Goal: Task Accomplishment & Management: Complete application form

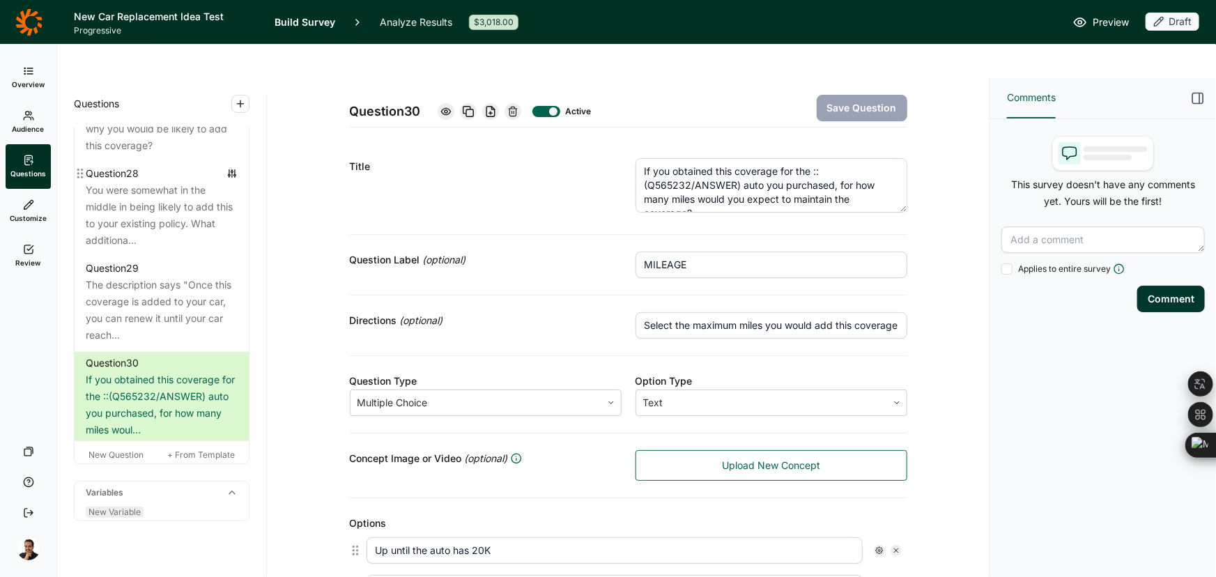
scroll to position [2975, 0]
click at [118, 449] on span "New Question" at bounding box center [115, 454] width 55 height 10
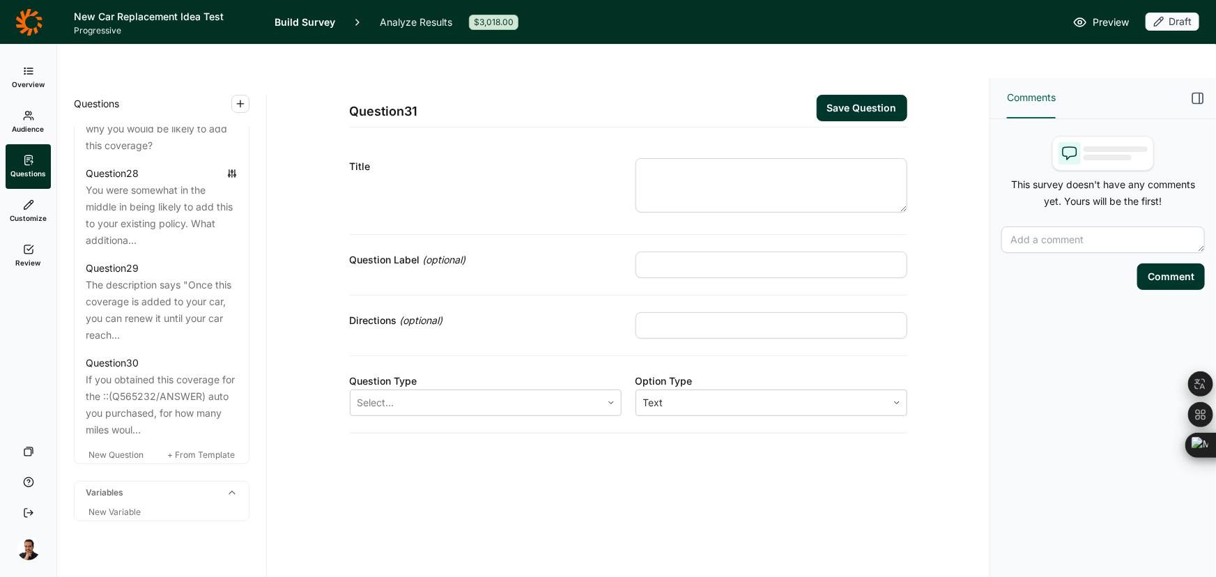
click at [666, 158] on textarea at bounding box center [771, 185] width 272 height 54
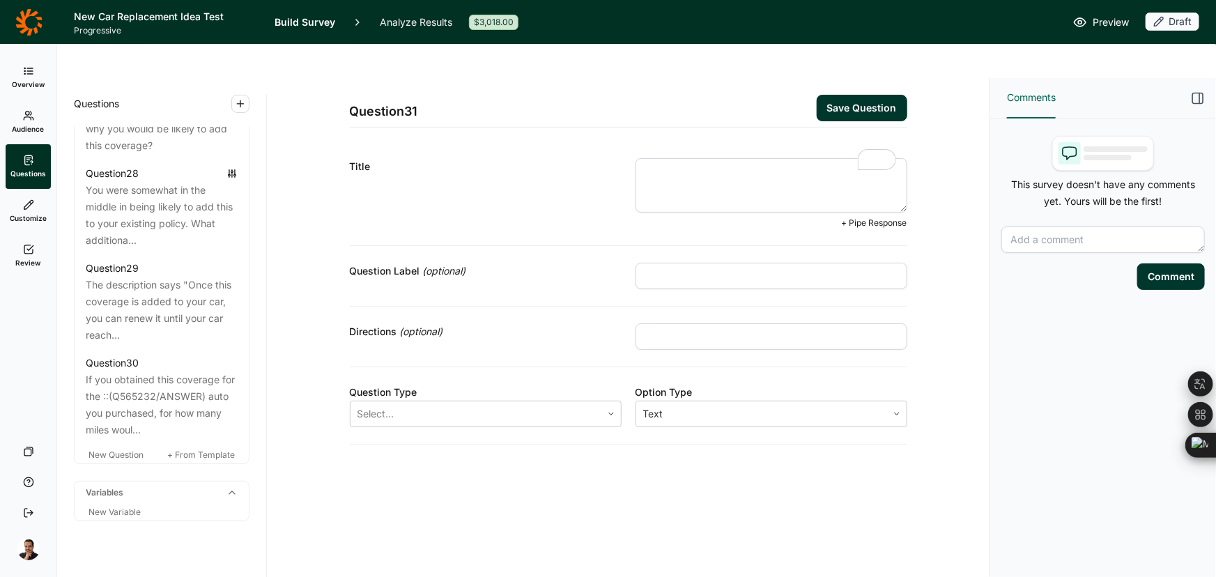
click at [710, 158] on textarea "To enrich screen reader interactions, please activate Accessibility in Grammarl…" at bounding box center [771, 185] width 272 height 54
paste textarea "Q27) How much do you agree or disagree with these statements about this coverag…"
drag, startPoint x: 668, startPoint y: 133, endPoint x: 554, endPoint y: 132, distance: 114.2
click at [554, 141] on div "Title Q27) How much do you agree or disagree with these statements about this c…" at bounding box center [628, 193] width 557 height 104
type textarea "How much do you agree or disagree with these statements about this coverage?"
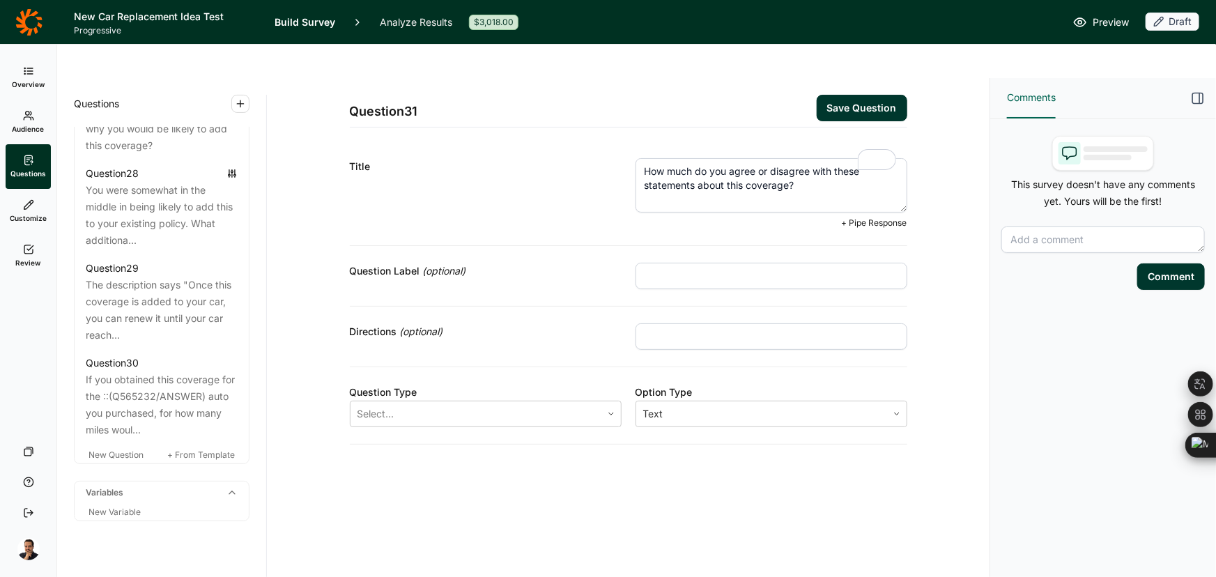
click at [720, 263] on input "text" at bounding box center [771, 276] width 272 height 26
paste input "RATINGS"
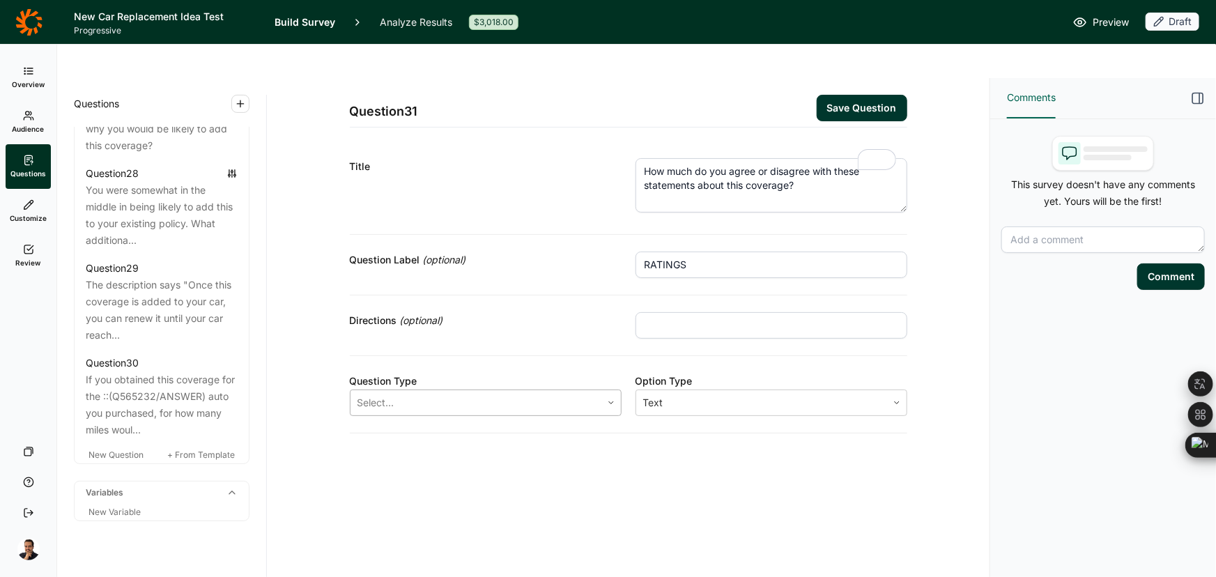
type input "RATINGS"
click at [449, 393] on div at bounding box center [475, 403] width 237 height 20
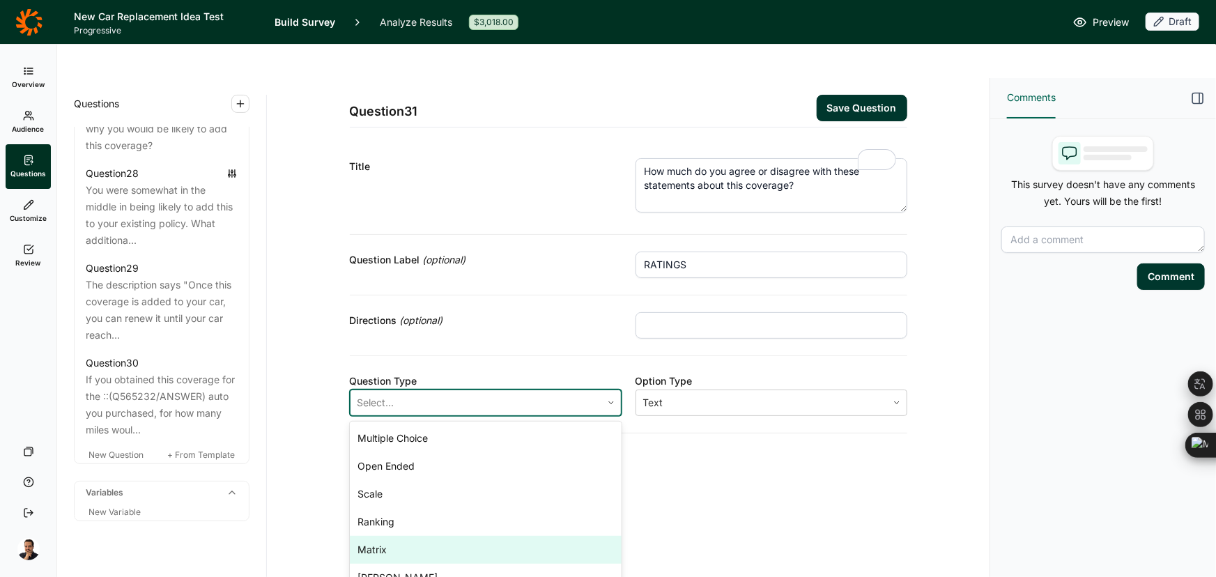
click at [392, 536] on div "Matrix" at bounding box center [486, 550] width 272 height 28
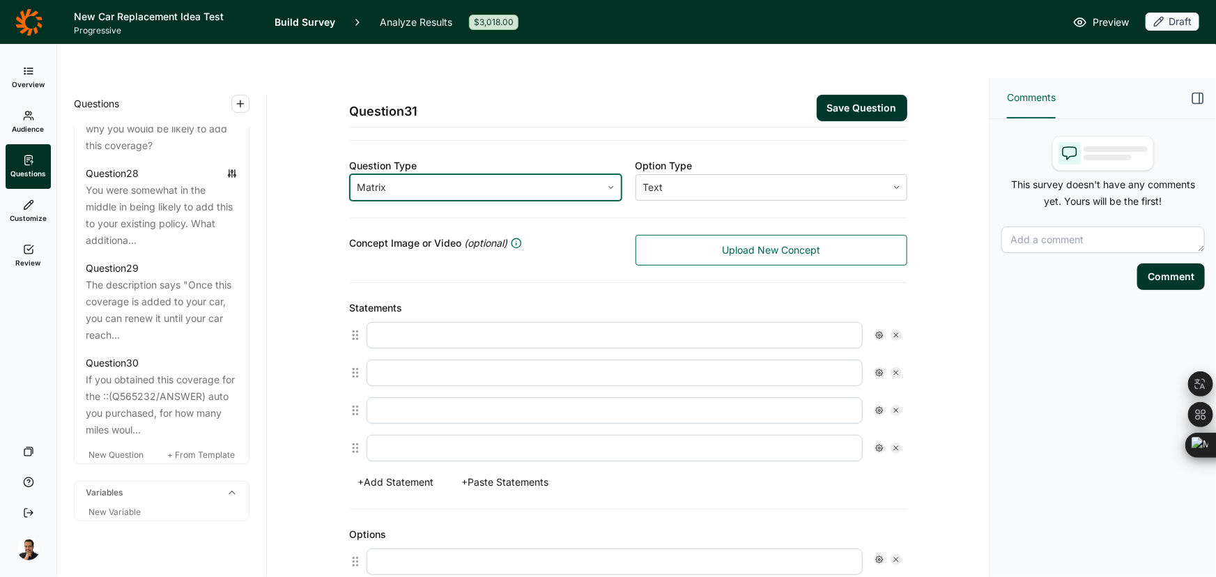
scroll to position [253, 0]
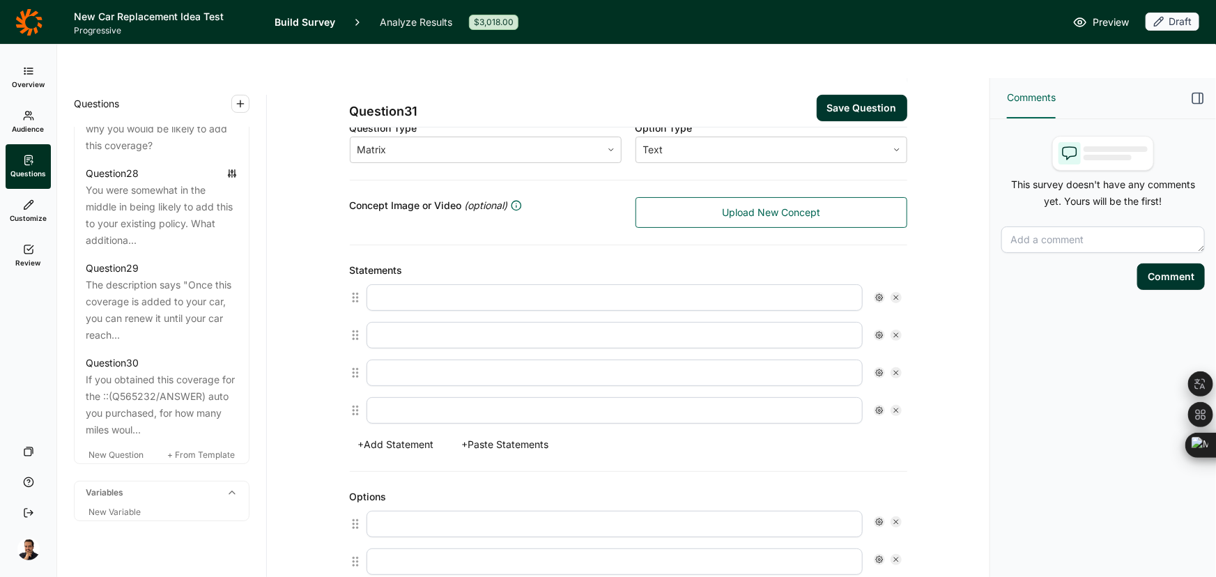
click at [502, 435] on button "+ Paste Statements" at bounding box center [506, 445] width 104 height 20
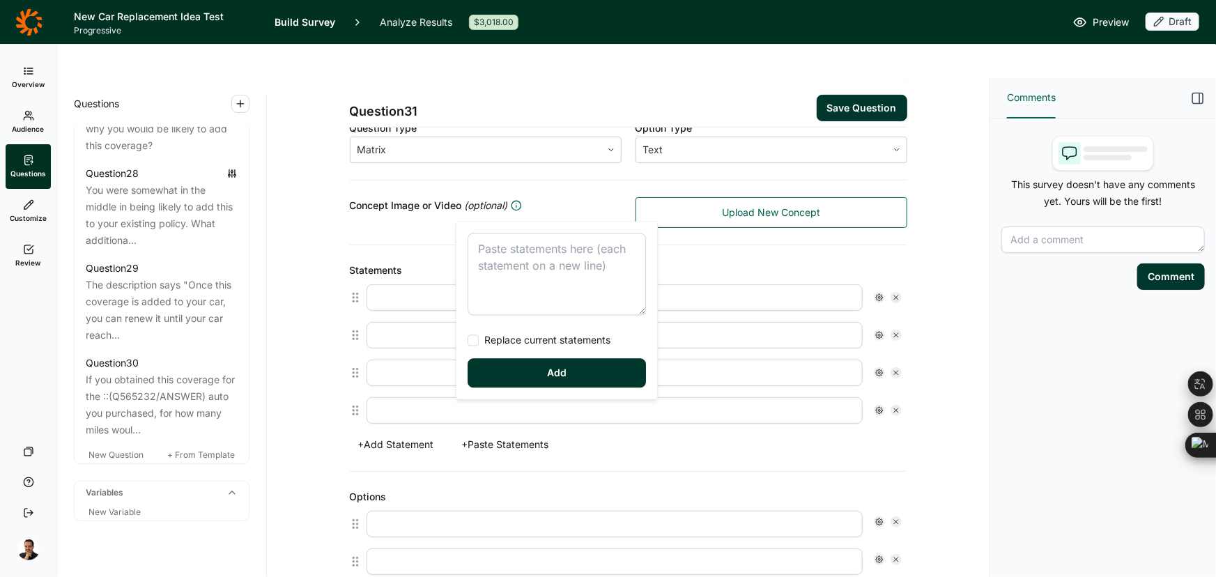
click at [493, 272] on textarea at bounding box center [556, 274] width 178 height 82
click at [490, 350] on div "This is a SMART INVESTMENT because the benefits or what I receive would be wort…" at bounding box center [556, 310] width 201 height 177
click at [490, 334] on span "Replace current statements" at bounding box center [545, 340] width 132 height 14
click at [467, 340] on input "Replace current statements" at bounding box center [467, 340] width 0 height 0
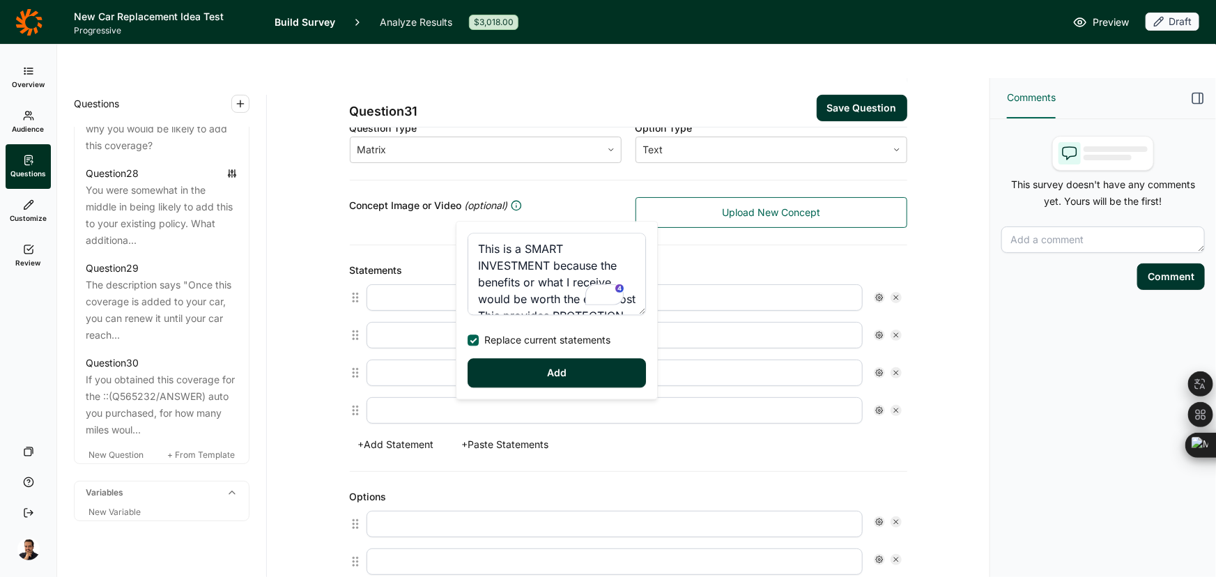
type textarea "This is a SMART INVESTMENT because the benefits or what I receive would be wort…"
click at [500, 389] on div "This is a SMART INVESTMENT because the benefits or what I receive would be wort…" at bounding box center [556, 310] width 201 height 177
click at [502, 379] on button "Add" at bounding box center [556, 372] width 178 height 29
type input "This is a SMART INVESTMENT because the benefits or what I receive would be wort…"
type input "This provides PROTECTION to help avoid disruptions to my daily life"
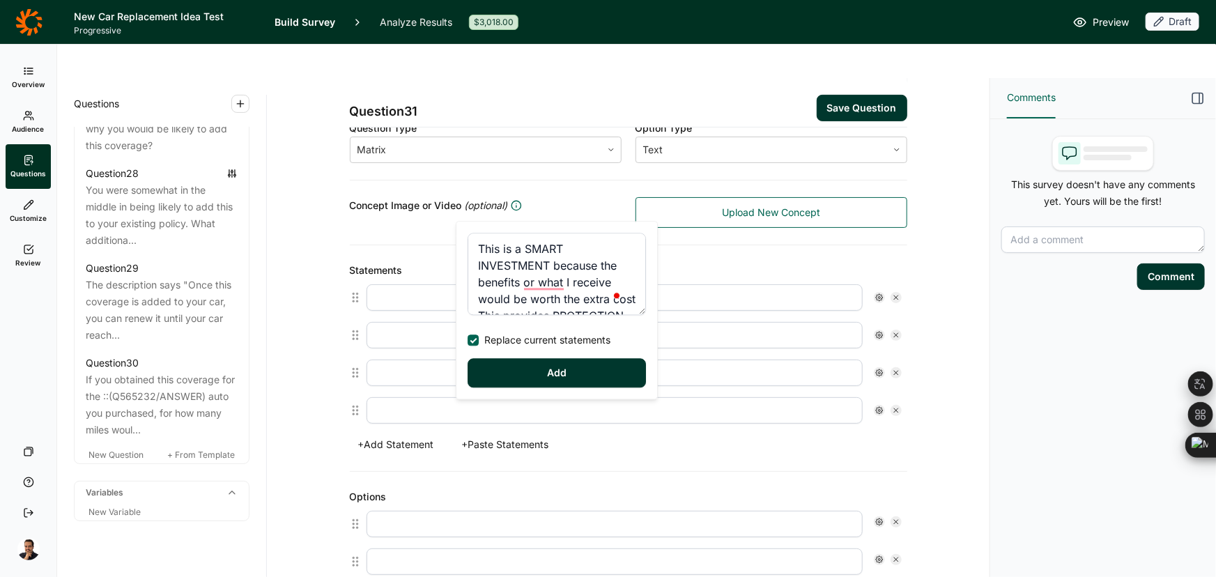
type input "This coverage is UNIQUE and DIFFERENT from what is offered today"
type input "Is for PEOPLE LIKE ME"
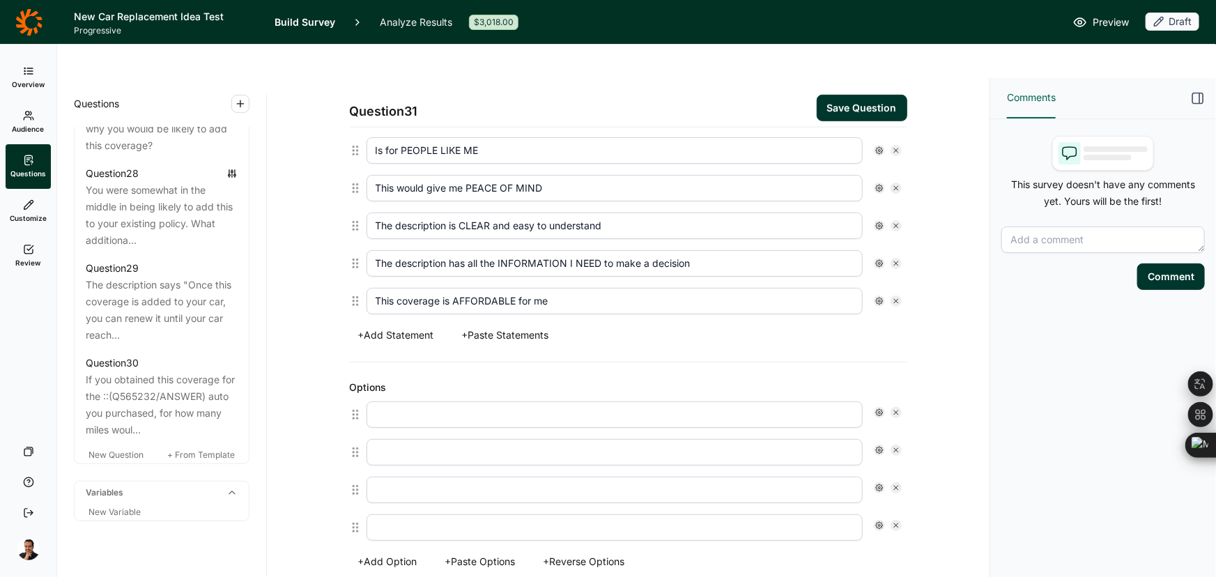
scroll to position [633, 0]
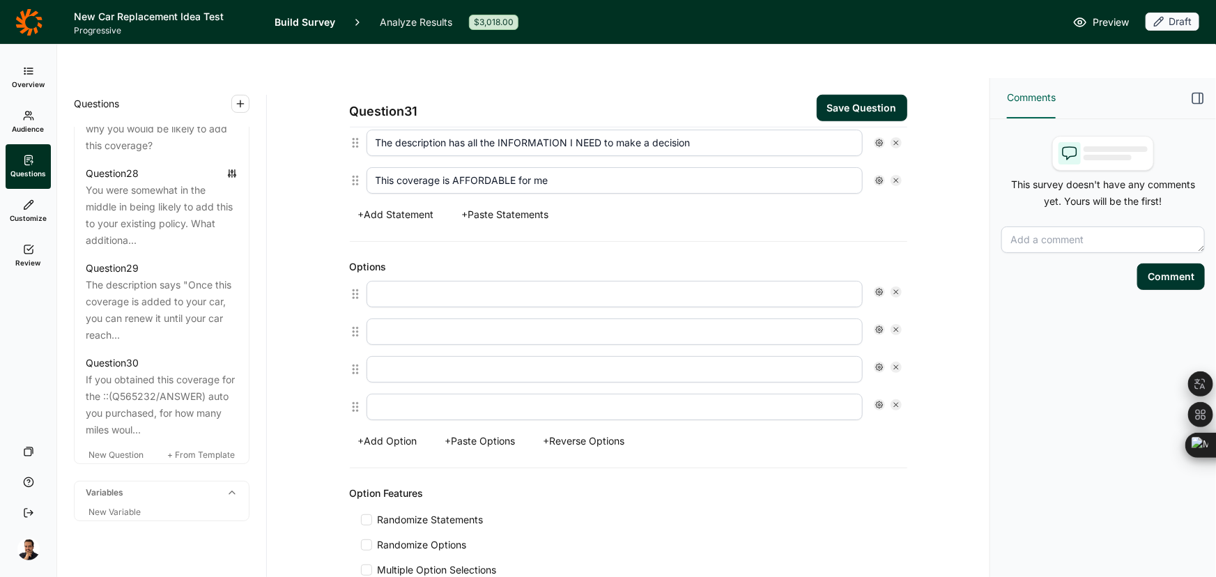
click at [491, 431] on button "+ Paste Options" at bounding box center [480, 441] width 87 height 20
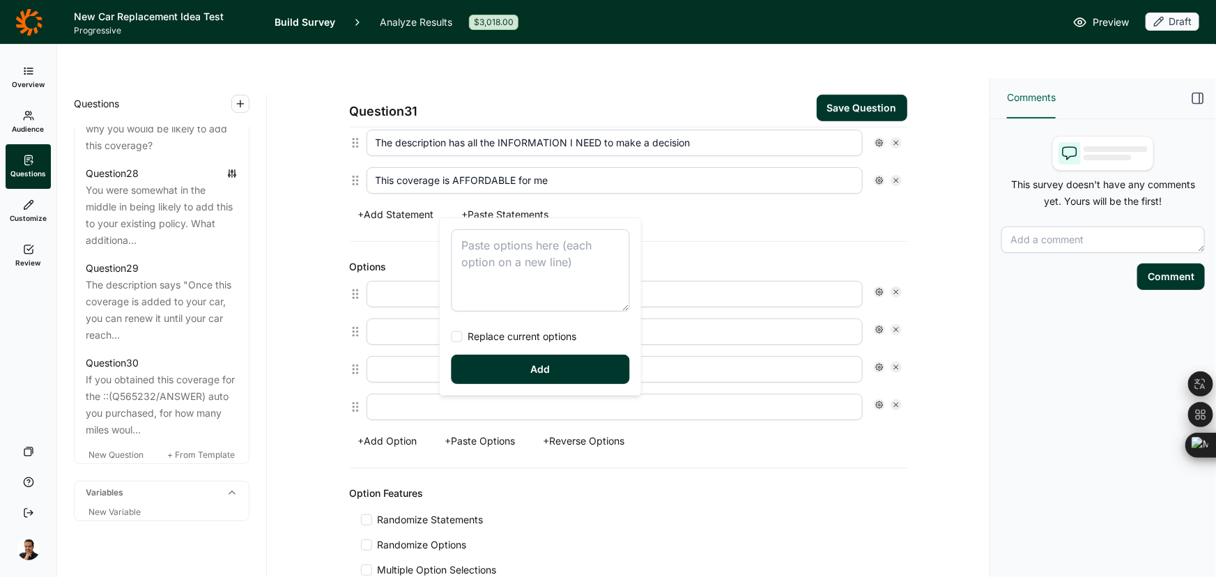
click at [511, 272] on textarea at bounding box center [540, 270] width 178 height 82
click at [483, 339] on span "Replace current options" at bounding box center [520, 337] width 114 height 14
click at [451, 336] on input "Replace current options" at bounding box center [451, 336] width 0 height 0
type textarea "Strongly AGREE Somewhat agree Neither agree nor disagree Somewhat disagree Stro…"
click at [485, 376] on button "Add" at bounding box center [540, 369] width 178 height 29
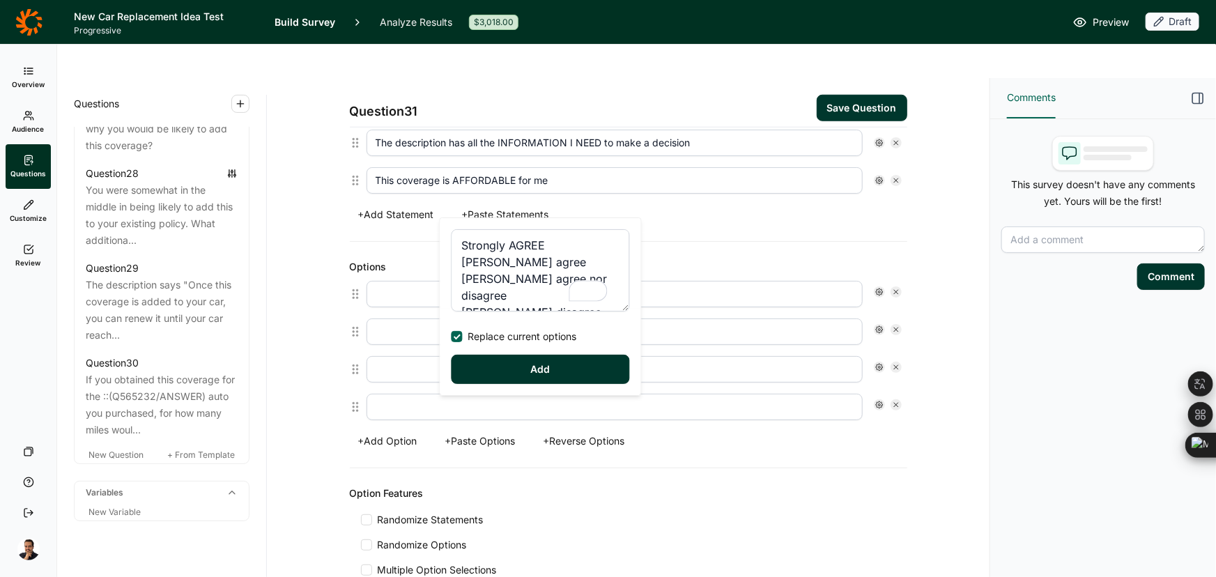
type input "Strongly AGREE"
type input "Somewhat agree"
type input "Neither agree nor disagree"
type input "Somewhat disagree"
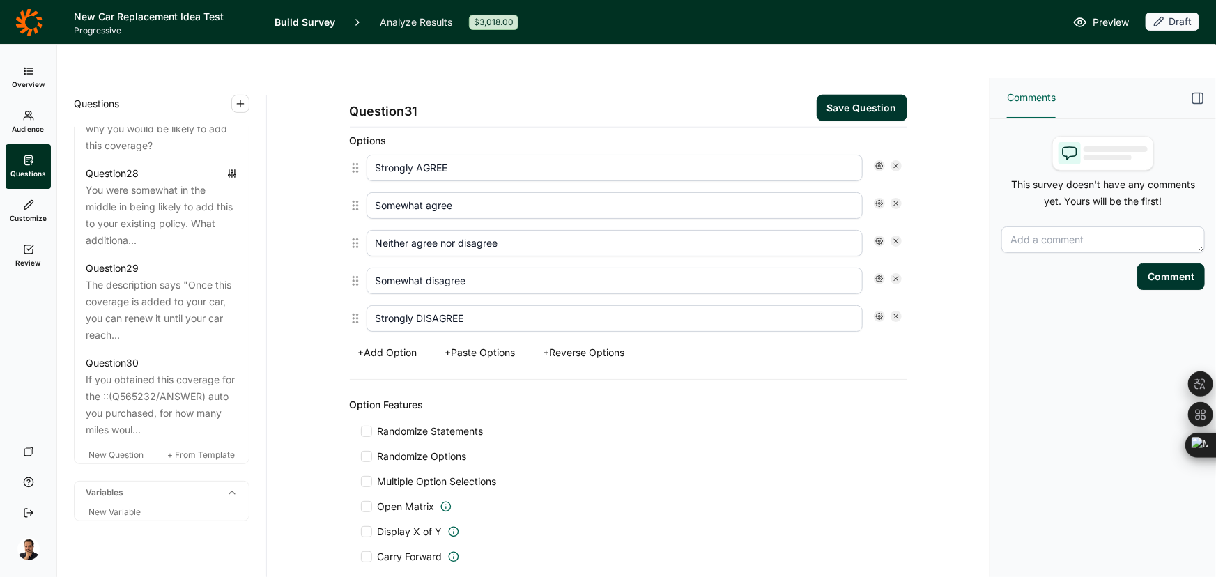
click at [443, 424] on span "Randomize Statements" at bounding box center [427, 431] width 111 height 14
click at [361, 431] on input "Randomize Statements" at bounding box center [361, 431] width 0 height 0
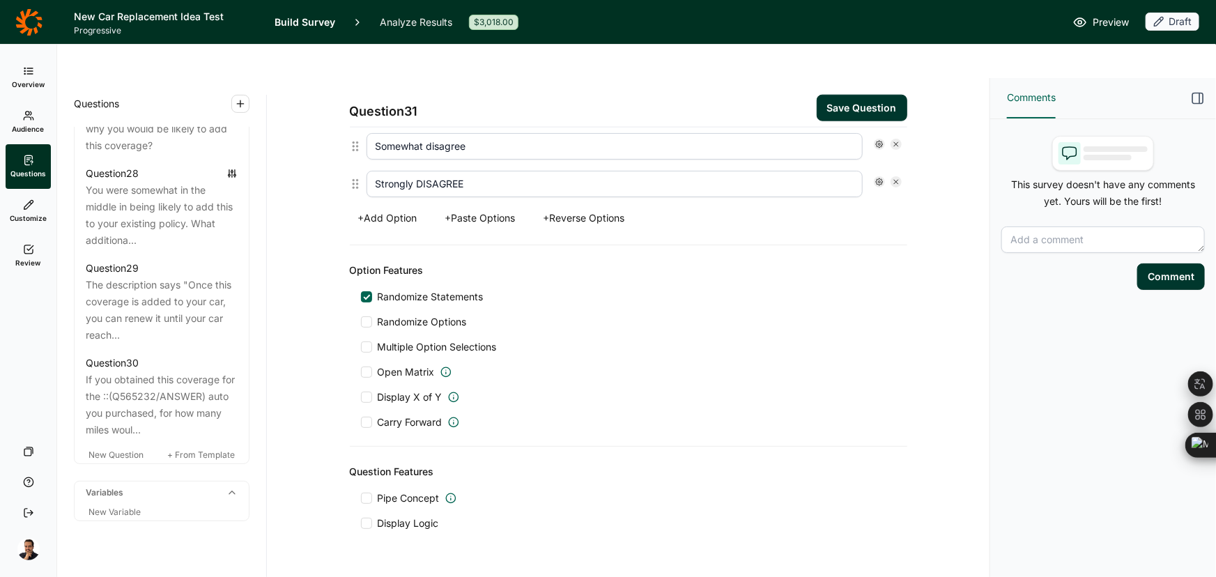
click at [840, 95] on button "Save Question" at bounding box center [861, 108] width 91 height 26
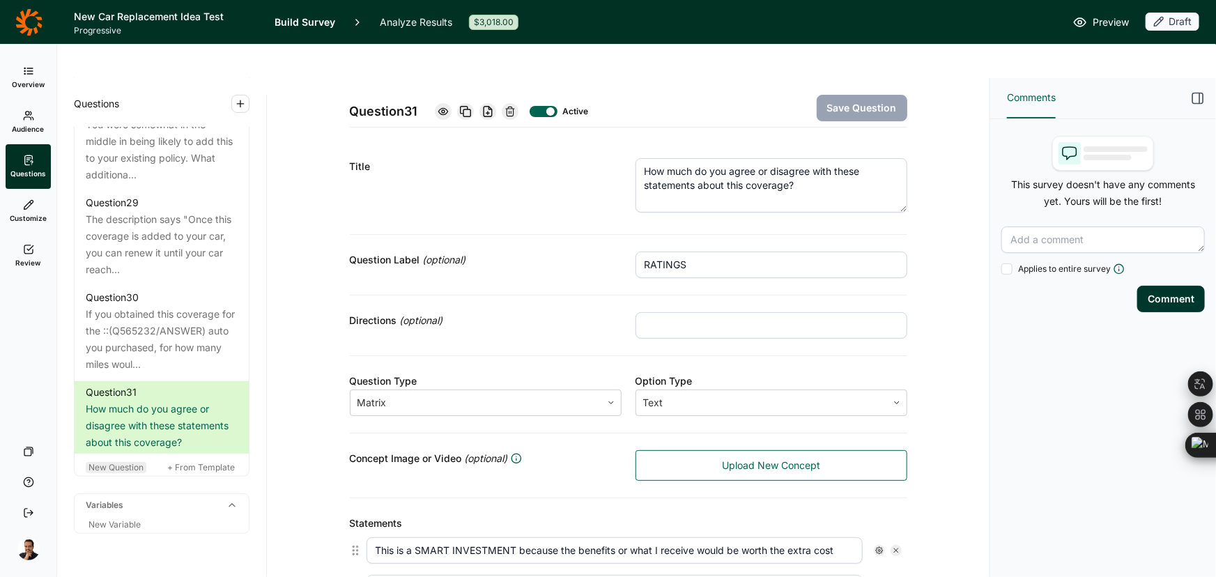
click at [114, 472] on span "New Question" at bounding box center [115, 467] width 55 height 10
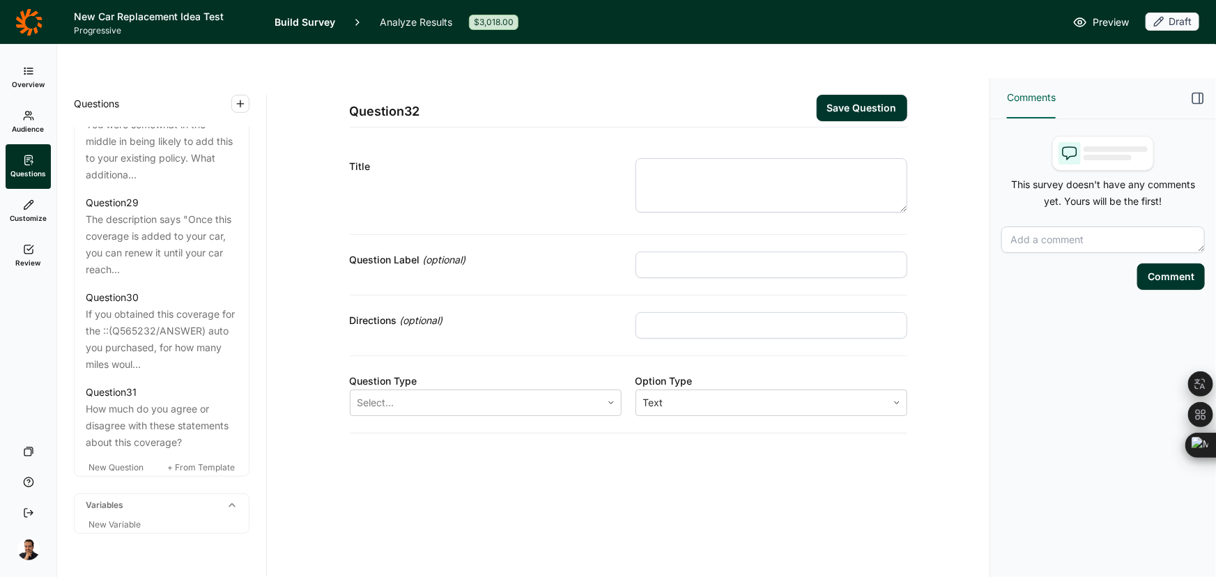
click at [814, 158] on textarea at bounding box center [771, 185] width 272 height 54
paste textarea "Q28) Which of these questions, if any, would you need answered before deciding …"
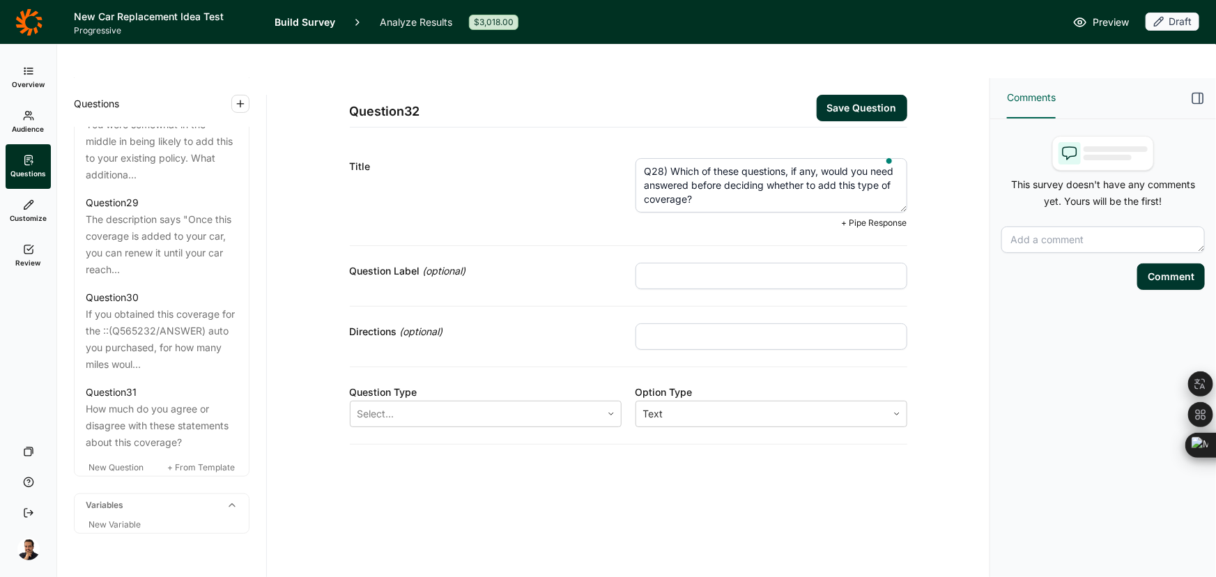
drag, startPoint x: 668, startPoint y: 137, endPoint x: 617, endPoint y: 133, distance: 51.0
click at [617, 141] on div "Title Q28) Which of these questions, if any, would you need answered before dec…" at bounding box center [628, 193] width 557 height 104
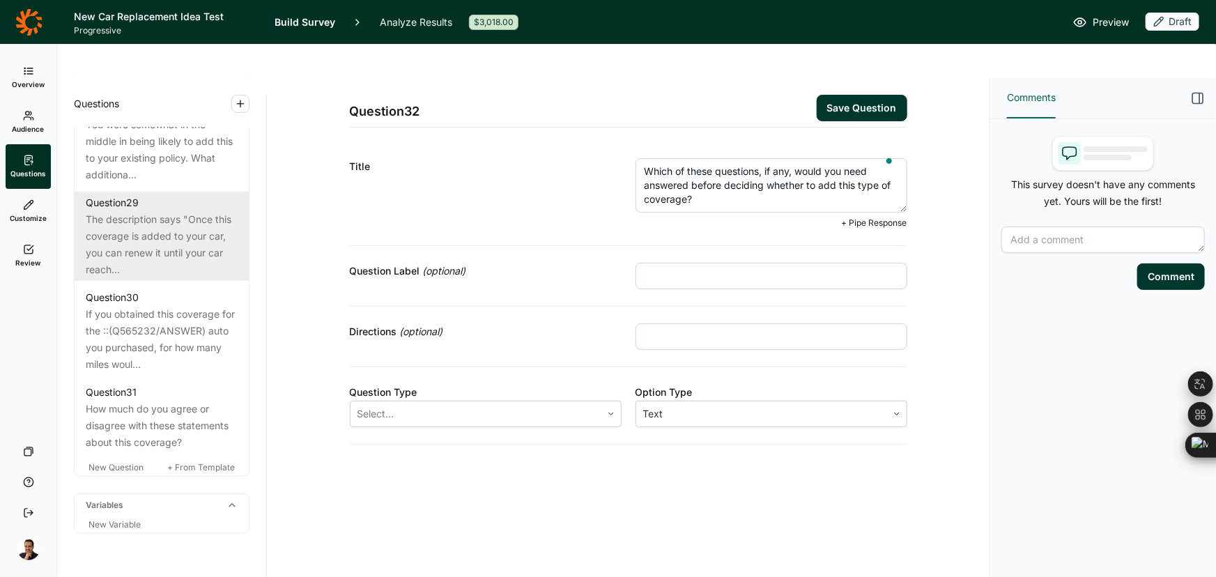
type textarea "Which of these questions, if any, would you need answered before deciding wheth…"
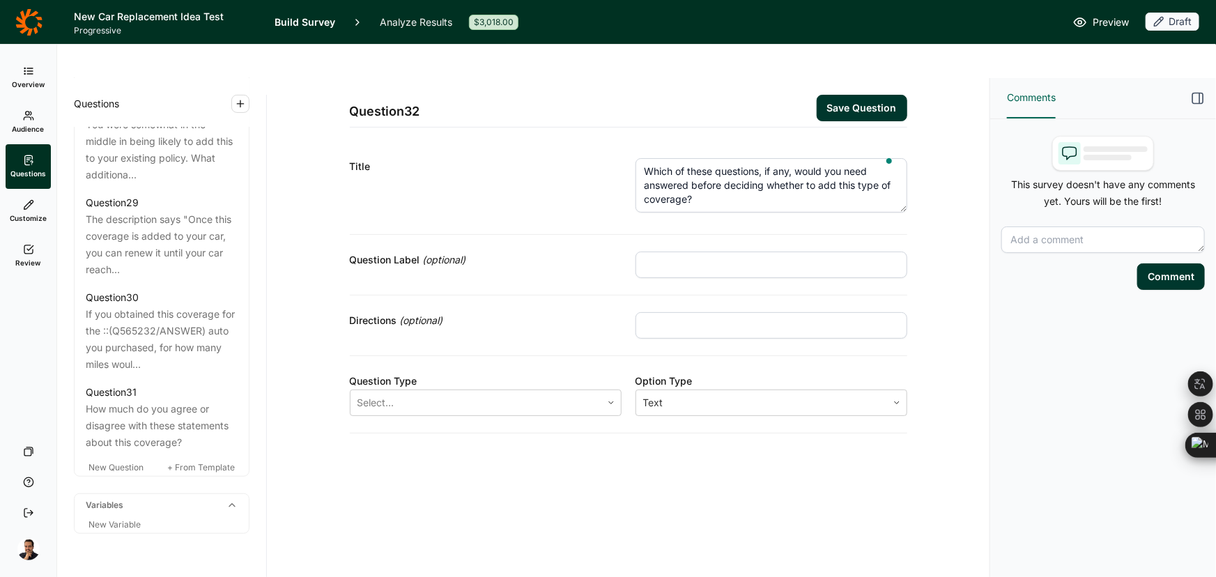
click at [667, 251] on input "text" at bounding box center [771, 264] width 272 height 26
paste input "FAQ ID"
type input "FAQ ID"
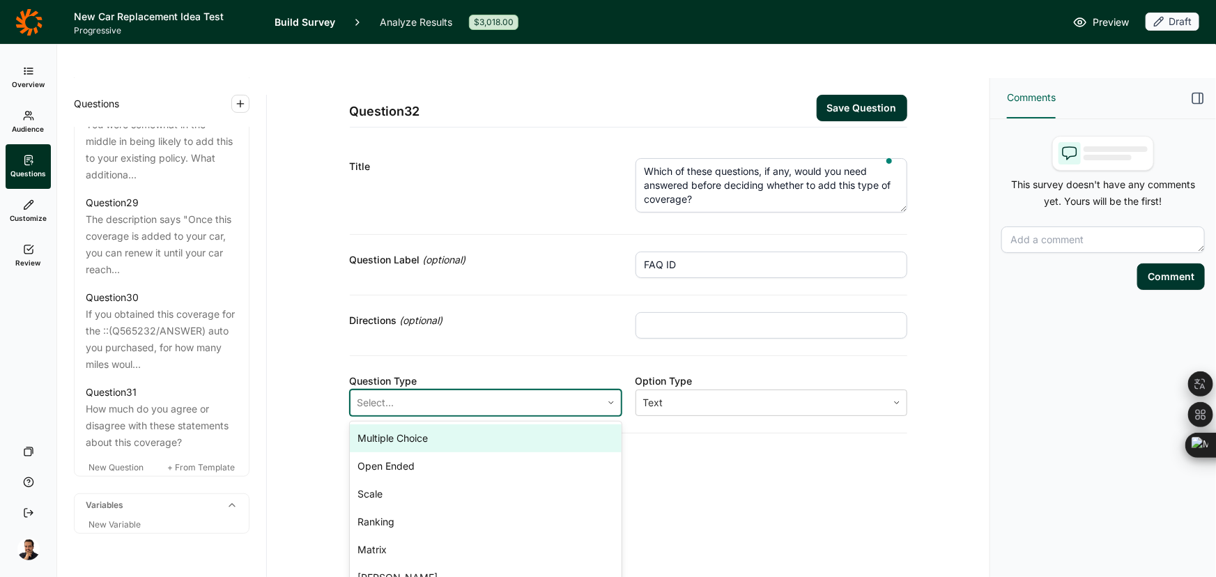
click at [489, 393] on div at bounding box center [475, 403] width 237 height 20
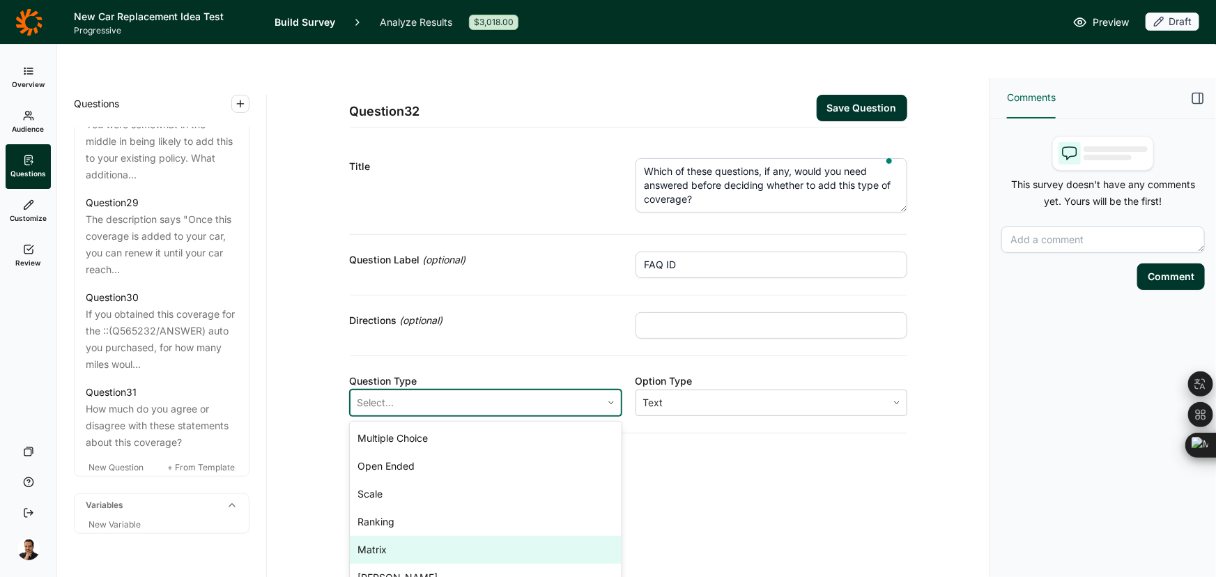
click at [421, 536] on div "Matrix" at bounding box center [486, 550] width 272 height 28
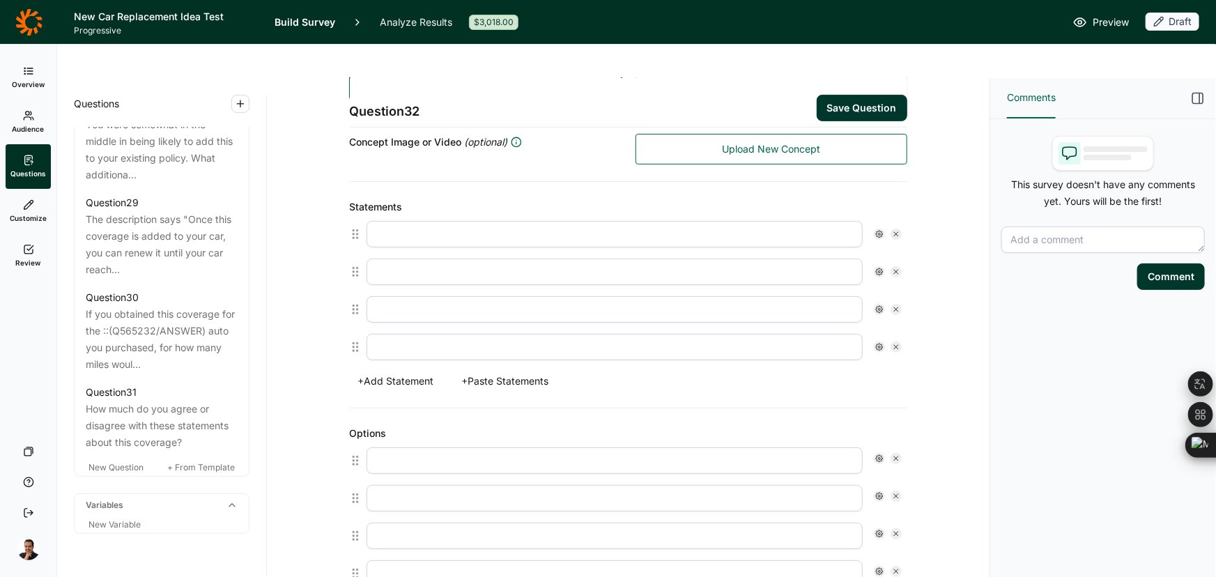
click at [463, 371] on button "+ Paste Statements" at bounding box center [506, 381] width 104 height 20
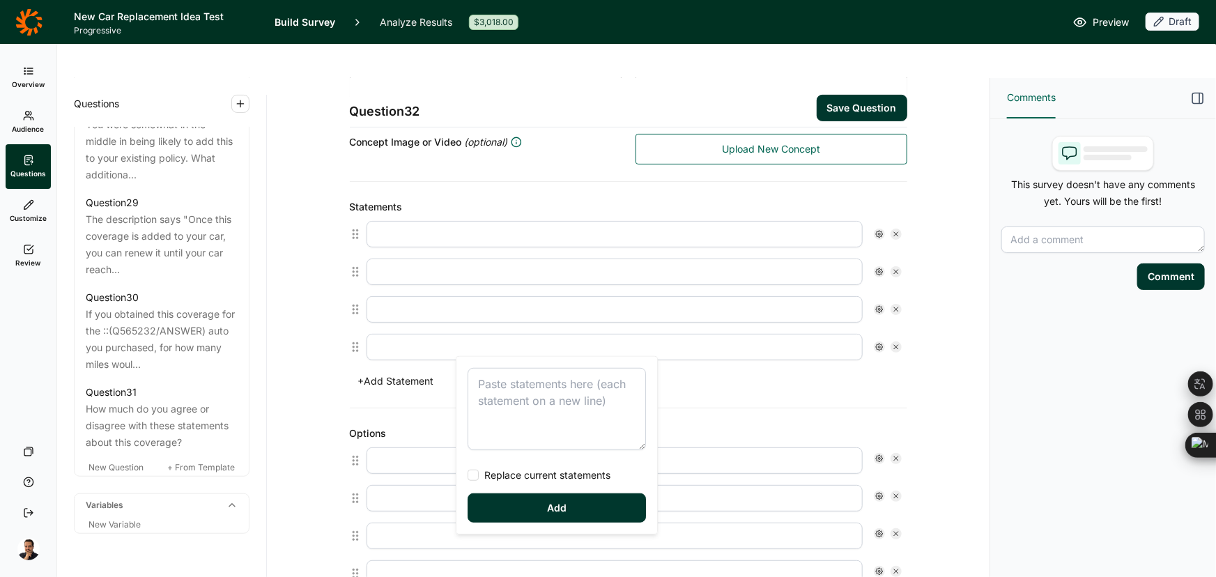
click at [482, 364] on div "Replace current statements Add" at bounding box center [556, 445] width 201 height 177
click at [499, 382] on textarea at bounding box center [556, 409] width 178 height 82
click at [504, 479] on span "Replace current statements" at bounding box center [545, 475] width 132 height 14
click at [467, 475] on input "Replace current statements" at bounding box center [467, 475] width 0 height 0
type textarea "Is it just for autos totaled in a collision, or can it be totalled in other way…"
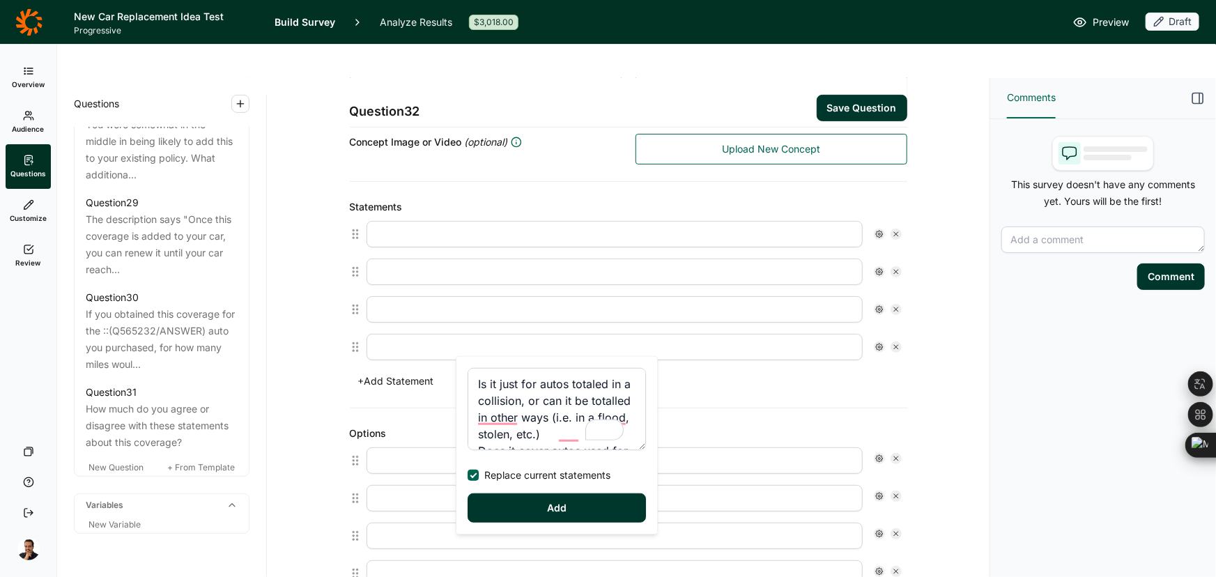
click at [499, 510] on button "Add" at bounding box center [556, 507] width 178 height 29
type input "Is it just for autos totaled in a collision, or can it be totalled in other way…"
type input "Does it cover autos used for gig work?"
type input "How is the “newer model” or “brand-new replacement value” calculated?"
type input "Is the payout in cash or does the Company provide me the comparable auto?"
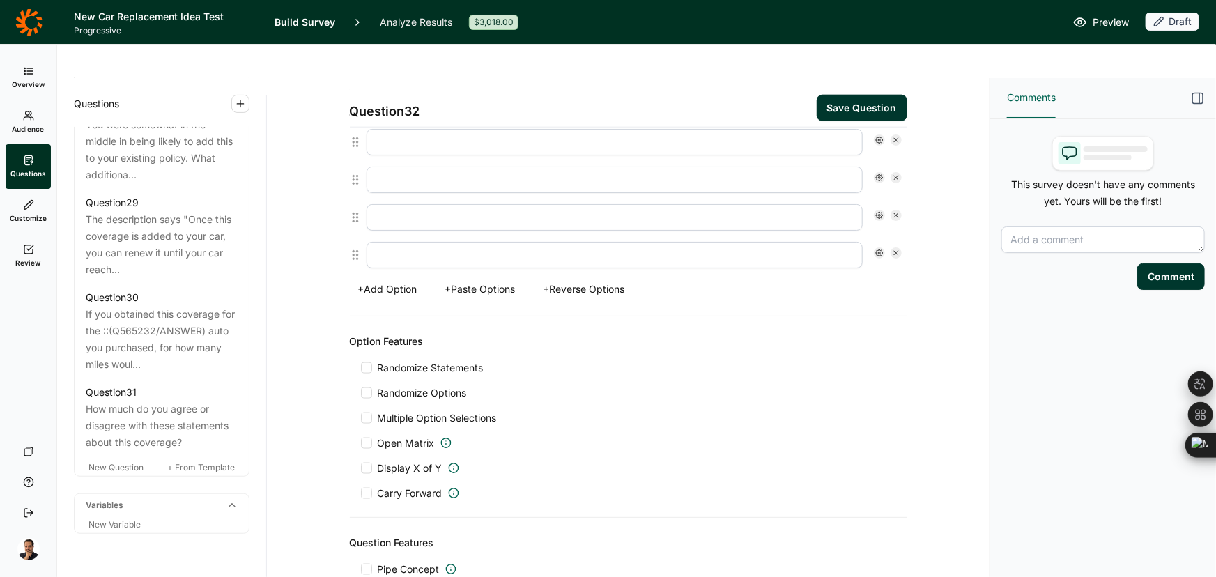
click at [412, 361] on span "Randomize Statements" at bounding box center [427, 368] width 111 height 14
click at [361, 368] on input "Randomize Statements" at bounding box center [361, 368] width 0 height 0
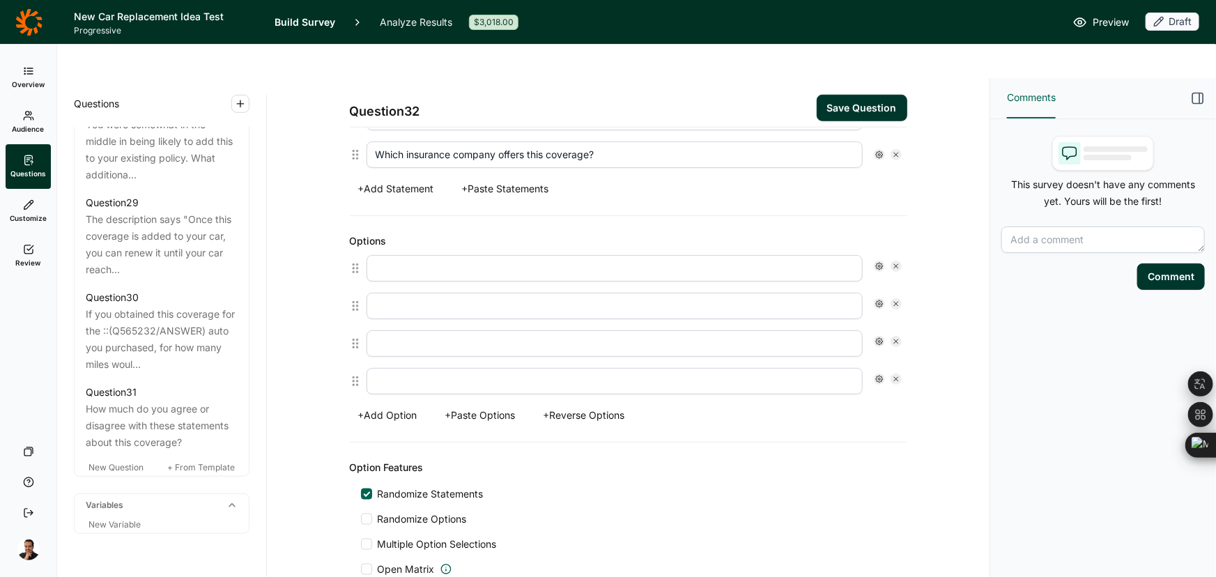
click at [487, 405] on button "+ Paste Options" at bounding box center [480, 415] width 87 height 20
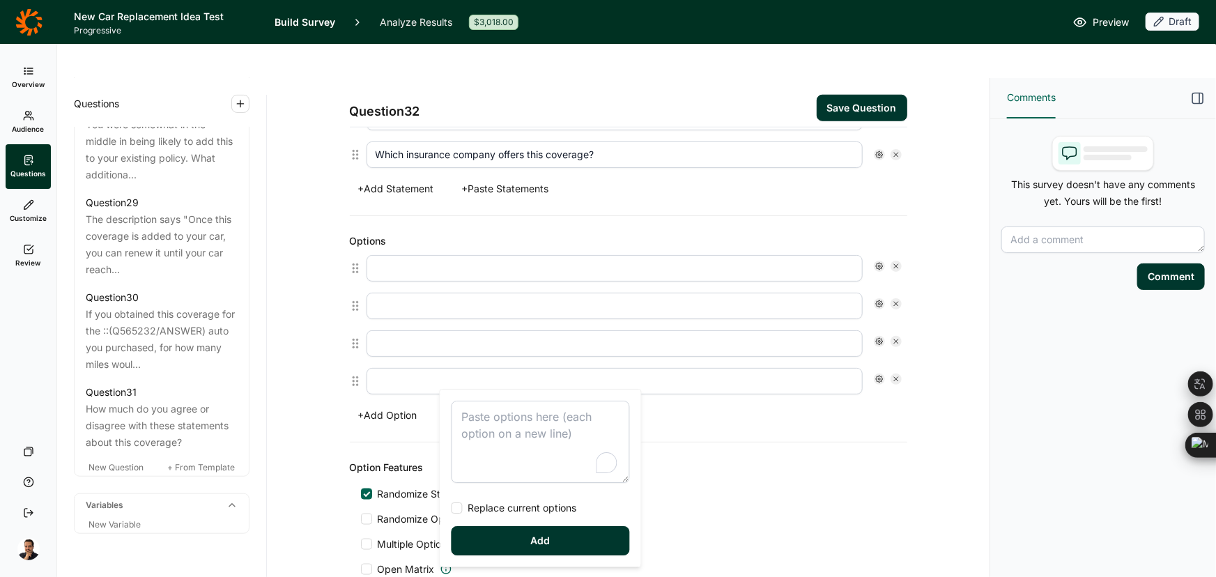
click at [531, 433] on textarea "To enrich screen reader interactions, please activate Accessibility in Grammarl…" at bounding box center [540, 442] width 178 height 82
click at [488, 518] on div "I need an answer to this question to decide I could decide without knowing more…" at bounding box center [540, 477] width 201 height 177
click at [488, 511] on span "Replace current options" at bounding box center [520, 508] width 114 height 14
click at [451, 508] on input "Replace current options" at bounding box center [451, 508] width 0 height 0
type textarea "I need an answer to this question to decide I could decide without knowing more…"
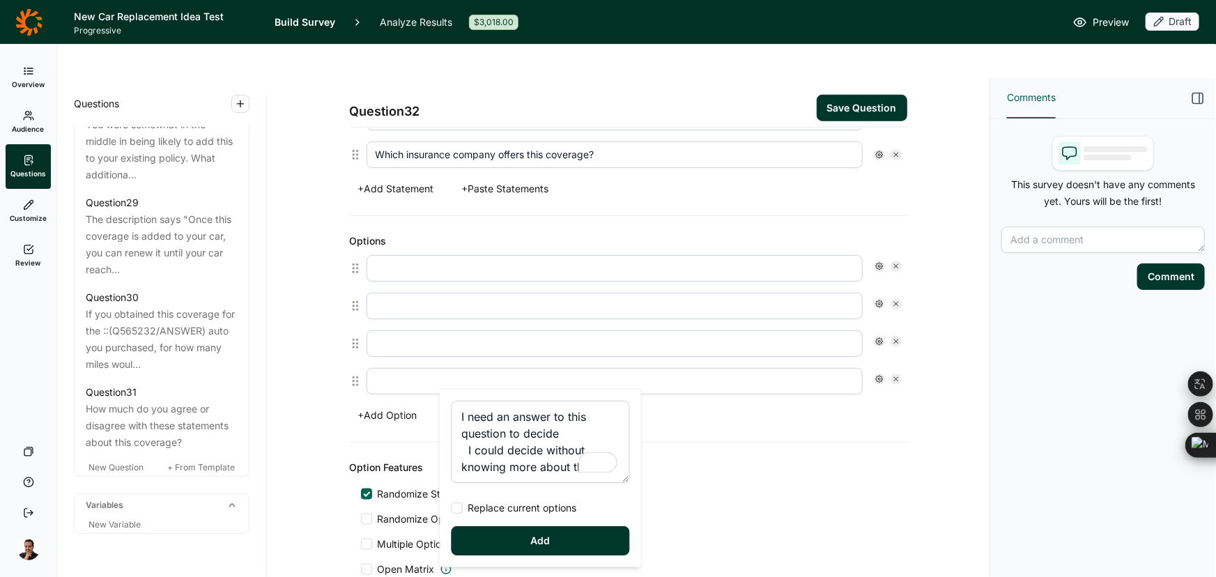
click at [485, 552] on button "Add" at bounding box center [540, 540] width 178 height 29
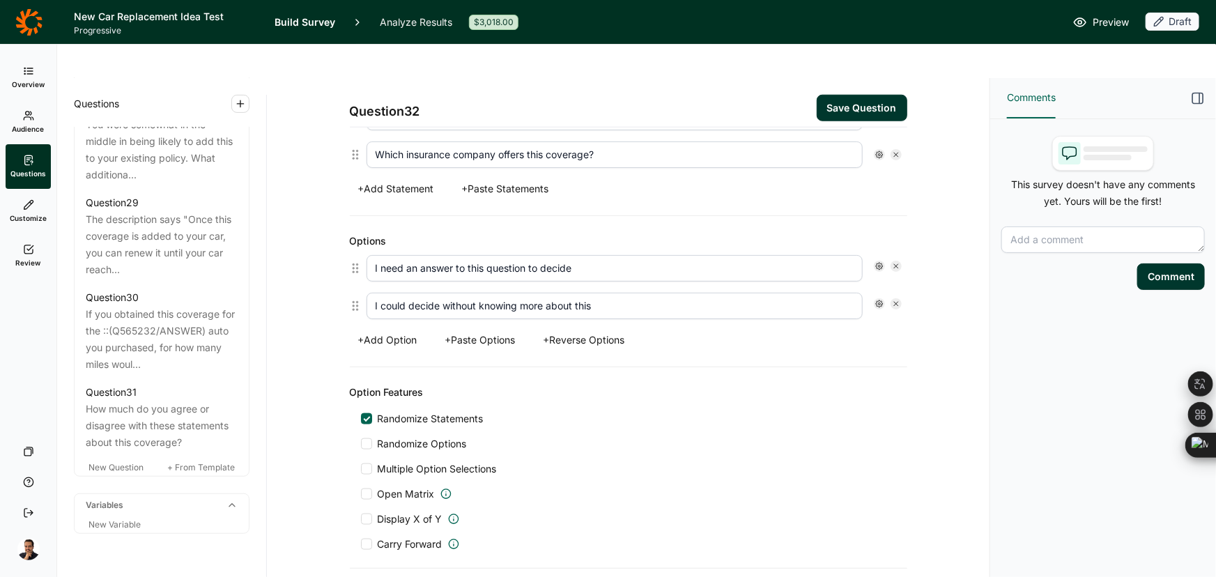
type input "I need an answer to this question to decide"
type input "I could decide without knowing more about this"
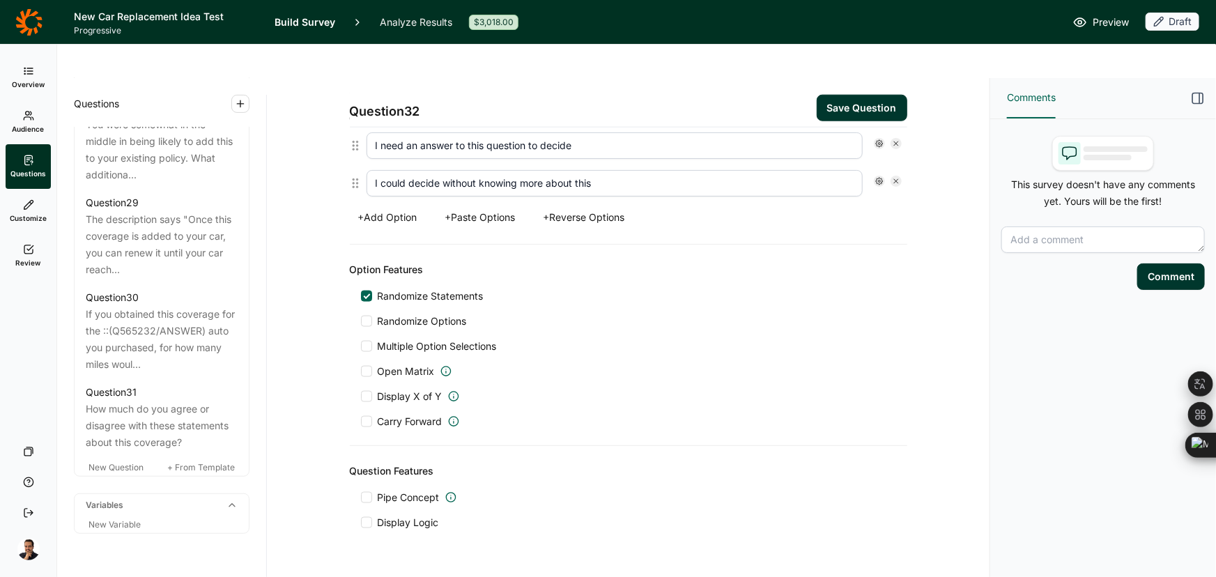
click at [871, 95] on button "Save Question" at bounding box center [861, 108] width 91 height 26
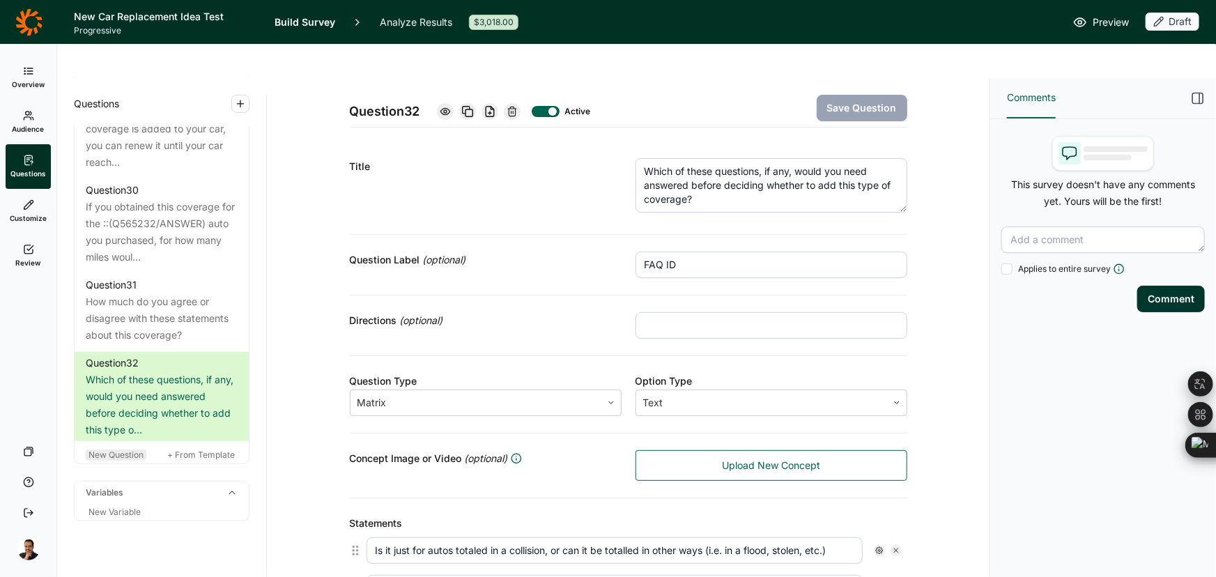
click at [125, 449] on div "New Question" at bounding box center [116, 454] width 61 height 11
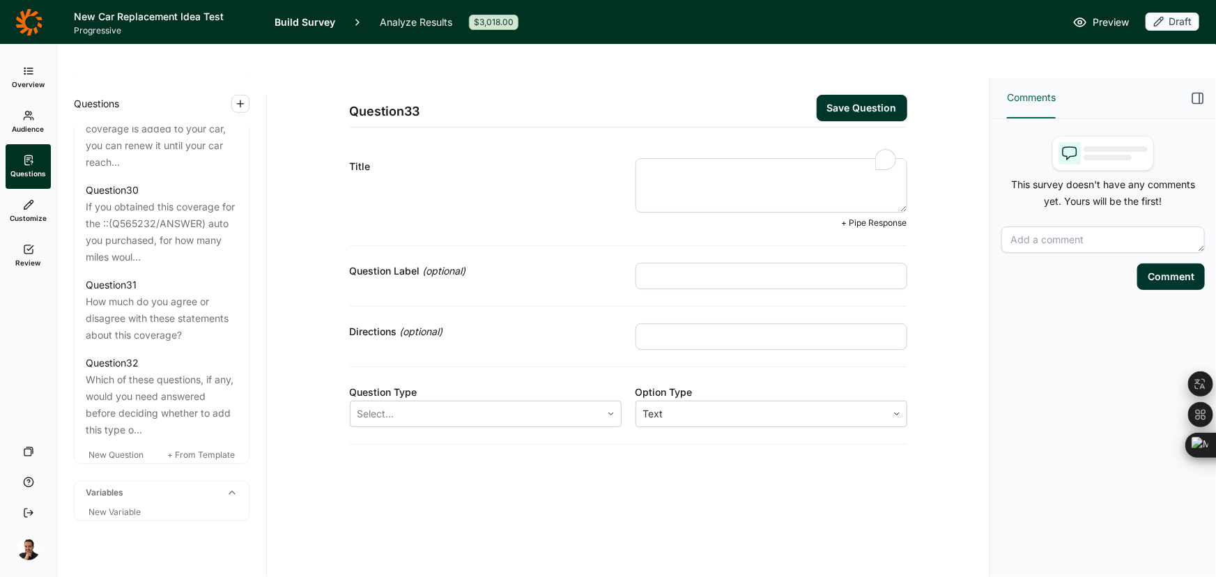
click at [752, 158] on textarea "To enrich screen reader interactions, please activate Accessibility in Grammarl…" at bounding box center [771, 185] width 272 height 54
paste textarea "Q29) Below are the questions you said you needed answers for. Which questions a…"
drag, startPoint x: 672, startPoint y: 137, endPoint x: 526, endPoint y: 137, distance: 146.3
click at [526, 141] on div "Title Q29) Below are the questions you said you needed answers for. Which quest…" at bounding box center [628, 193] width 557 height 104
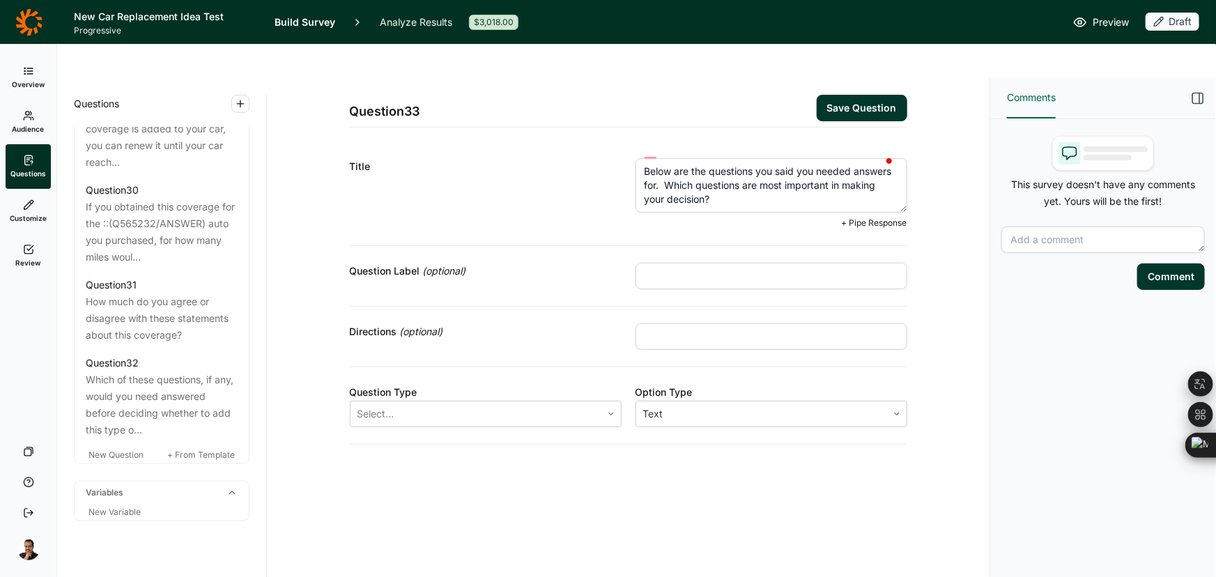
type textarea "Below are the questions you said you needed answers for. Which questions are mo…"
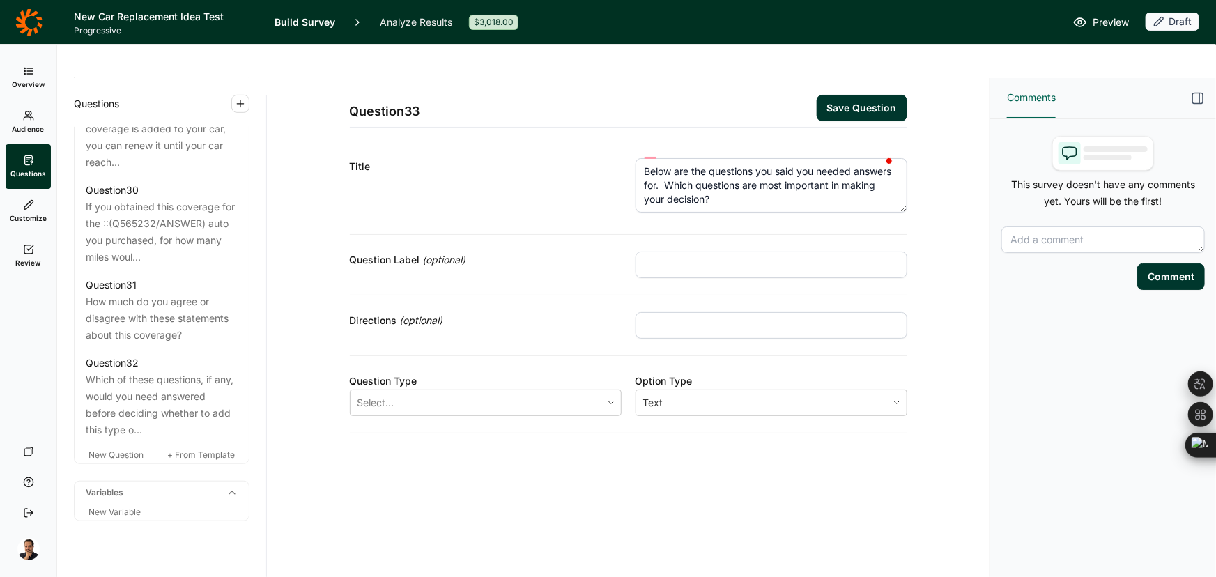
click at [696, 251] on input "text" at bounding box center [771, 264] width 272 height 26
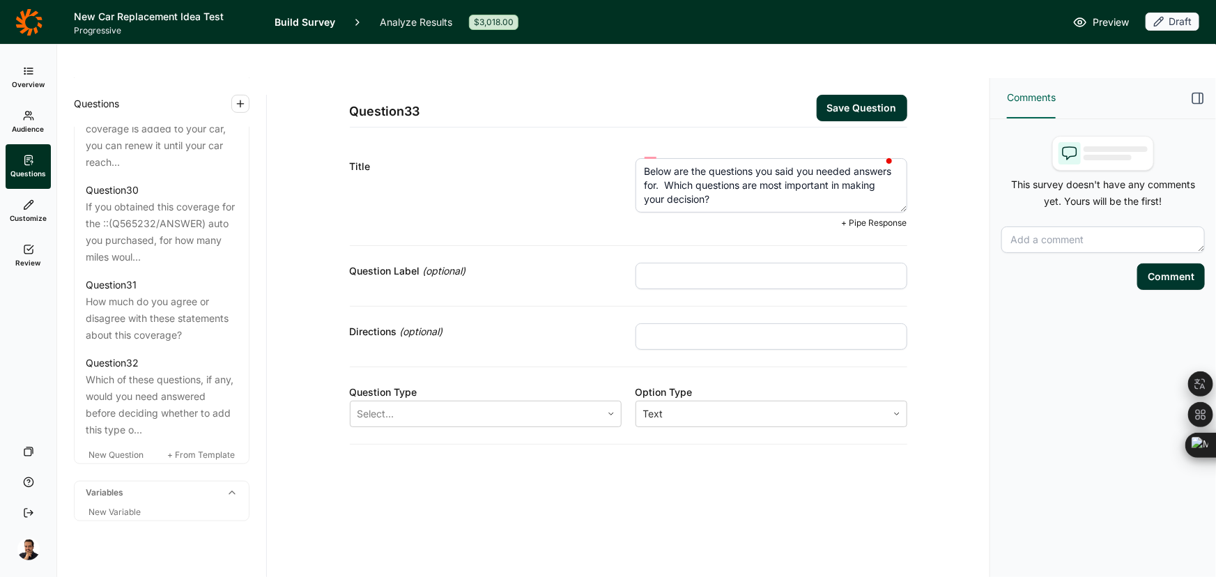
paste input "FAQ ID"
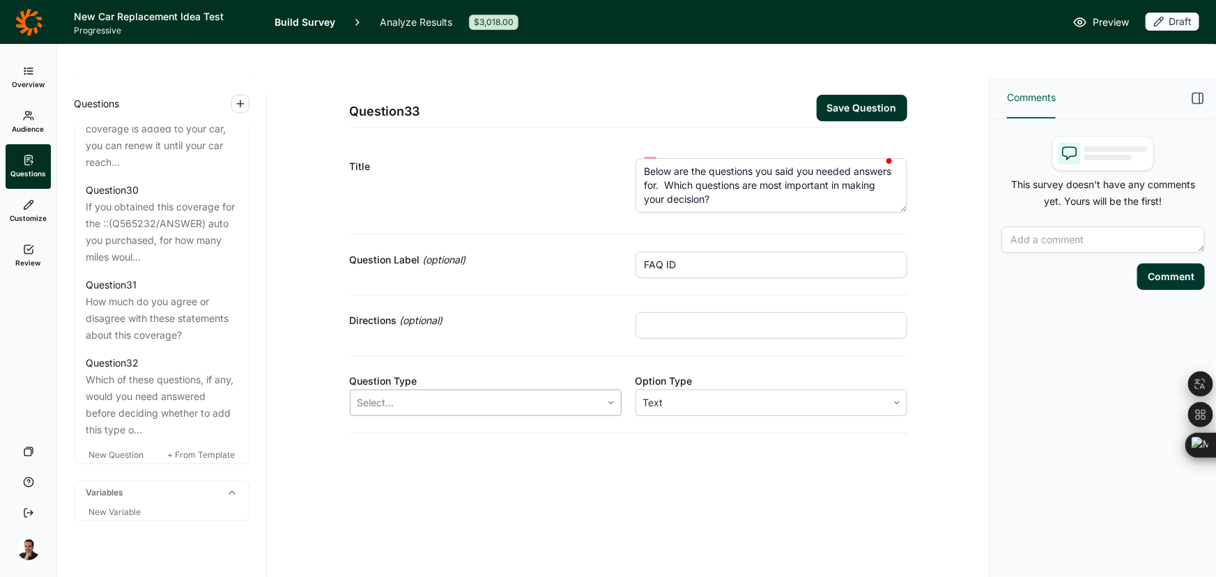
type input "FAQ ID"
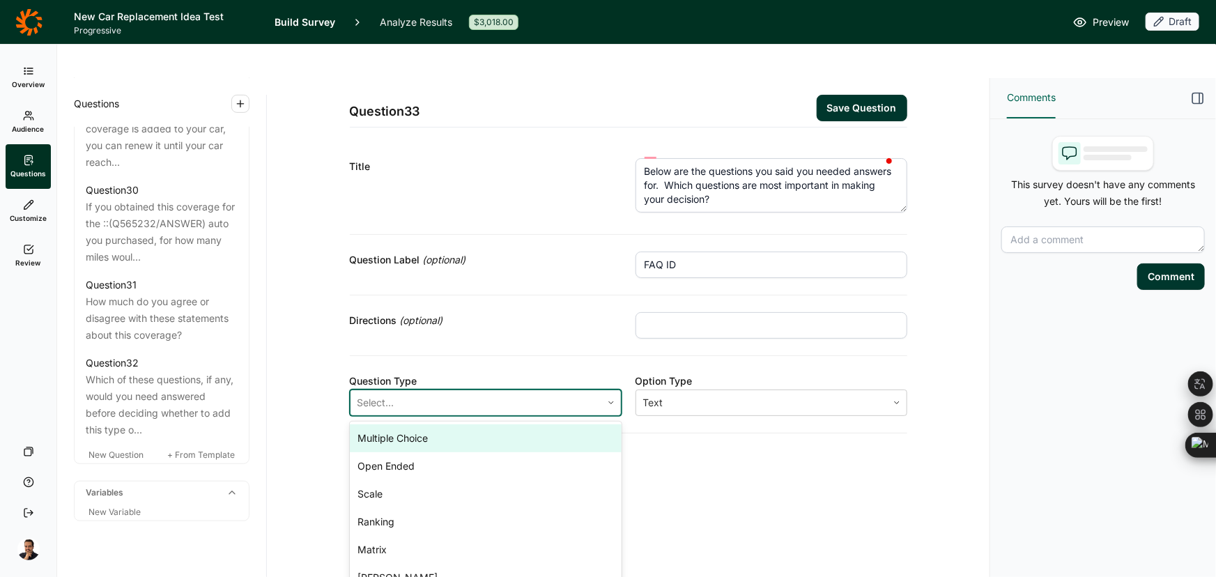
click at [460, 390] on div "Select..." at bounding box center [475, 402] width 251 height 25
click at [402, 424] on div "Multiple Choice" at bounding box center [486, 438] width 272 height 28
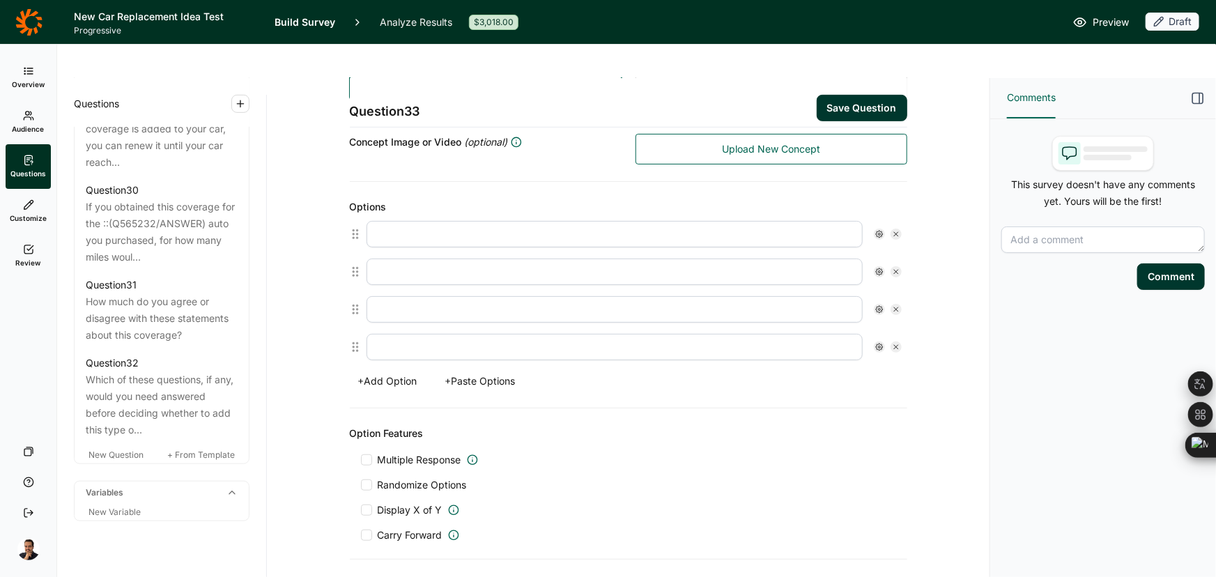
click at [432, 528] on span "Carry Forward" at bounding box center [410, 535] width 65 height 14
click at [361, 535] on input "Carry Forward" at bounding box center [361, 535] width 0 height 0
click at [444, 562] on div at bounding box center [461, 572] width 88 height 20
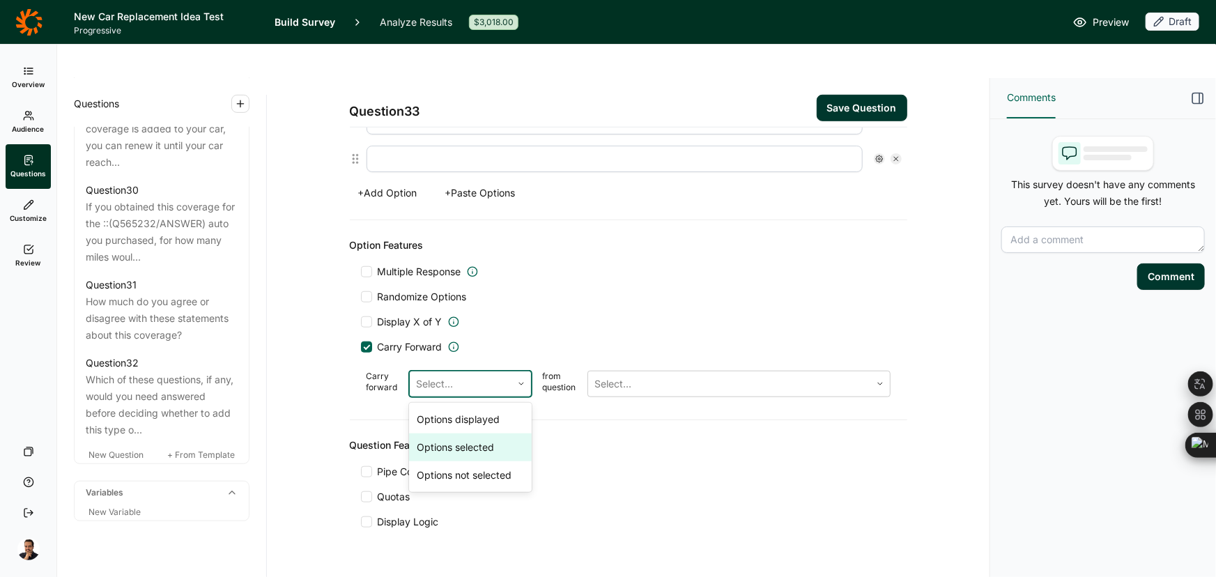
click at [487, 433] on div "Options selected" at bounding box center [470, 447] width 123 height 28
click at [644, 374] on div at bounding box center [729, 384] width 268 height 20
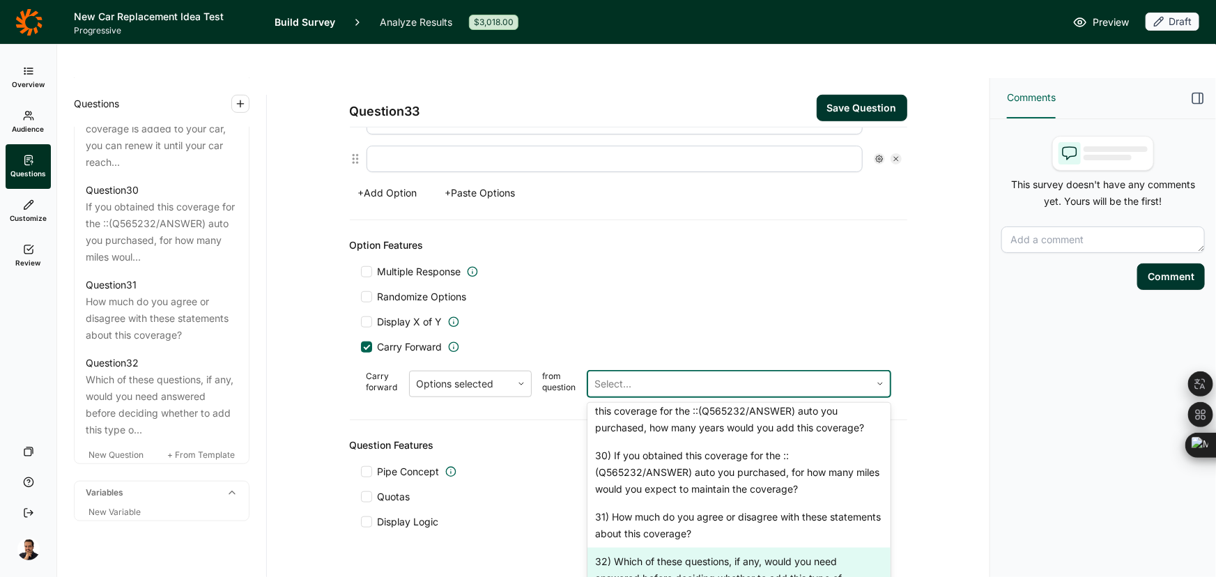
click at [642, 550] on div "32) Which of these questions, if any, would you need answered before deciding w…" at bounding box center [738, 578] width 303 height 61
type input "Is it just for autos totaled in a collision, or can it be totalled in other way…"
type input "Does it cover autos used for gig work?"
type input "How is the “newer model” or “brand-new replacement value” calculated?"
type input "Is the payout in cash or does the Company provide me the comparable auto?"
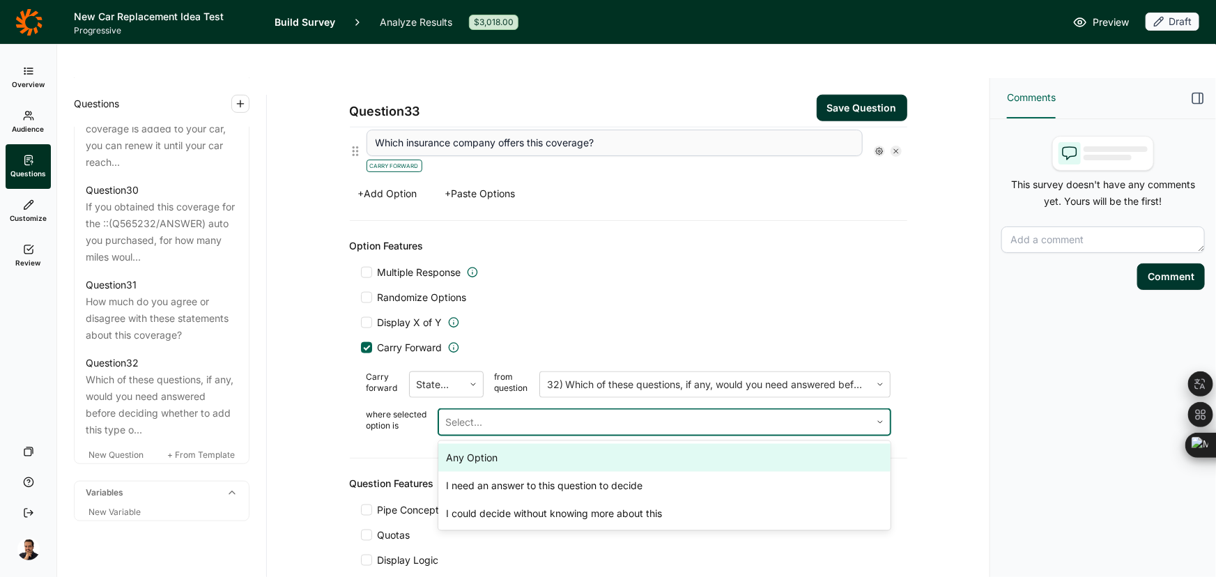
click at [485, 412] on div at bounding box center [654, 422] width 417 height 20
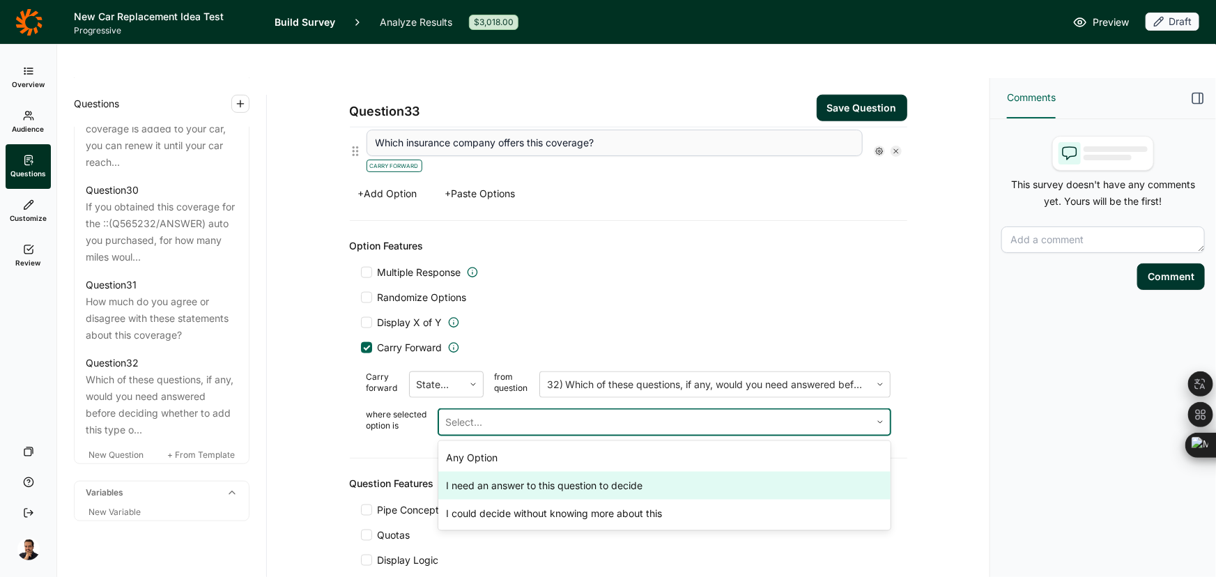
click at [504, 472] on div "I need an answer to this question to decide" at bounding box center [664, 486] width 452 height 28
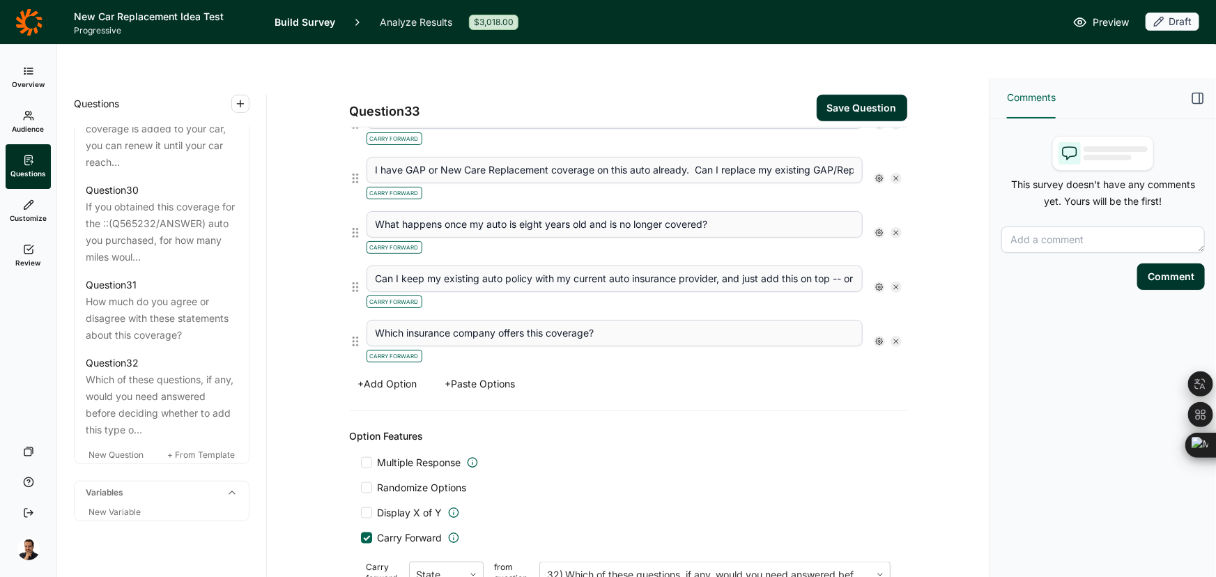
click at [394, 374] on button "+ Add Option" at bounding box center [388, 384] width 76 height 20
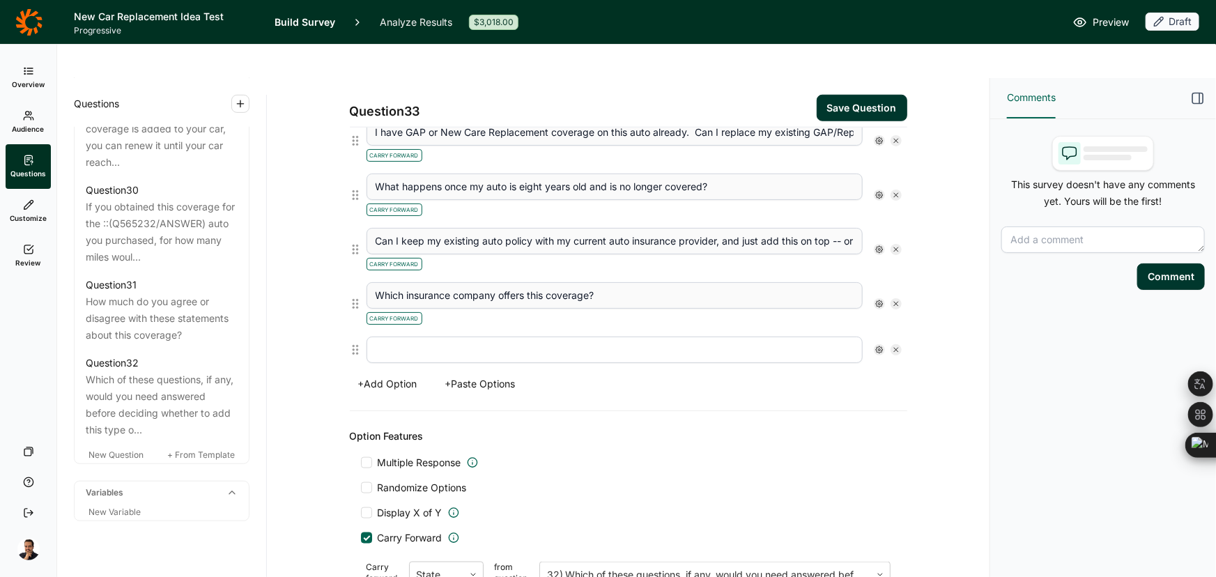
click at [474, 336] on input "text" at bounding box center [614, 349] width 496 height 26
paste input "The most important question I need an answer to is not listed [anchor][exclusiv…"
click at [413, 481] on span "Randomize Options" at bounding box center [419, 488] width 95 height 14
click at [361, 488] on input "Randomize Options" at bounding box center [361, 488] width 0 height 0
click at [876, 346] on use at bounding box center [879, 349] width 7 height 7
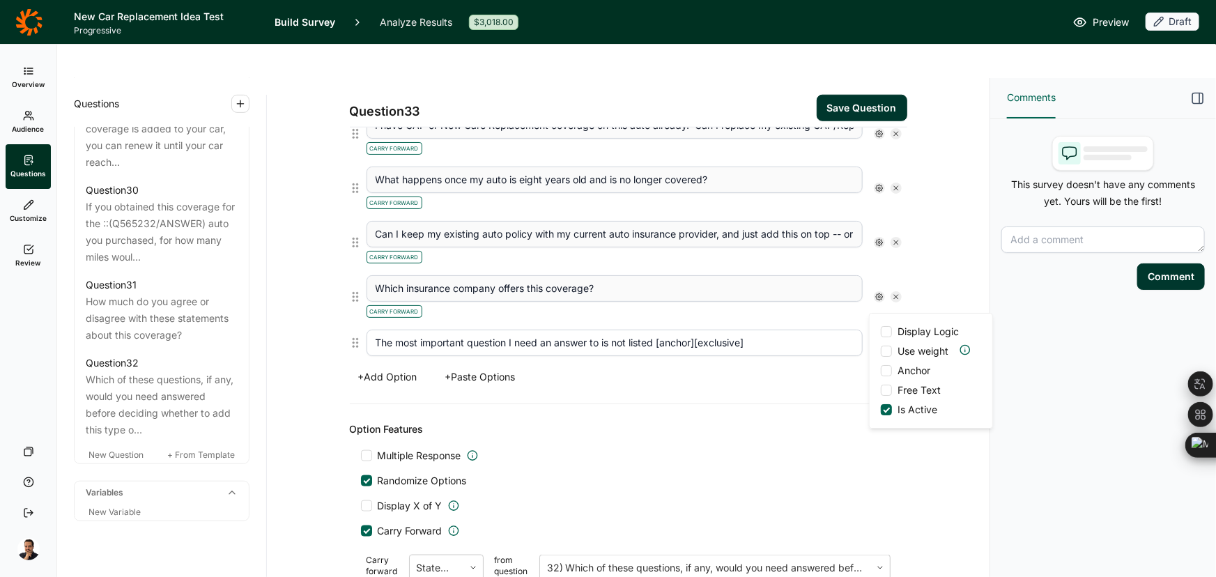
click at [908, 375] on span "Anchor" at bounding box center [911, 371] width 38 height 14
click at [881, 371] on input "Anchor" at bounding box center [881, 371] width 0 height 0
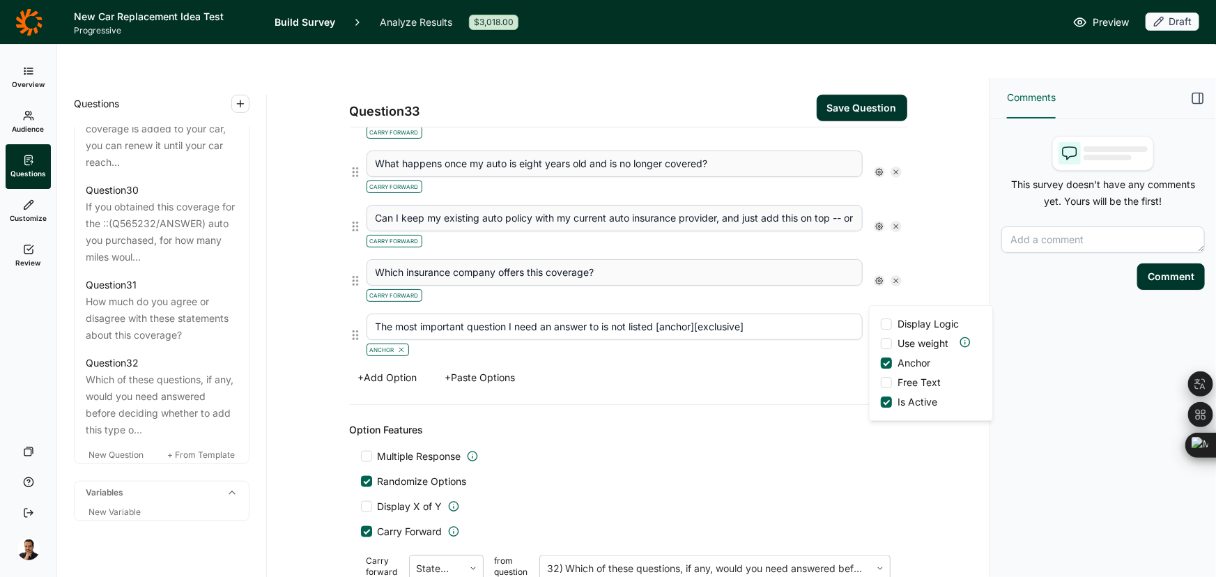
click at [424, 449] on span "Multiple Response" at bounding box center [420, 456] width 84 height 14
click at [361, 456] on input "Multiple Response" at bounding box center [361, 456] width 0 height 0
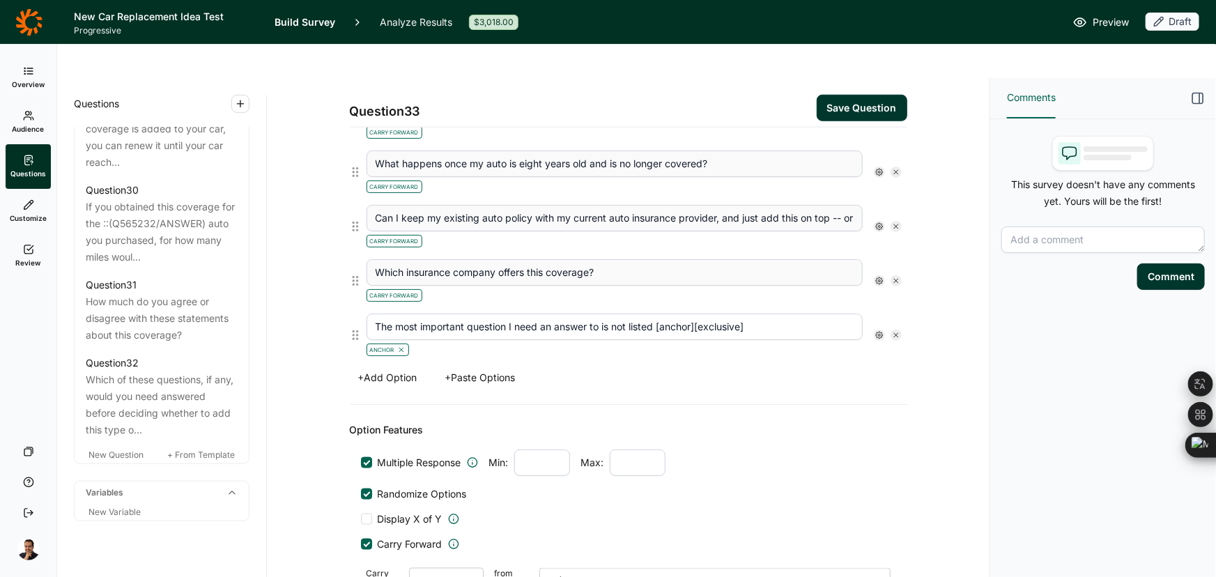
click at [876, 332] on use at bounding box center [879, 335] width 7 height 7
click at [894, 383] on span "Exclusive" at bounding box center [916, 382] width 48 height 14
click at [881, 382] on input "Exclusive" at bounding box center [881, 382] width 0 height 0
click at [738, 313] on input "The most important question I need an answer to is not listed [anchor][exclusiv…" at bounding box center [614, 326] width 496 height 26
drag, startPoint x: 757, startPoint y: 293, endPoint x: 651, endPoint y: 304, distance: 106.5
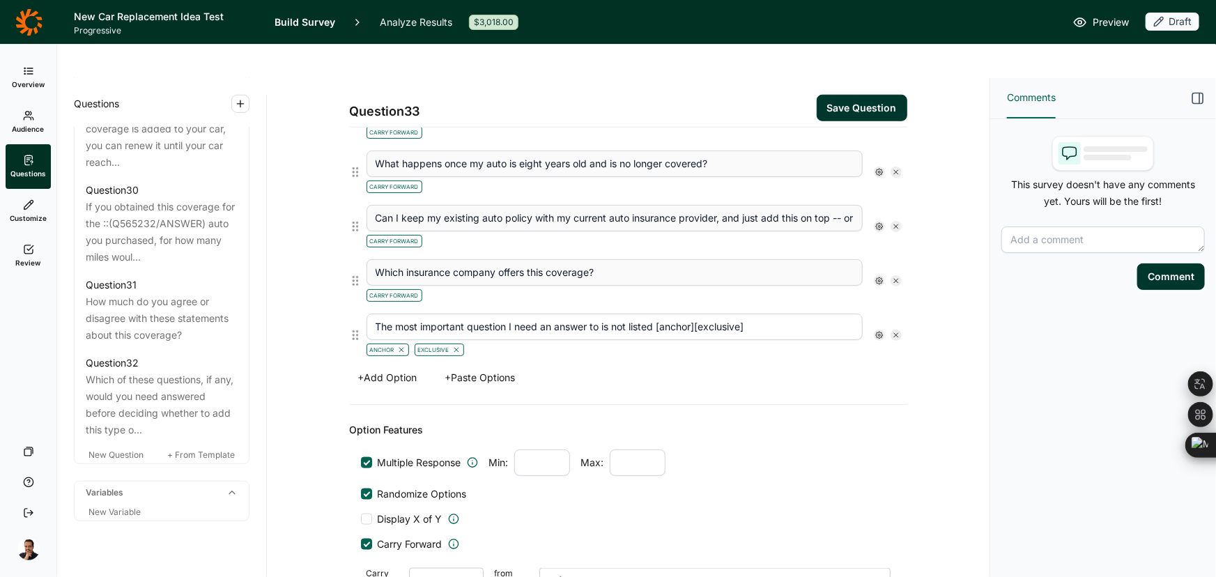
click at [651, 313] on input "The most important question I need an answer to is not listed [anchor][exclusiv…" at bounding box center [614, 326] width 496 height 26
type input "The most important question I need an answer to is not listed"
click at [854, 78] on div "Question 33 Save Question" at bounding box center [628, 102] width 557 height 49
click at [855, 95] on button "Save Question" at bounding box center [861, 108] width 91 height 26
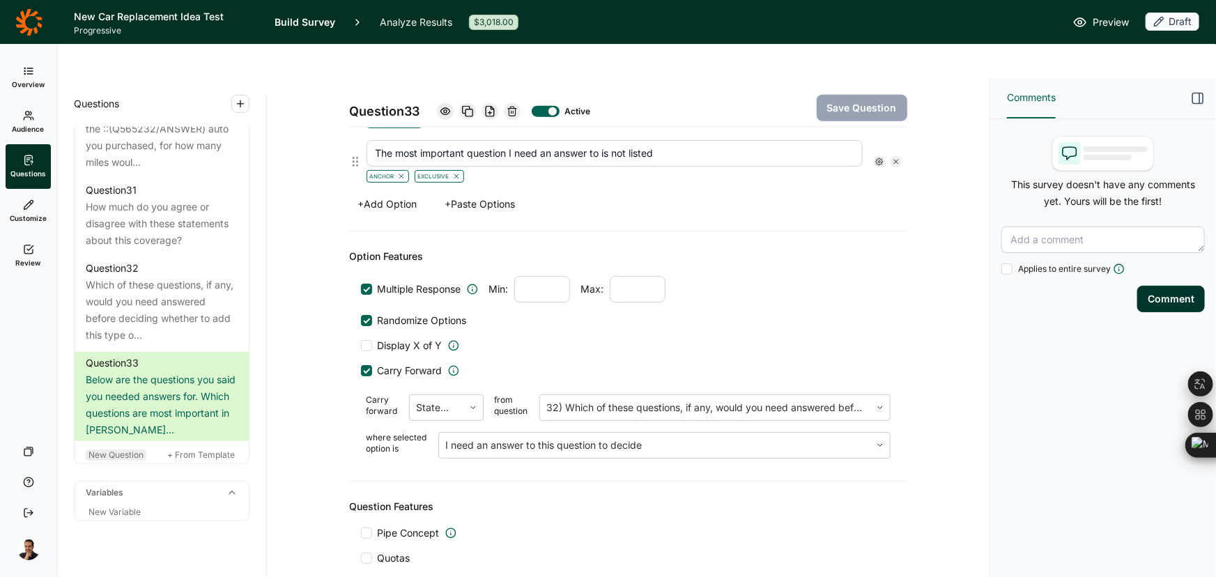
click at [128, 449] on span "New Question" at bounding box center [115, 454] width 55 height 10
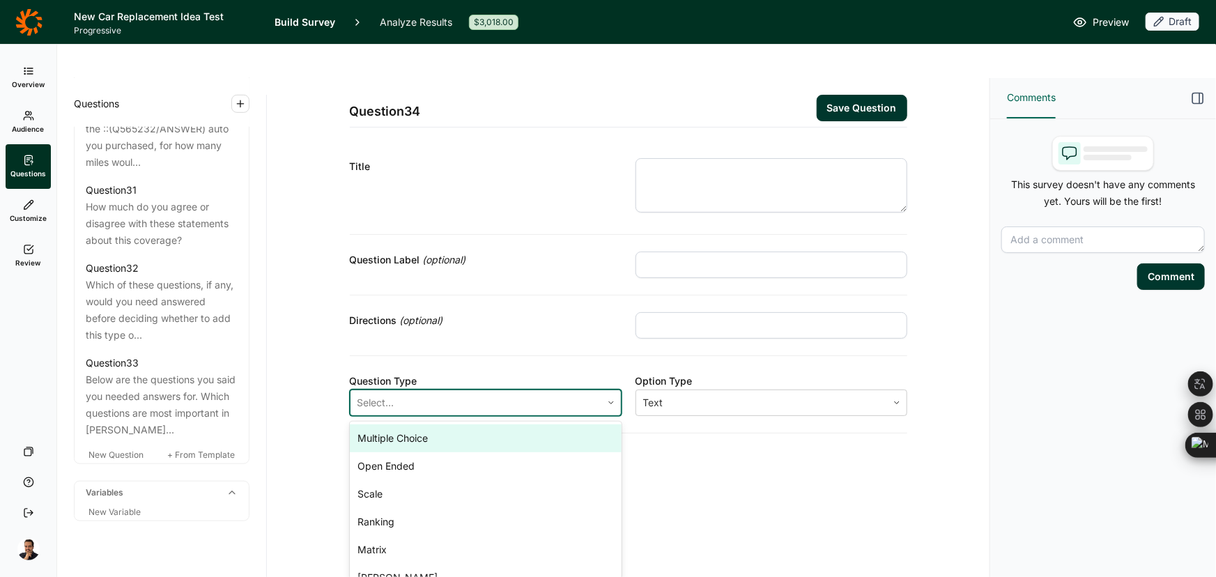
click at [395, 393] on div at bounding box center [475, 403] width 237 height 20
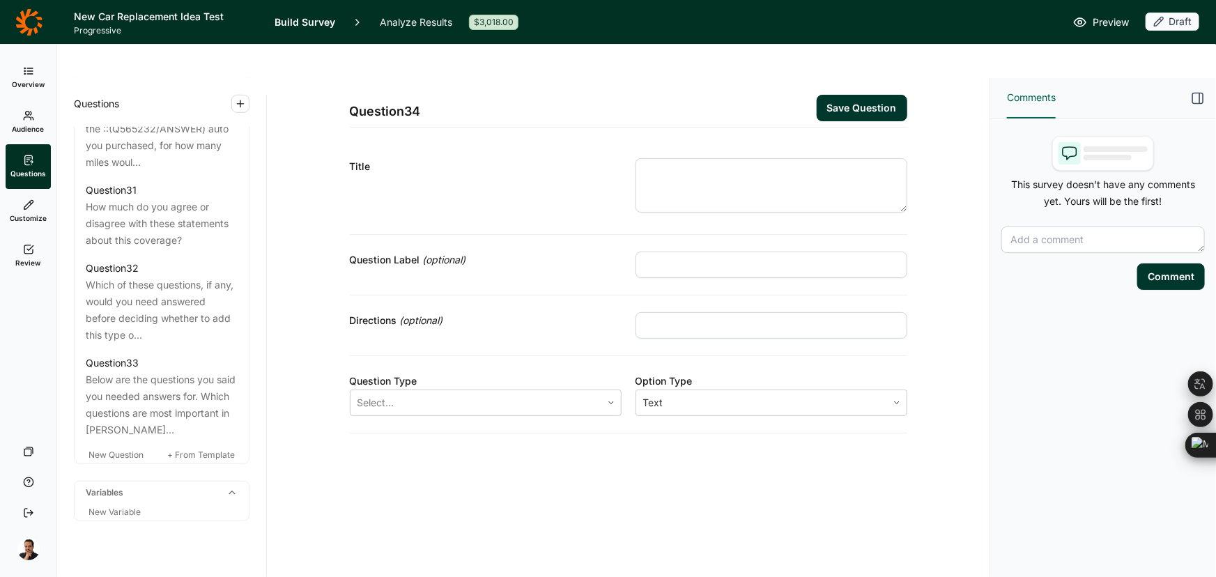
click at [670, 251] on input "text" at bounding box center [771, 264] width 272 height 26
click at [683, 312] on input "text" at bounding box center [771, 325] width 272 height 26
paste input "Click 🔍 to expand the image. Double click or pinch/zoom on an area to see detai…"
type input "Click 🔍 to expand the image. Double click or pinch/zoom on an area to see detai…"
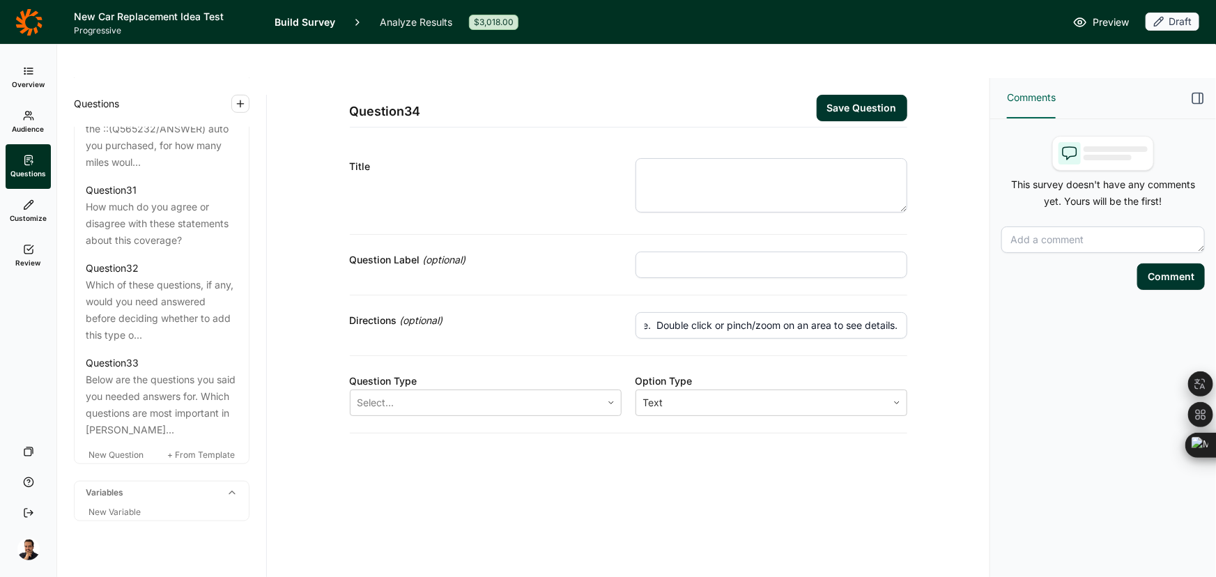
scroll to position [0, 0]
click at [788, 141] on div "Title" at bounding box center [628, 187] width 557 height 93
click at [771, 158] on textarea at bounding box center [771, 185] width 272 height 54
paste textarea "Q30) Now we'd llike to share the description, with some additional information.…"
type textarea "Q30) Now we'd llike to share the description, with some additional information.…"
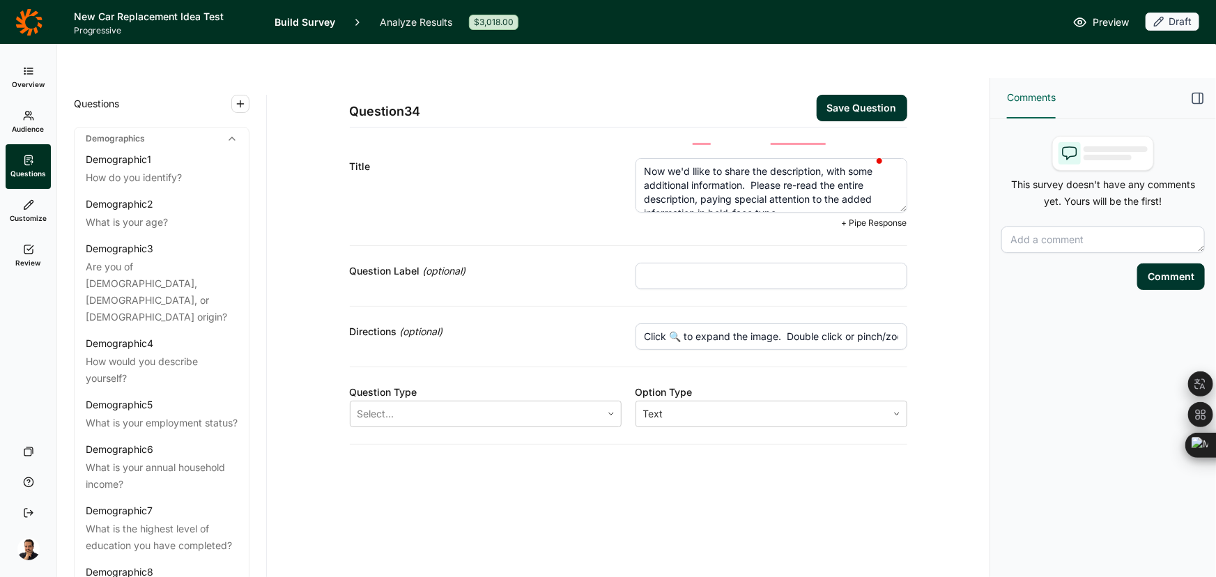
scroll to position [3259, 0]
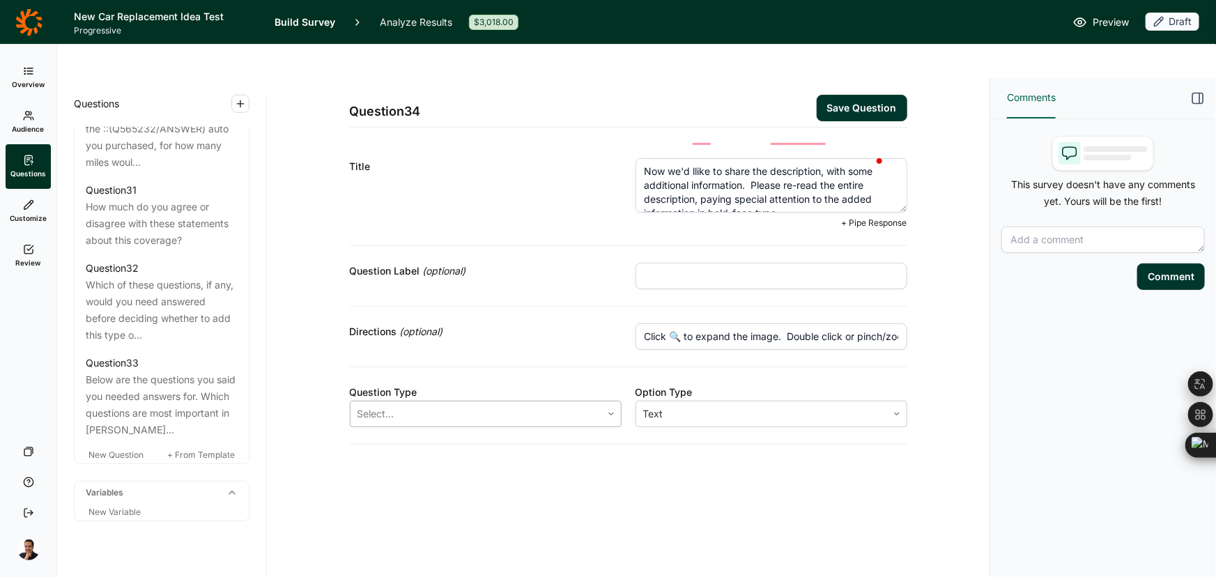
type textarea "Now we'd llike to share the description, with some additional information. Plea…"
click at [406, 404] on div at bounding box center [475, 414] width 237 height 20
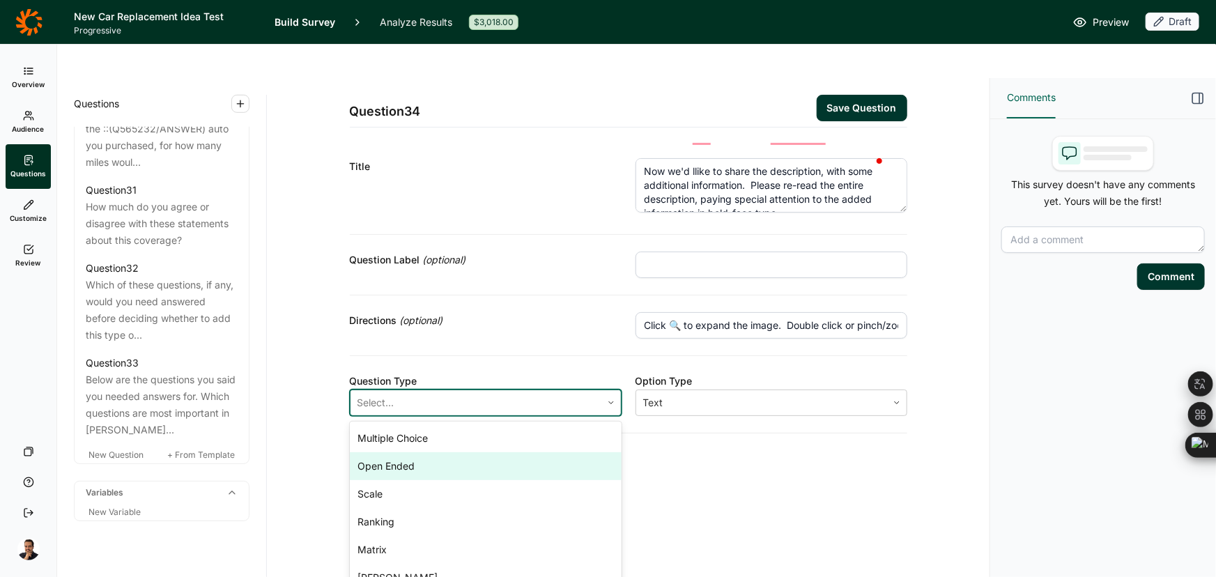
click at [395, 452] on div "Open Ended" at bounding box center [486, 466] width 272 height 28
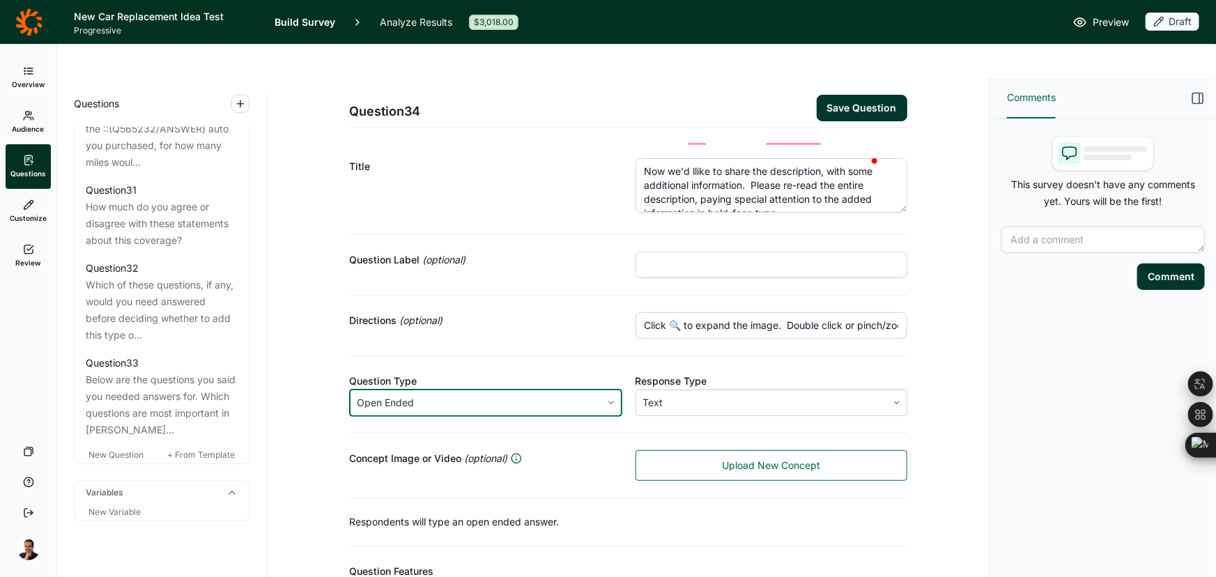
click at [887, 95] on button "Save Question" at bounding box center [861, 108] width 91 height 26
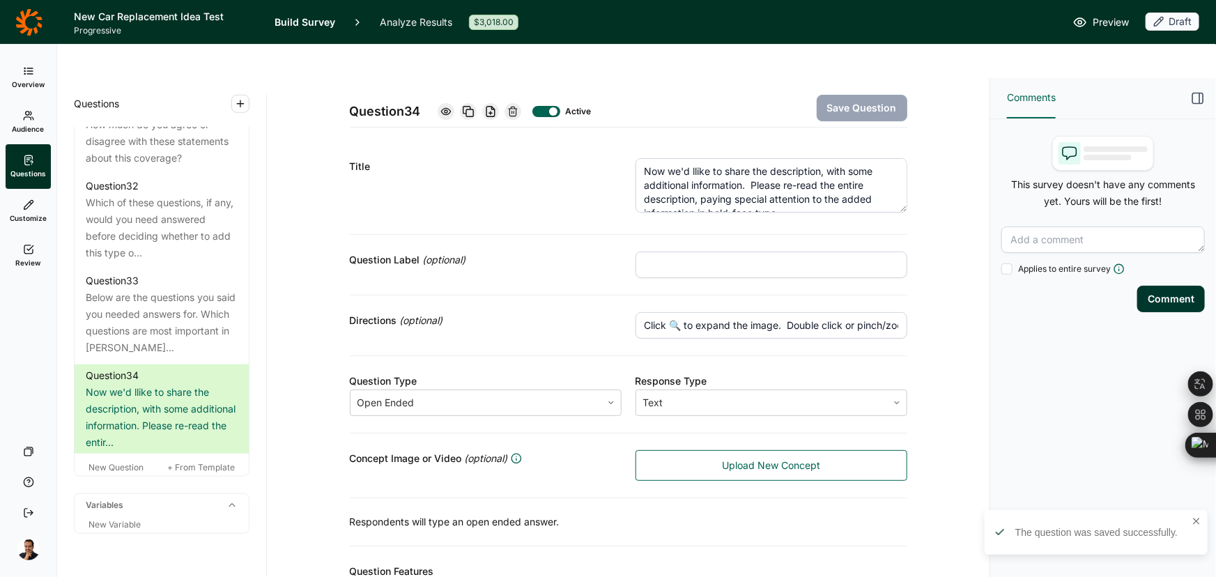
click at [690, 158] on textarea "Now we'd llike to share the description, with some additional information. Plea…" at bounding box center [771, 185] width 272 height 54
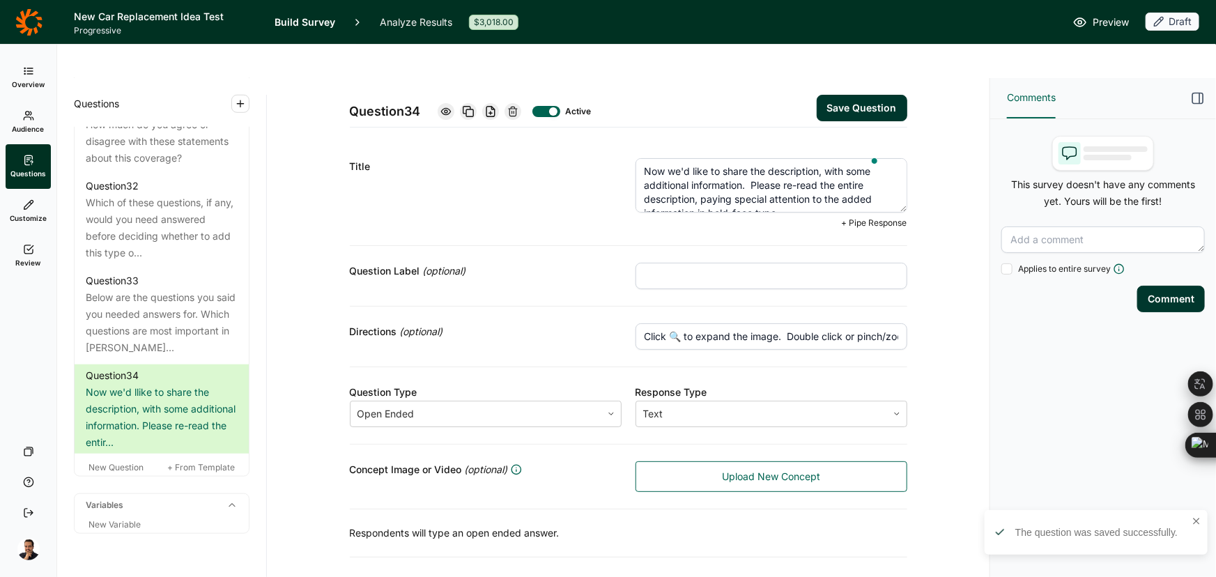
click at [864, 95] on button "Save Question" at bounding box center [861, 108] width 91 height 26
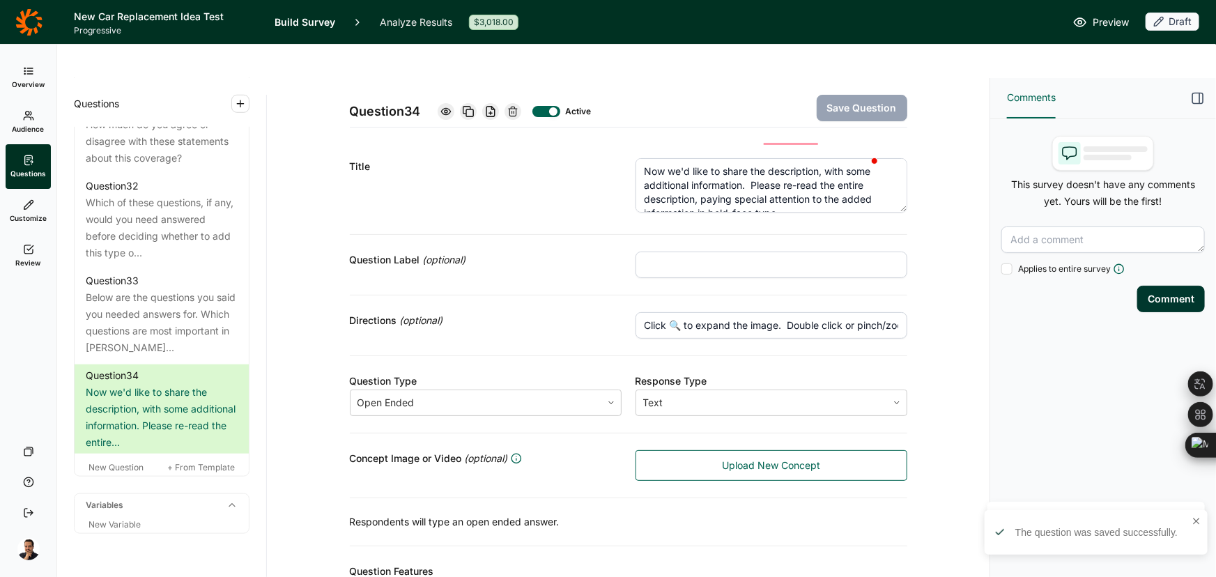
click at [775, 158] on textarea "Now we'd like to share the description, with some additional information. Pleas…" at bounding box center [771, 185] width 272 height 54
type textarea "Now we'd like to share the description with some additional information. Please…"
click at [864, 95] on button "Save Question" at bounding box center [861, 108] width 91 height 26
click at [116, 472] on span "New Question" at bounding box center [115, 467] width 55 height 10
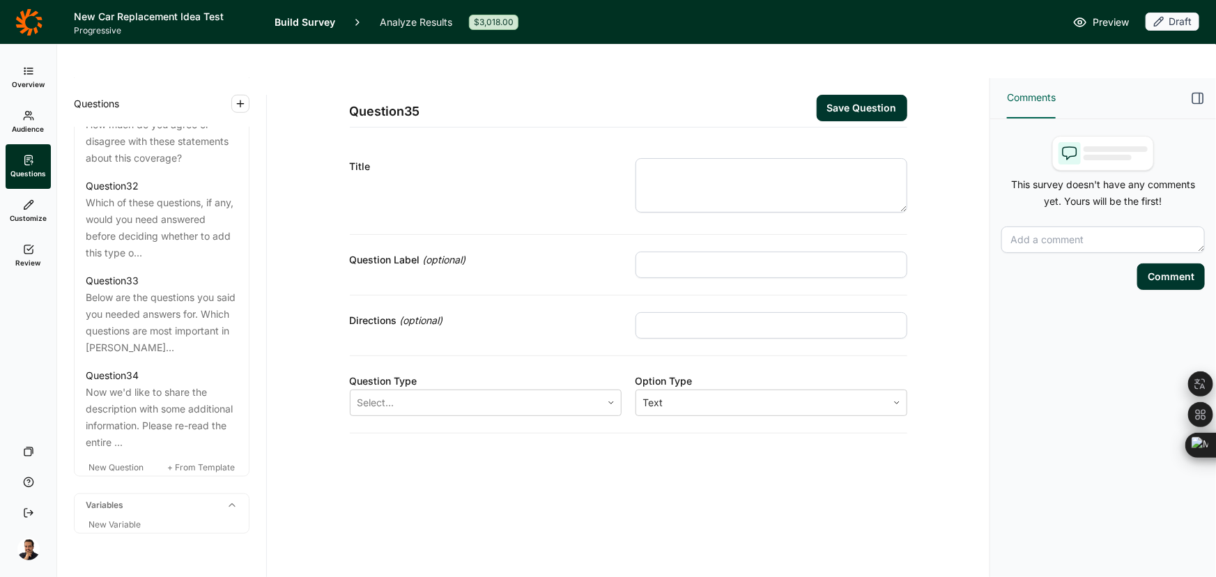
click at [800, 158] on textarea at bounding box center [771, 185] width 272 height 54
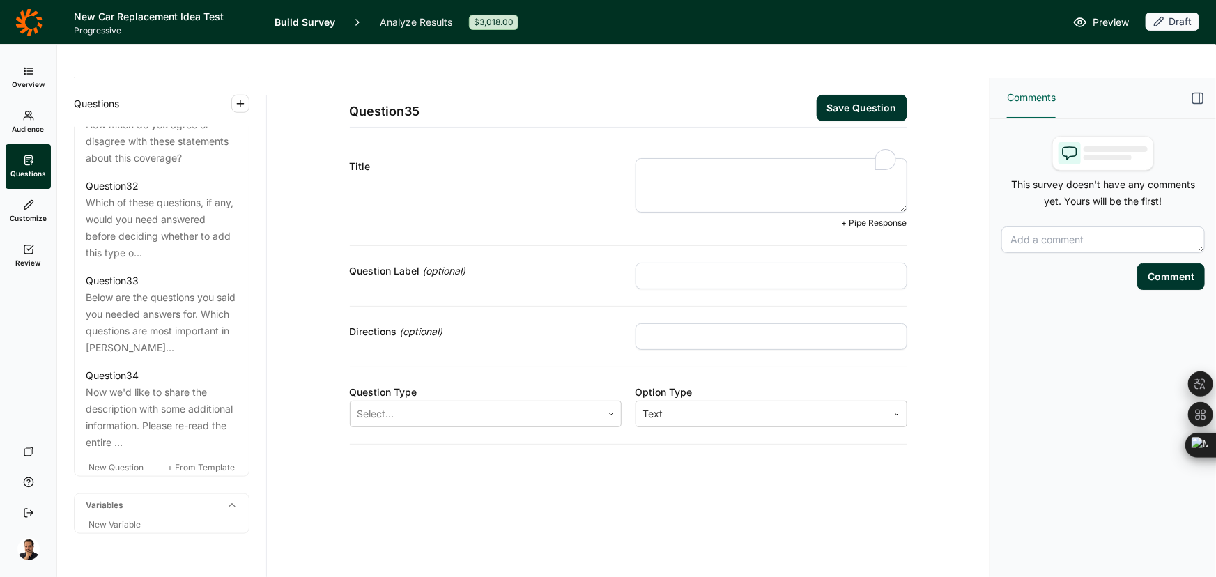
paste textarea "Q31) Earlier you said you were "::PIPE IN INTEREST". How did this new descripti…"
drag, startPoint x: 668, startPoint y: 137, endPoint x: 584, endPoint y: 124, distance: 84.5
click at [584, 141] on div "Title Q31) Earlier you said you were "::PIPE IN INTEREST". How did this new des…" at bounding box center [628, 193] width 557 height 104
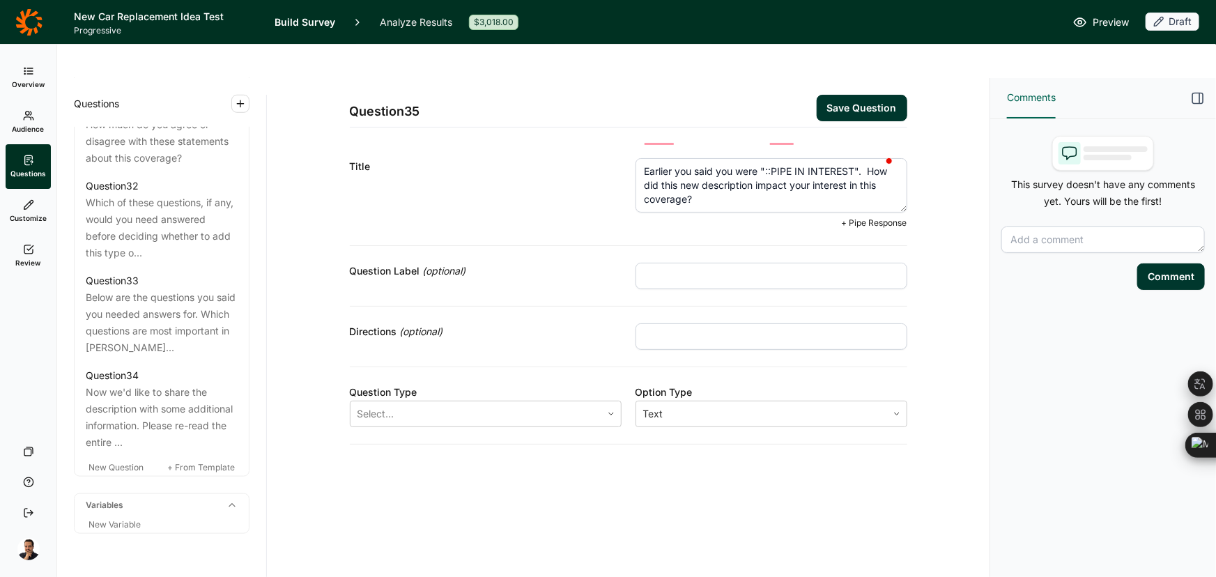
type textarea "Earlier you said you were "::PIPE IN INTEREST". How did this new description im…"
click at [502, 384] on div "Question Type" at bounding box center [486, 392] width 272 height 17
click at [483, 383] on div "Question Type Select... Option Type Text" at bounding box center [628, 405] width 557 height 77
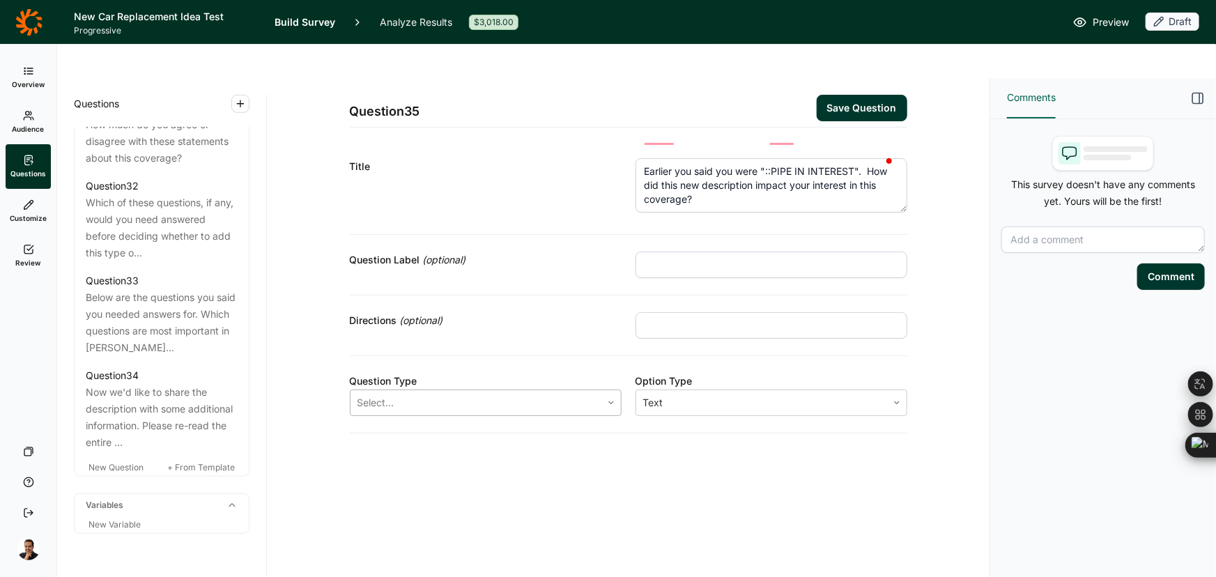
click at [481, 390] on div "Select..." at bounding box center [475, 402] width 251 height 25
click at [458, 389] on div "Question Type Select... Option Type Text" at bounding box center [628, 394] width 557 height 77
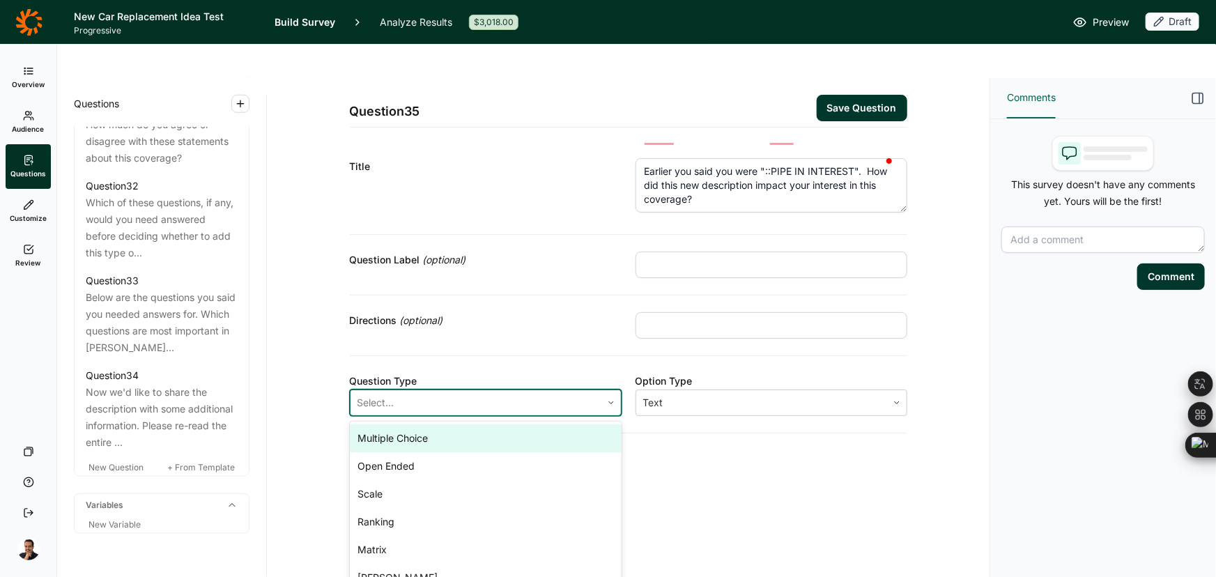
click at [451, 393] on div at bounding box center [475, 403] width 237 height 20
click at [420, 424] on div "Multiple Choice" at bounding box center [486, 438] width 272 height 28
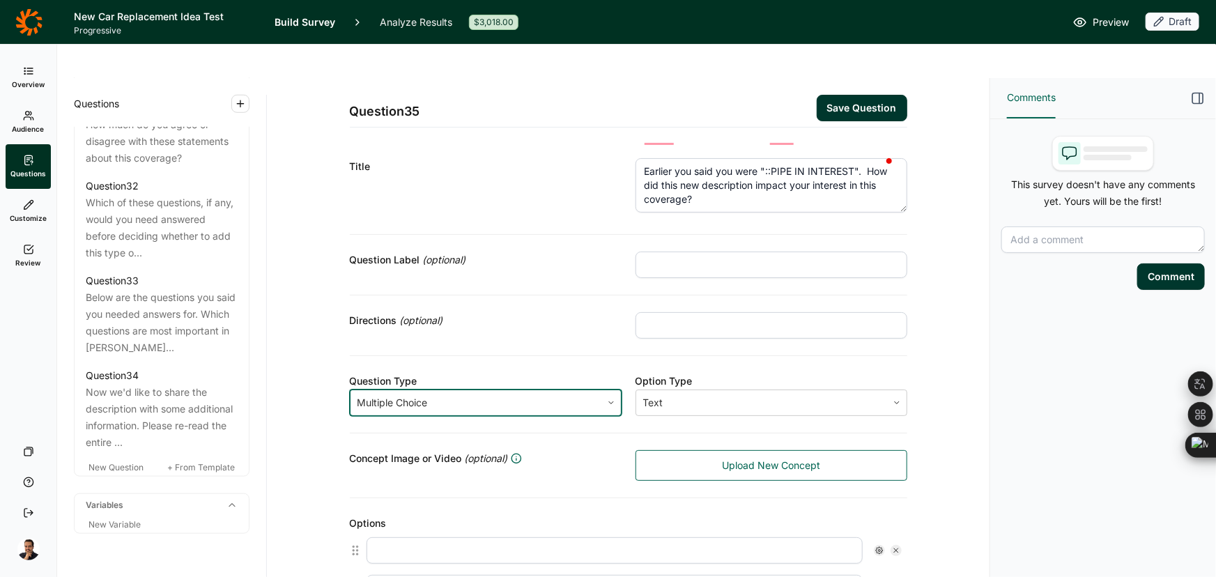
scroll to position [316, 0]
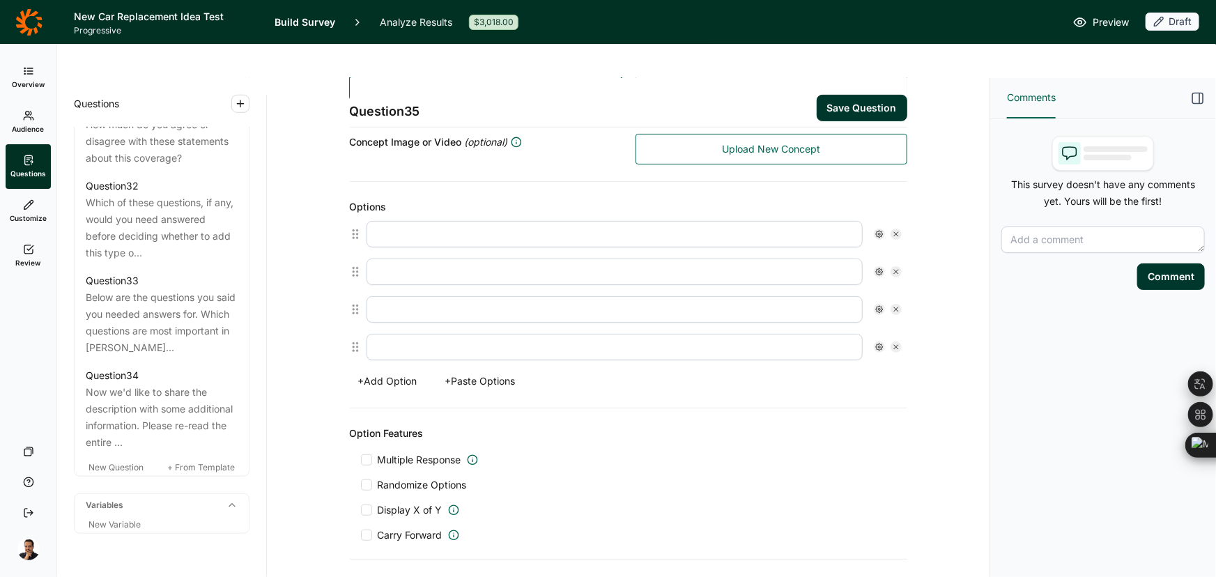
click at [482, 371] on button "+ Paste Options" at bounding box center [480, 381] width 87 height 20
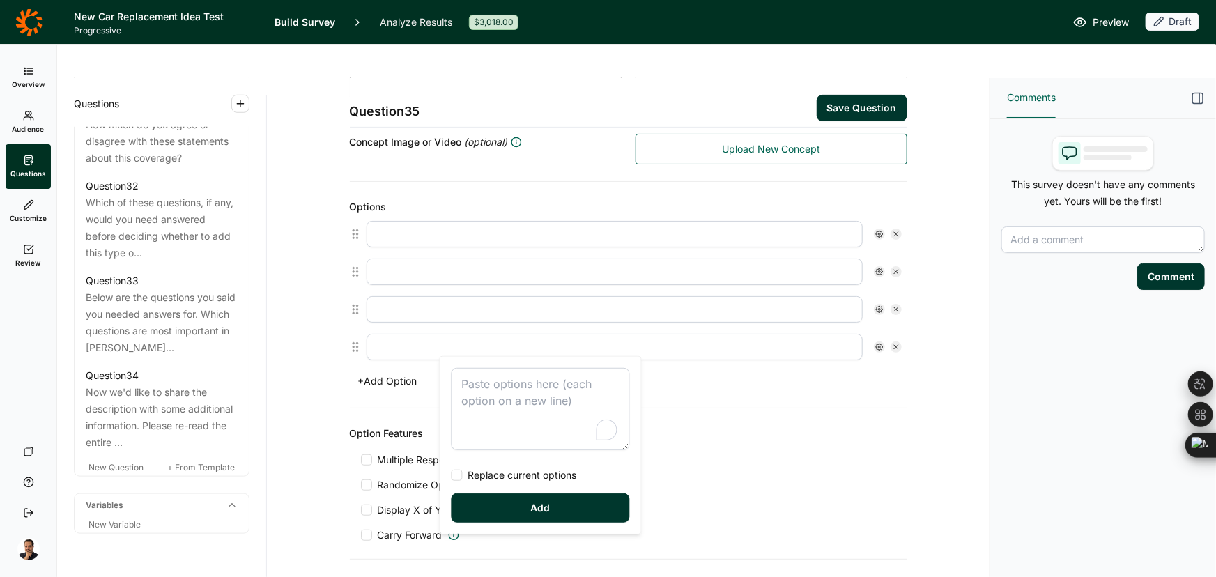
click at [509, 422] on textarea "To enrich screen reader interactions, please activate Accessibility in Grammarl…" at bounding box center [540, 409] width 178 height 82
click at [460, 470] on div at bounding box center [456, 475] width 11 height 11
click at [451, 475] on input "Replace current options" at bounding box center [451, 475] width 0 height 0
type textarea "A lot MORE interested A little more interested Nieither more nor less intereste…"
click at [471, 504] on button "Add" at bounding box center [540, 507] width 178 height 29
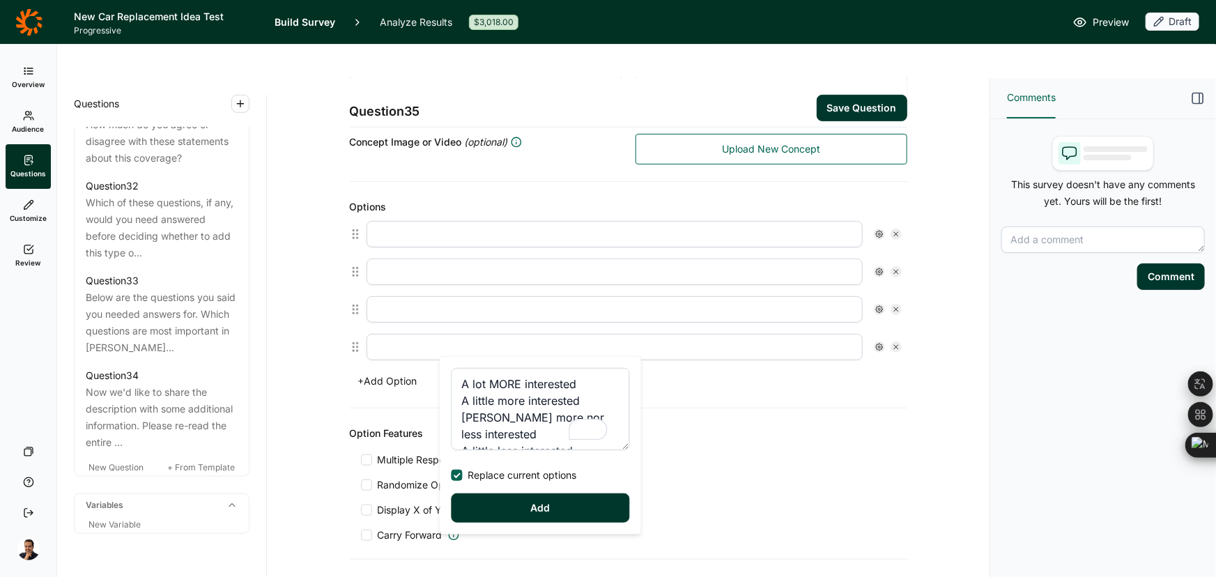
type input "A lot MORE interested"
type input "A little more interested"
type input "Nieither more nor less interested"
type input "A little less interested"
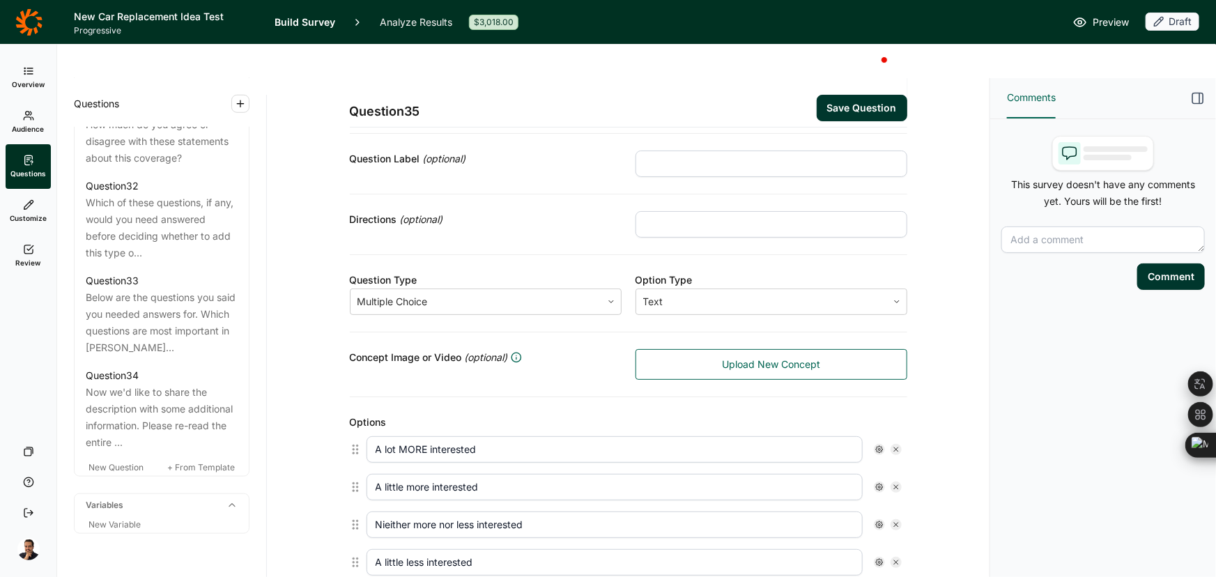
scroll to position [0, 0]
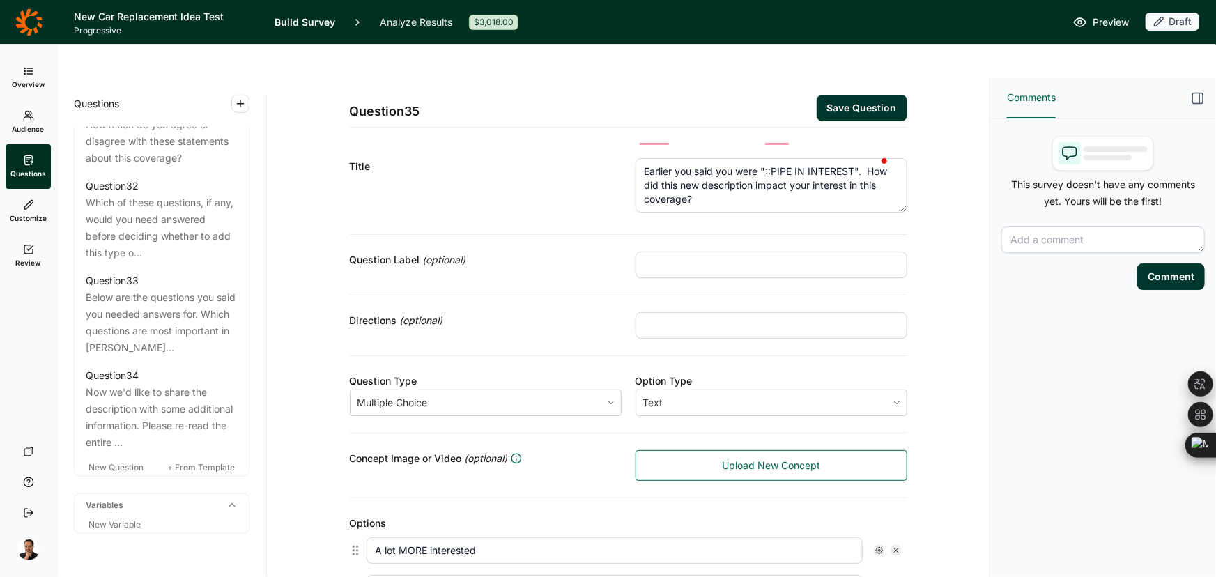
click at [834, 95] on button "Save Question" at bounding box center [861, 108] width 91 height 26
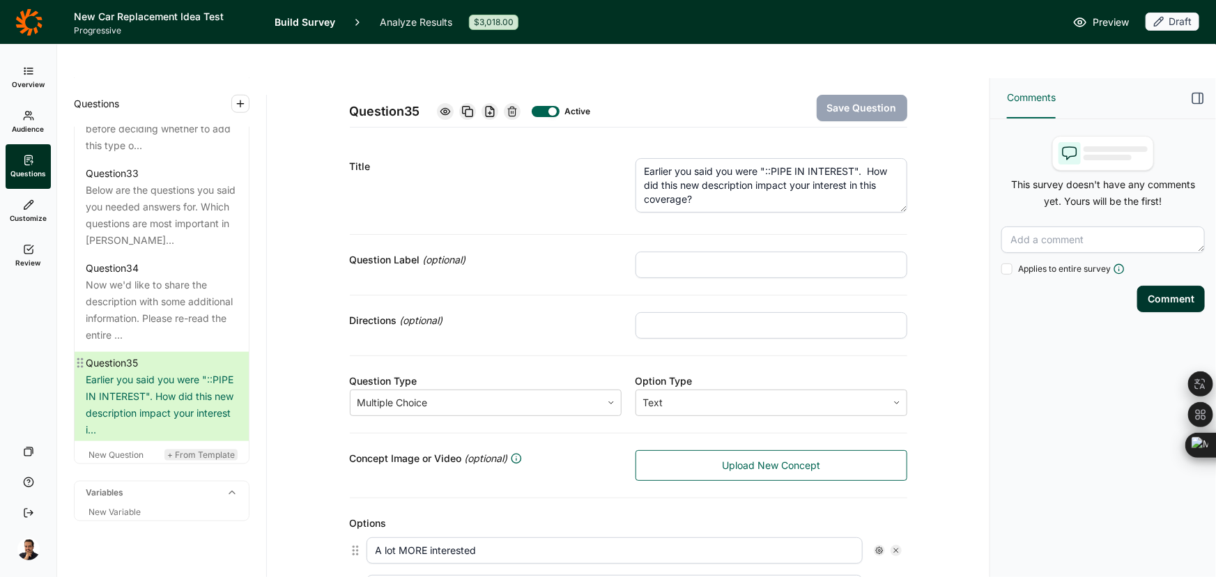
scroll to position [3417, 0]
click at [124, 457] on span "New Question" at bounding box center [115, 454] width 55 height 10
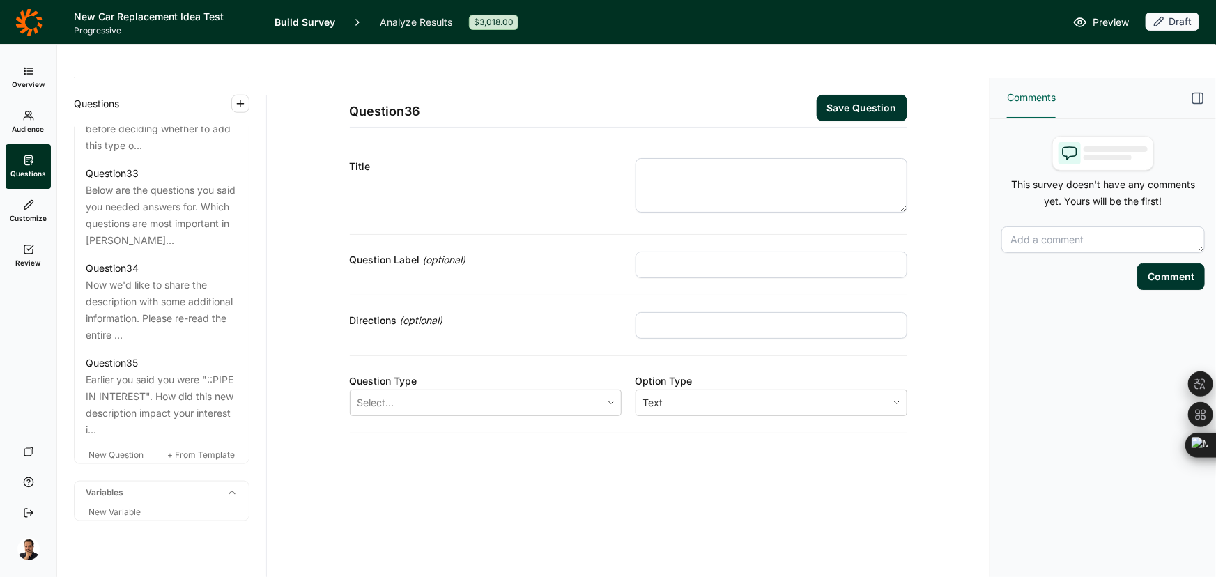
click at [708, 158] on textarea at bounding box center [771, 185] width 272 height 54
paste textarea "Q32) Please describe how this added information made you "::PIPE IN CHANGE IN I…"
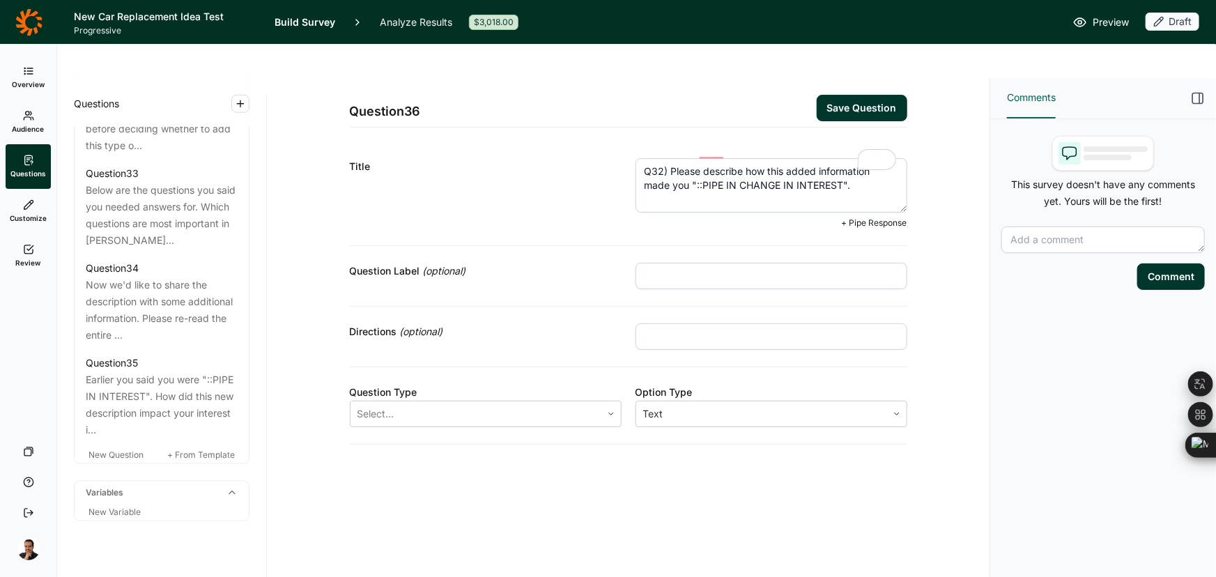
drag, startPoint x: 668, startPoint y: 135, endPoint x: 538, endPoint y: 139, distance: 130.3
click at [538, 141] on div "Title Q32) Please describe how this added information made you "::PIPE IN CHANG…" at bounding box center [628, 193] width 557 height 104
type textarea "Please describe how this added information made you "::PIPE IN CHANGE IN INTERE…"
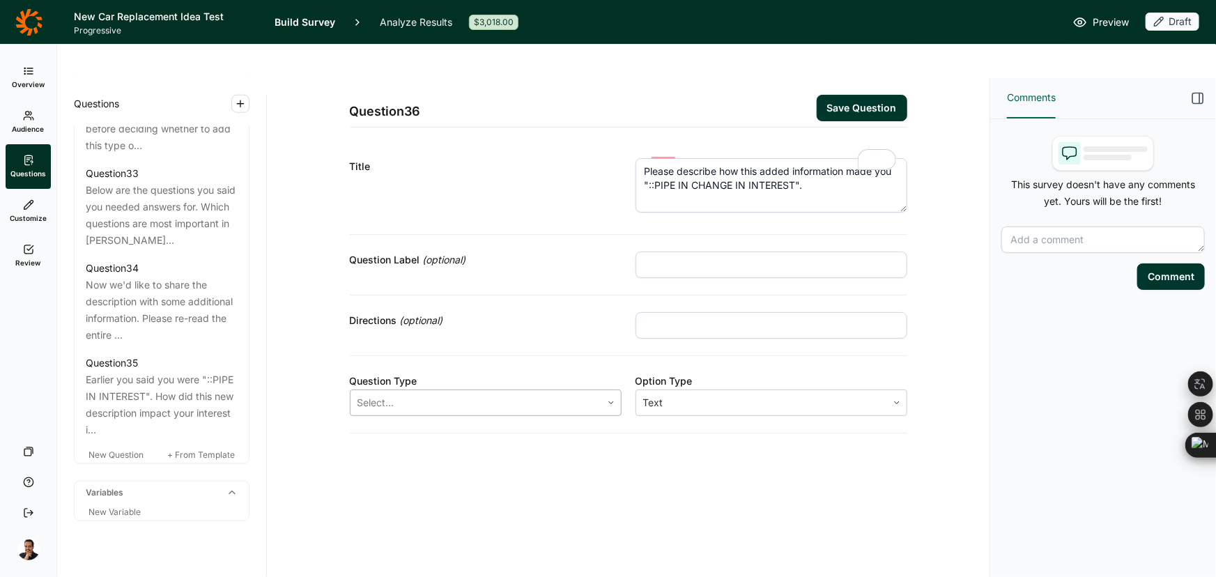
click at [451, 390] on div "Select..." at bounding box center [475, 402] width 251 height 25
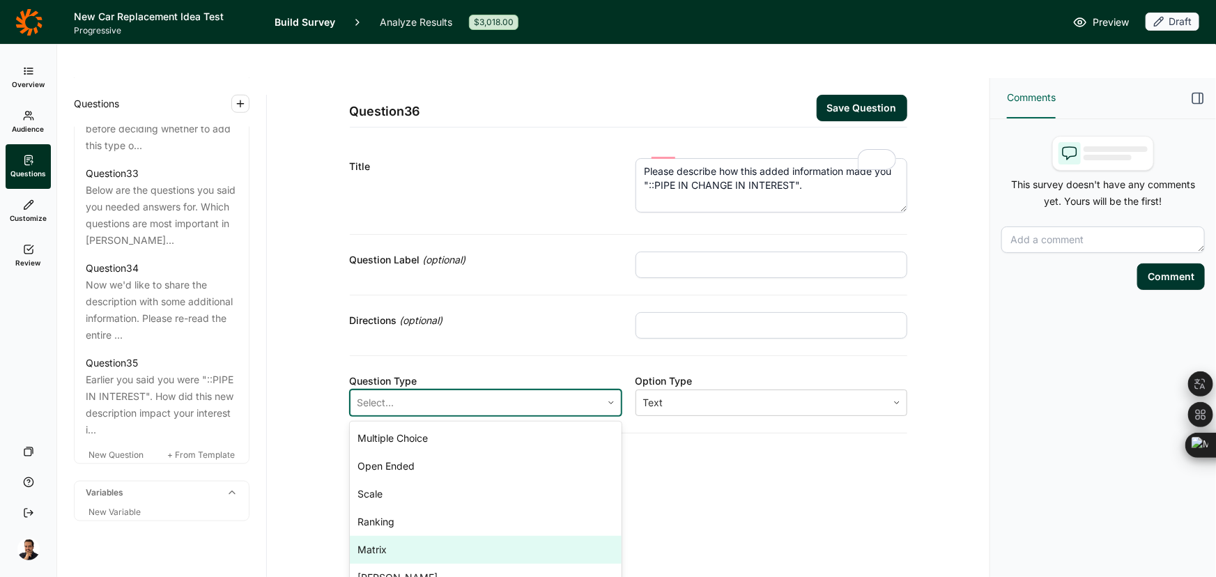
click at [394, 536] on div "Matrix" at bounding box center [486, 550] width 272 height 28
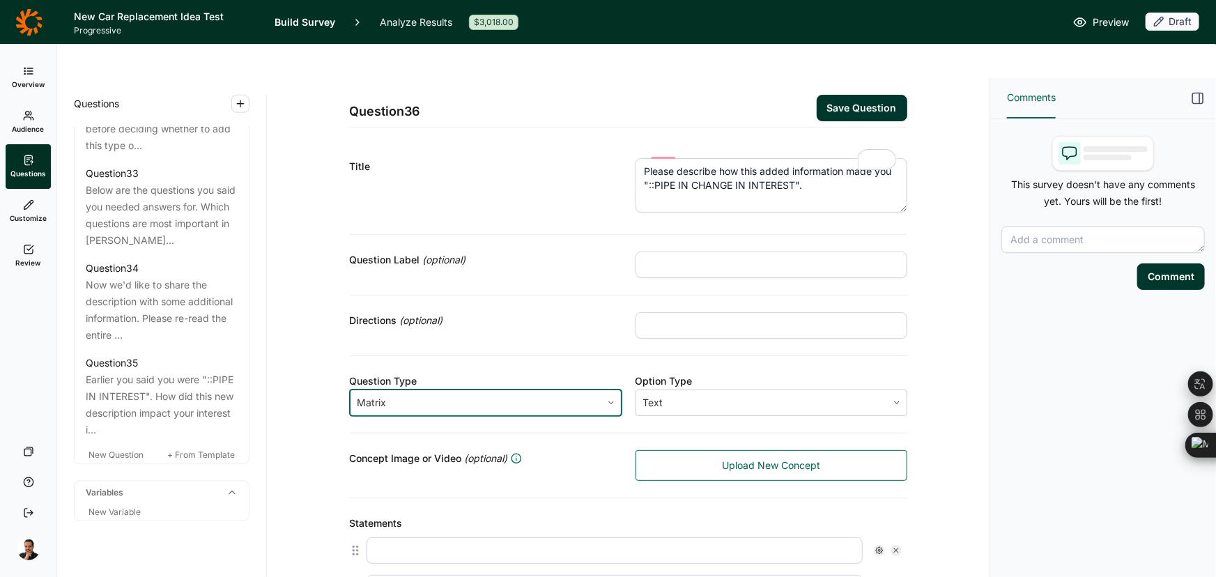
scroll to position [253, 0]
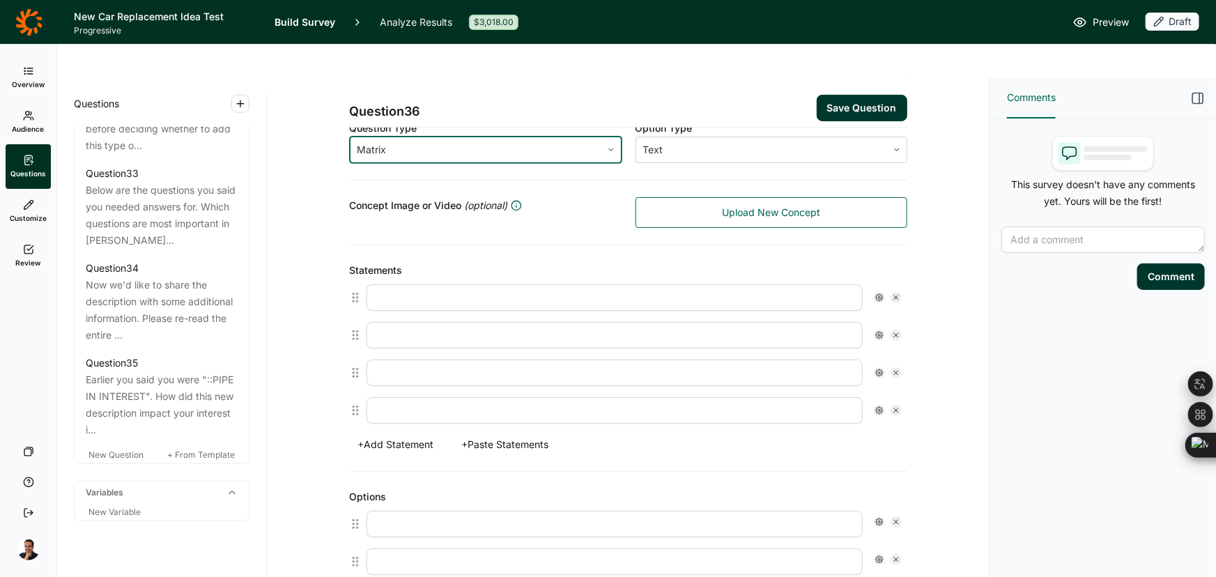
click at [527, 435] on button "+ Paste Statements" at bounding box center [506, 445] width 104 height 20
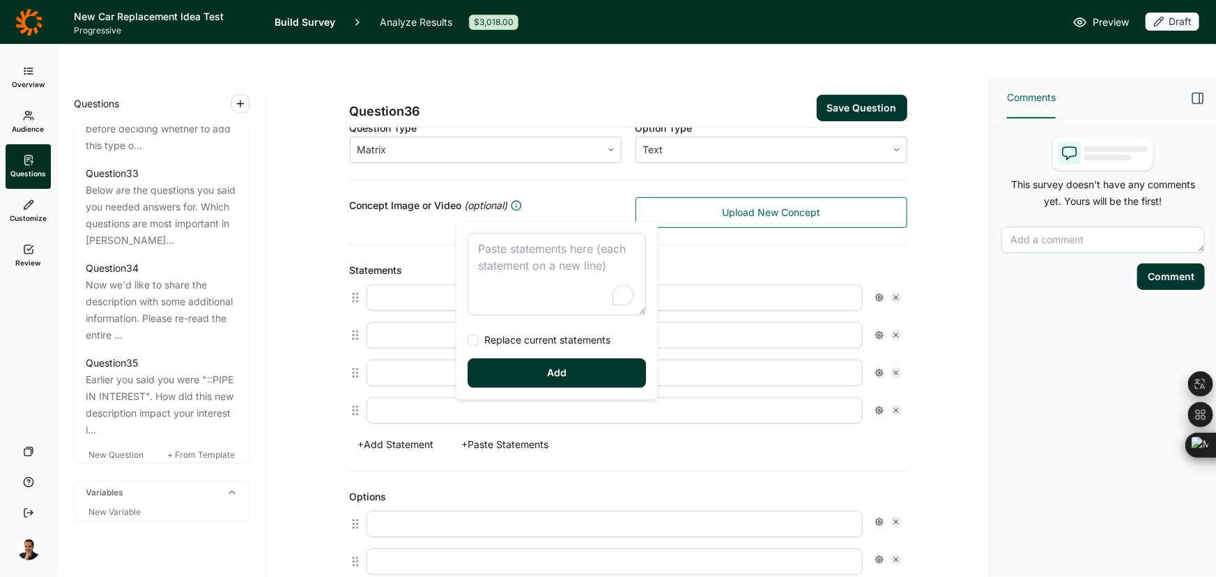
click at [495, 263] on textarea "To enrich screen reader interactions, please activate Accessibility in Grammarl…" at bounding box center [556, 274] width 178 height 82
click at [501, 334] on span "Replace current statements" at bounding box center [545, 340] width 132 height 14
click at [467, 340] on input "Replace current statements" at bounding box center [467, 340] width 0 height 0
type textarea "An insurance company is considering offering an optional coverage that helps pr…"
click at [502, 369] on button "Add" at bounding box center [556, 372] width 178 height 29
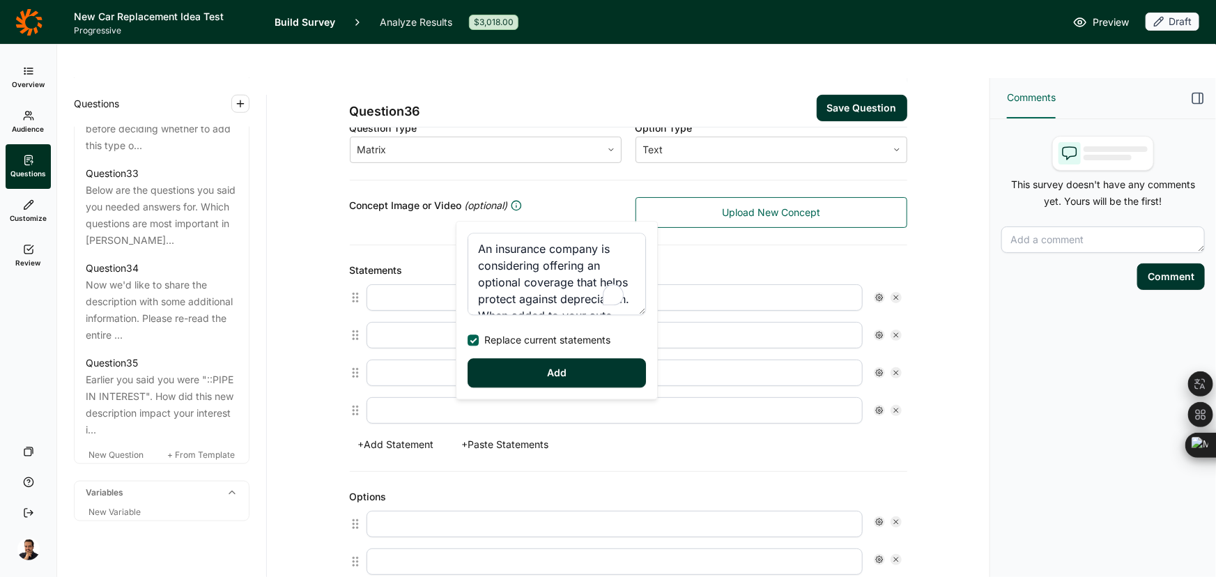
type input "An insurance company is considering offering an optional coverage that helps pr…"
type input "A new car depreciates in value as soon as you drive it off the lot. And when yo…"
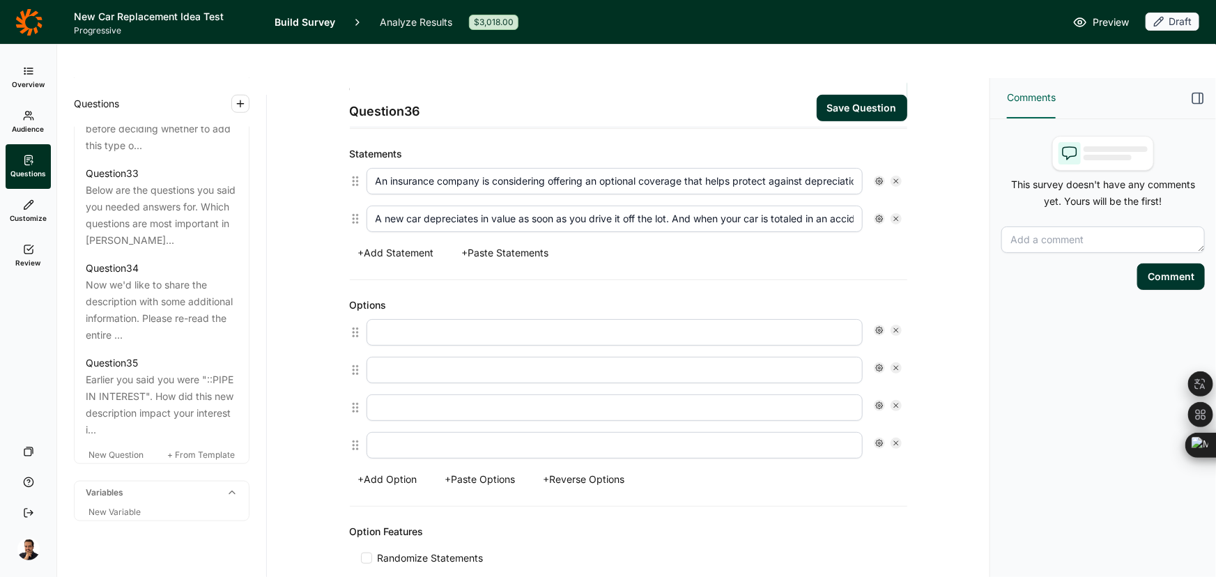
scroll to position [380, 0]
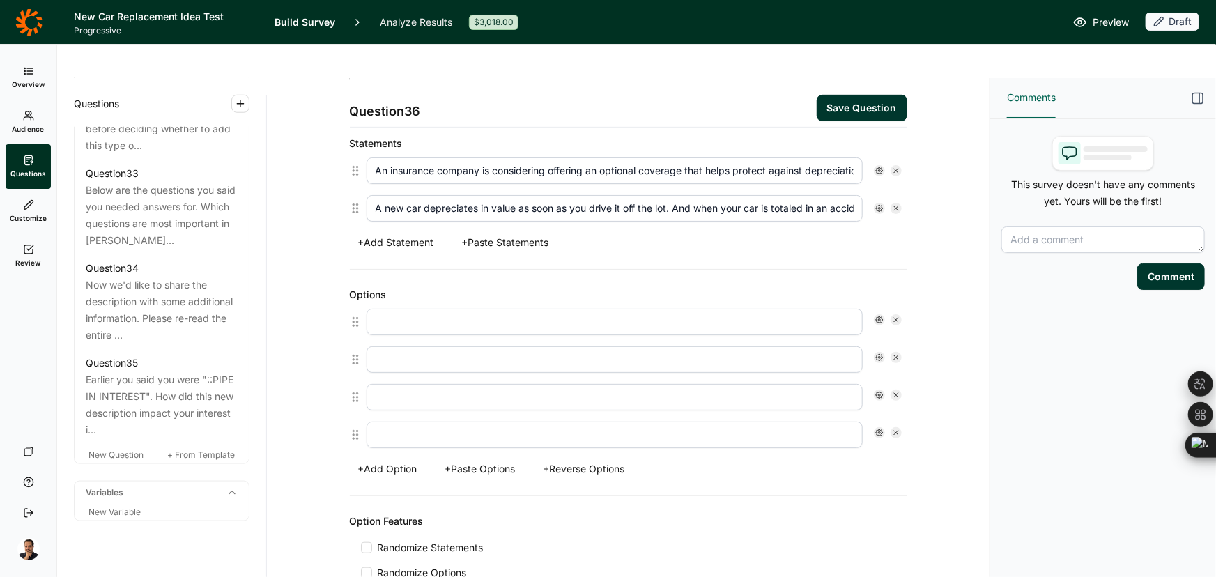
click at [465, 459] on button "+ Paste Options" at bounding box center [480, 469] width 87 height 20
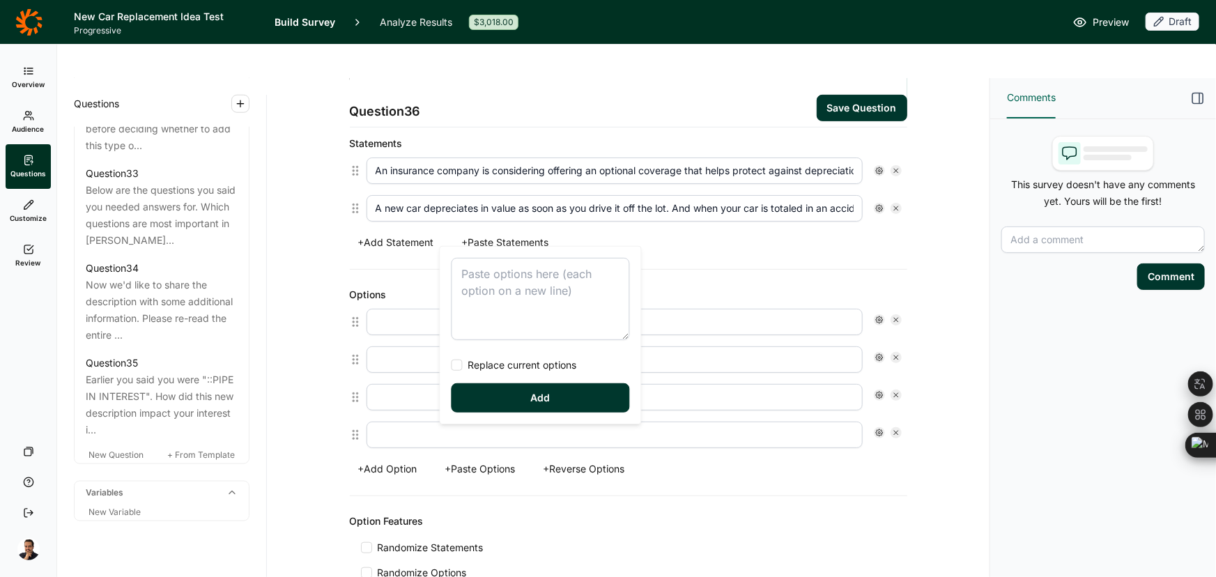
click at [510, 300] on textarea at bounding box center [540, 299] width 178 height 82
click at [506, 360] on span "Replace current options" at bounding box center [520, 365] width 114 height 14
click at [451, 365] on input "Replace current options" at bounding box center [451, 365] width 0 height 0
type textarea "This did not change my interest It impacted my interested in this way… (click t…"
click at [497, 403] on button "Add" at bounding box center [540, 397] width 178 height 29
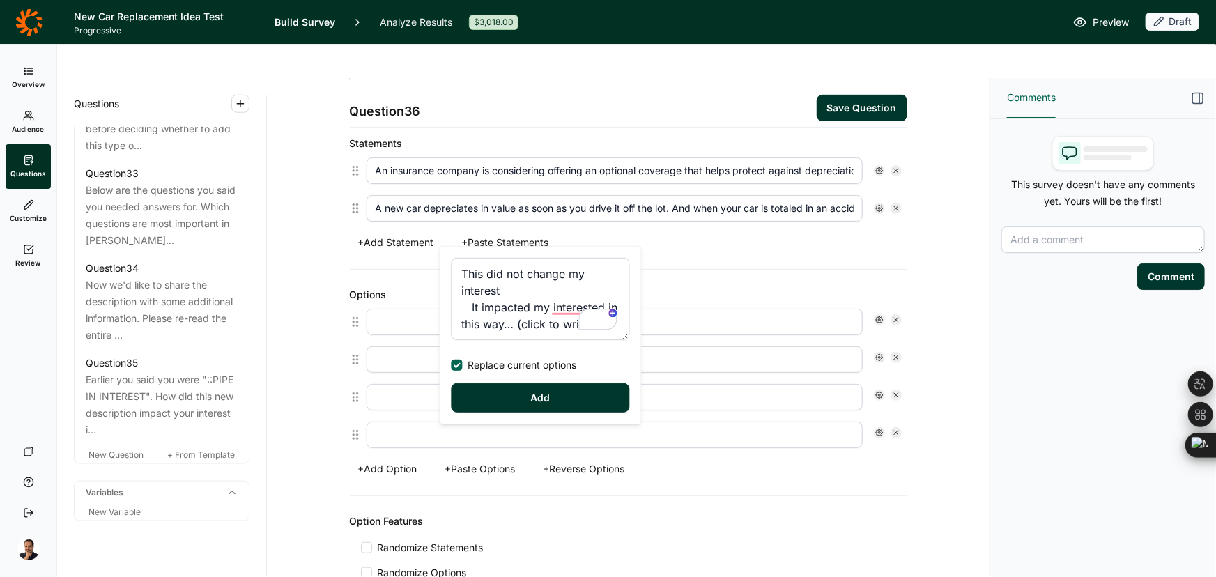
type input "This did not change my interest"
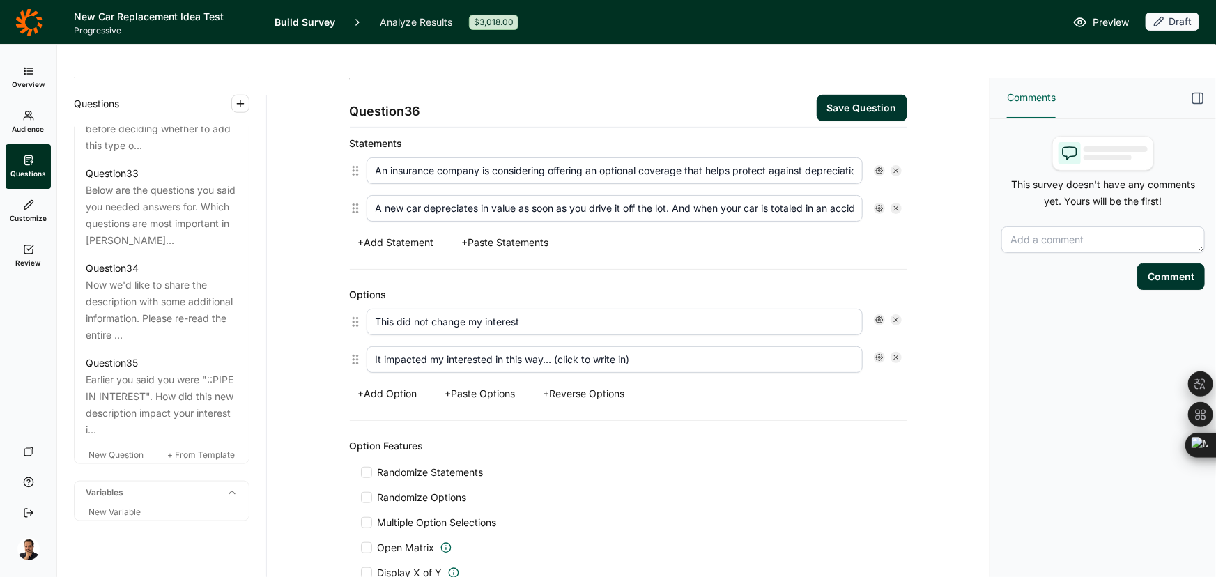
click at [874, 352] on div at bounding box center [879, 357] width 11 height 11
click at [898, 352] on span "Free Text" at bounding box center [916, 347] width 49 height 14
click at [881, 347] on input "Free Text" at bounding box center [881, 347] width 0 height 0
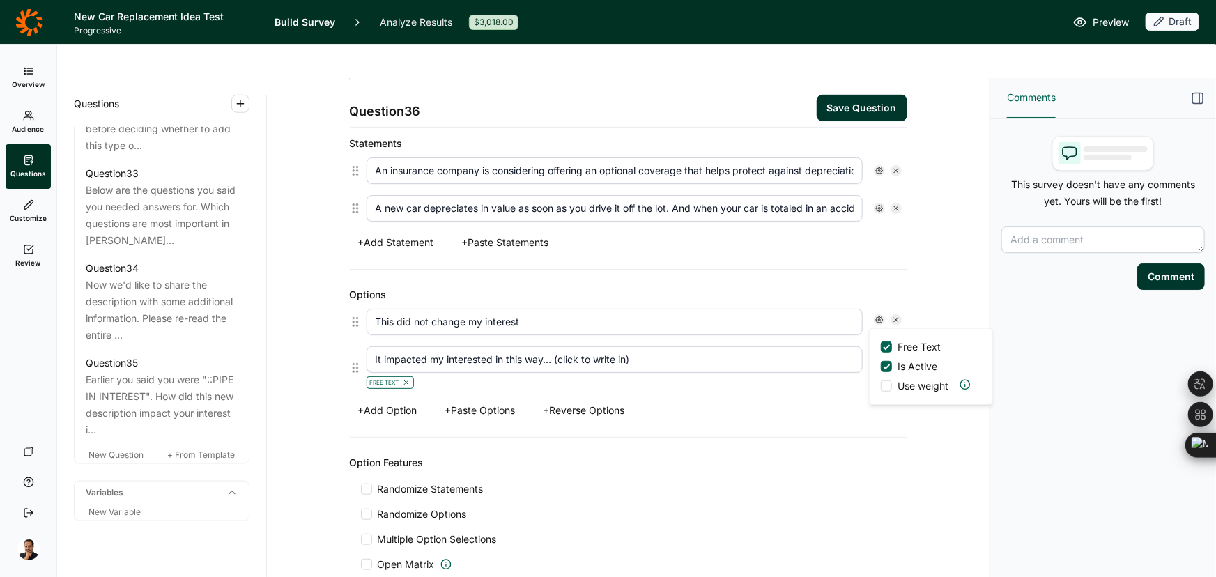
drag, startPoint x: 635, startPoint y: 330, endPoint x: 550, endPoint y: 330, distance: 85.0
click at [550, 346] on input "It impacted my interested in this way… (click to write in)" at bounding box center [614, 359] width 496 height 26
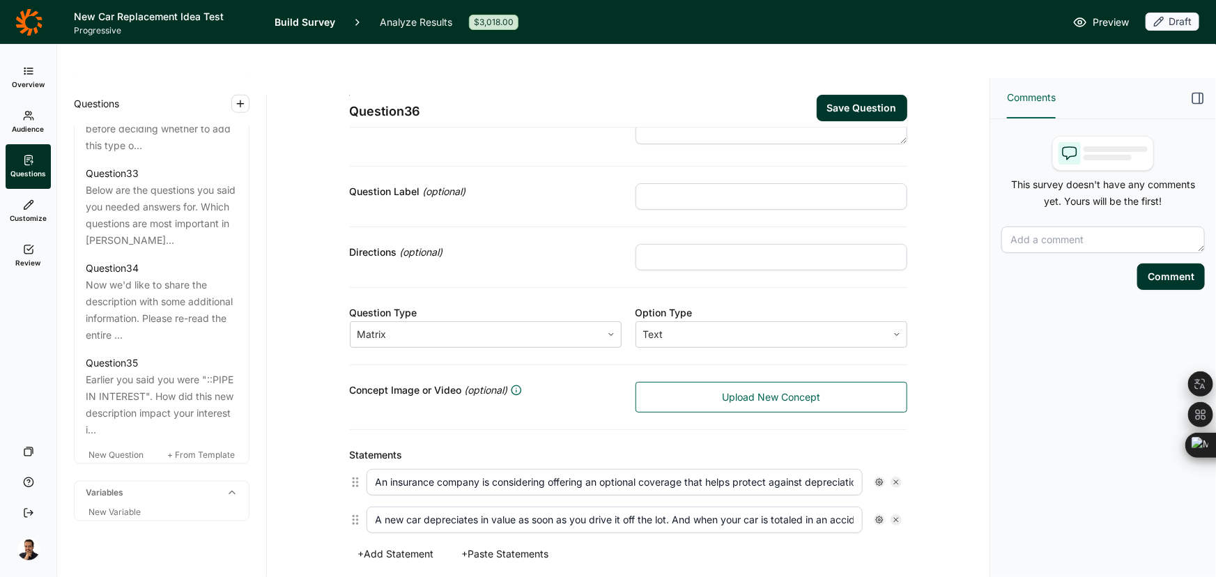
scroll to position [63, 0]
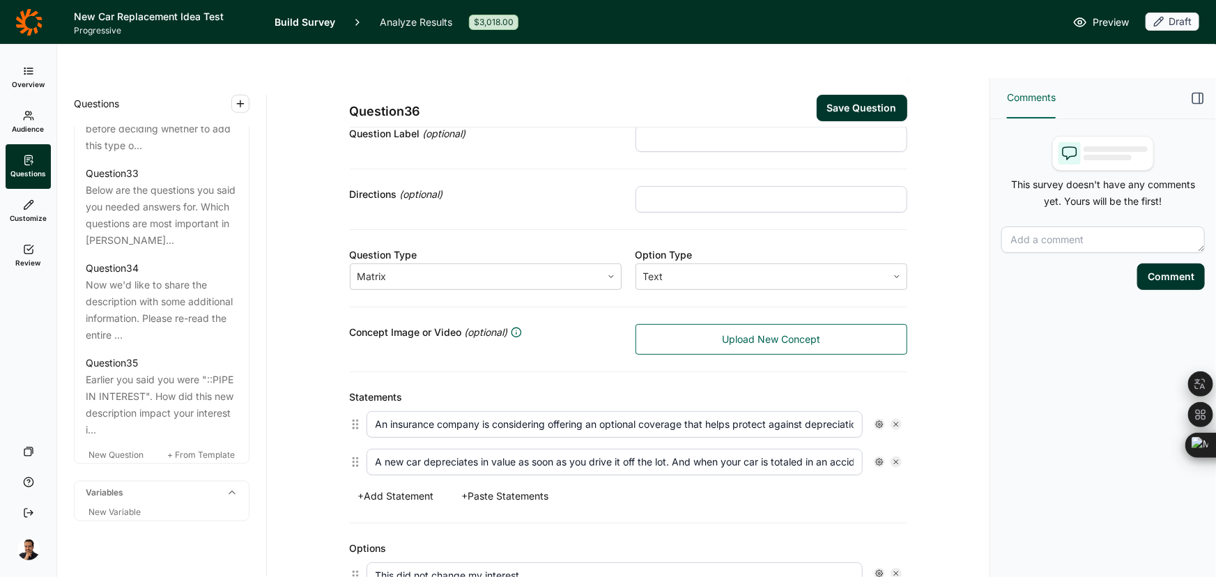
type input "It impacted my interested in this way…"
click at [869, 95] on button "Save Question" at bounding box center [861, 108] width 91 height 26
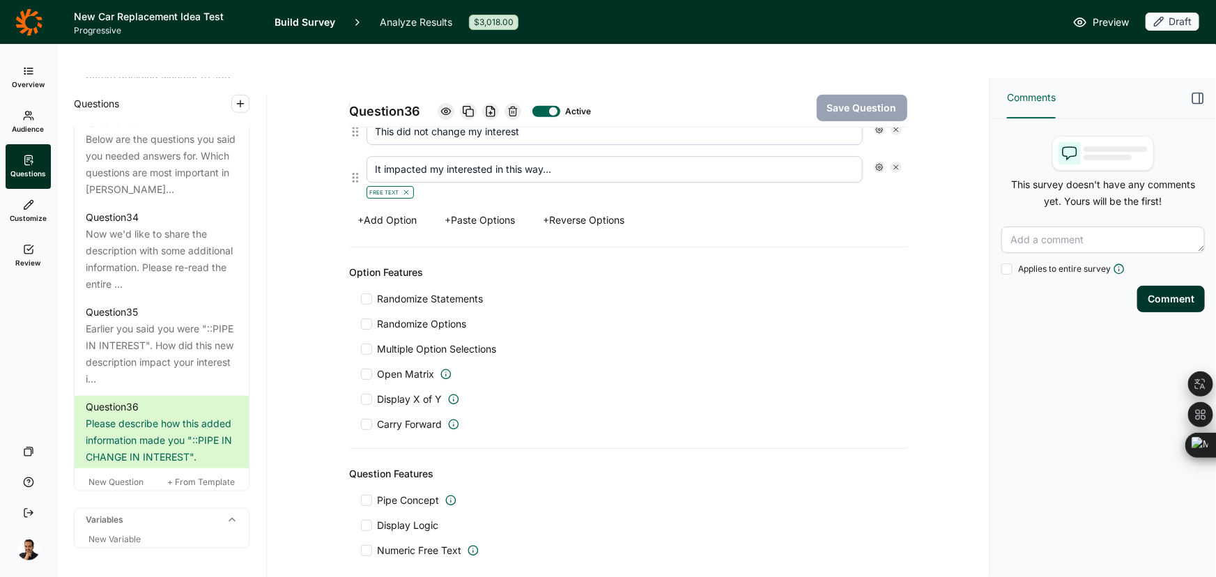
scroll to position [598, 0]
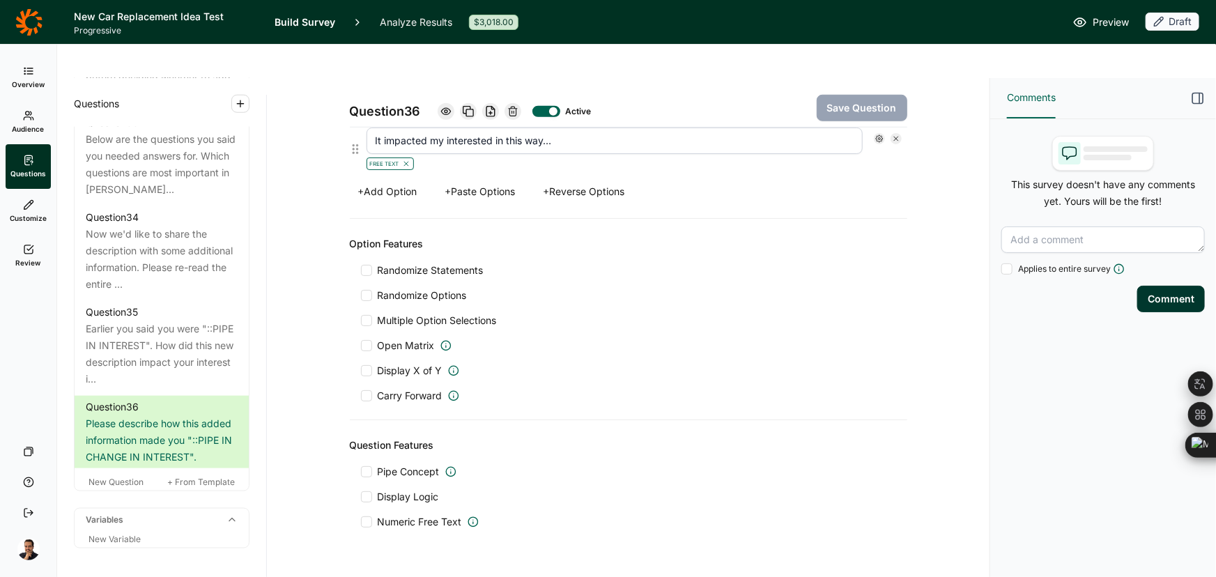
click at [404, 490] on span "Display Logic" at bounding box center [408, 497] width 61 height 14
click at [361, 497] on input "Display Logic" at bounding box center [361, 497] width 0 height 0
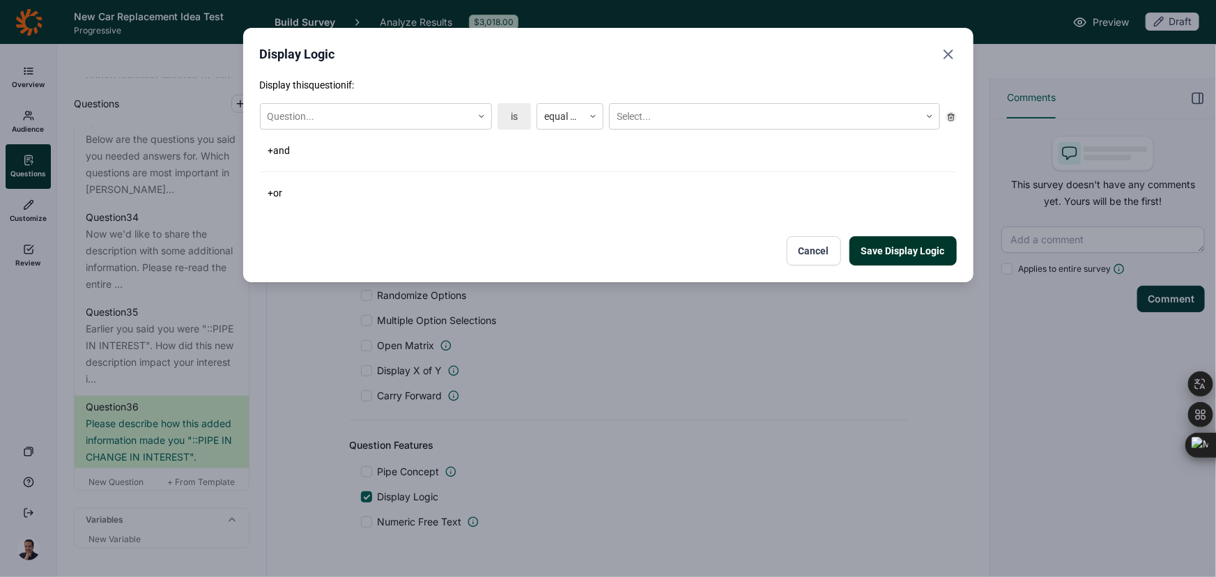
click at [337, 98] on div "Question... is equal to Select..." at bounding box center [608, 117] width 697 height 38
click at [341, 111] on div at bounding box center [366, 116] width 197 height 17
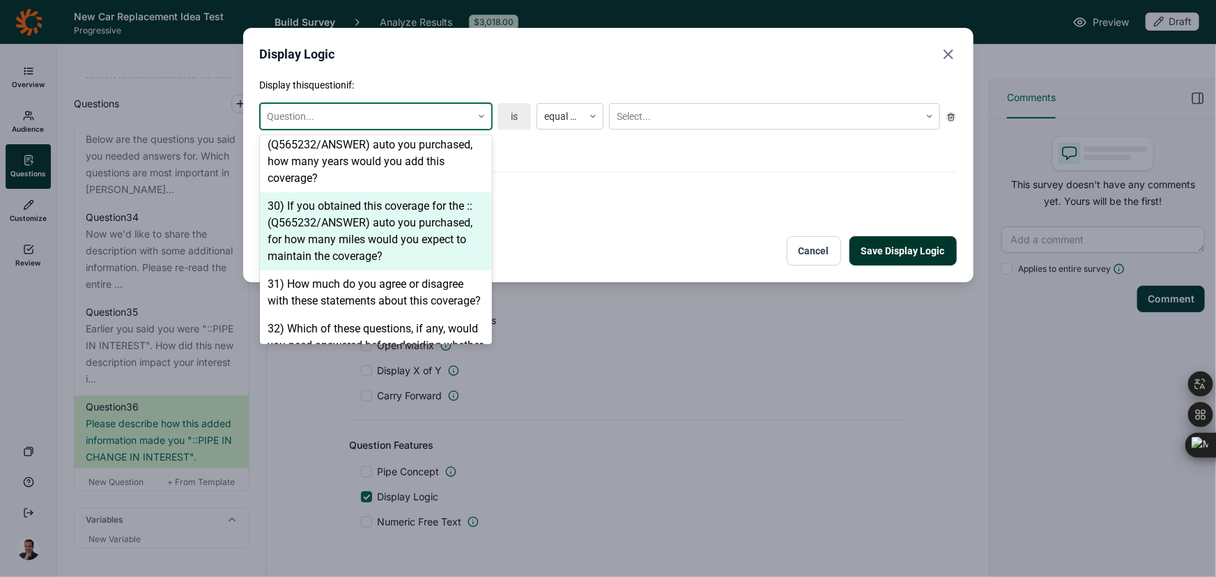
scroll to position [1886, 0]
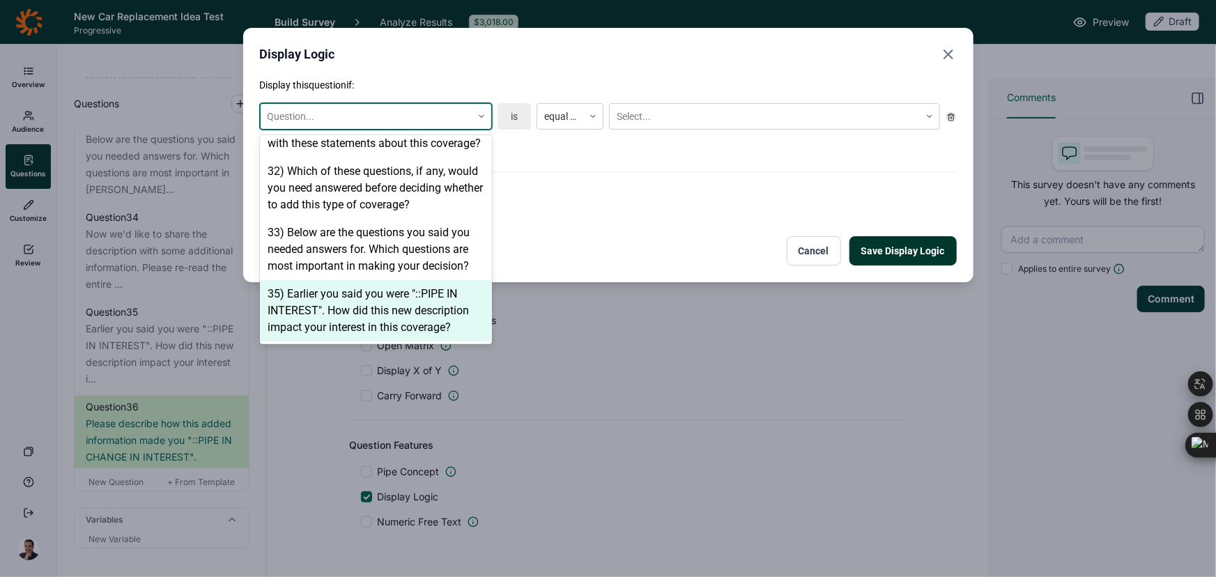
click at [347, 296] on div "35) Earlier you said you were "::PIPE IN INTEREST". How did this new descriptio…" at bounding box center [376, 310] width 232 height 61
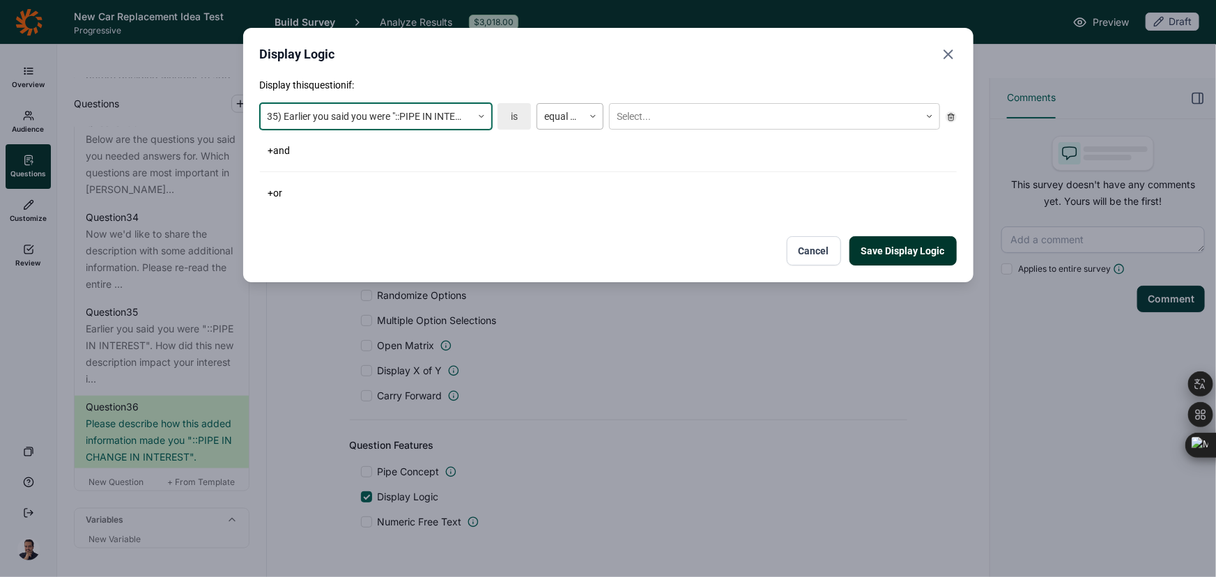
click at [574, 124] on div at bounding box center [560, 116] width 32 height 17
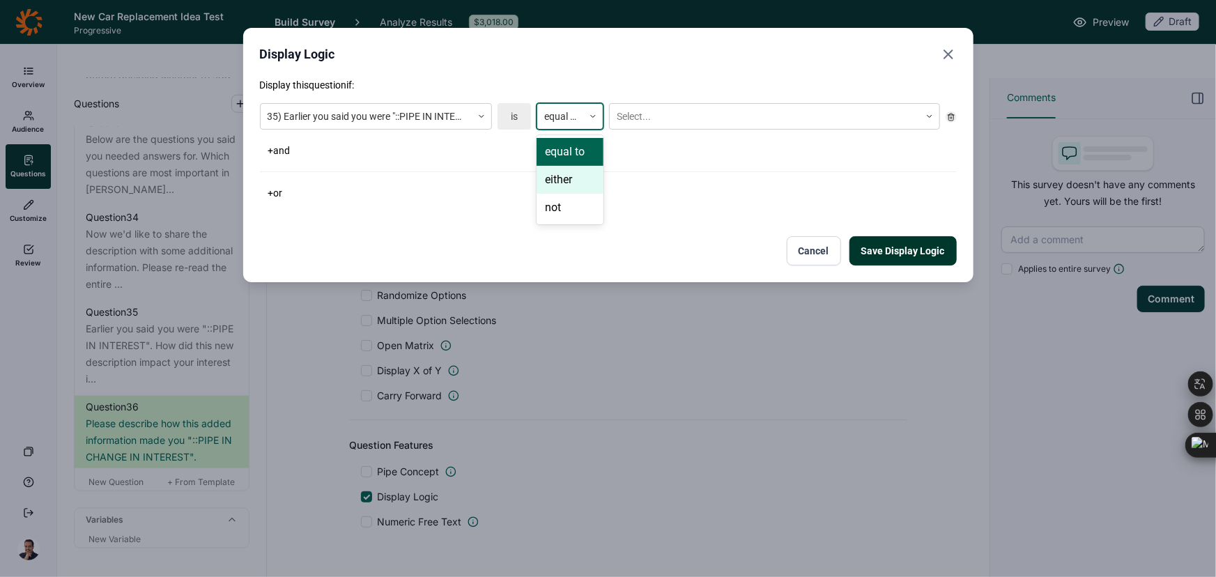
click at [572, 170] on div "either" at bounding box center [569, 180] width 67 height 28
click at [682, 95] on div "Display this question if: 35) Earlier you said you were "::PIPE IN INTEREST". H…" at bounding box center [608, 140] width 697 height 125
click at [682, 106] on div "Select..." at bounding box center [765, 116] width 310 height 23
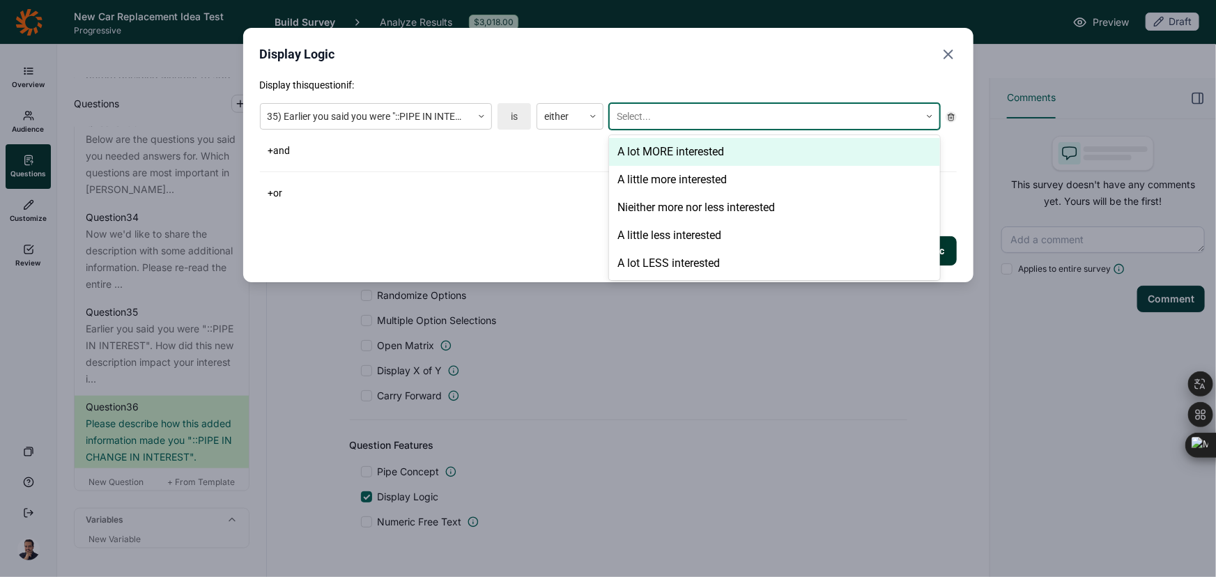
click at [668, 155] on div "A lot MORE interested" at bounding box center [774, 152] width 331 height 28
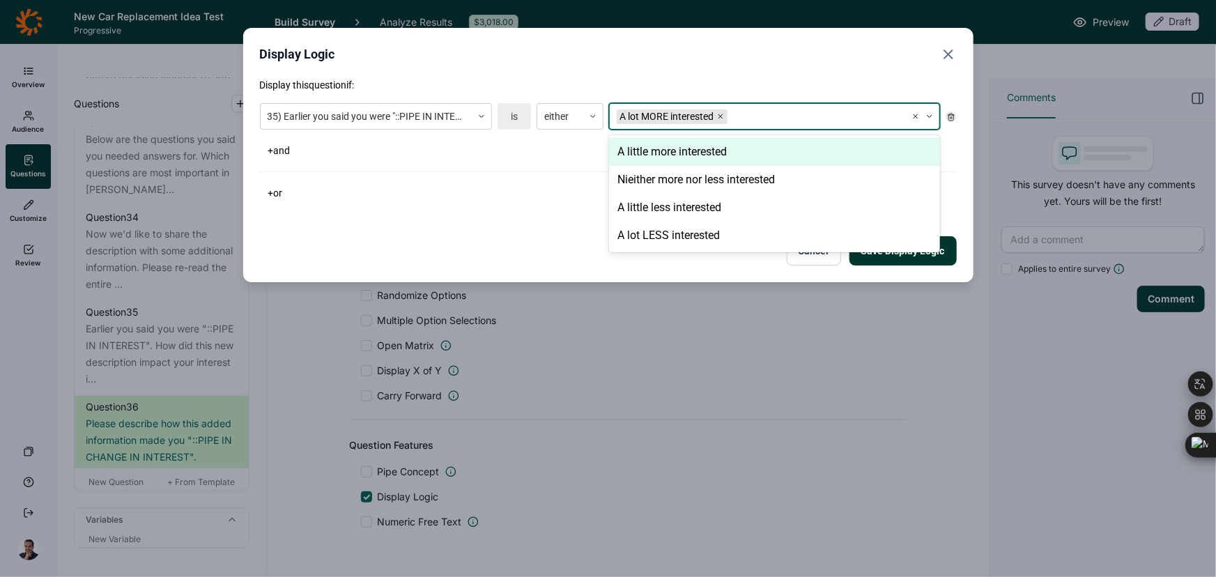
click at [668, 155] on div "A little more interested" at bounding box center [774, 152] width 331 height 28
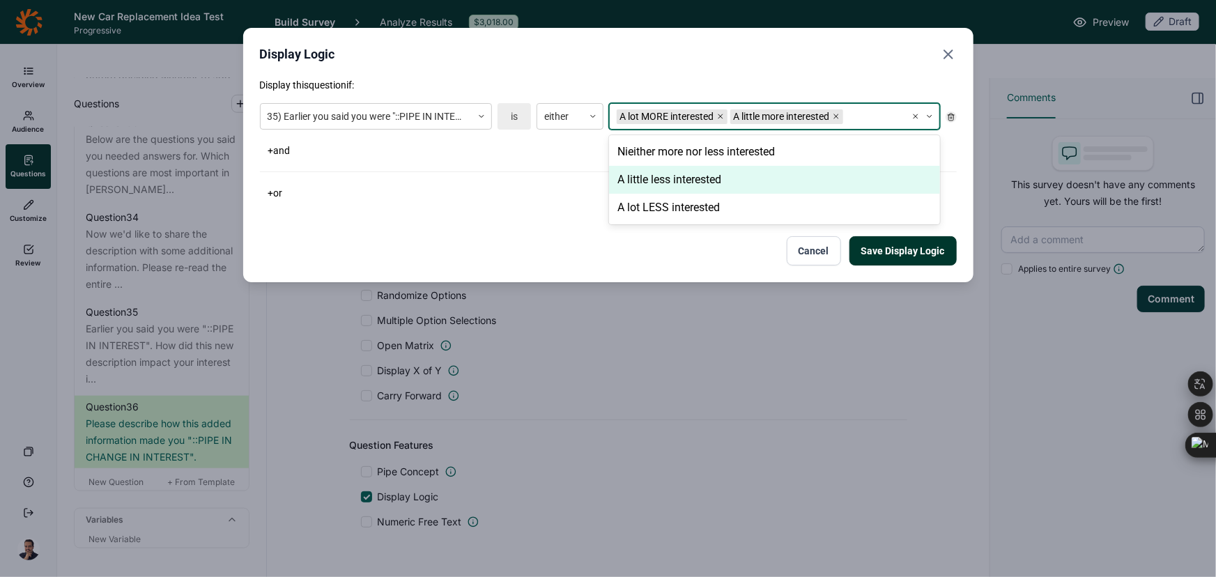
click at [666, 173] on div "A little less interested" at bounding box center [774, 180] width 331 height 28
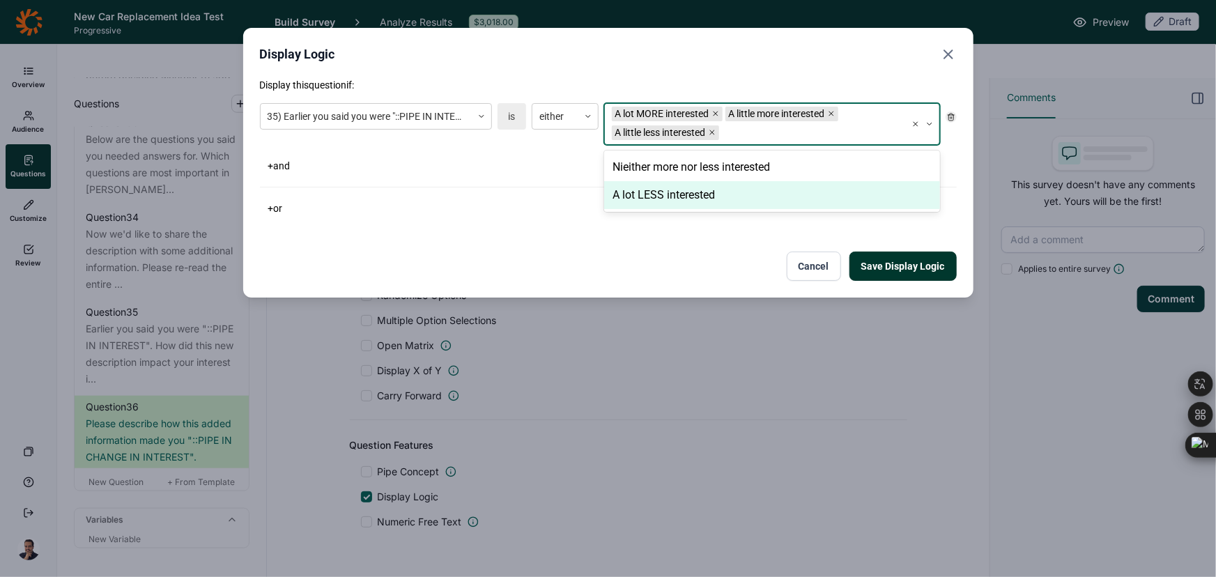
click at [662, 196] on div "A lot LESS interested" at bounding box center [771, 195] width 335 height 28
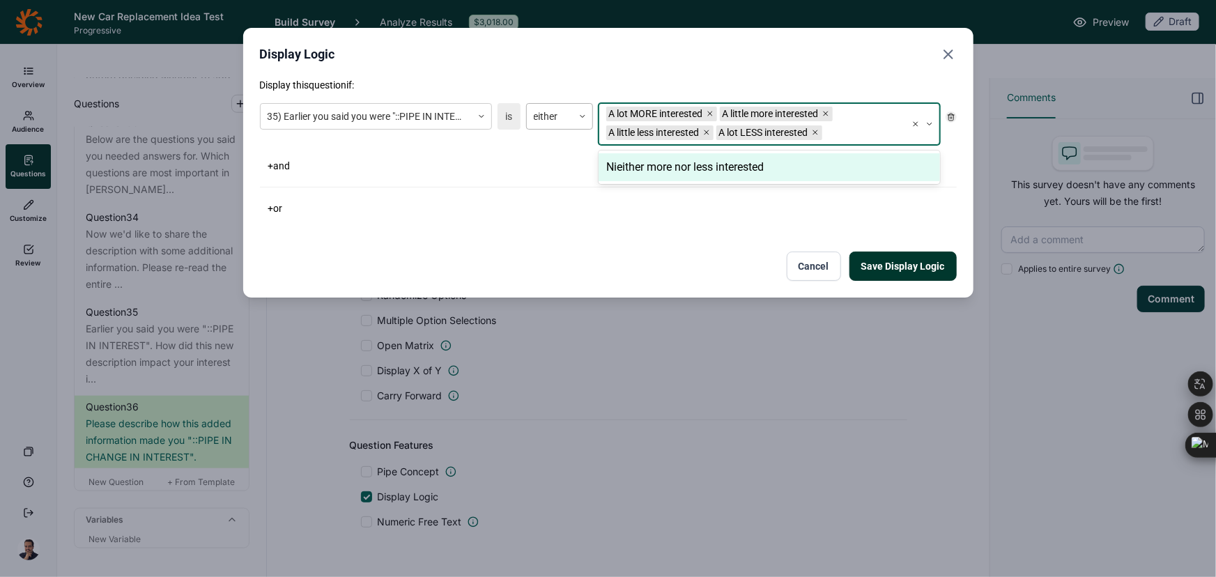
click at [557, 112] on div at bounding box center [550, 116] width 32 height 17
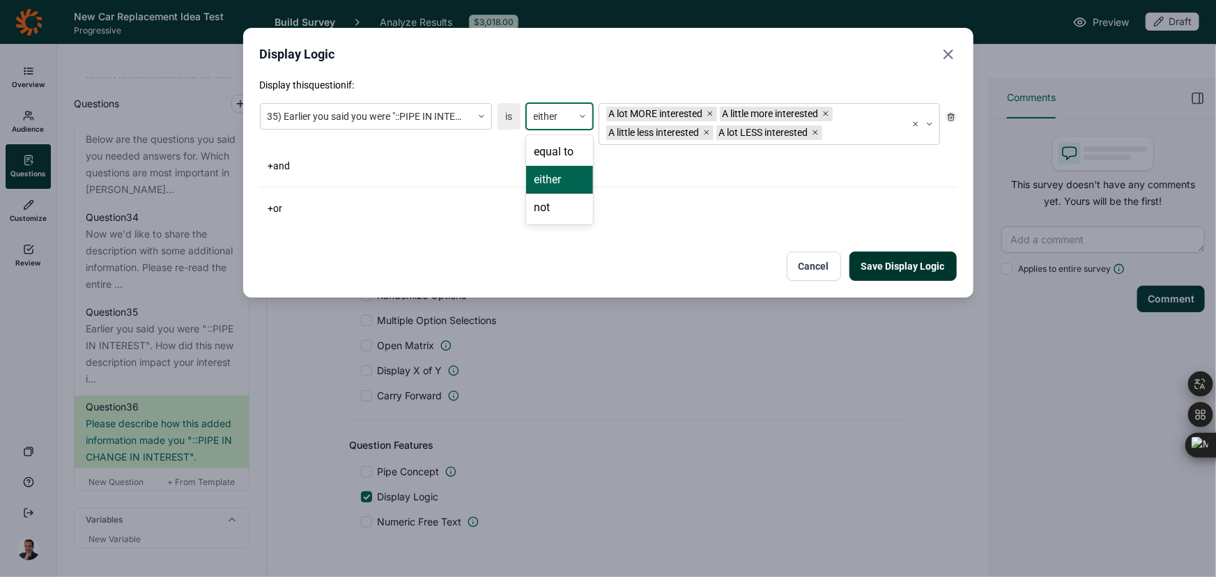
click at [561, 195] on div "not" at bounding box center [559, 208] width 67 height 28
click at [920, 121] on div at bounding box center [930, 124] width 20 height 8
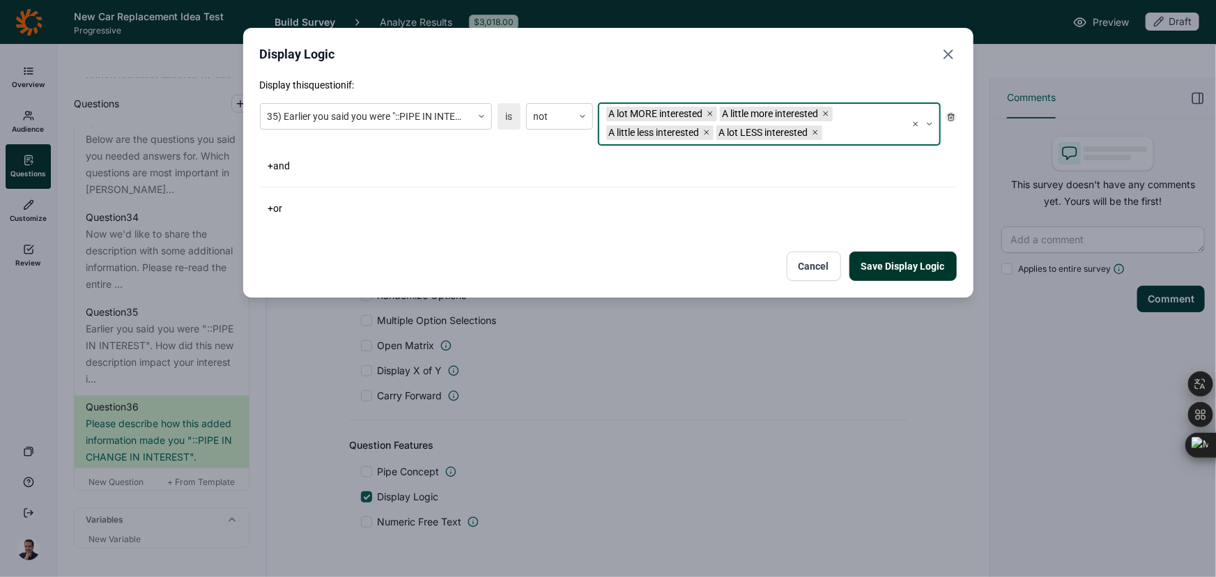
click at [916, 121] on icon at bounding box center [915, 124] width 8 height 8
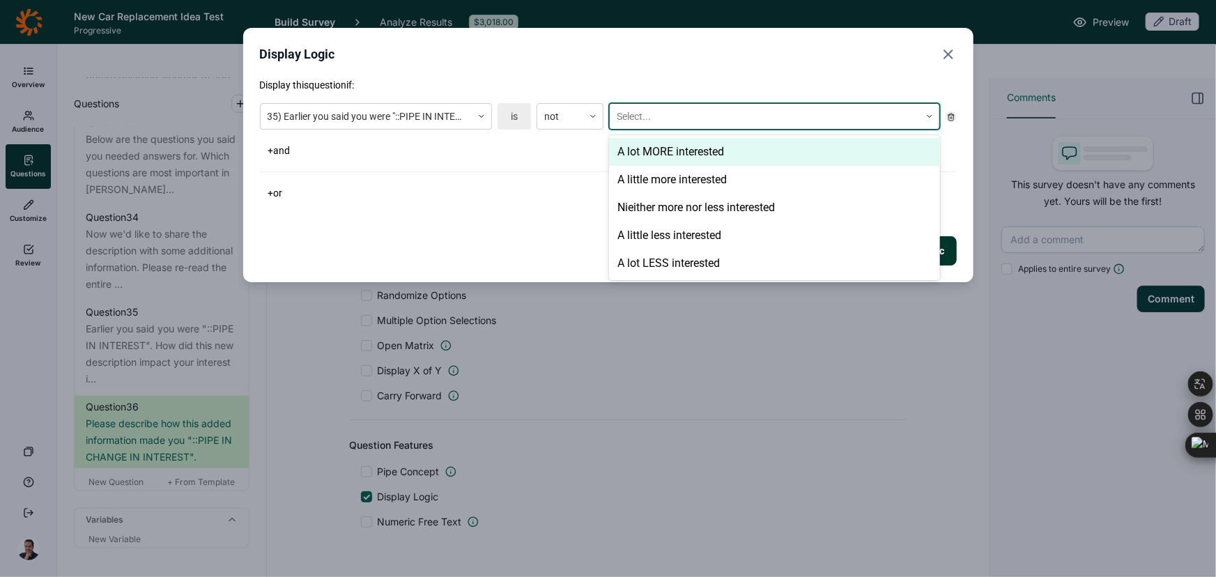
click at [916, 121] on div "Select..." at bounding box center [765, 116] width 310 height 23
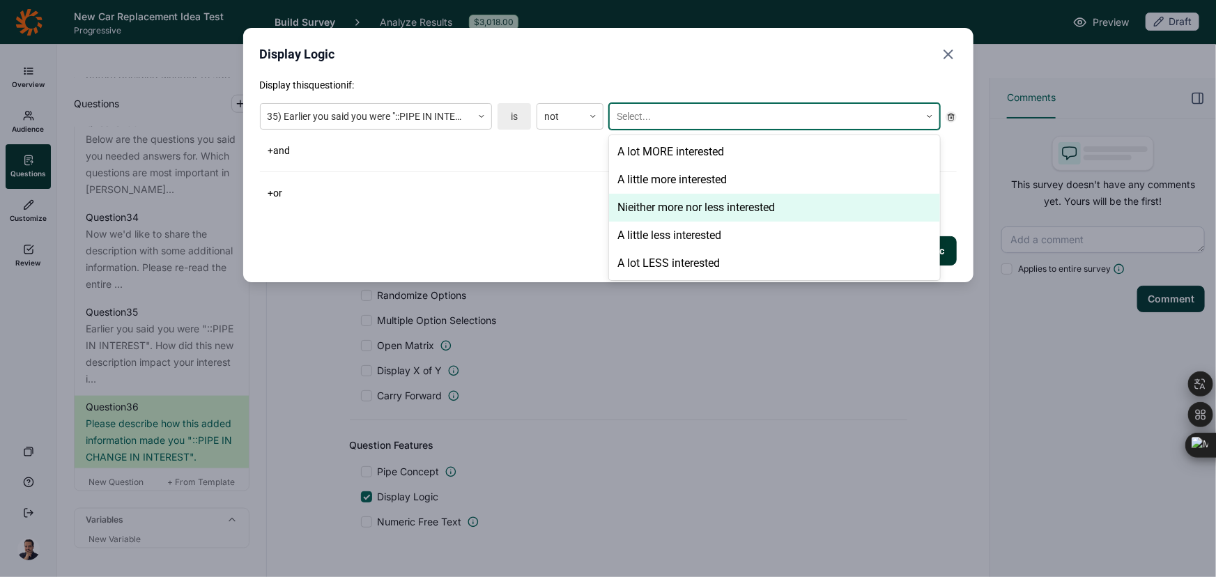
click at [632, 195] on div "Nieither more nor less interested" at bounding box center [774, 208] width 331 height 28
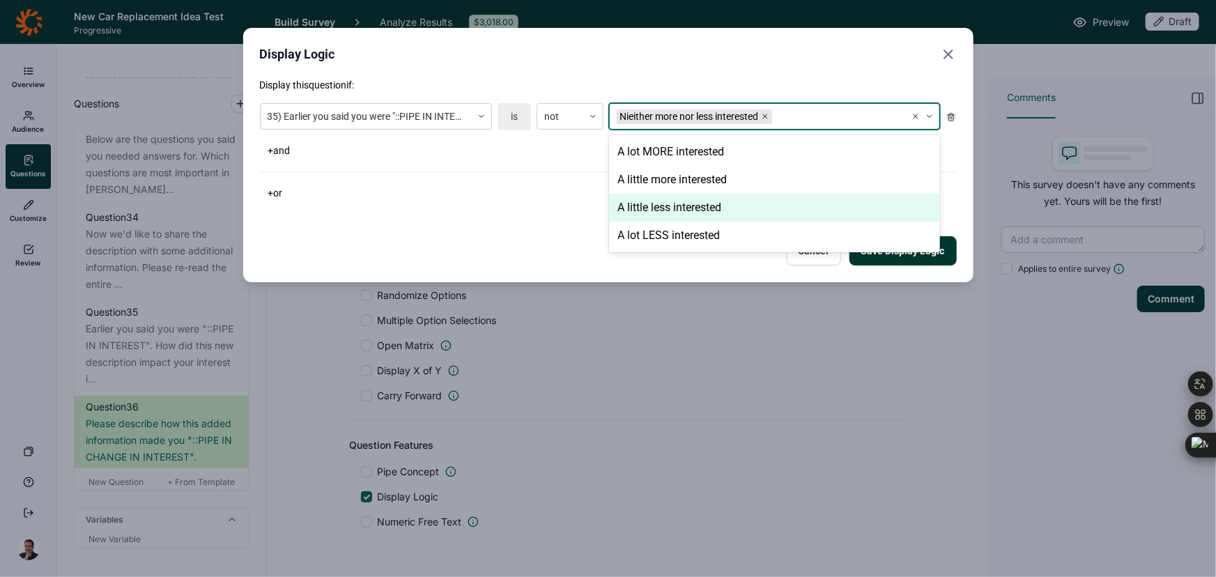
click at [536, 176] on div "Display this question if: 35) Earlier you said you were "::PIPE IN INTEREST". H…" at bounding box center [608, 140] width 697 height 125
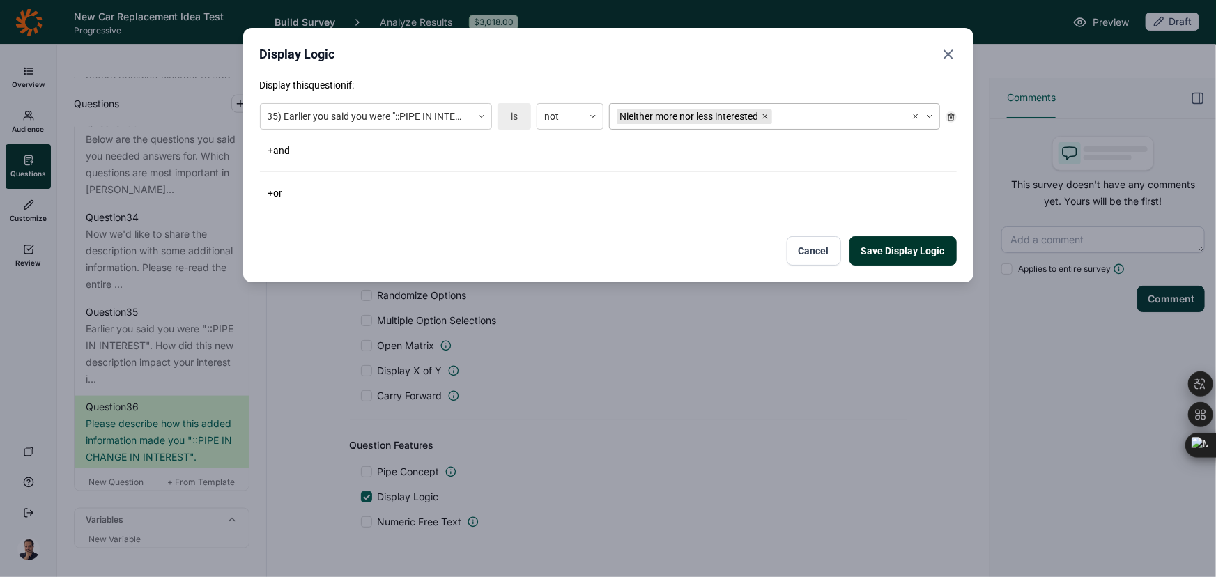
click at [946, 258] on button "Save Display Logic" at bounding box center [902, 250] width 107 height 29
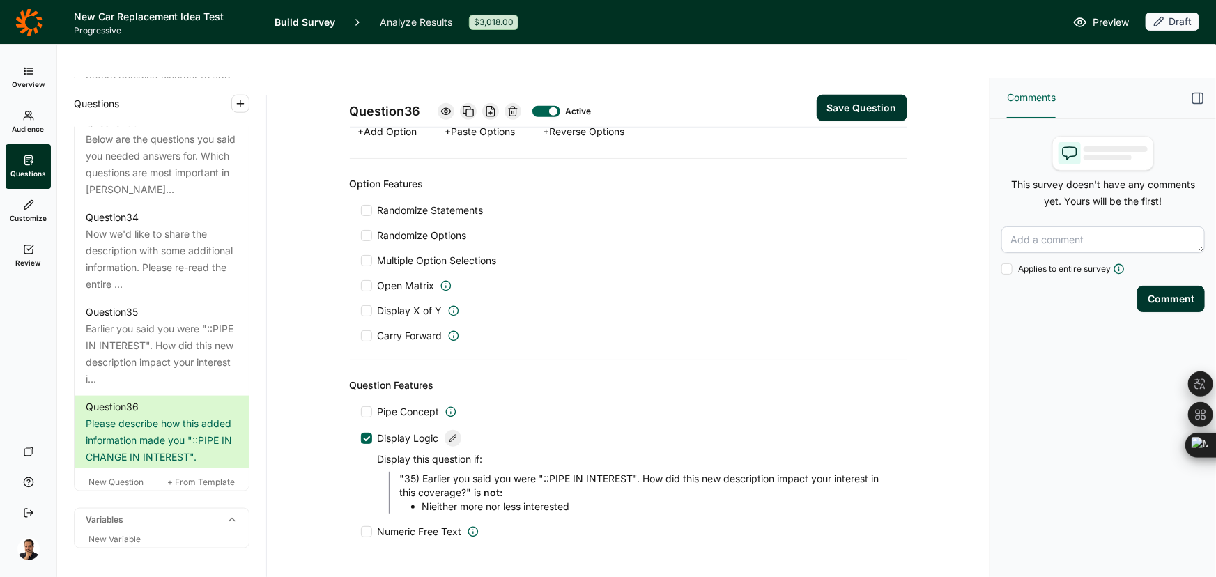
scroll to position [668, 0]
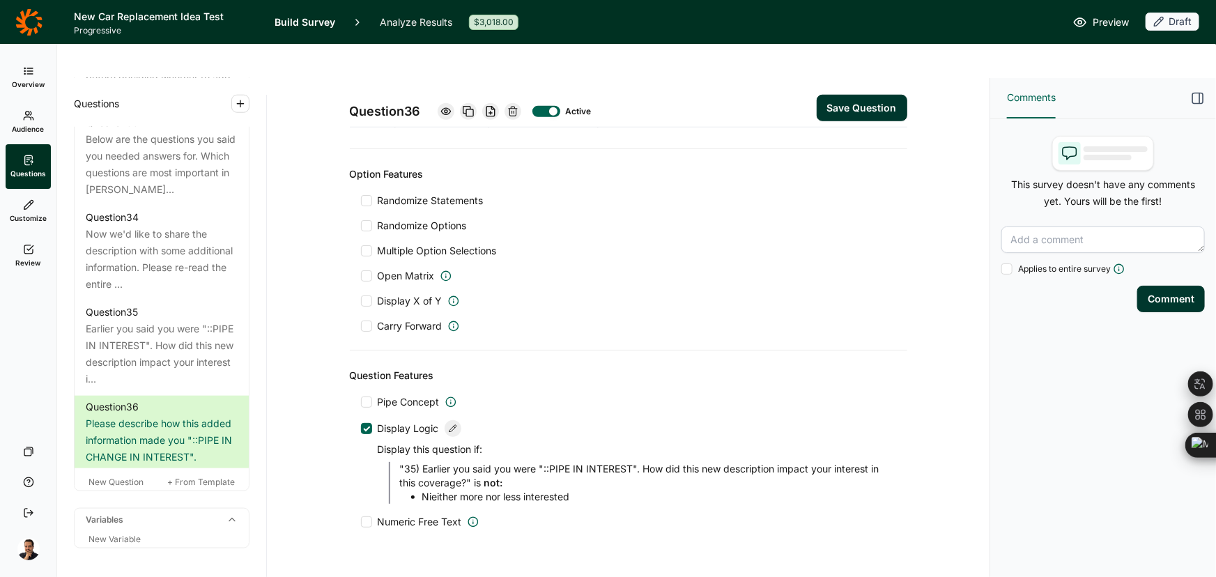
click at [854, 95] on button "Save Question" at bounding box center [861, 108] width 91 height 26
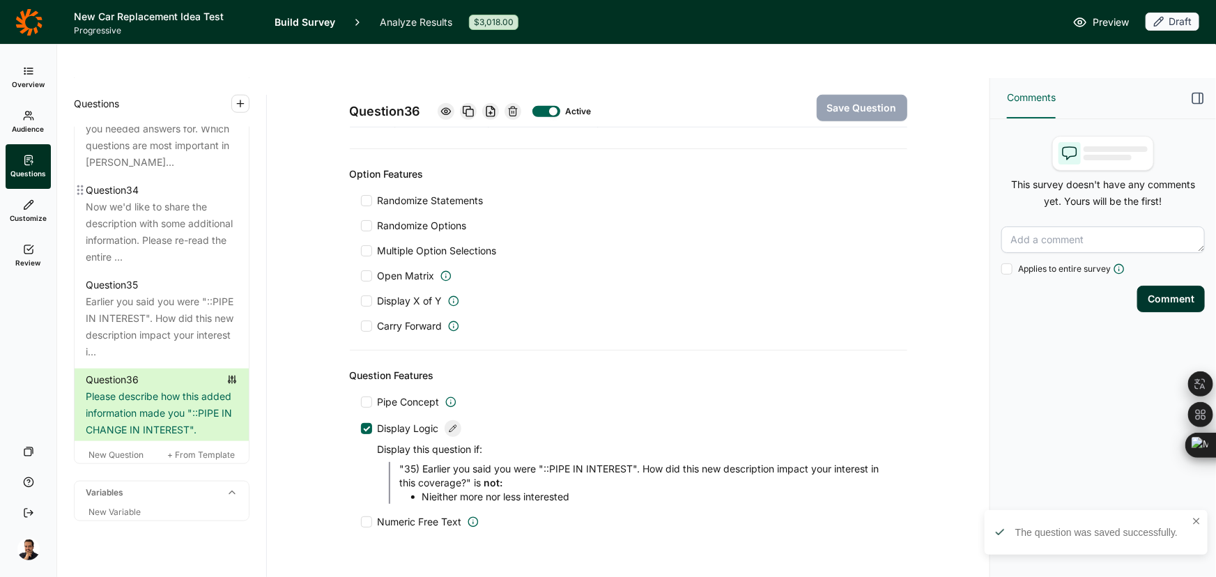
scroll to position [3543, 0]
click at [105, 449] on span "New Question" at bounding box center [115, 454] width 55 height 10
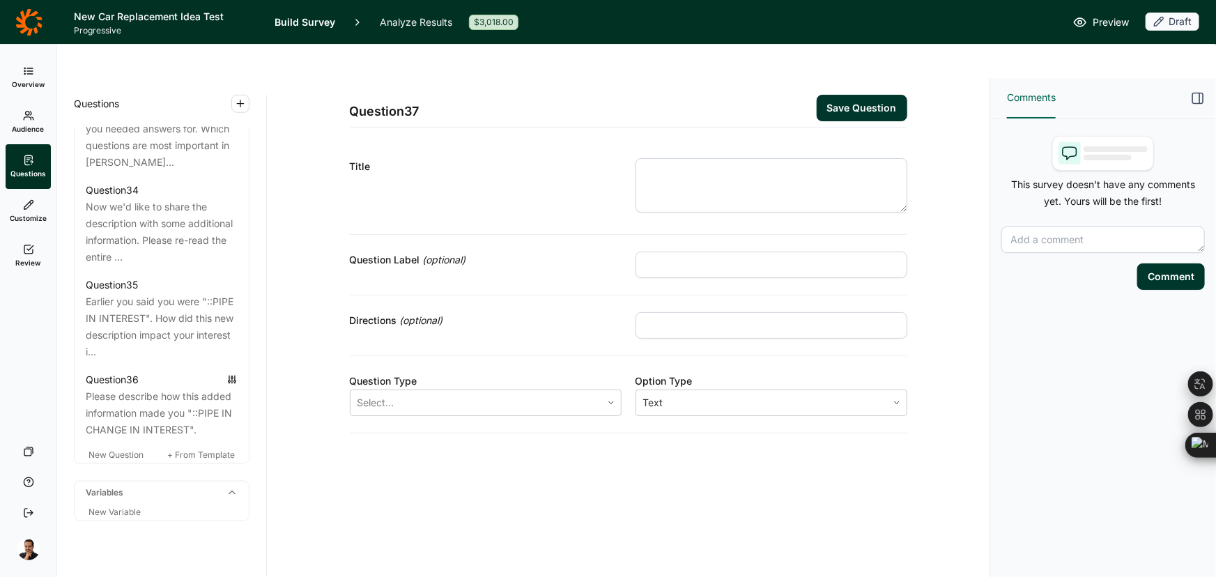
click at [711, 251] on input "text" at bounding box center [771, 264] width 272 height 26
paste input "HOW BROADLY OFFERED"
type input "HOW BROADLY OFFERED"
click at [712, 165] on textarea at bounding box center [771, 185] width 272 height 54
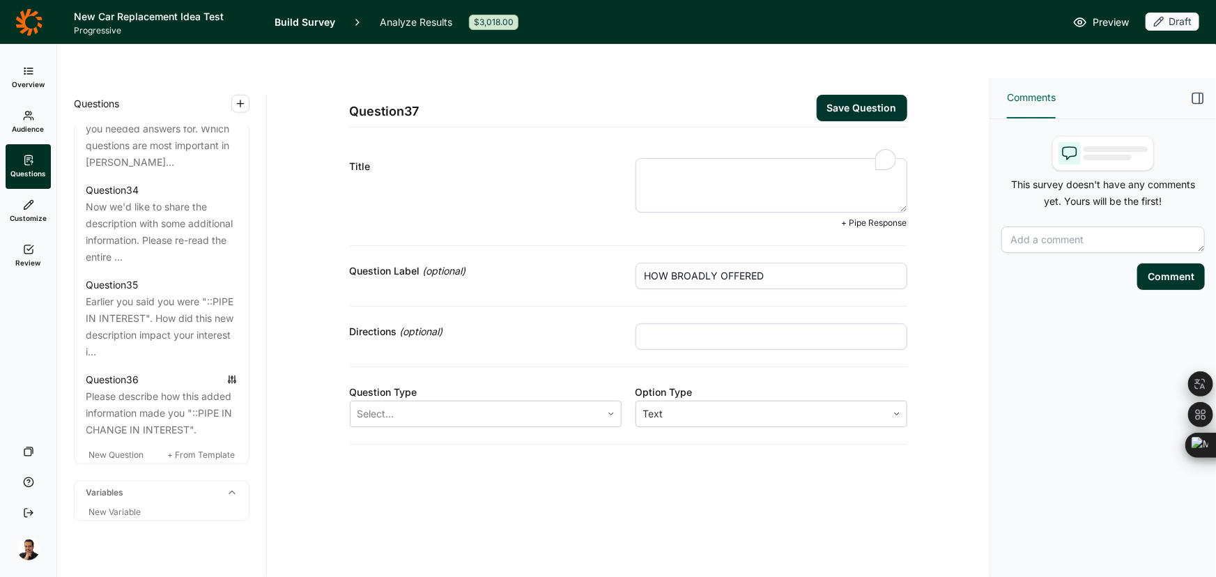
paste textarea "Q33) How many companies that offer auto insurance offer this extra type of cove…"
drag, startPoint x: 671, startPoint y: 138, endPoint x: 536, endPoint y: 137, distance: 134.5
click at [536, 141] on div "Title Q33) How many companies that offer auto insurance offer this extra type o…" at bounding box center [628, 193] width 557 height 104
type textarea "How many companies that offer auto insurance offer this extra type of coverage,…"
click at [692, 323] on input "text" at bounding box center [771, 336] width 272 height 26
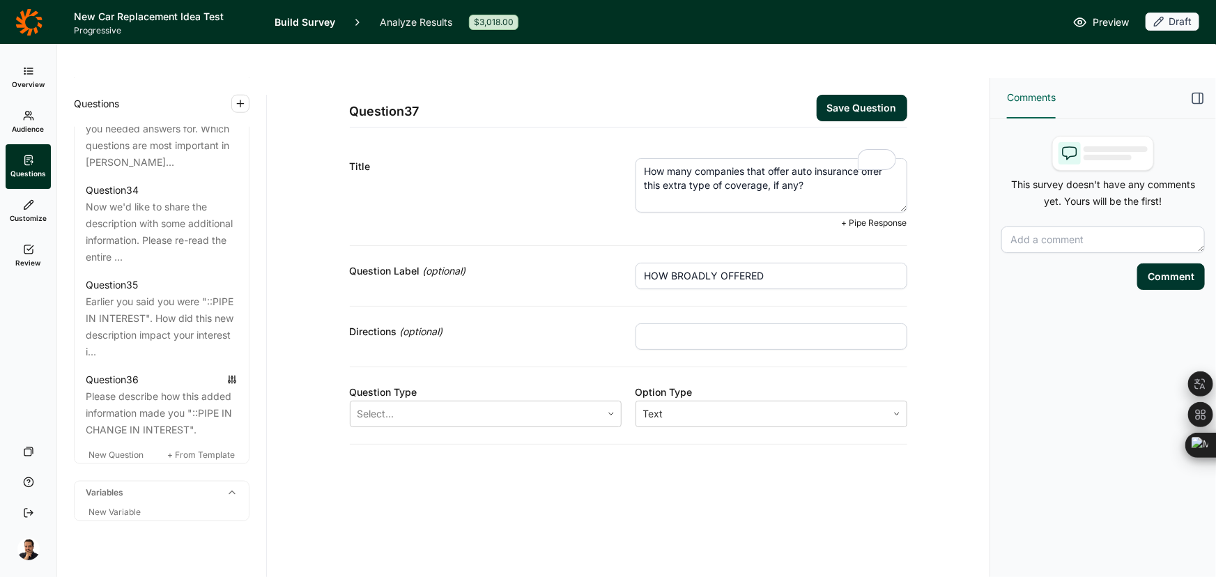
paste input "Select any you have heard offer this"
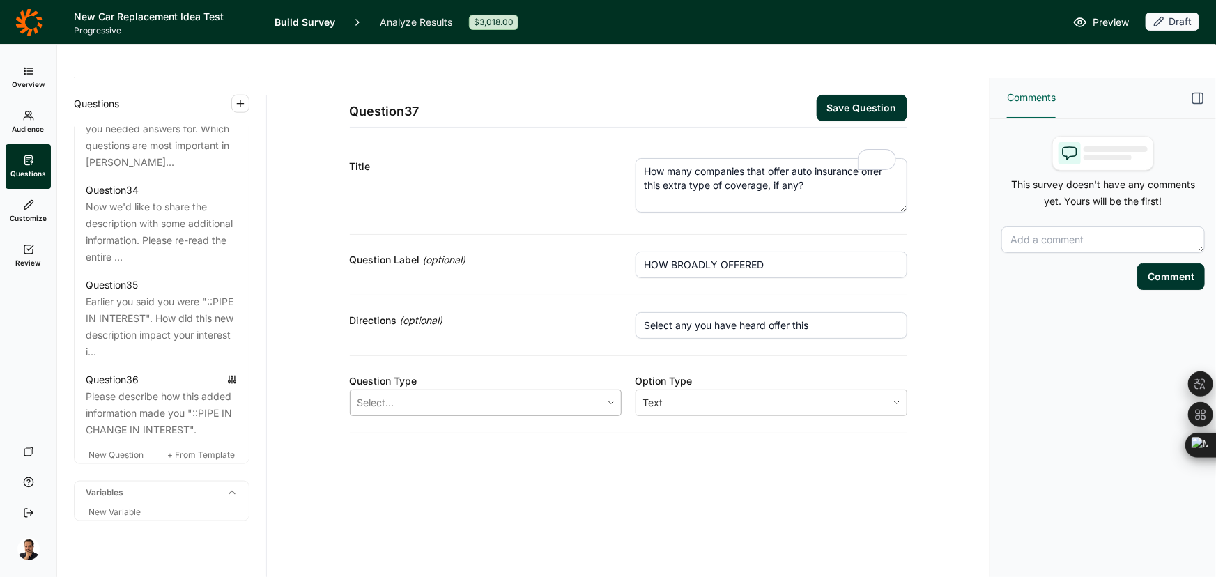
type input "Select any you have heard offer this"
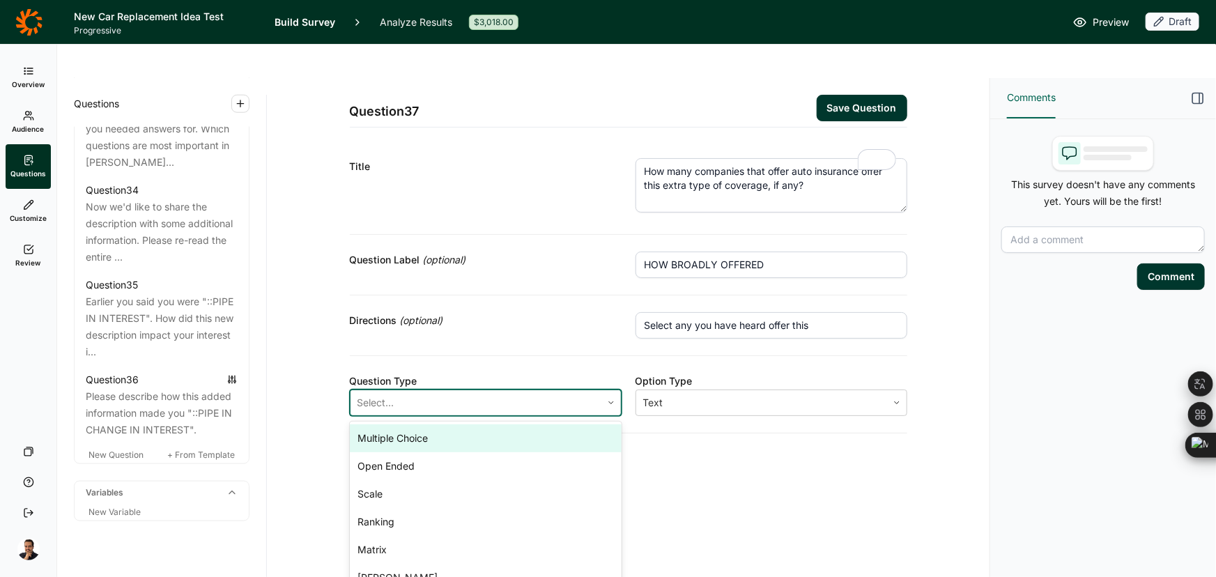
click at [518, 393] on div at bounding box center [475, 403] width 237 height 20
click at [435, 424] on div "Multiple Choice" at bounding box center [486, 438] width 272 height 28
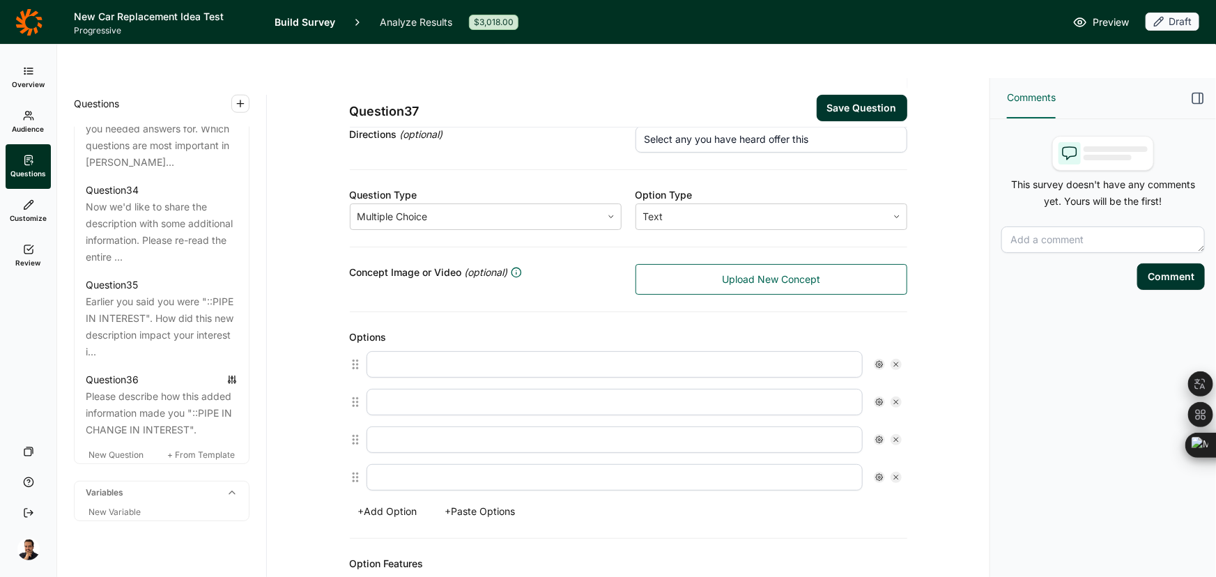
scroll to position [189, 0]
click at [502, 498] on button "+ Paste Options" at bounding box center [480, 508] width 87 height 20
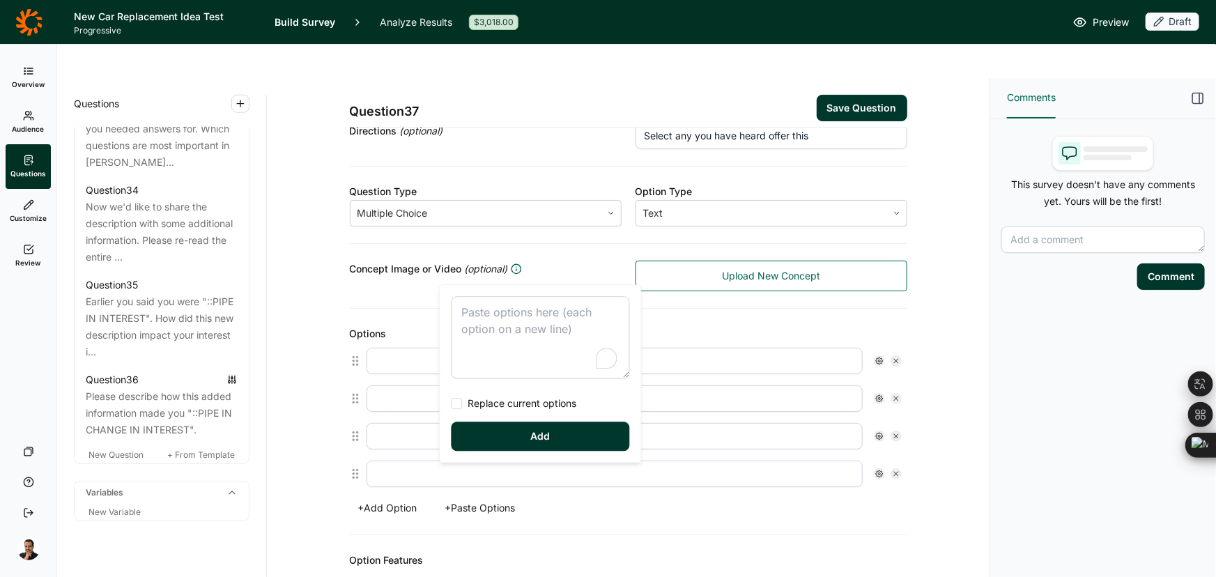
drag, startPoint x: 504, startPoint y: 330, endPoint x: 505, endPoint y: 359, distance: 29.3
click at [505, 329] on textarea "To enrich screen reader interactions, please activate Accessibility in Grammarl…" at bounding box center [540, 337] width 178 height 82
click at [492, 406] on span "Replace current options" at bounding box center [520, 403] width 114 height 14
click at [451, 403] on input "Replace current options" at bounding box center [451, 403] width 0 height 0
type textarea "All auto insurance companies offer this Some, but not all, auto insurance compa…"
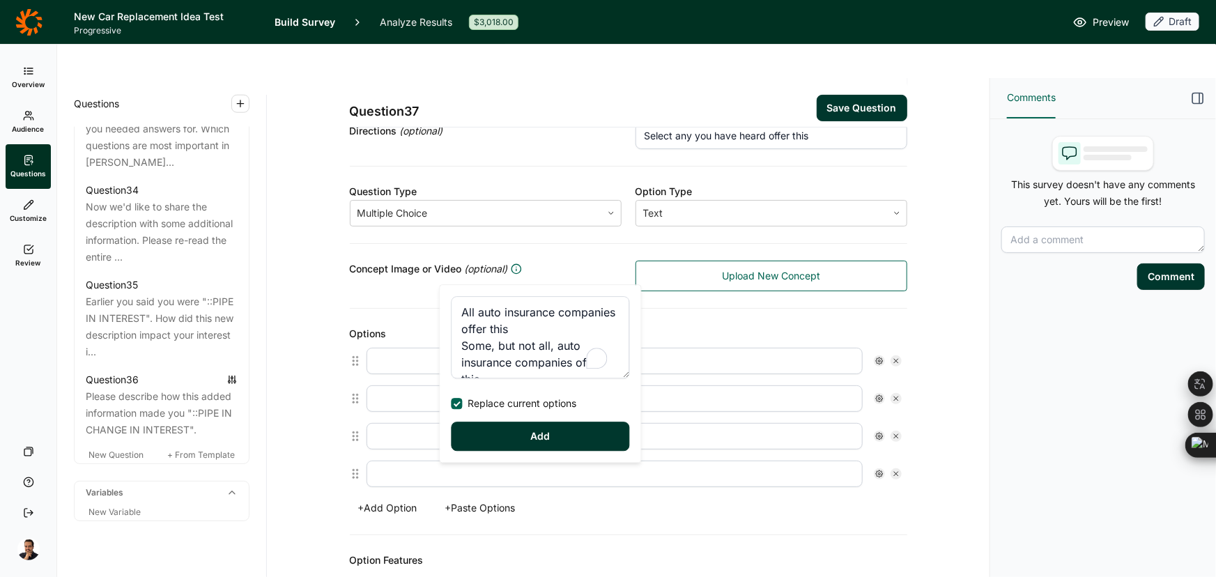
click at [486, 451] on div "All auto insurance companies offer this Some, but not all, auto insurance compa…" at bounding box center [540, 373] width 201 height 177
click at [479, 428] on button "Add" at bounding box center [540, 435] width 178 height 29
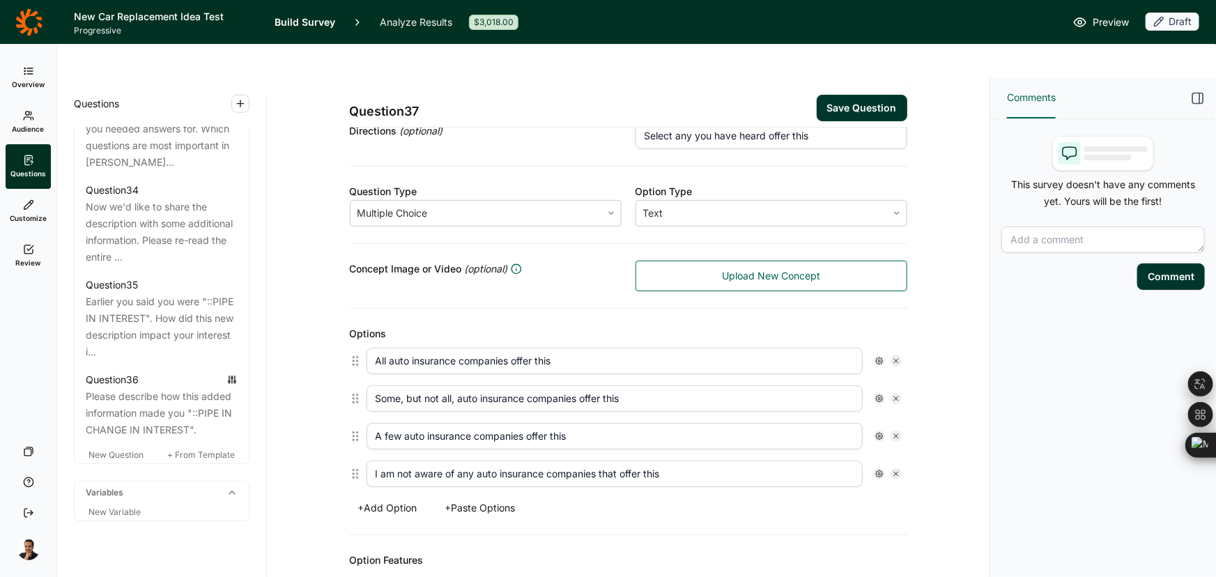
click at [828, 95] on button "Save Question" at bounding box center [861, 108] width 91 height 26
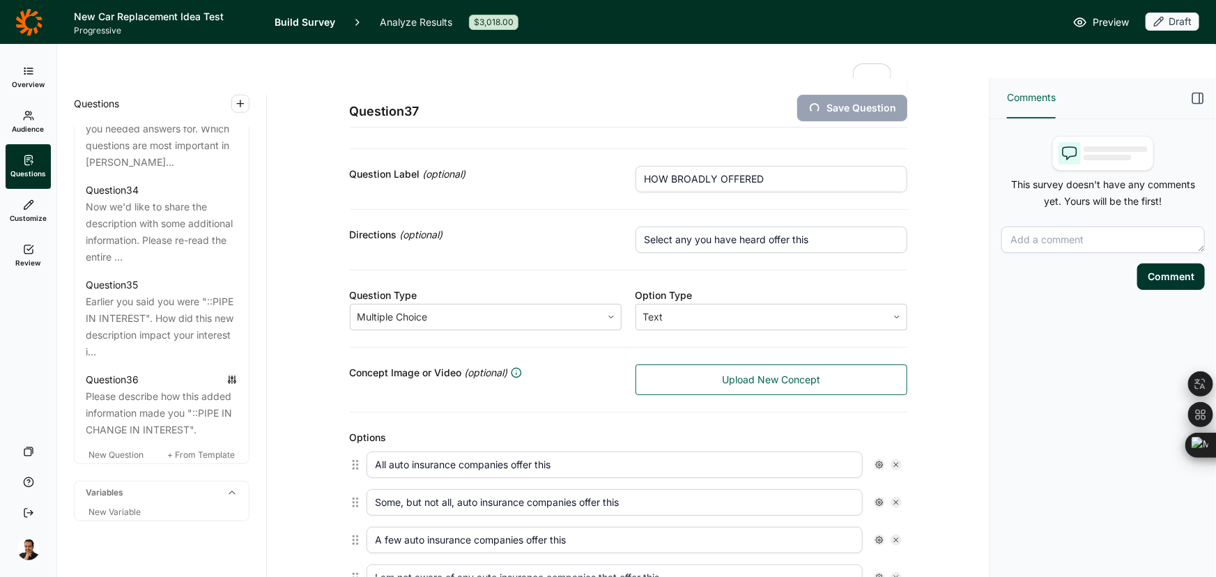
scroll to position [63, 0]
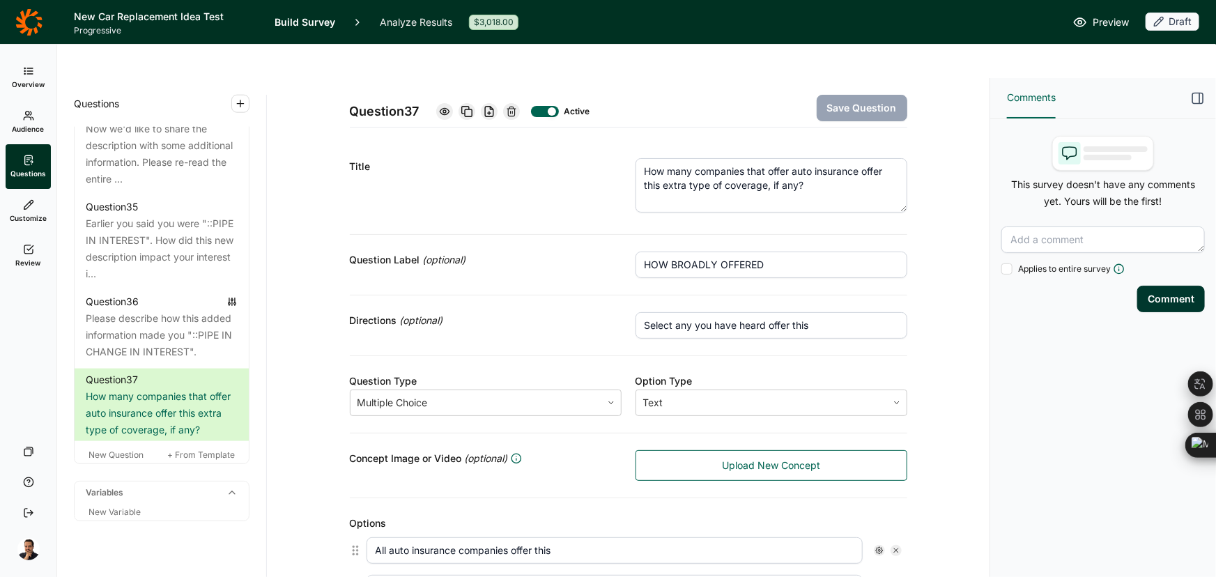
click at [120, 463] on div "New Question + From Template" at bounding box center [162, 455] width 174 height 17
click at [119, 460] on span "New Question" at bounding box center [115, 454] width 55 height 10
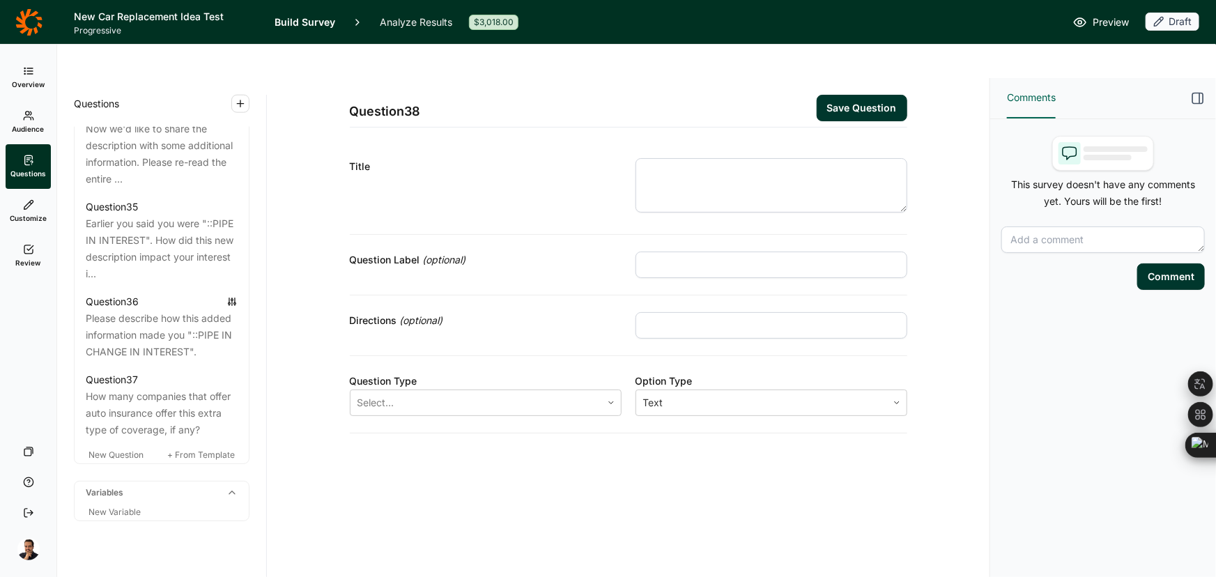
click at [690, 251] on input "text" at bounding box center [771, 264] width 272 height 26
paste input "INSURERS EXPECT"
type input "INSURERS EXPECT"
click at [759, 158] on textarea at bounding box center [771, 185] width 272 height 54
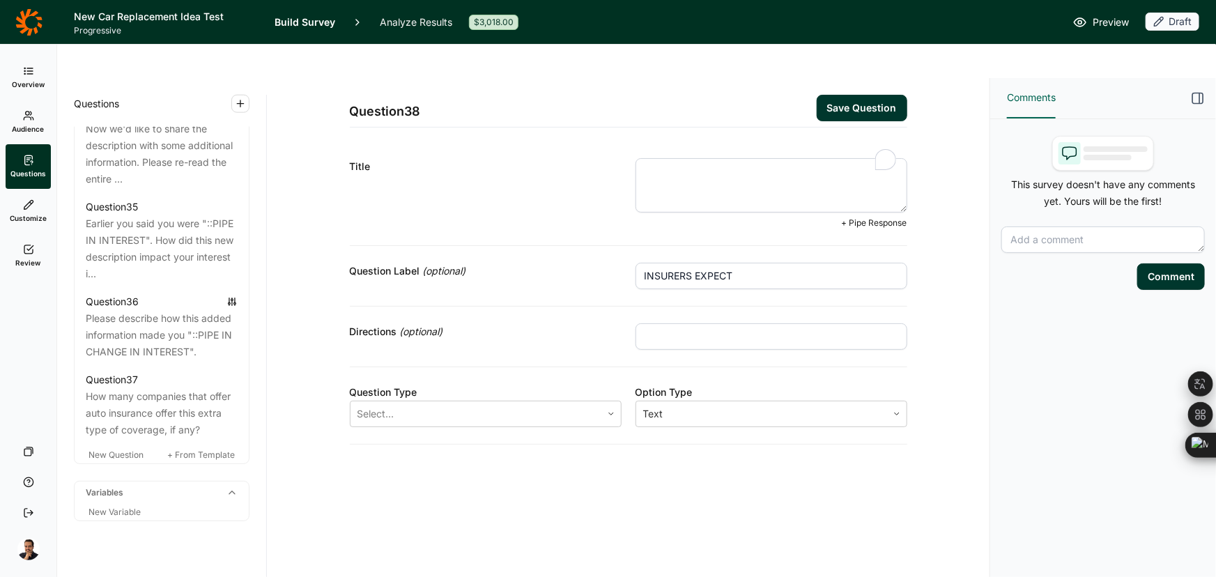
paste textarea "Q34) Which, if any, of the following insurance companies would you expect to of…"
drag, startPoint x: 672, startPoint y: 139, endPoint x: 548, endPoint y: 118, distance: 125.1
click at [548, 141] on div "Title Q34) Which, if any, of the following insurance companies would you expect…" at bounding box center [628, 193] width 557 height 104
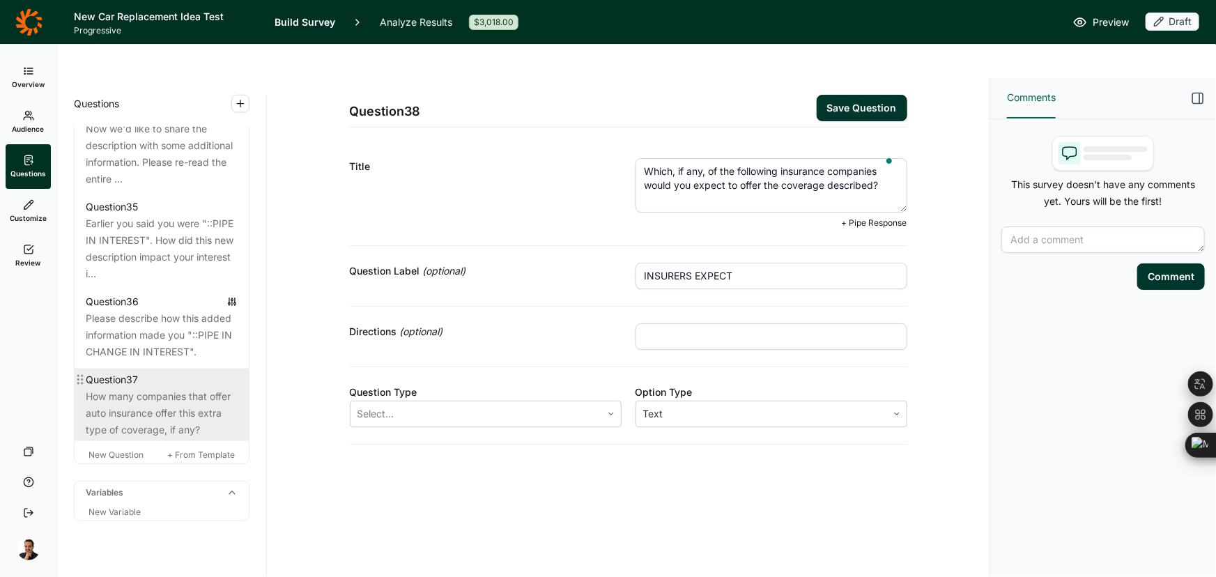
type textarea "Which, if any, of the following insurance companies would you expect to offer t…"
click at [175, 438] on div "How many companies that offer auto insurance offer this extra type of coverage,…" at bounding box center [162, 413] width 152 height 50
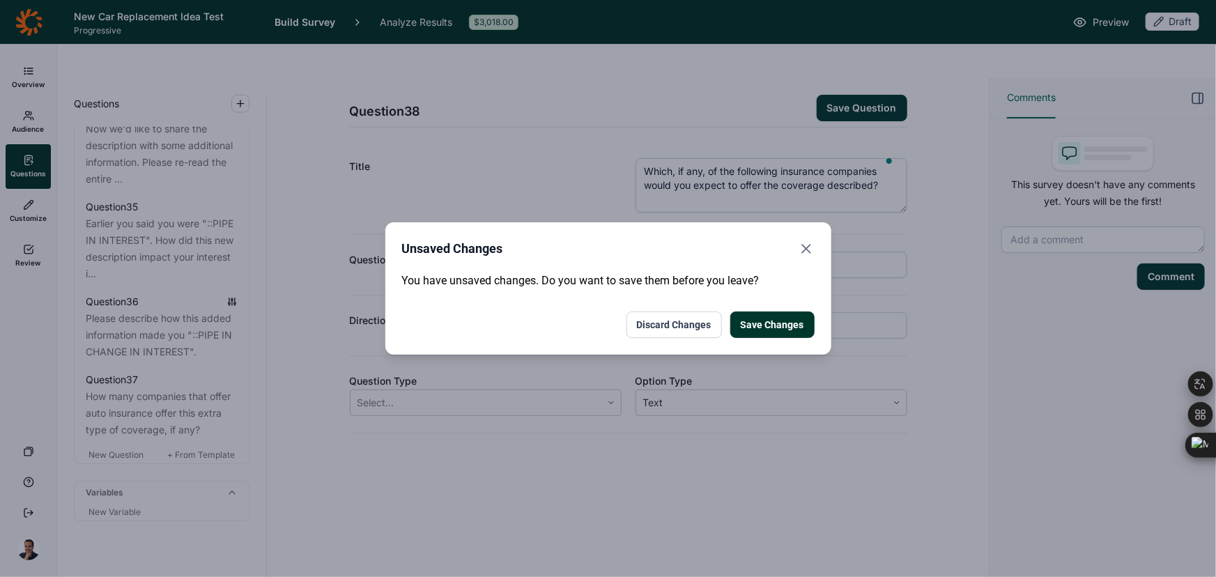
click at [676, 326] on button "Discard Changes" at bounding box center [673, 324] width 95 height 26
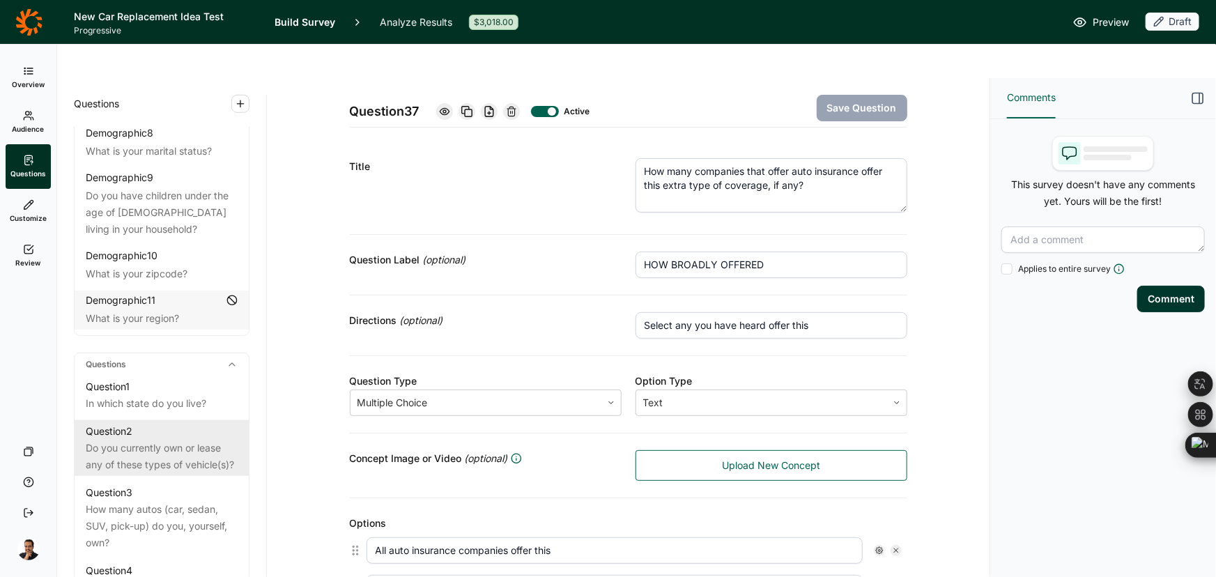
scroll to position [440, 0]
click at [173, 422] on div "Question 2" at bounding box center [162, 430] width 152 height 17
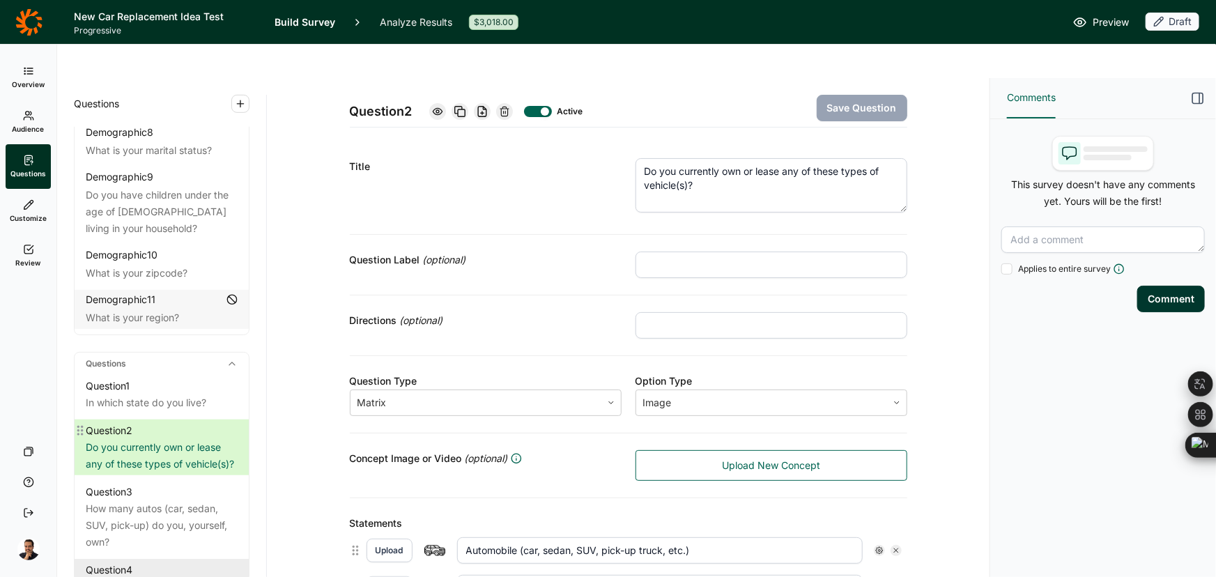
scroll to position [630, 0]
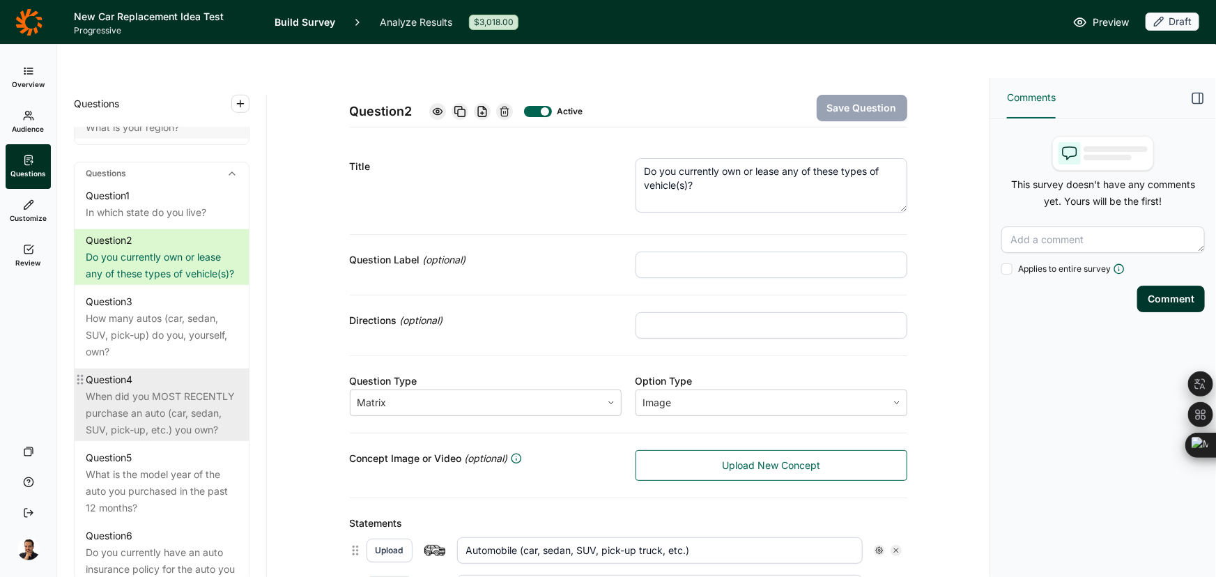
click at [166, 389] on div "When did you MOST RECENTLY purchase an auto (car, sedan, SUV, pick-up, etc.) yo…" at bounding box center [162, 413] width 152 height 50
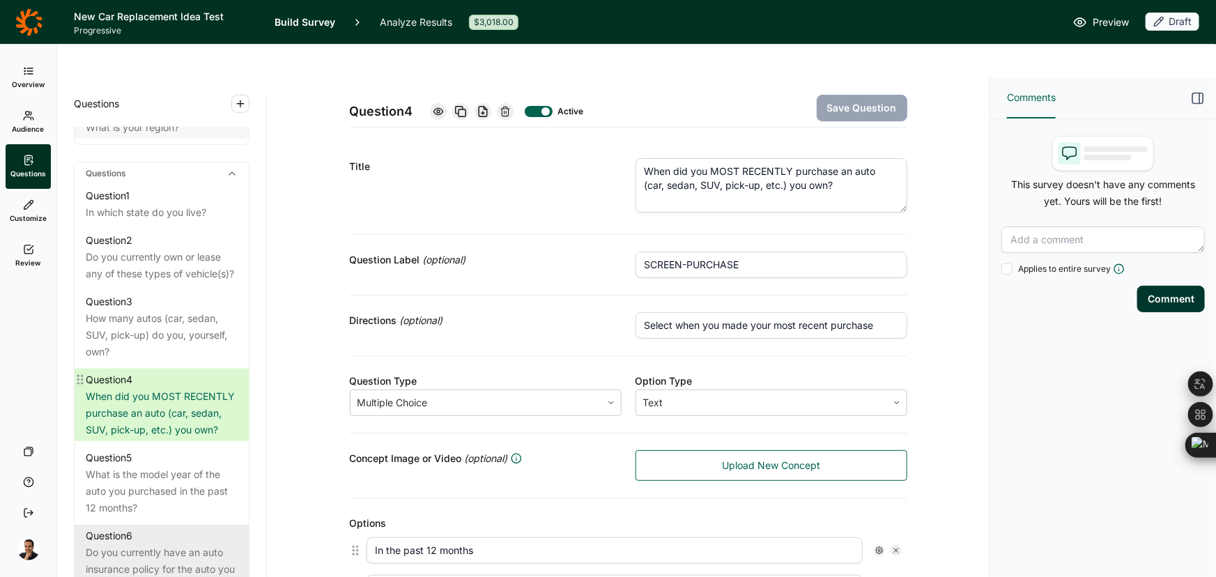
scroll to position [757, 0]
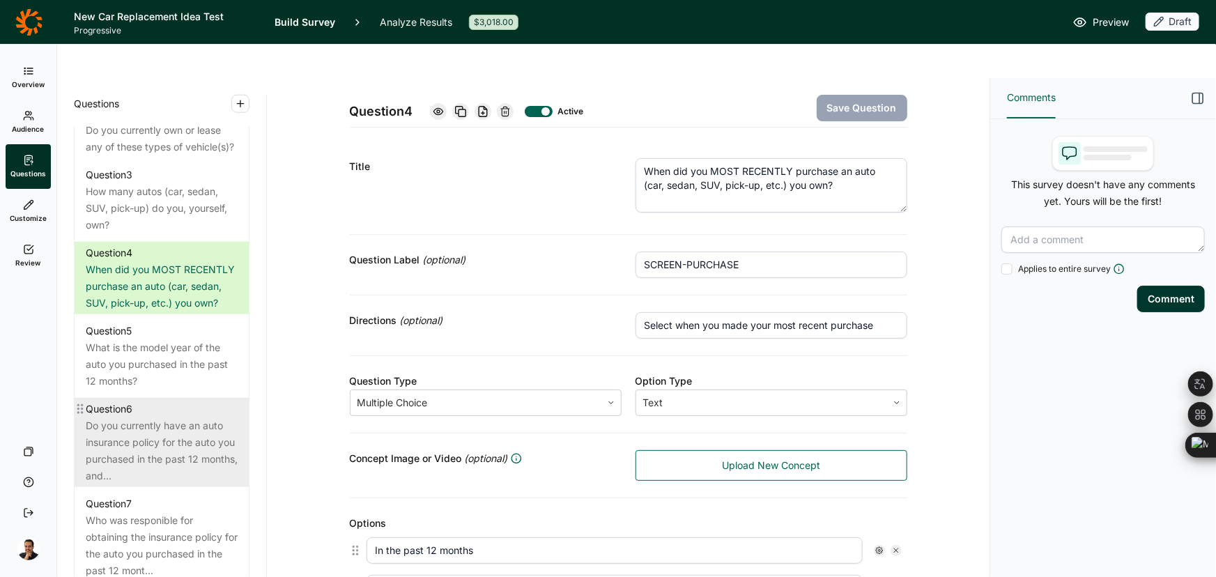
click at [158, 424] on div "Do you currently have an auto insurance policy for the auto you purchased in th…" at bounding box center [162, 450] width 152 height 67
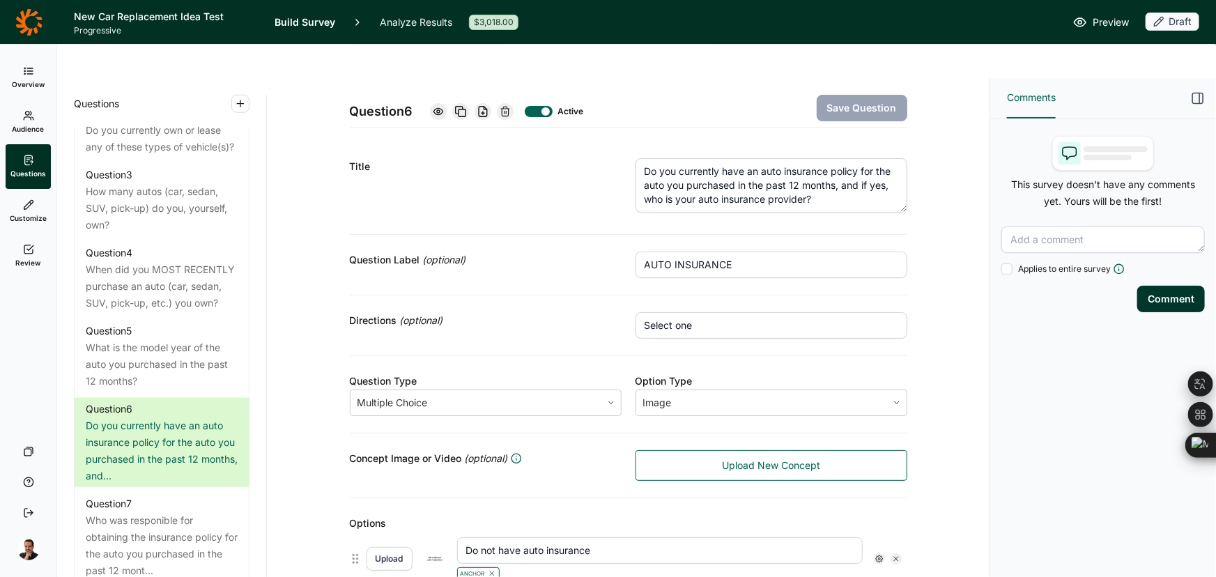
click at [462, 106] on icon at bounding box center [460, 111] width 11 height 11
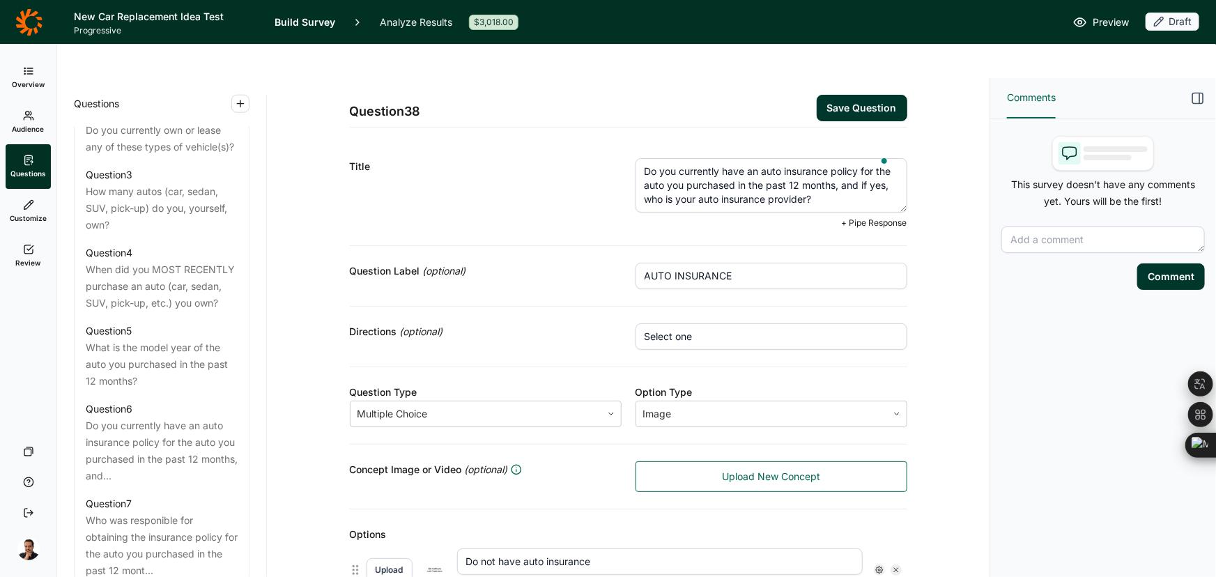
drag, startPoint x: 745, startPoint y: 144, endPoint x: 612, endPoint y: 114, distance: 136.5
click at [612, 141] on div "Title Do you currently have an auto insurance policy for the auto you purchased…" at bounding box center [628, 193] width 557 height 104
paste textarea "Q34) Which, if any, of the following insurance companies would you expect to of…"
drag, startPoint x: 668, startPoint y: 133, endPoint x: 598, endPoint y: 132, distance: 69.7
click at [598, 141] on div "Title Q34) Which, if any, of the following insurance companies would you expect…" at bounding box center [628, 193] width 557 height 104
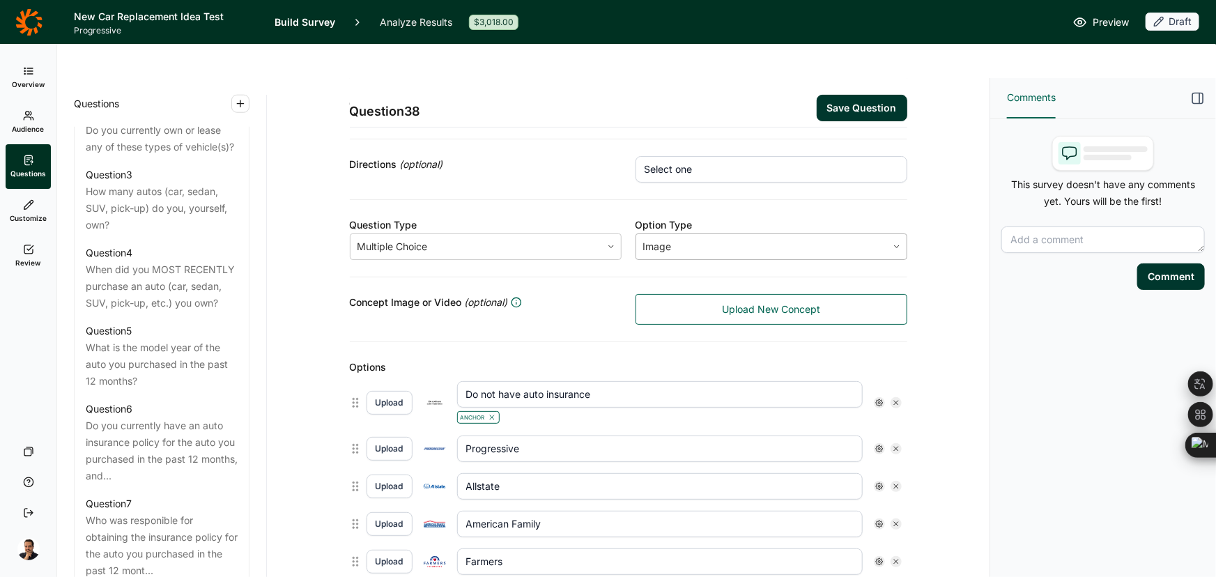
scroll to position [189, 0]
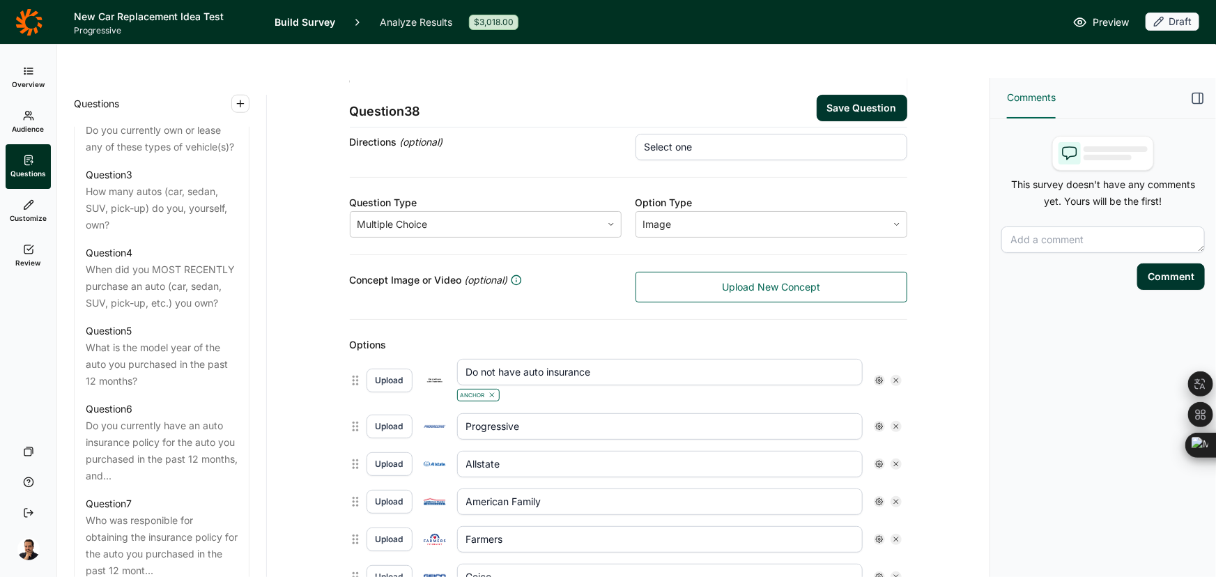
type textarea "Which, if any, of the following insurance companies would you expect to offer t…"
click at [894, 378] on use at bounding box center [896, 380] width 4 height 4
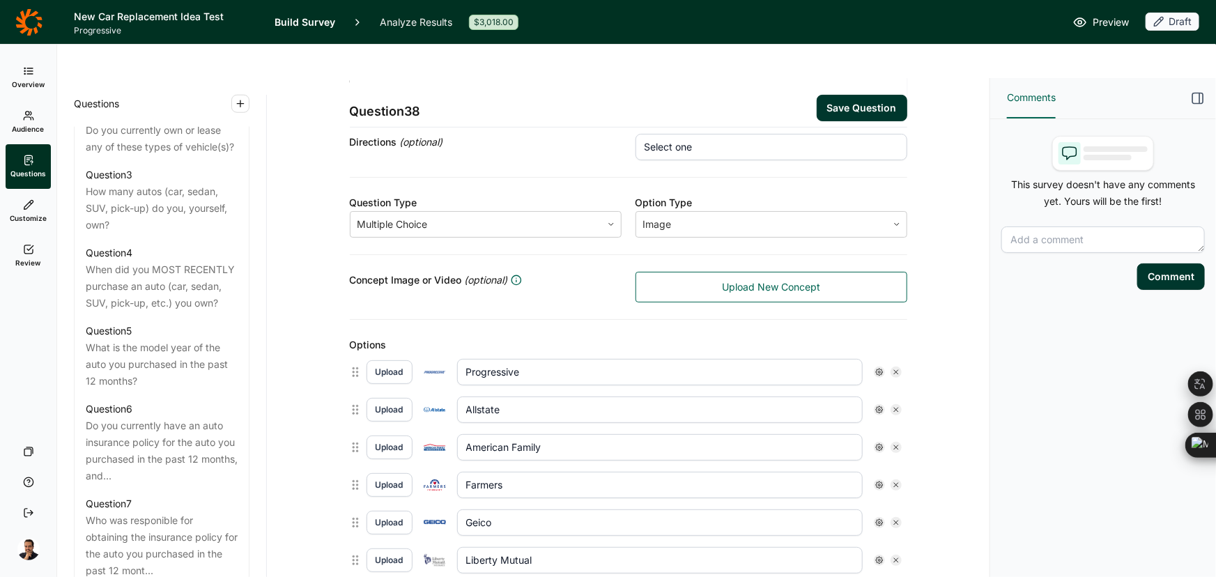
type input "Progressive"
type input "Allstate"
type input "American Family"
type input "Farmers"
type input "Geico"
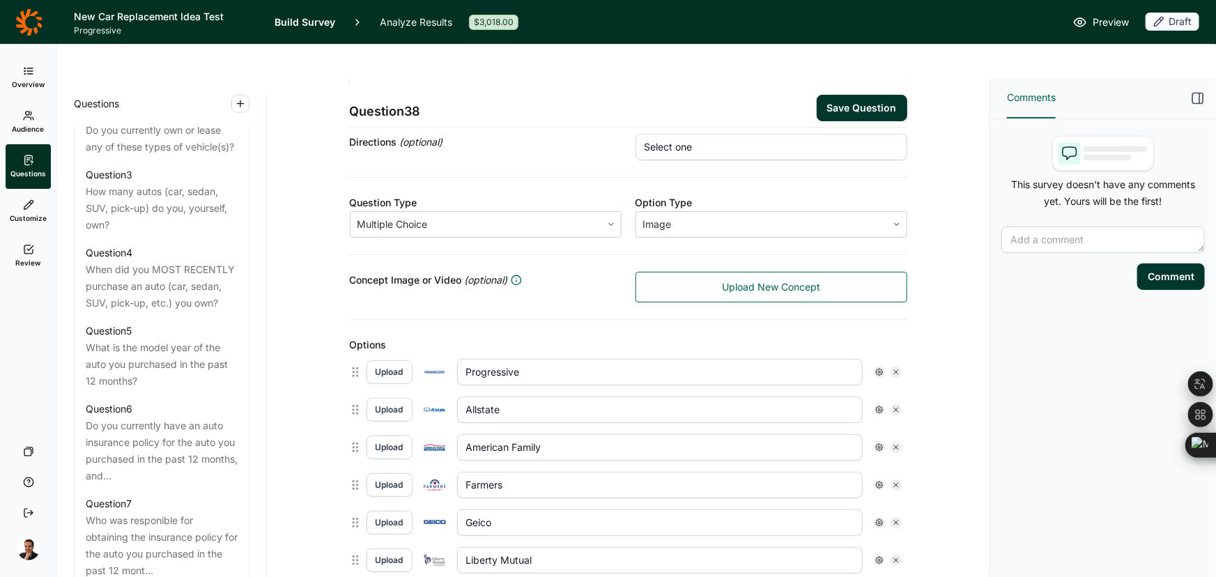
type input "Liberty Mutual"
type input "Nationwide"
type input "State Farm"
type input "Travelers"
type input "USAA"
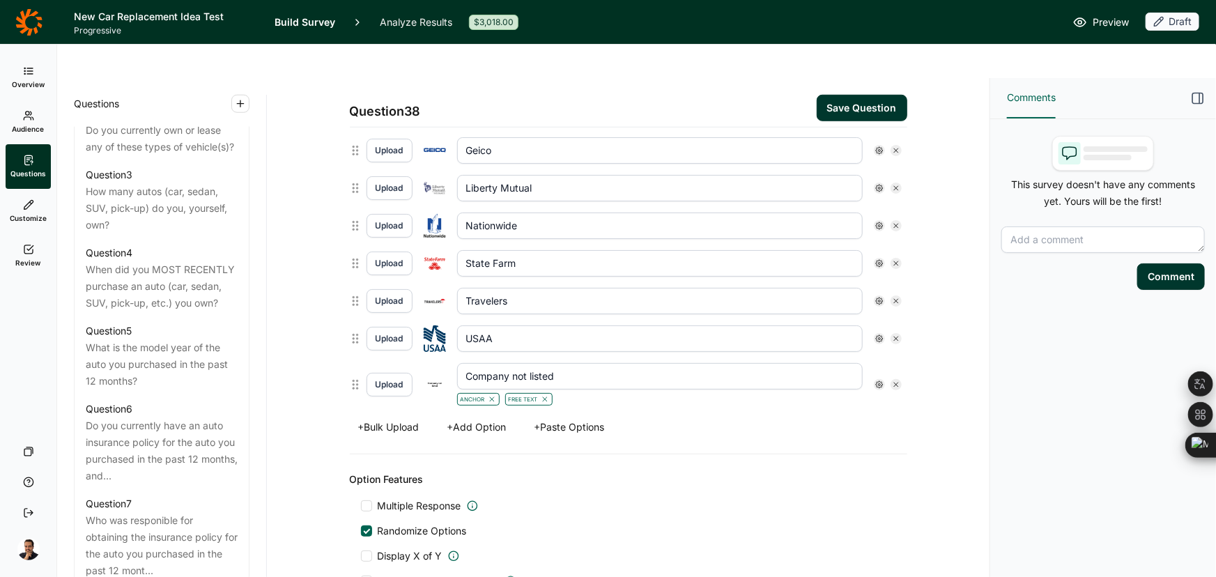
scroll to position [379, 0]
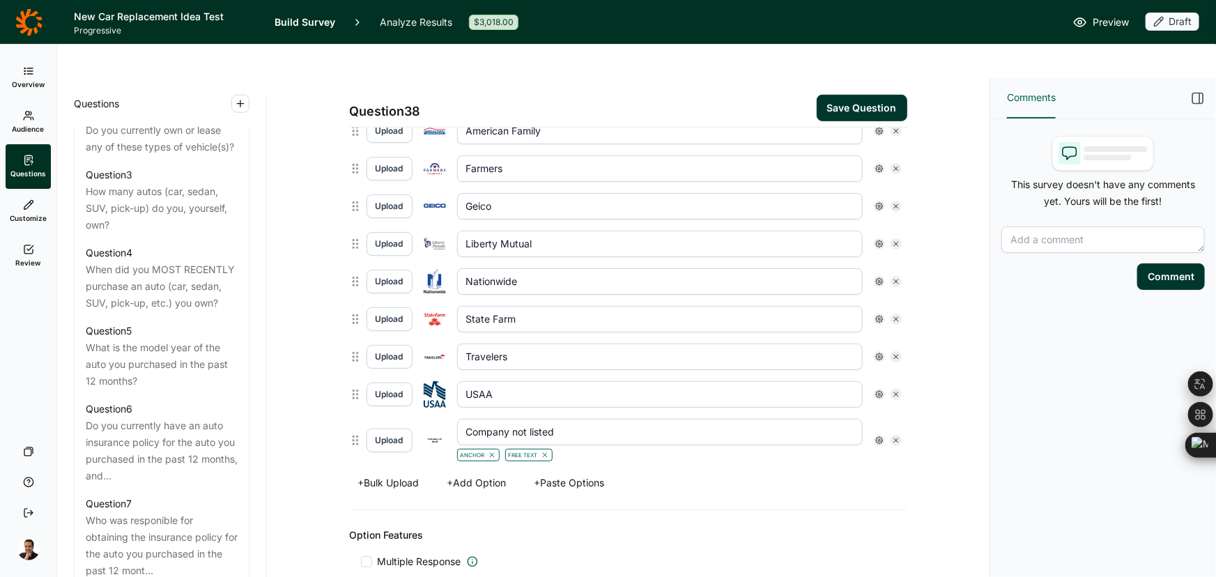
click at [564, 419] on input "Company not listed" at bounding box center [659, 432] width 405 height 26
paste input "Would not expect any of these to offer it"
type input "Would not expect any of these to offer it"
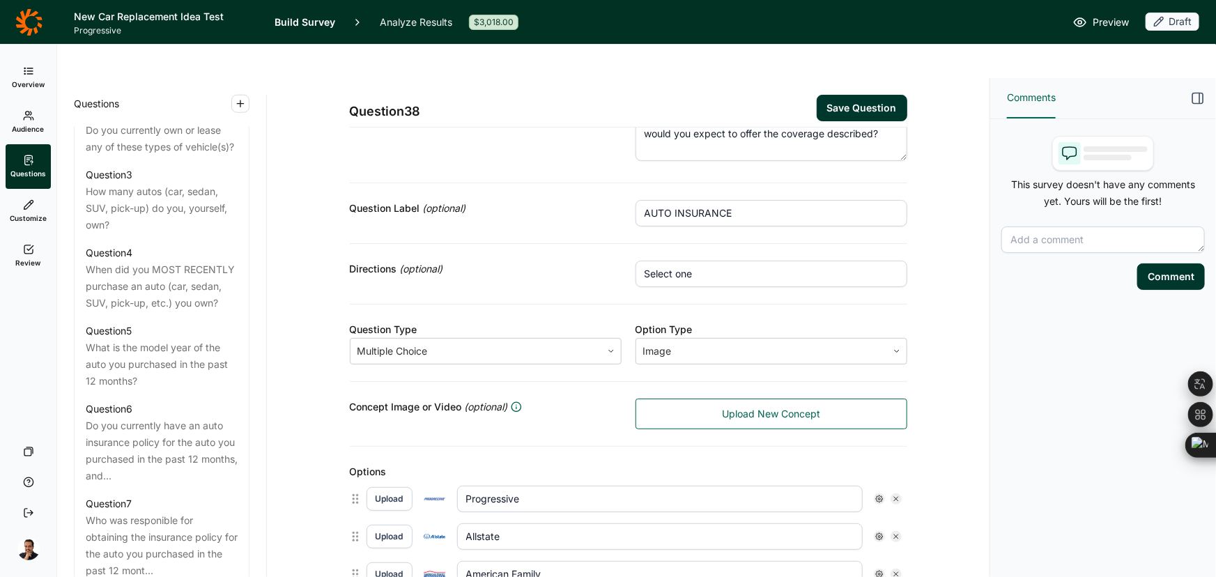
click at [738, 261] on input "Select one" at bounding box center [771, 274] width 272 height 26
paste input "all that apply"
type input "Select all that apply"
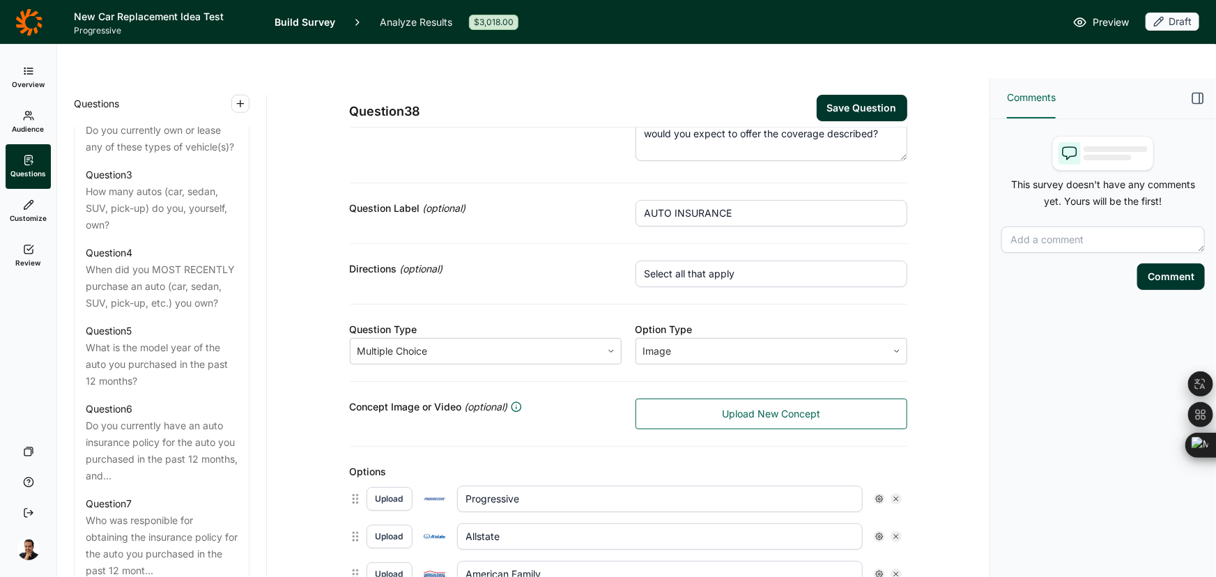
click at [898, 95] on button "Save Question" at bounding box center [861, 108] width 91 height 26
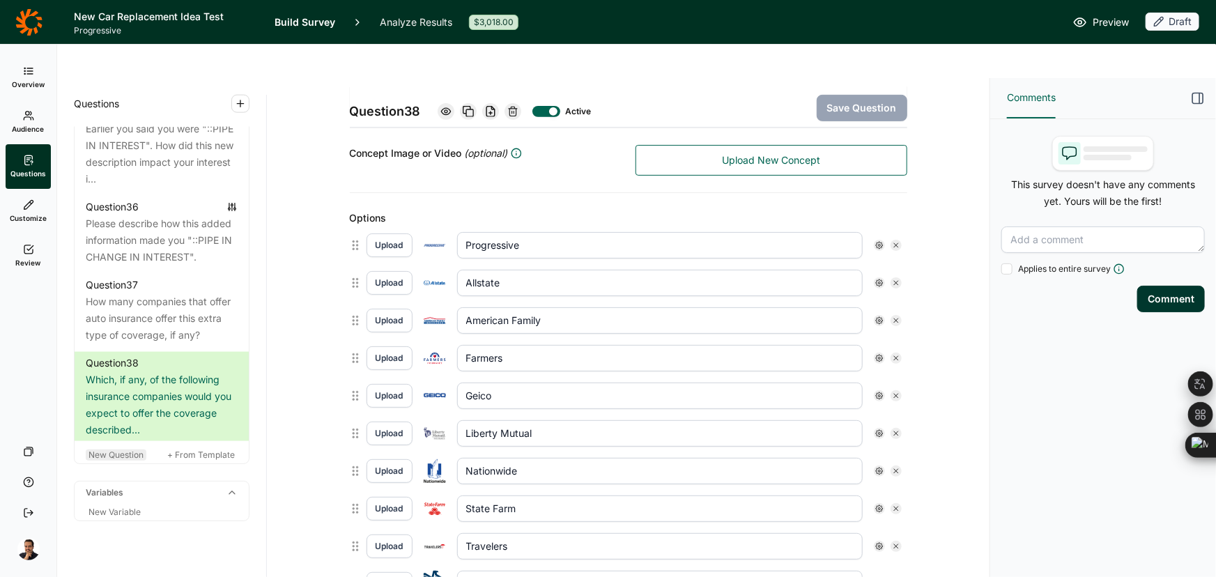
click at [139, 449] on span "New Question" at bounding box center [115, 454] width 55 height 10
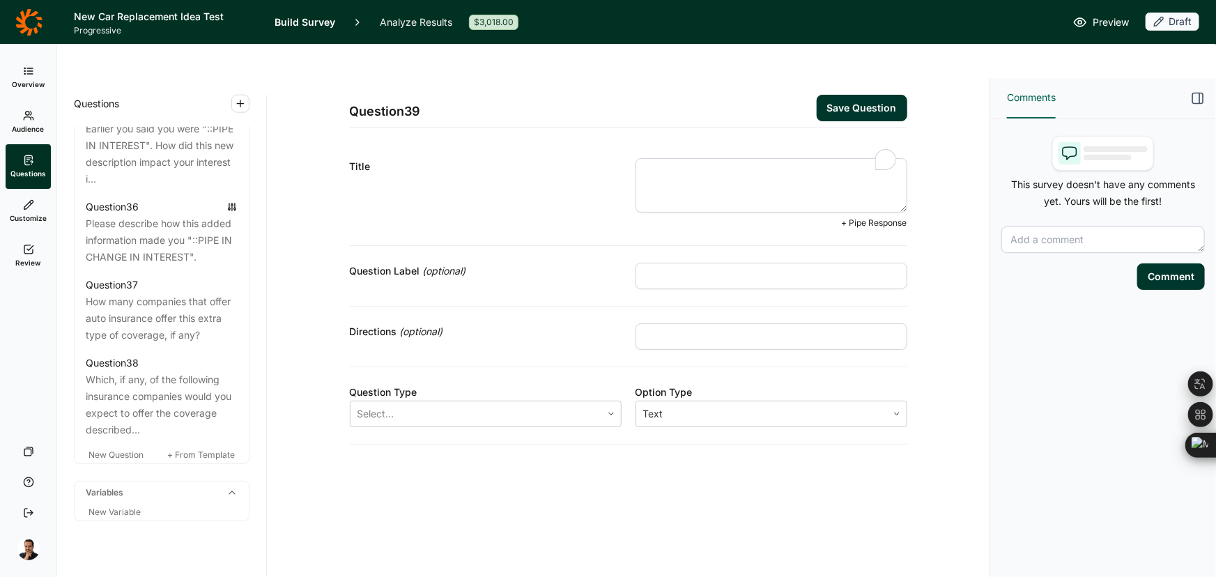
click at [738, 158] on textarea "To enrich screen reader interactions, please activate Accessibility in Grammarl…" at bounding box center [771, 185] width 272 height 54
paste textarea "Select all that apply"
type textarea "Select all that apply"
click at [640, 323] on input "text" at bounding box center [771, 336] width 272 height 26
paste input "Select one"
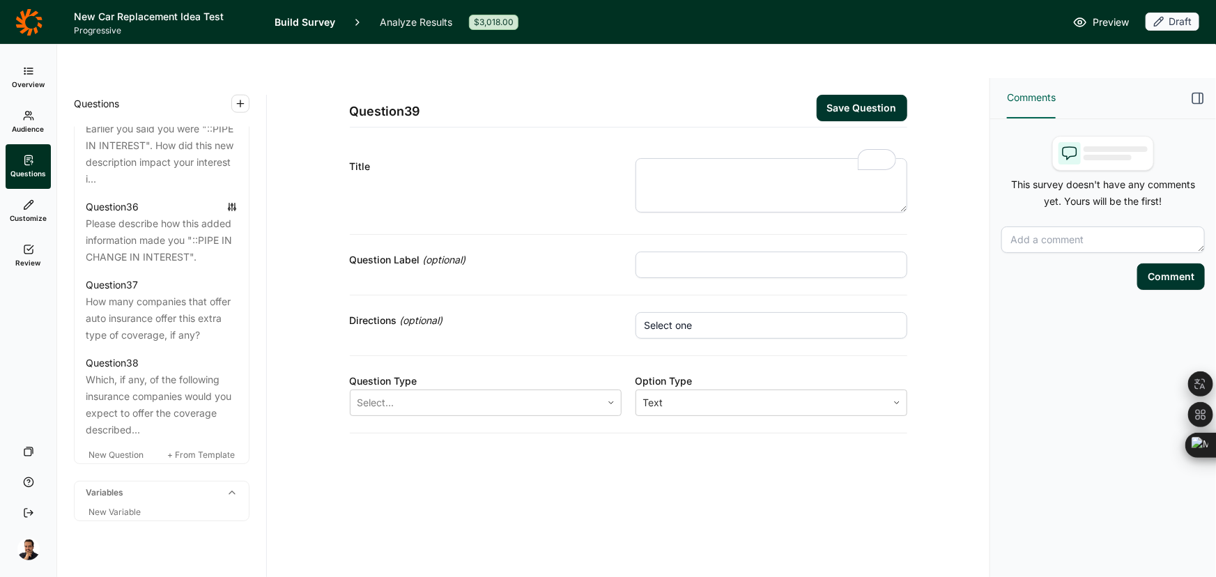
type input "Select one"
click at [699, 251] on input "text" at bounding box center [771, 264] width 272 height 26
paste input "CONSIDER"
type input "CONSIDER"
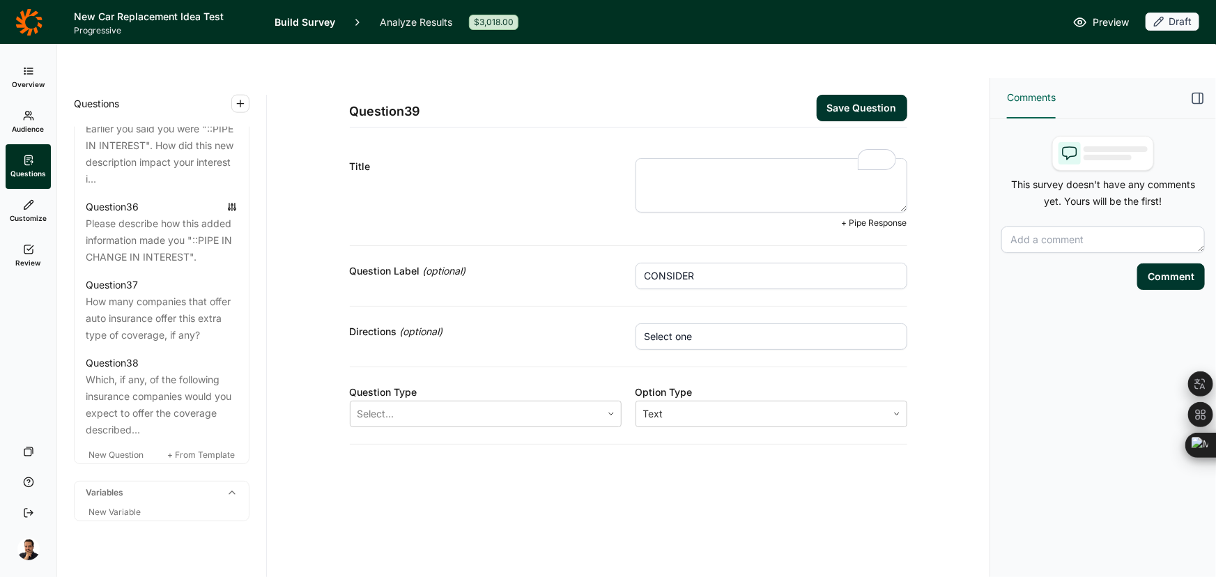
click at [716, 158] on textarea "To enrich screen reader interactions, please activate Accessibility in Grammarl…" at bounding box center [771, 185] width 272 height 54
paste textarea "Q36) Which of these companies, if any, would you consider for auto insurance if…"
drag, startPoint x: 672, startPoint y: 138, endPoint x: 576, endPoint y: 114, distance: 98.3
click at [576, 141] on div "Title Q36) Which of these companies, if any, would you consider for auto insura…" at bounding box center [628, 193] width 557 height 104
type textarea "Which of these companies, if any, would you consider for auto insurance if they…"
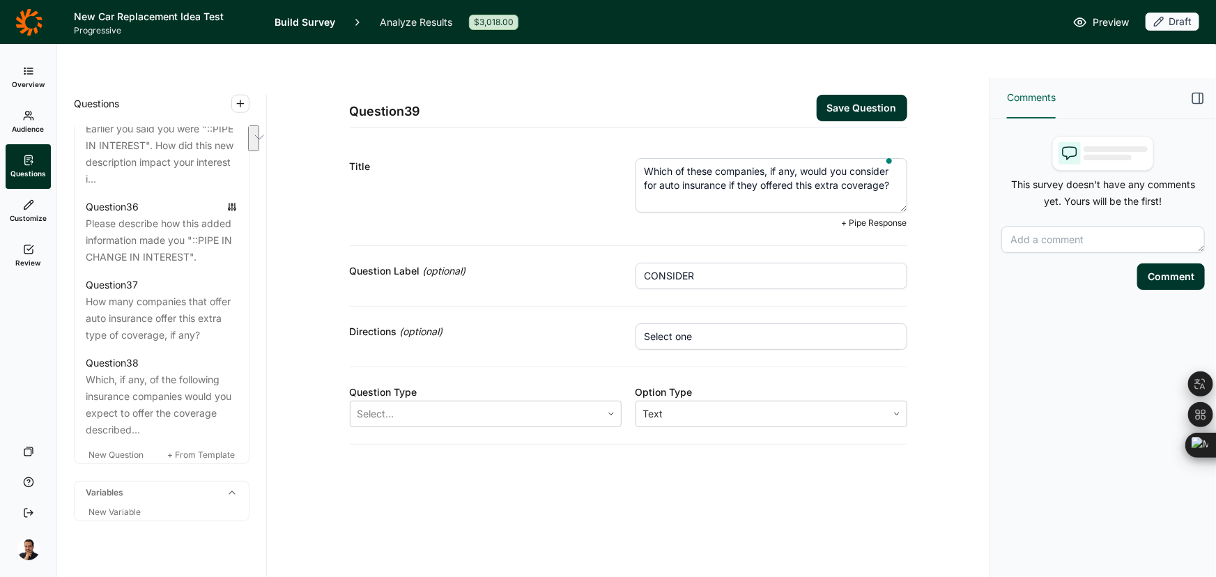
drag, startPoint x: 900, startPoint y: 153, endPoint x: 614, endPoint y: 121, distance: 287.3
click at [614, 141] on div "Title Which of these companies, if any, would you consider for auto insurance i…" at bounding box center [628, 193] width 557 height 104
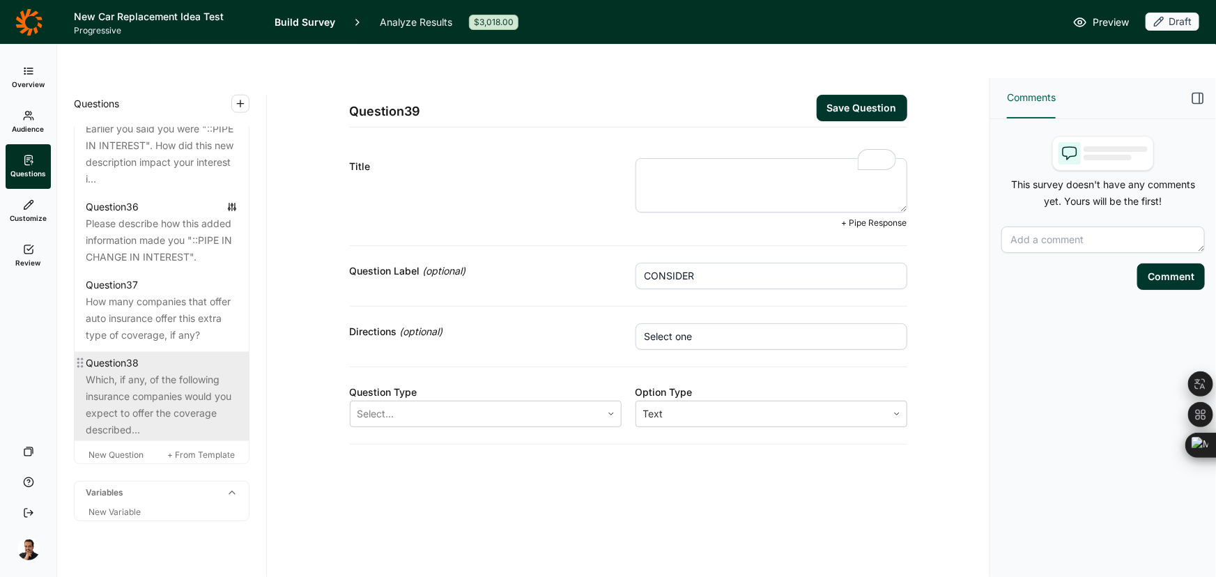
click at [143, 380] on div "Which, if any, of the following insurance companies would you expect to offer t…" at bounding box center [162, 404] width 152 height 67
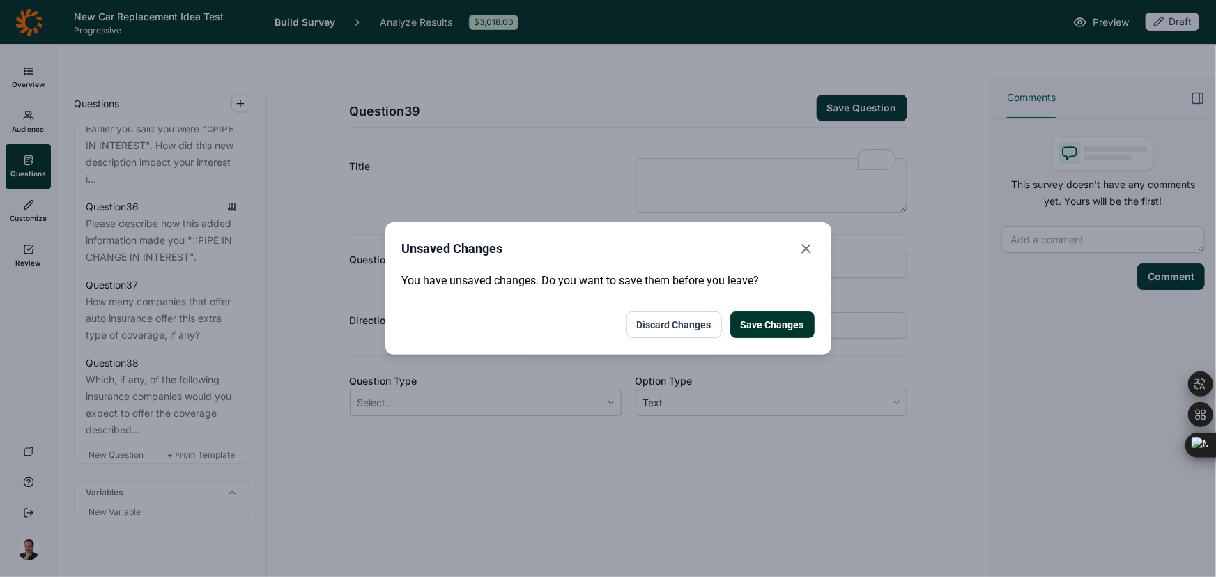
click at [695, 323] on button "Discard Changes" at bounding box center [673, 324] width 95 height 26
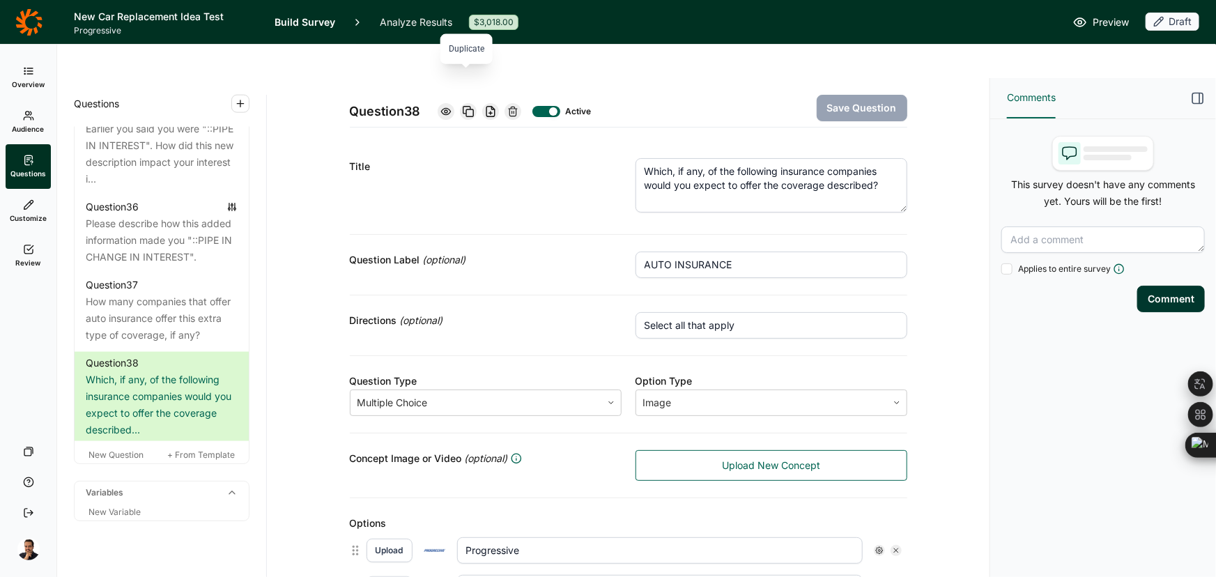
click at [467, 107] on use at bounding box center [468, 112] width 10 height 10
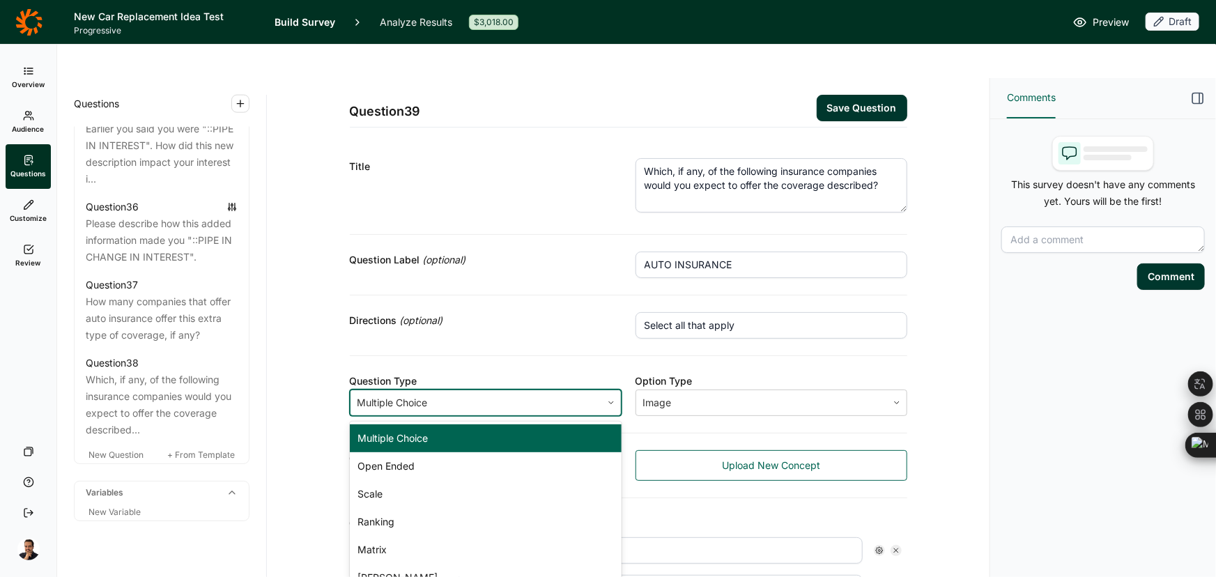
click at [427, 393] on div at bounding box center [475, 403] width 237 height 20
click at [387, 536] on div "Matrix" at bounding box center [486, 550] width 272 height 28
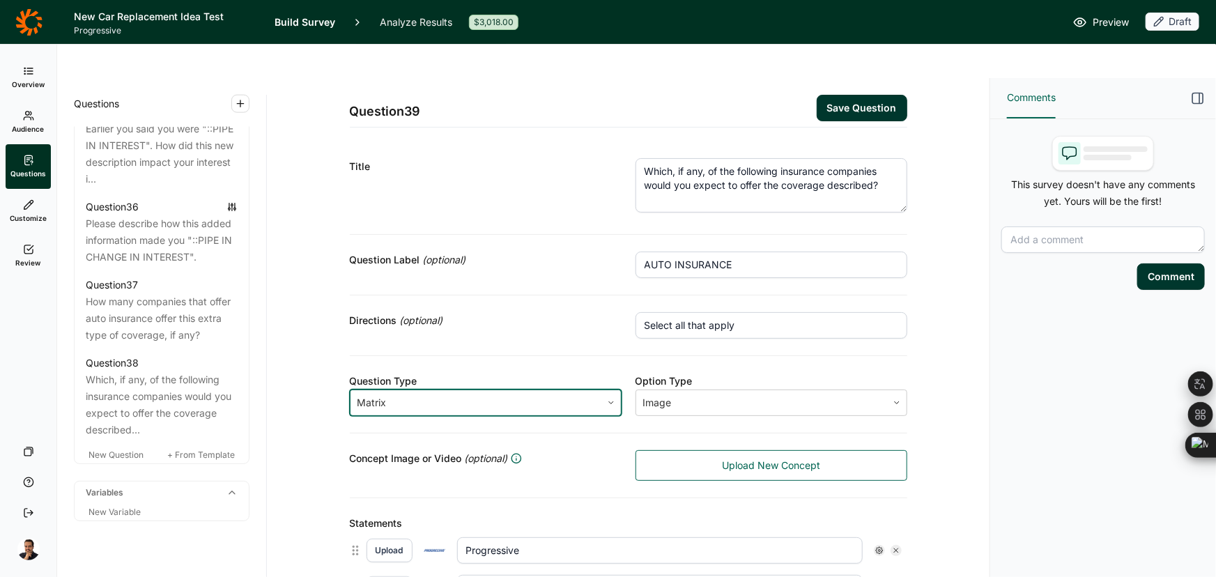
click at [810, 158] on textarea "Which, if any, of the following insurance companies would you expect to offer t…" at bounding box center [771, 185] width 272 height 54
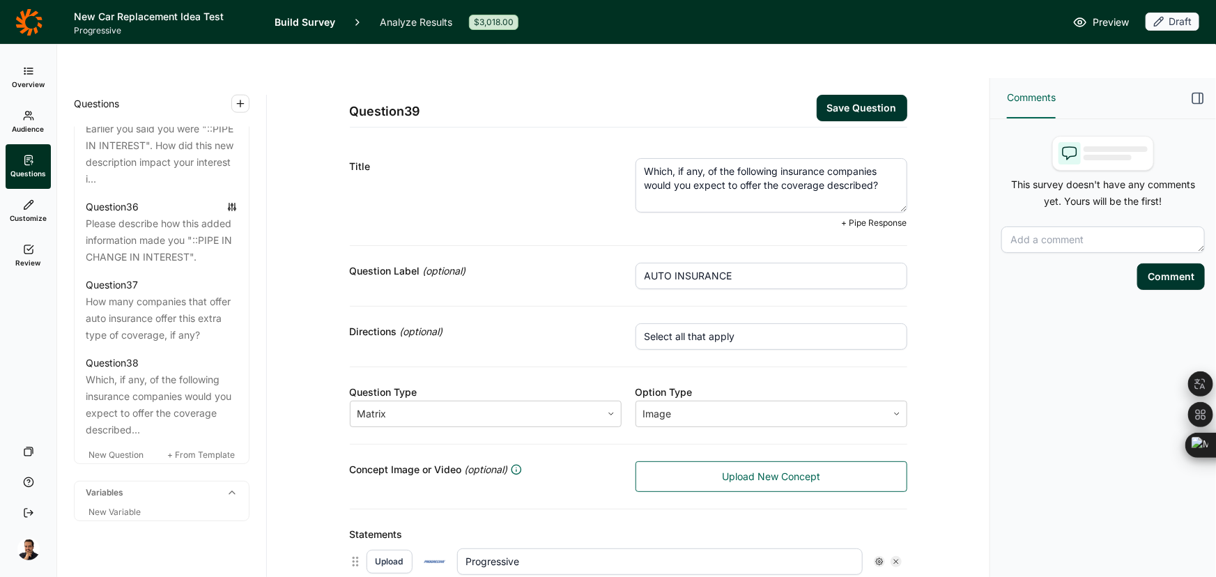
click at [810, 158] on textarea "Which, if any, of the following insurance companies would you expect to offer t…" at bounding box center [771, 185] width 272 height 54
paste textarea "of these companies, if any, would you consider for auto insurance if they offer…"
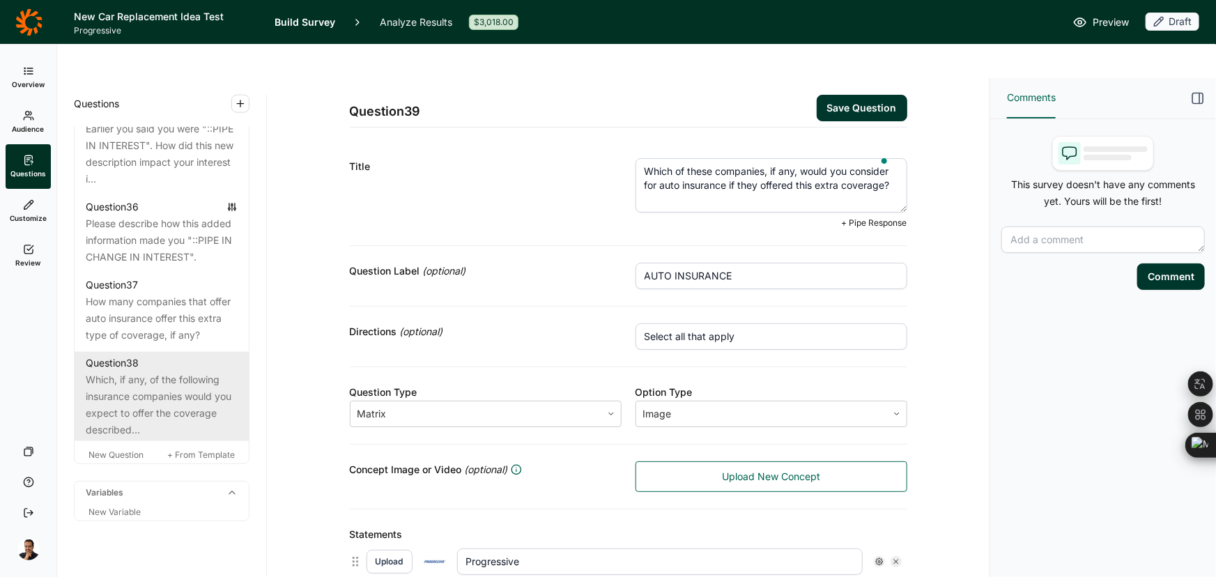
type textarea "Which of these companies, if any, would you consider for auto insurance if they…"
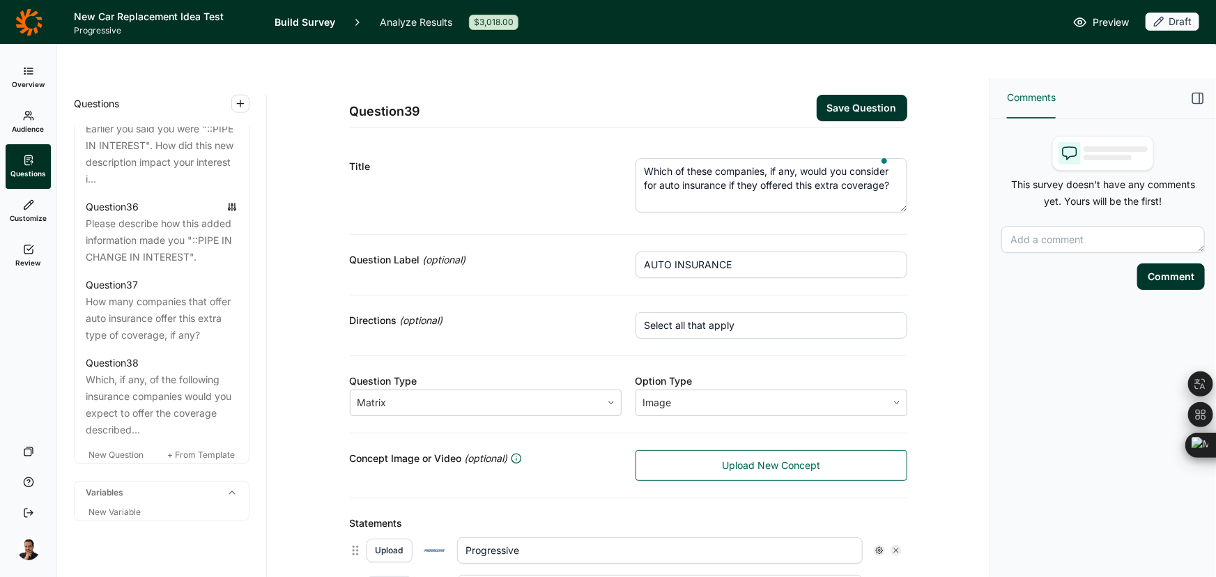
click at [738, 312] on input "Select all that apply" at bounding box center [771, 325] width 272 height 26
paste input "one"
type input "Select one"
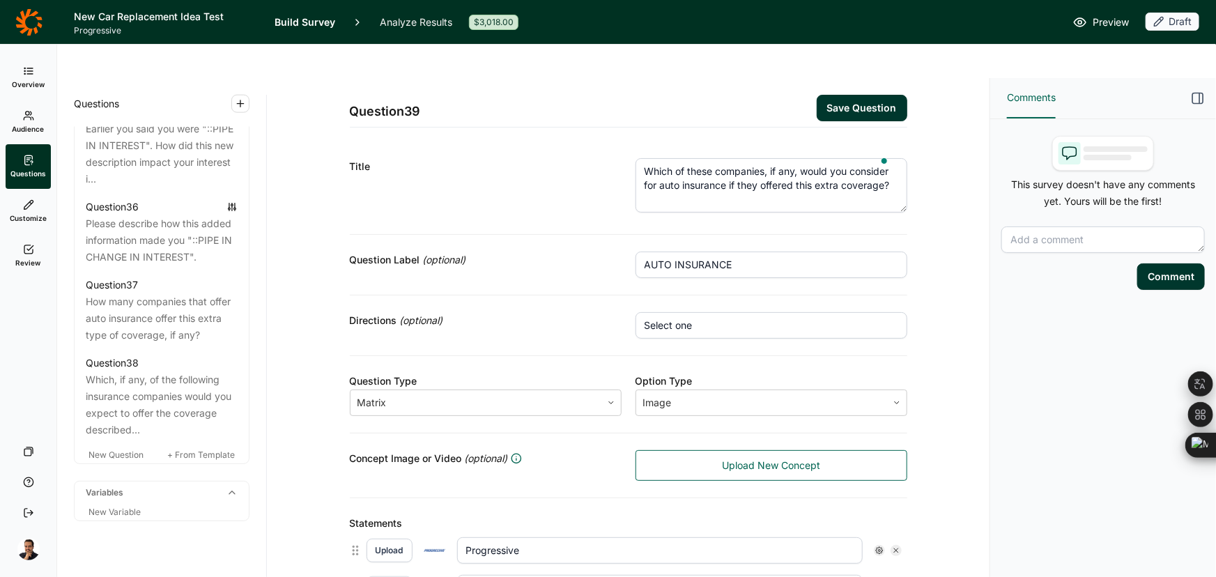
click at [691, 251] on input "AUTO INSURANCE" at bounding box center [771, 264] width 272 height 26
paste input "CONSIDER"
type input "CONSIDER"
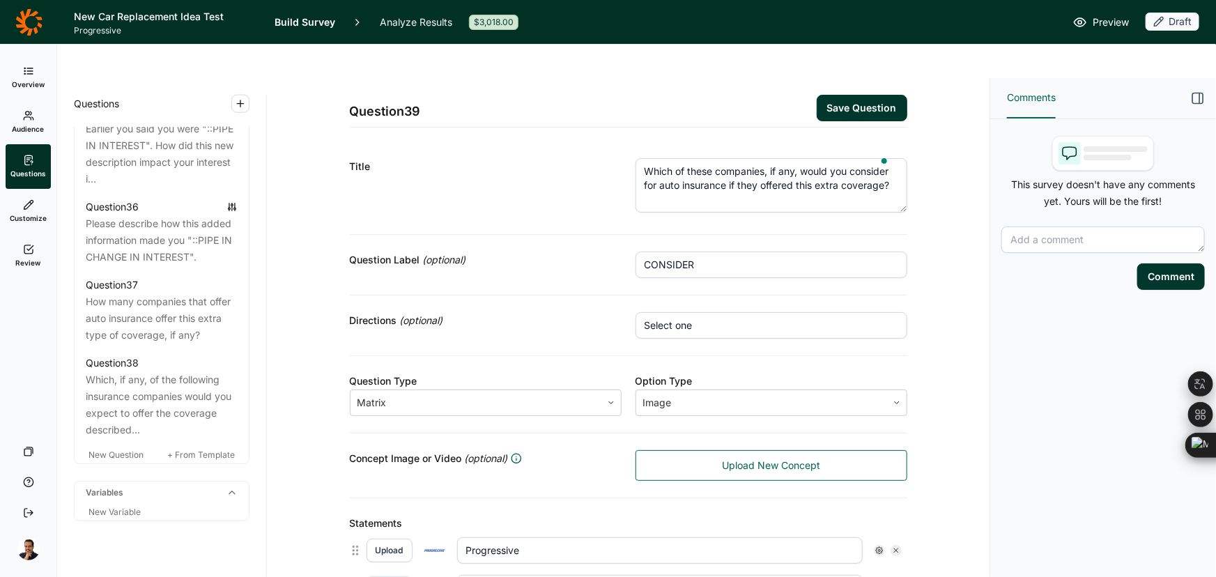
click at [844, 95] on button "Save Question" at bounding box center [861, 108] width 91 height 26
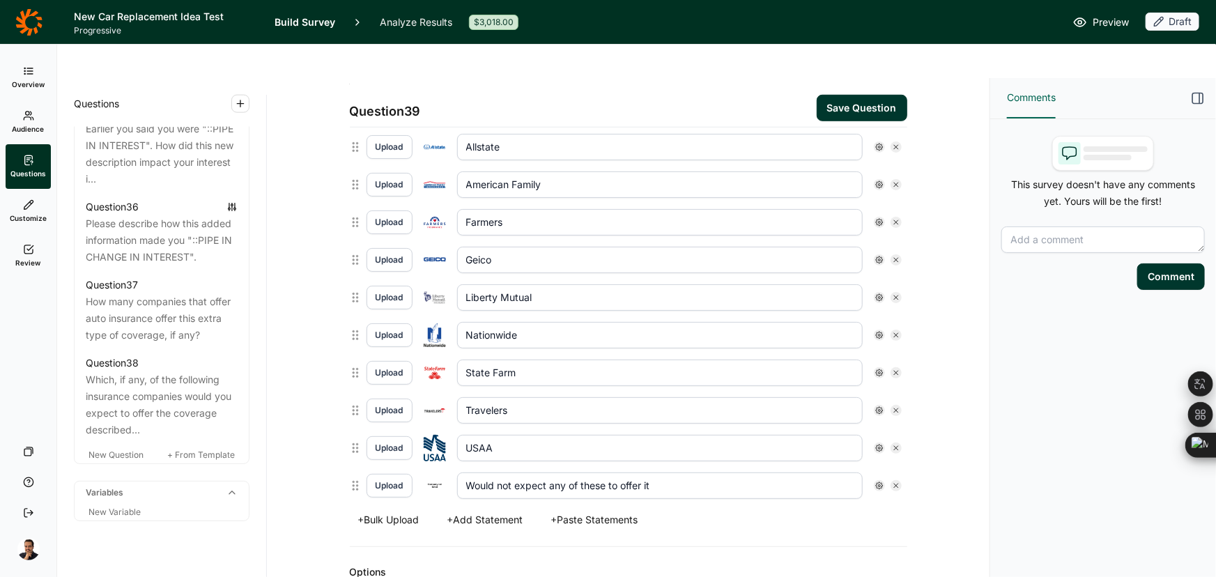
scroll to position [572, 0]
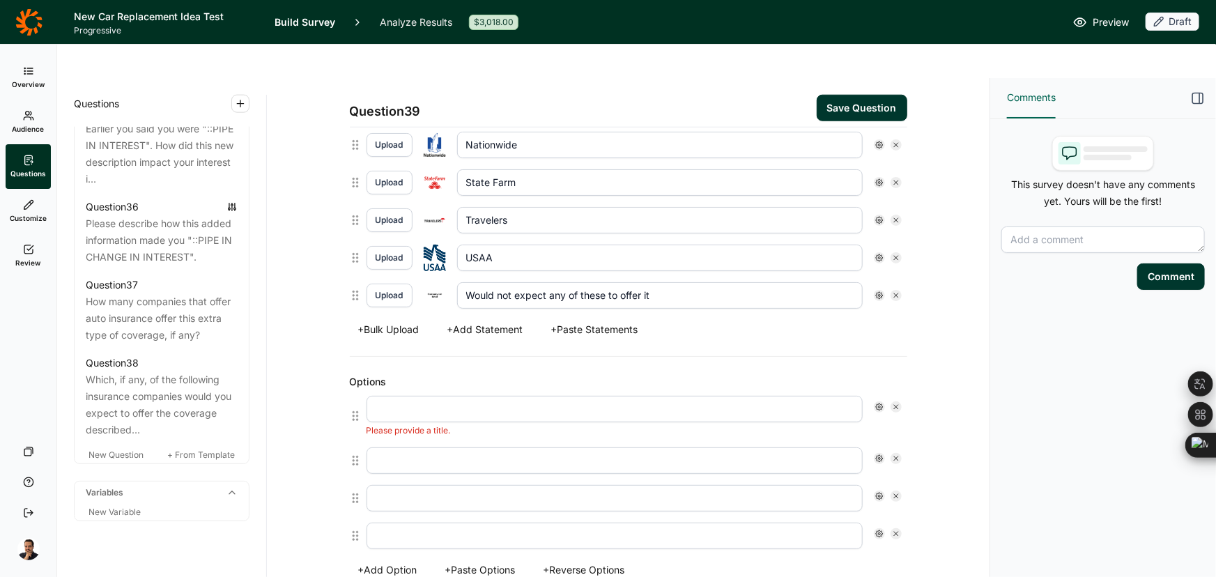
click at [462, 560] on button "+ Paste Options" at bounding box center [480, 570] width 87 height 20
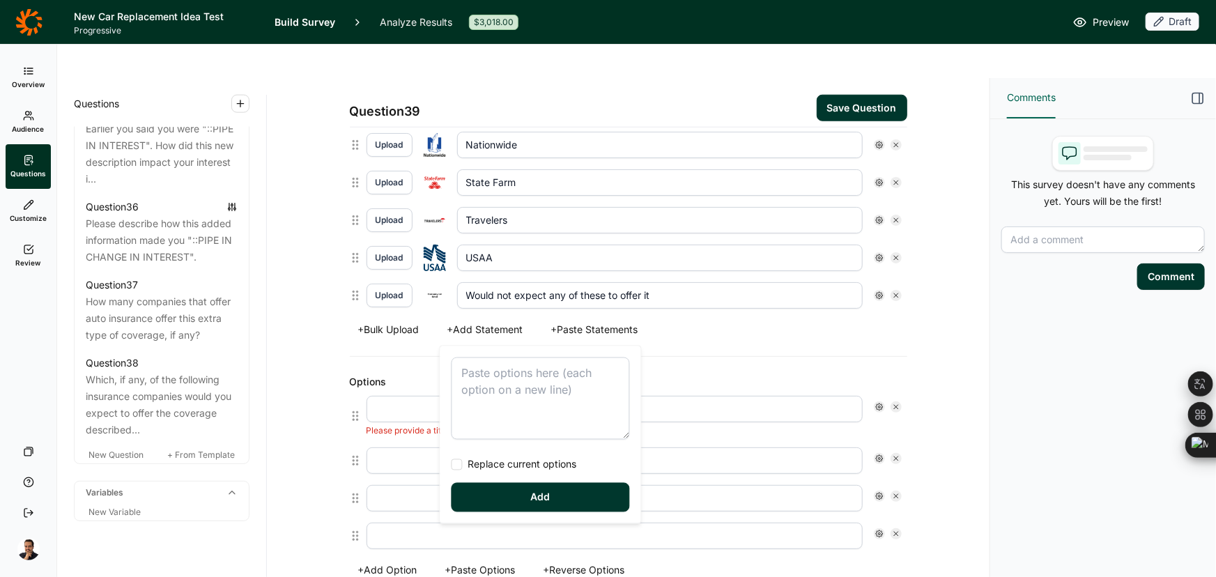
click at [522, 378] on textarea at bounding box center [540, 398] width 178 height 82
click at [491, 463] on span "Replace current options" at bounding box center [520, 465] width 114 height 14
click at [451, 465] on input "Replace current options" at bounding box center [451, 465] width 0 height 0
type textarea "Not heard of them / not know enough about them to say Would consider Would NOT …"
click at [485, 497] on button "Add" at bounding box center [540, 497] width 178 height 29
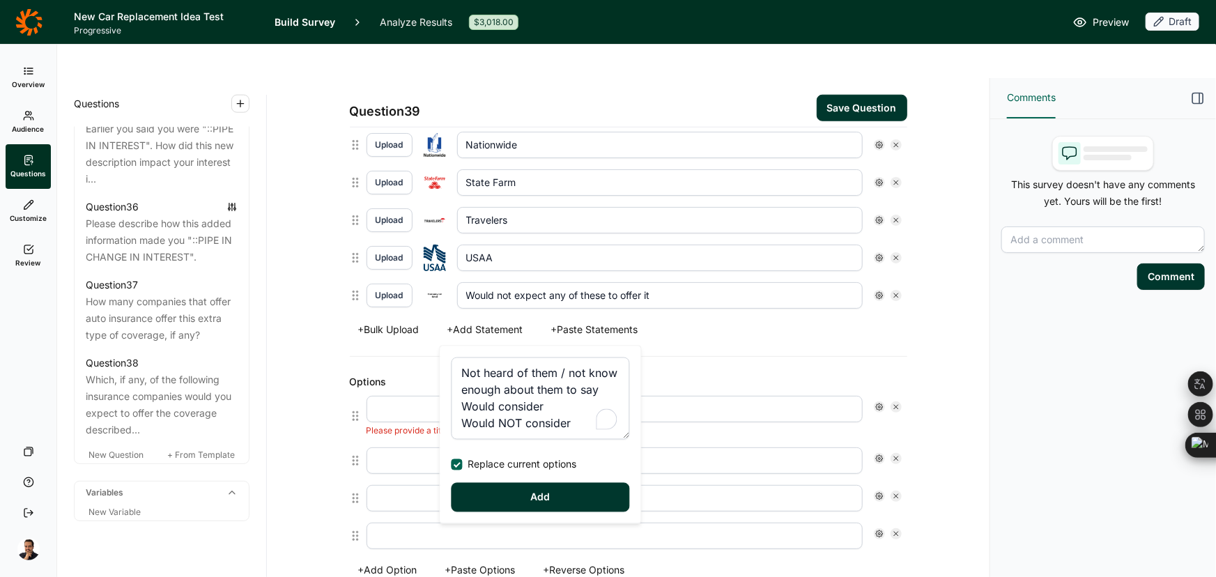
type input "Not heard of them / not know enough about them to say"
type input "Would consider"
type input "Would NOT consider"
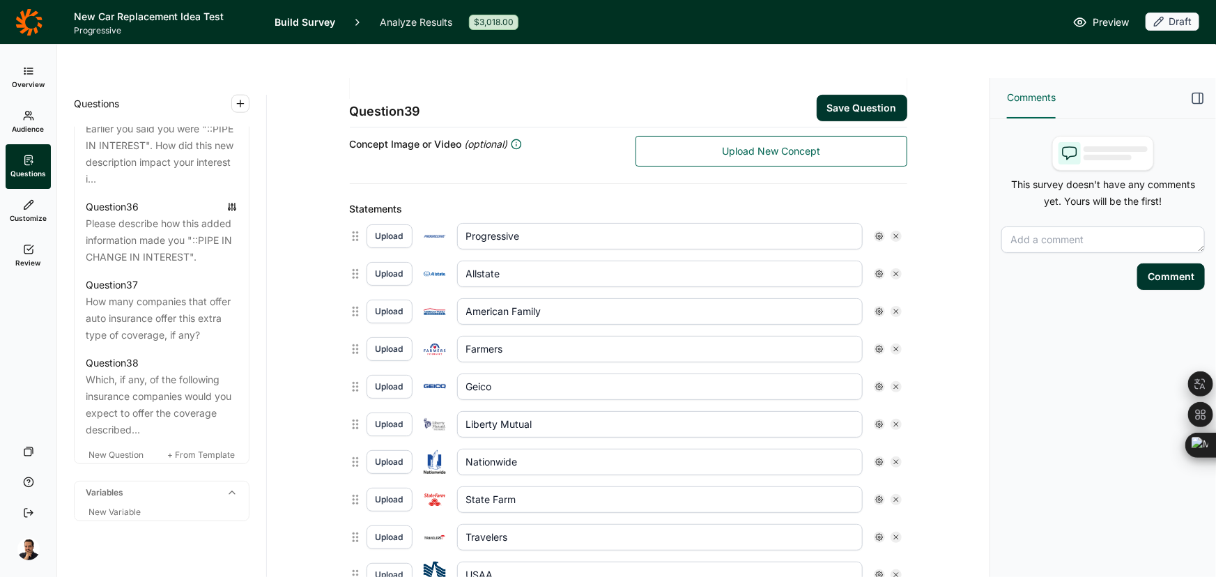
click at [895, 306] on div at bounding box center [888, 311] width 28 height 11
click at [892, 306] on div at bounding box center [895, 311] width 11 height 11
type input "Farmers"
type input "Geico"
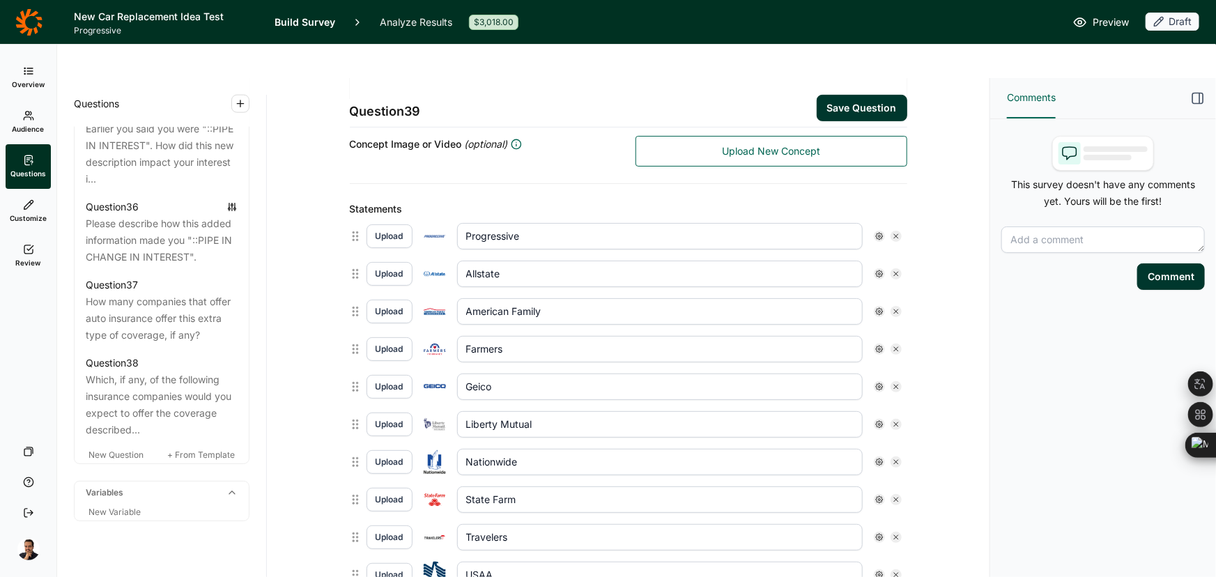
type input "Liberty Mutual"
type input "Nationwide"
type input "State Farm"
type input "Travelers"
type input "USAA"
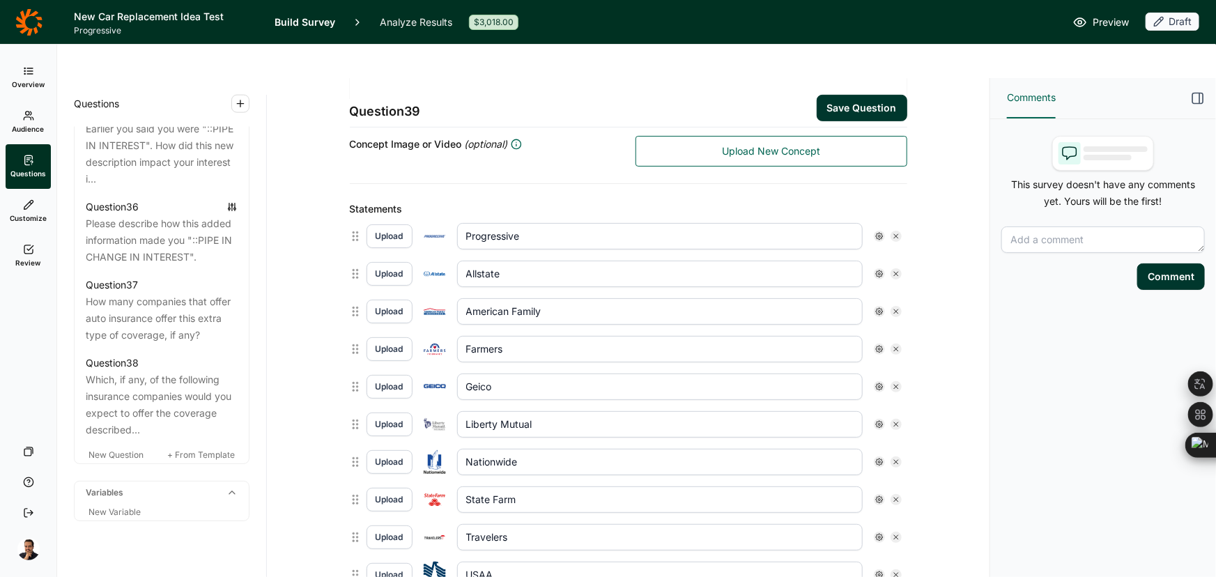
type input "Would not expect any of these to offer it"
click at [892, 306] on div at bounding box center [895, 311] width 11 height 11
type input "Geico"
type input "Liberty Mutual"
type input "Nationwide"
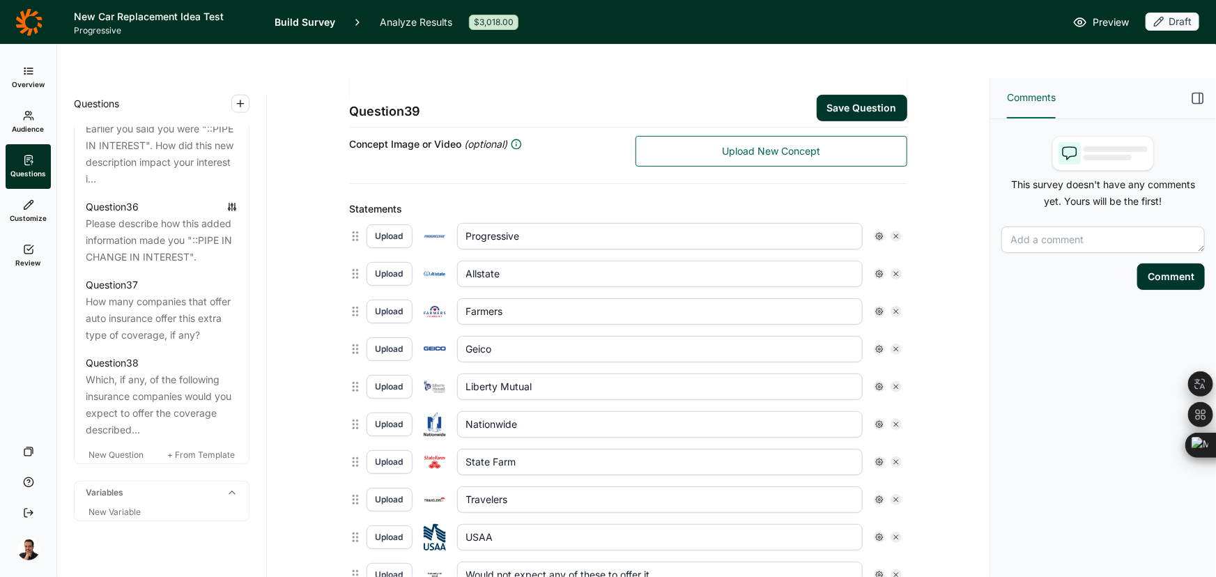
type input "State Farm"
type input "Travelers"
type input "USAA"
type input "Would not expect any of these to offer it"
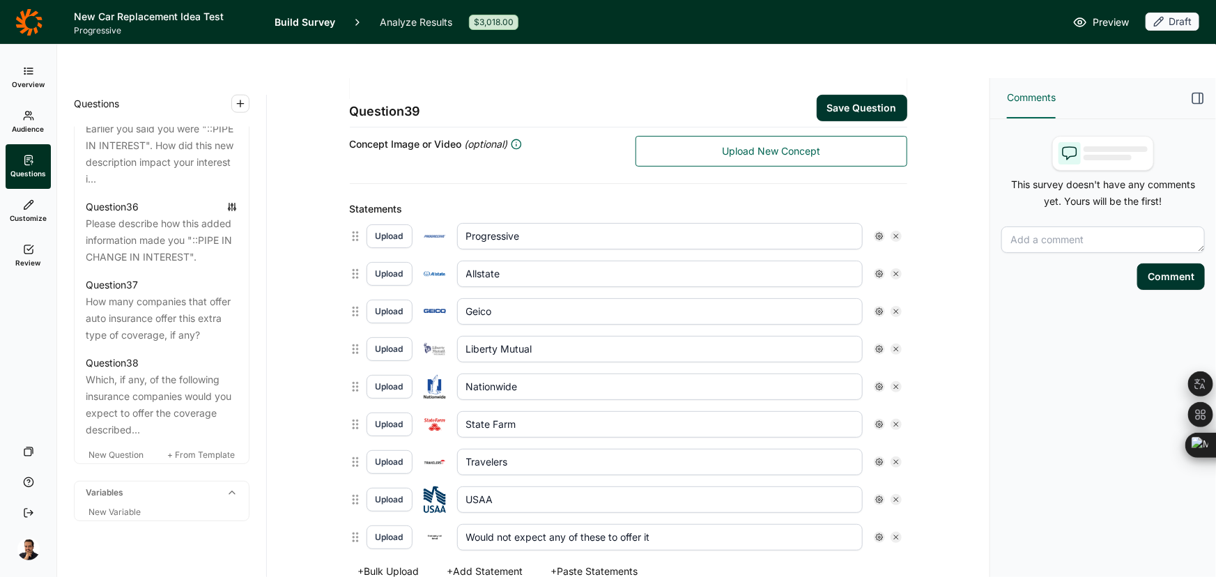
click at [894, 347] on use at bounding box center [896, 349] width 4 height 4
type input "Nationwide"
type input "State Farm"
type input "Travelers"
type input "USAA"
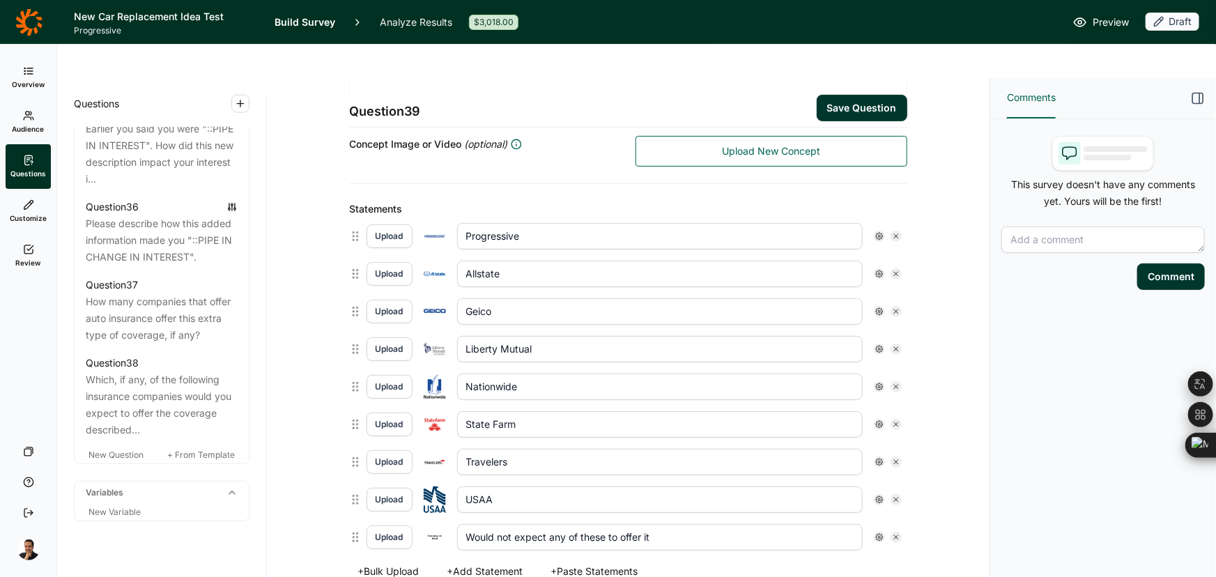
type input "Would not expect any of these to offer it"
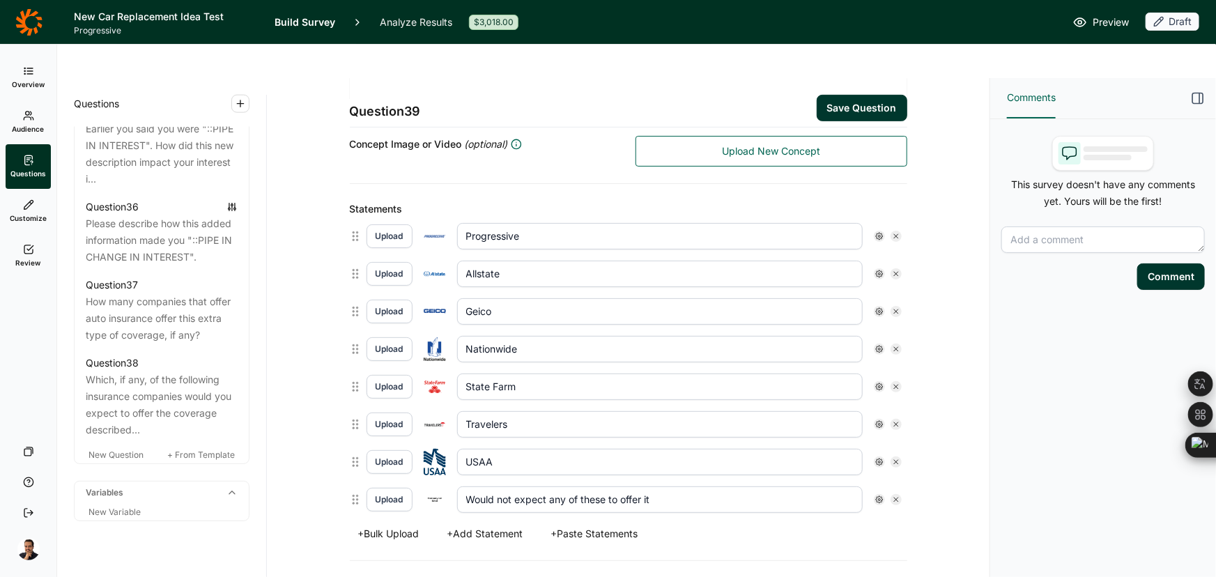
click at [894, 347] on use at bounding box center [896, 349] width 4 height 4
type input "State Farm"
type input "Travelers"
type input "USAA"
type input "Would not expect any of these to offer it"
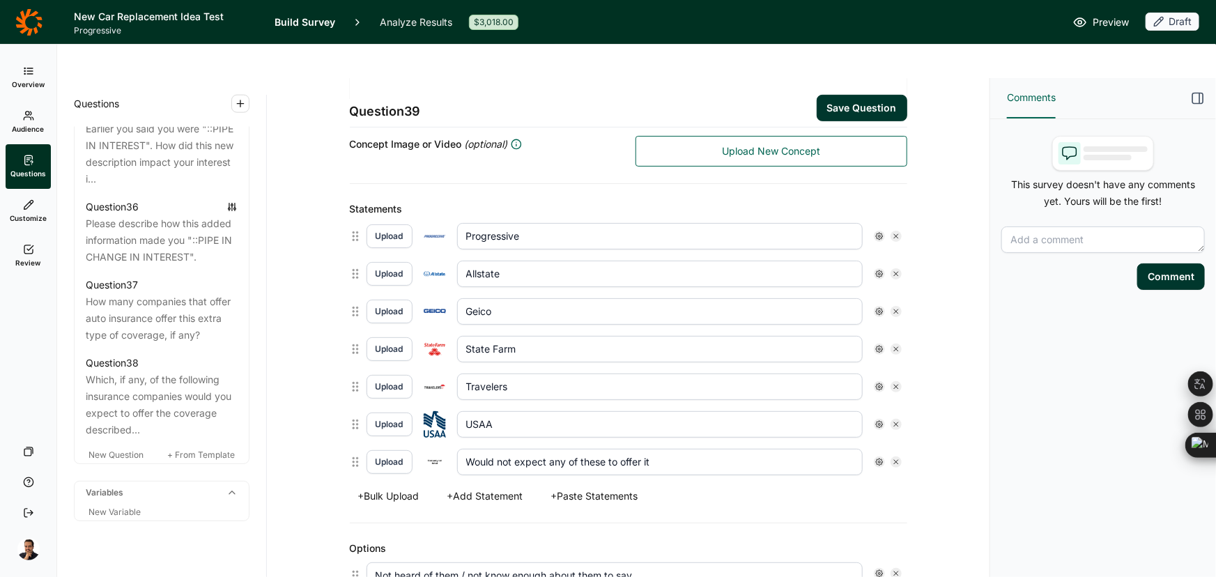
click at [892, 382] on icon at bounding box center [896, 386] width 8 height 8
type input "USAA"
type input "Would not expect any of these to offer it"
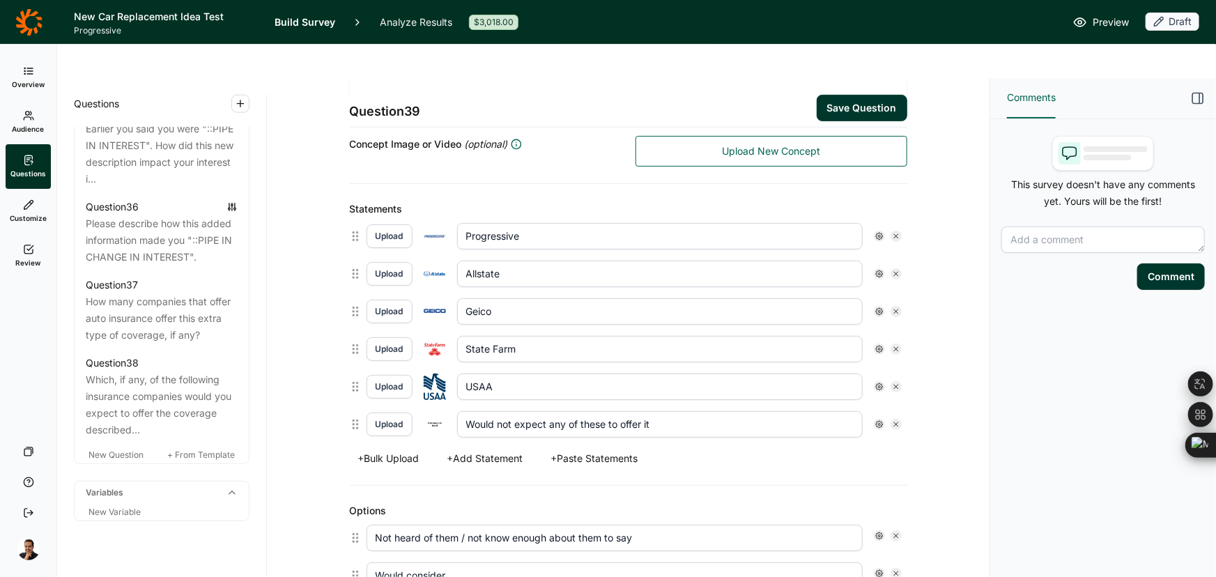
click at [892, 382] on icon at bounding box center [896, 386] width 8 height 8
type input "Would not expect any of these to offer it"
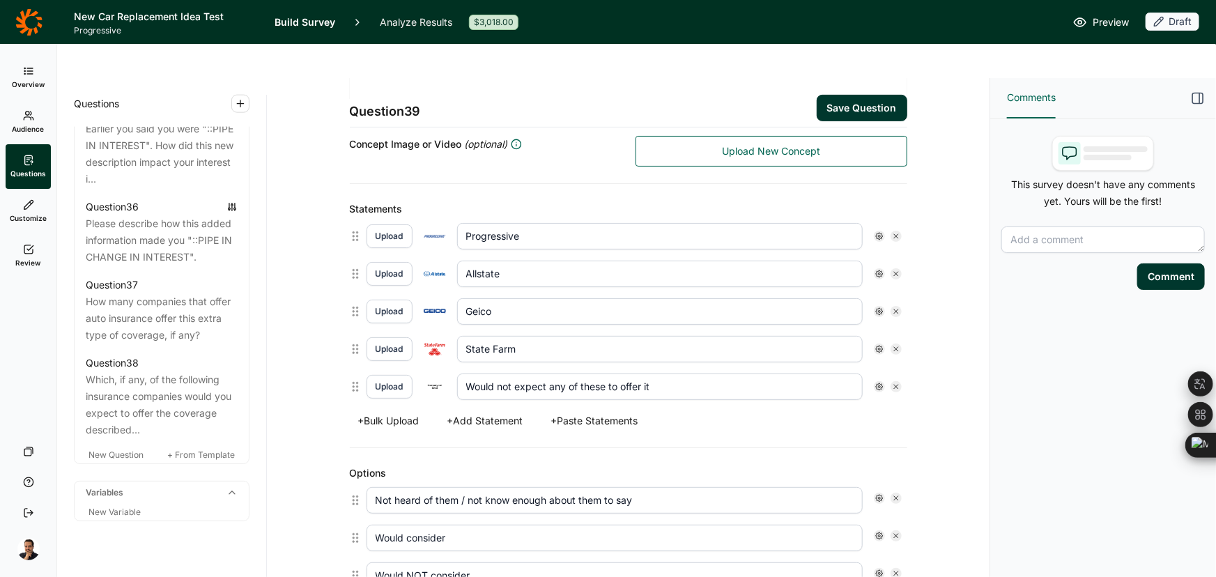
click at [892, 382] on icon at bounding box center [896, 386] width 8 height 8
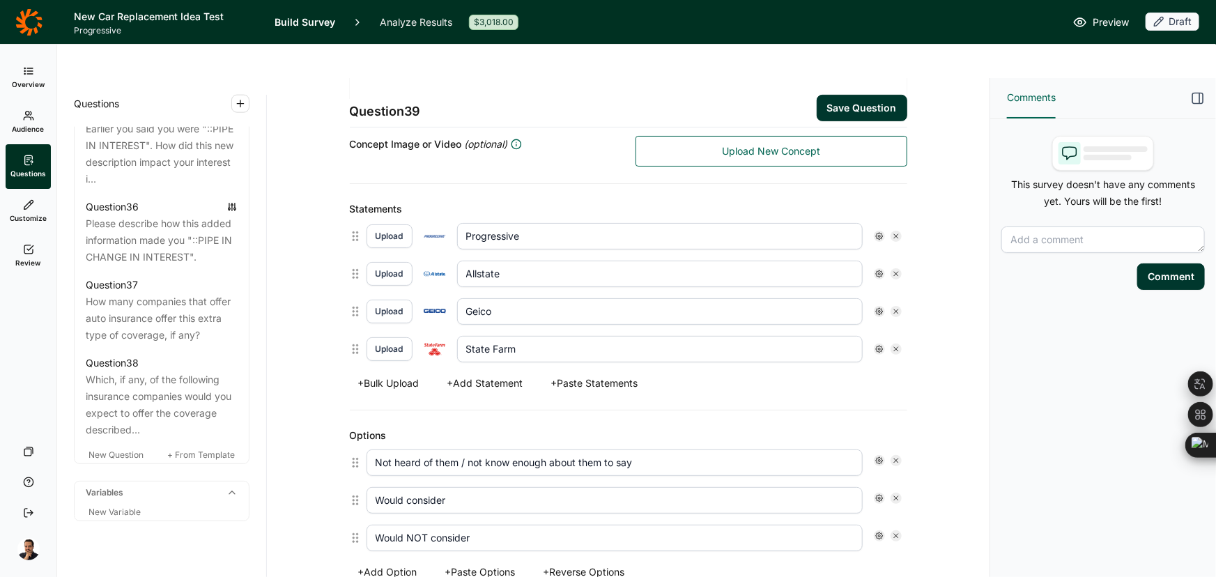
click at [885, 95] on button "Save Question" at bounding box center [861, 108] width 91 height 26
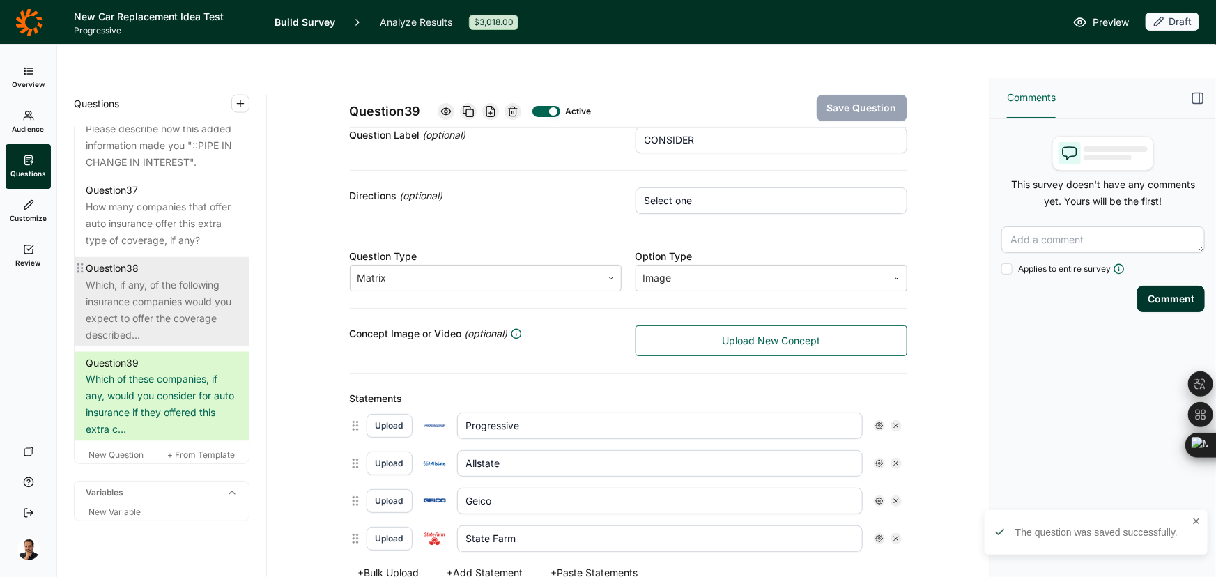
click at [166, 343] on div "Which, if any, of the following insurance companies would you expect to offer t…" at bounding box center [162, 310] width 152 height 67
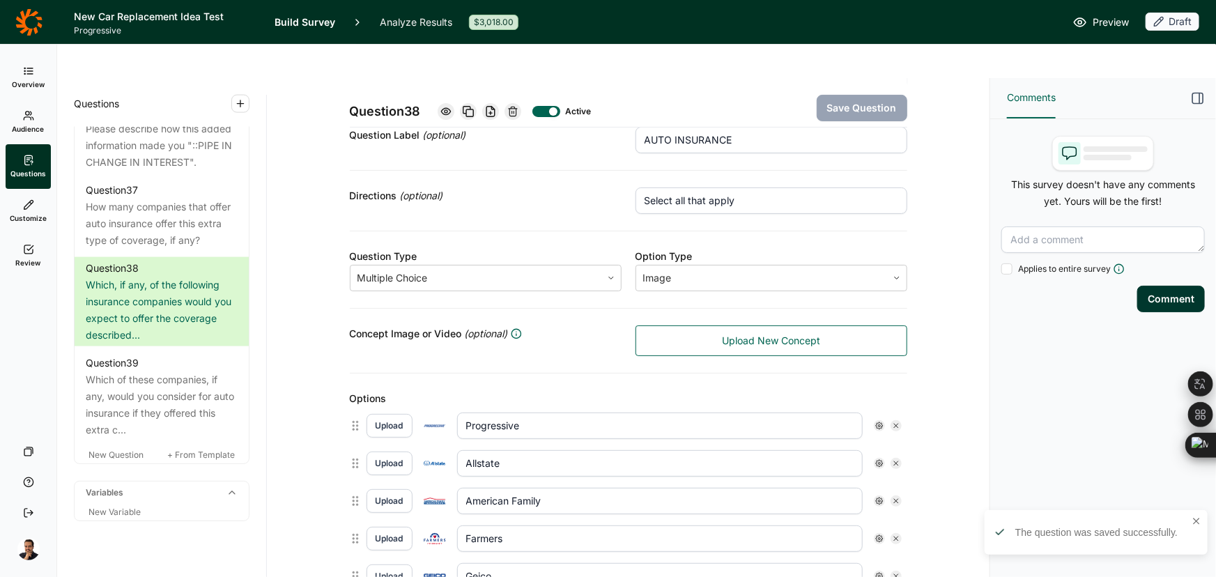
click at [676, 93] on div "Question 38 Active Save Question" at bounding box center [628, 102] width 557 height 49
click at [678, 127] on input "AUTO INSURANCE" at bounding box center [771, 140] width 272 height 26
click at [677, 127] on input "AUTO INSURANCE" at bounding box center [771, 140] width 272 height 26
click at [676, 127] on input "AUTO INSURANCE" at bounding box center [771, 140] width 272 height 26
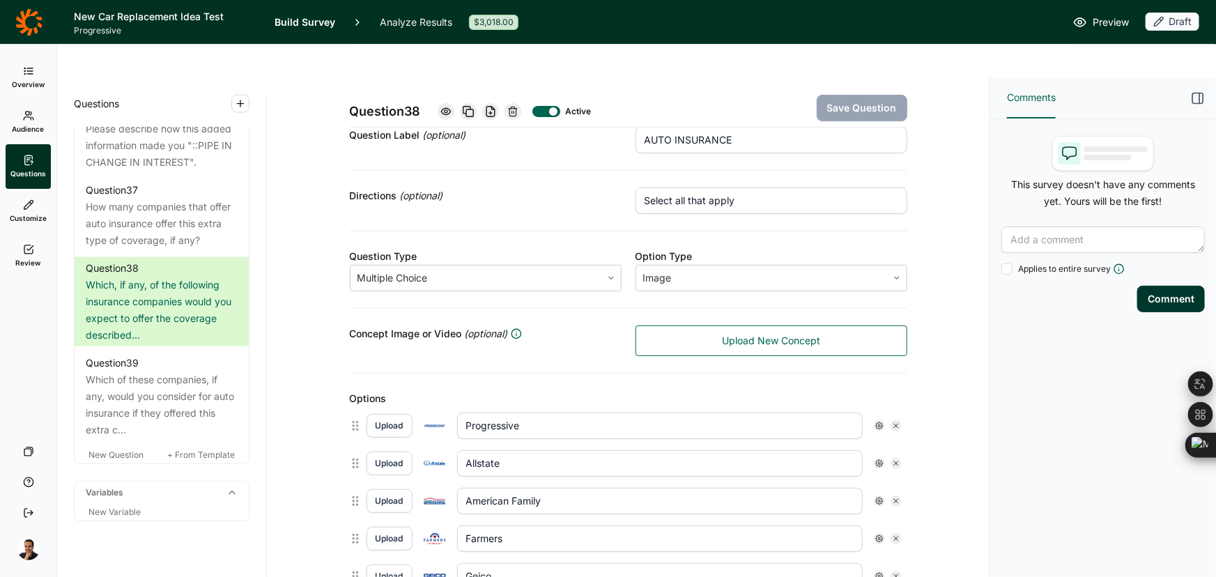
paste input "INSURERS EXPECT"
type input "INSURERS EXPECT"
click at [856, 95] on button "Save Question" at bounding box center [861, 108] width 91 height 26
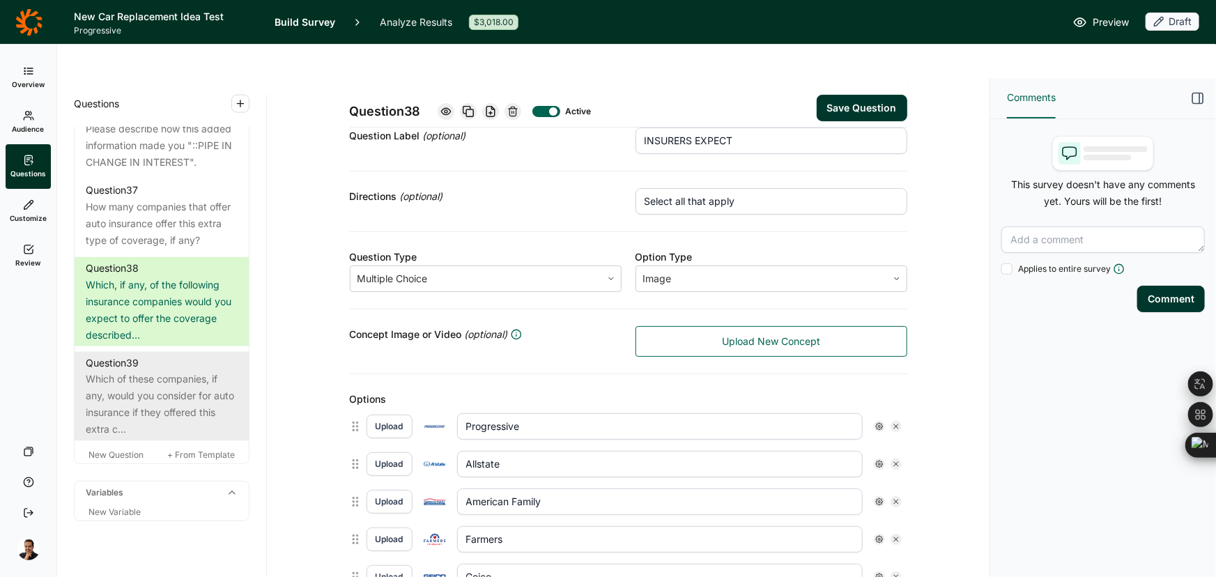
click at [176, 438] on div "Which of these companies, if any, would you consider for auto insurance if they…" at bounding box center [162, 404] width 152 height 67
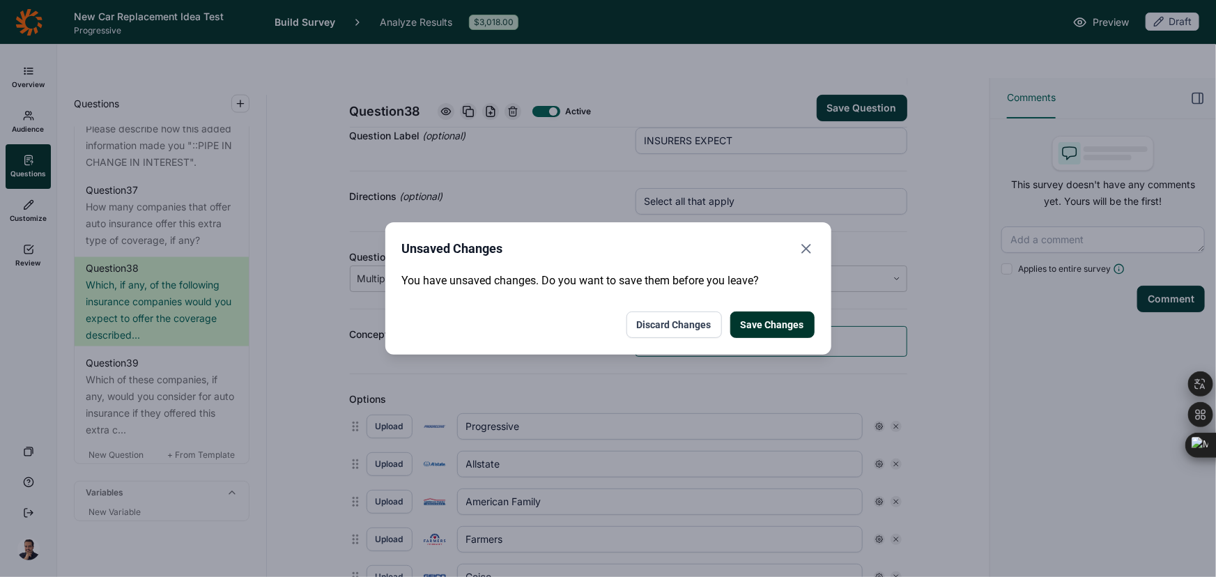
click at [778, 329] on button "Save Changes" at bounding box center [772, 324] width 84 height 26
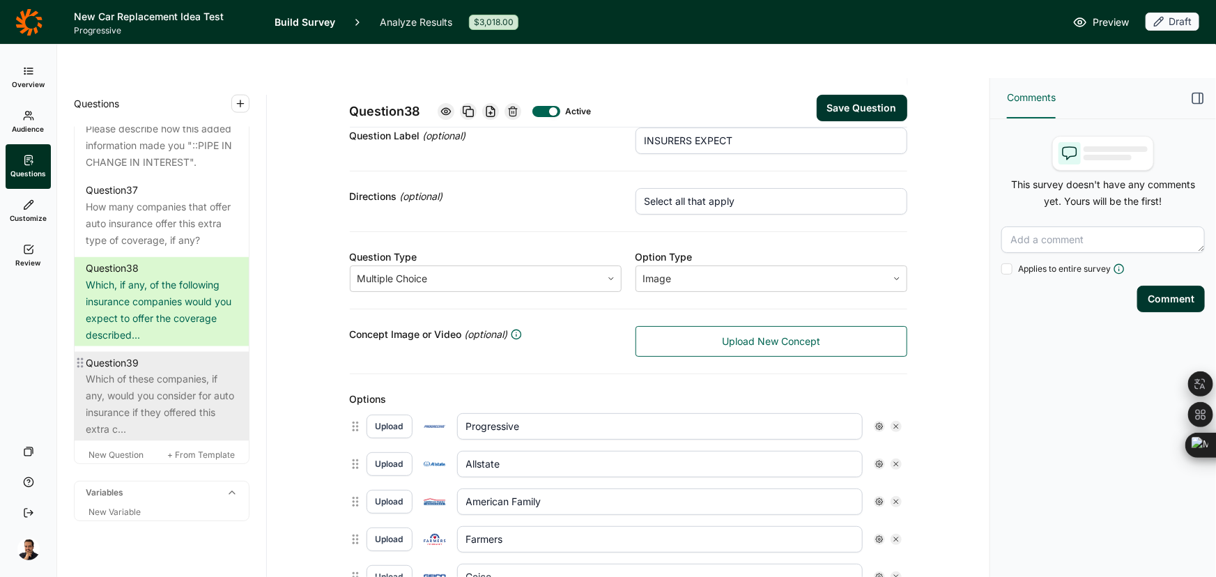
click at [147, 371] on div "Question 39" at bounding box center [162, 363] width 152 height 17
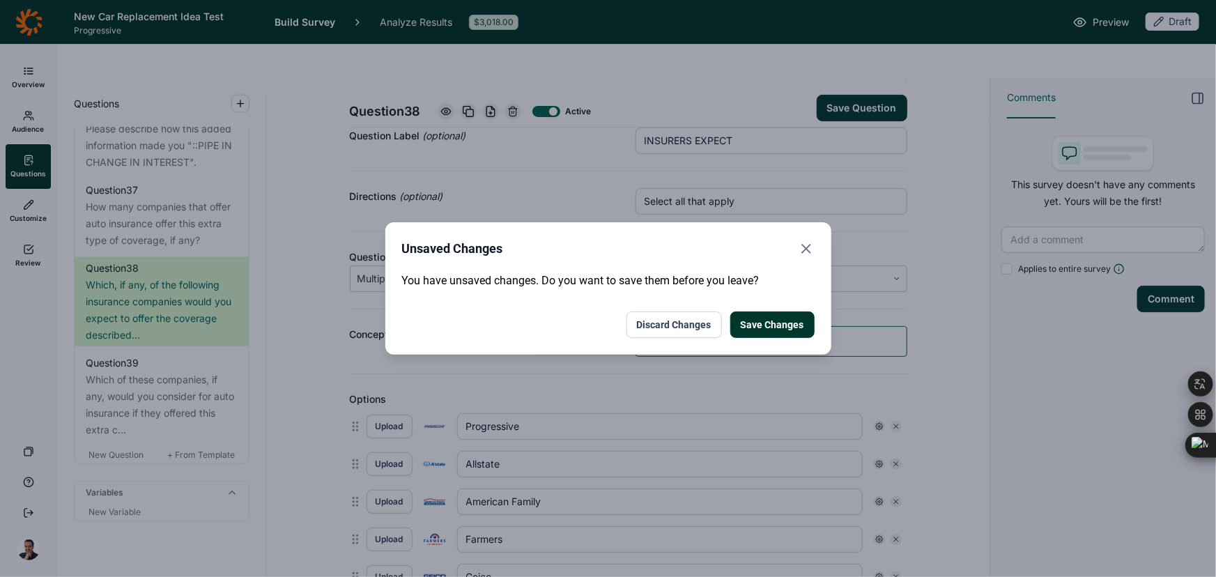
click at [780, 320] on button "Save Changes" at bounding box center [772, 324] width 84 height 26
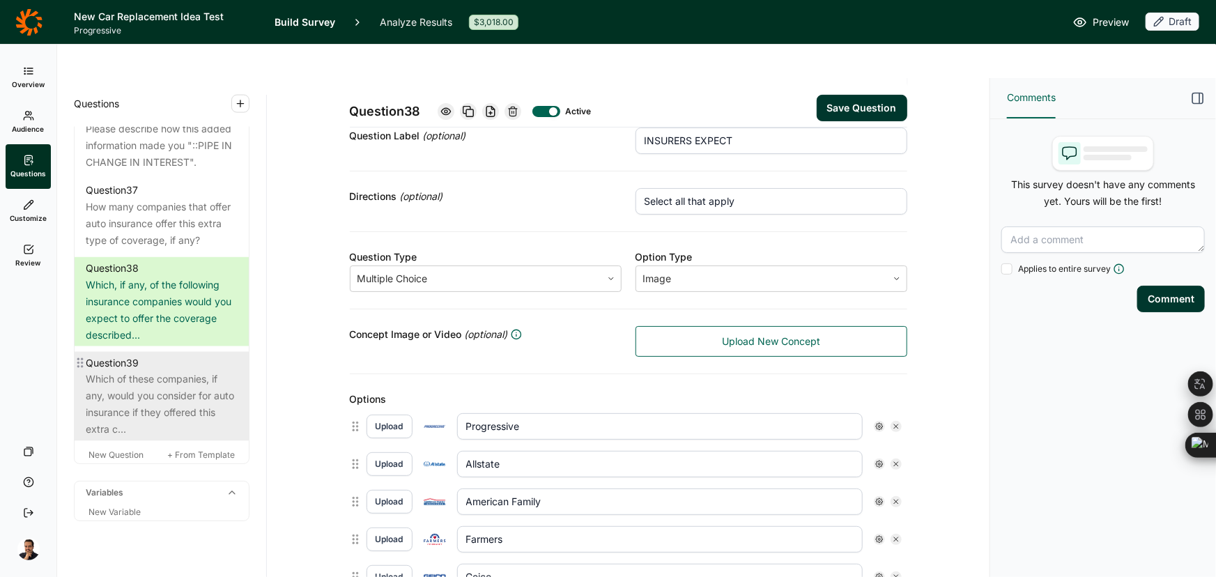
click at [190, 438] on div "Which of these companies, if any, would you consider for auto insurance if they…" at bounding box center [162, 404] width 152 height 67
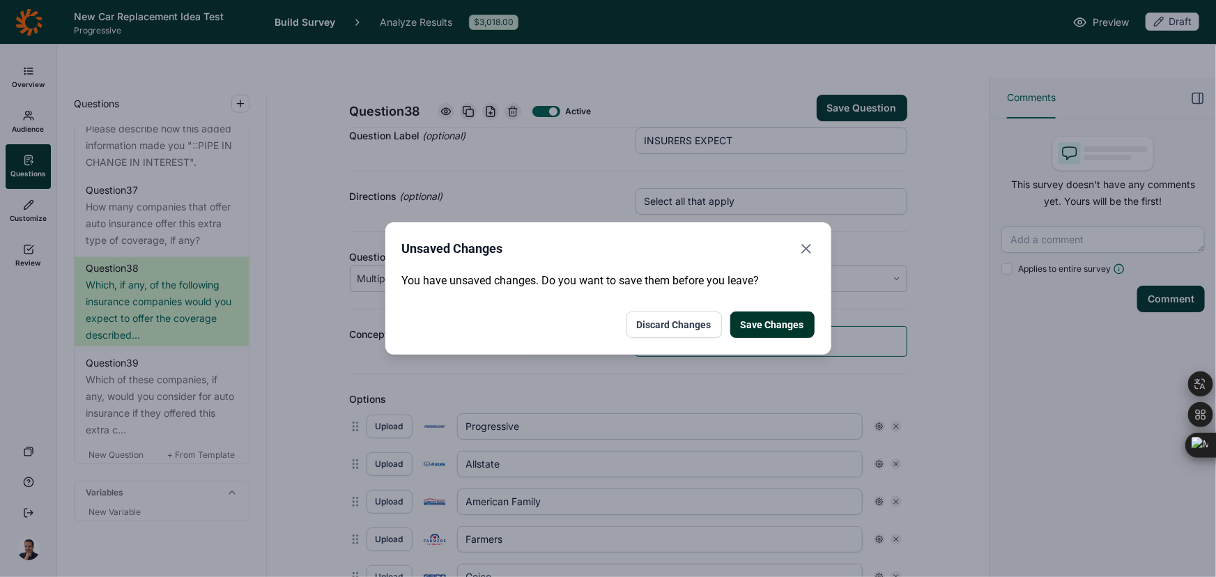
click at [770, 322] on button "Save Changes" at bounding box center [772, 324] width 84 height 26
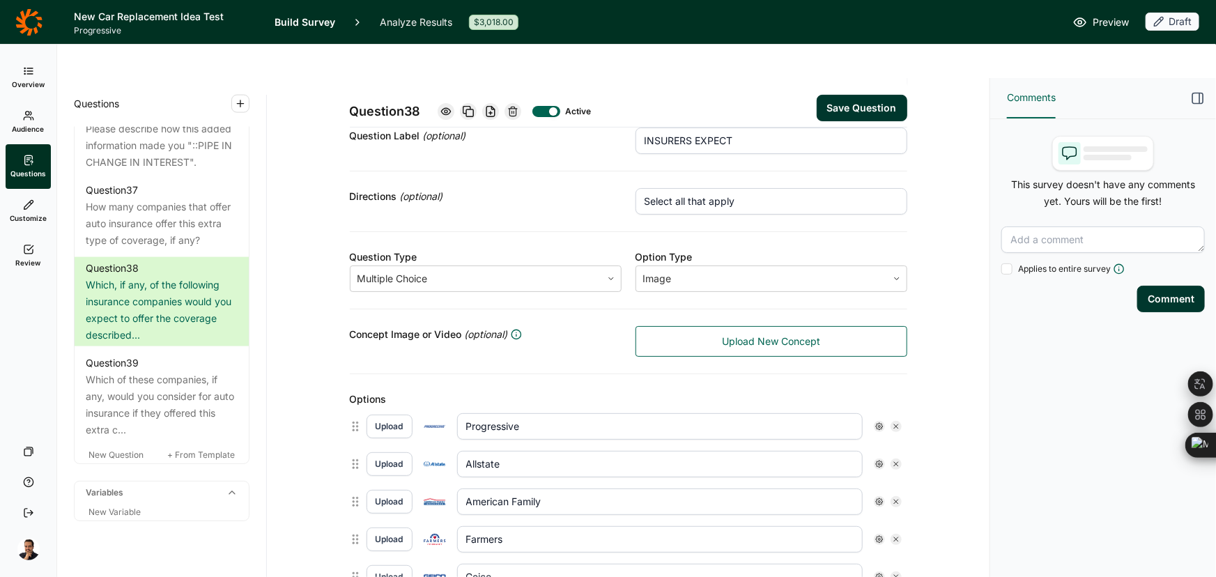
click at [853, 95] on button "Save Question" at bounding box center [861, 108] width 91 height 26
click at [852, 95] on button "Save Question" at bounding box center [861, 108] width 91 height 26
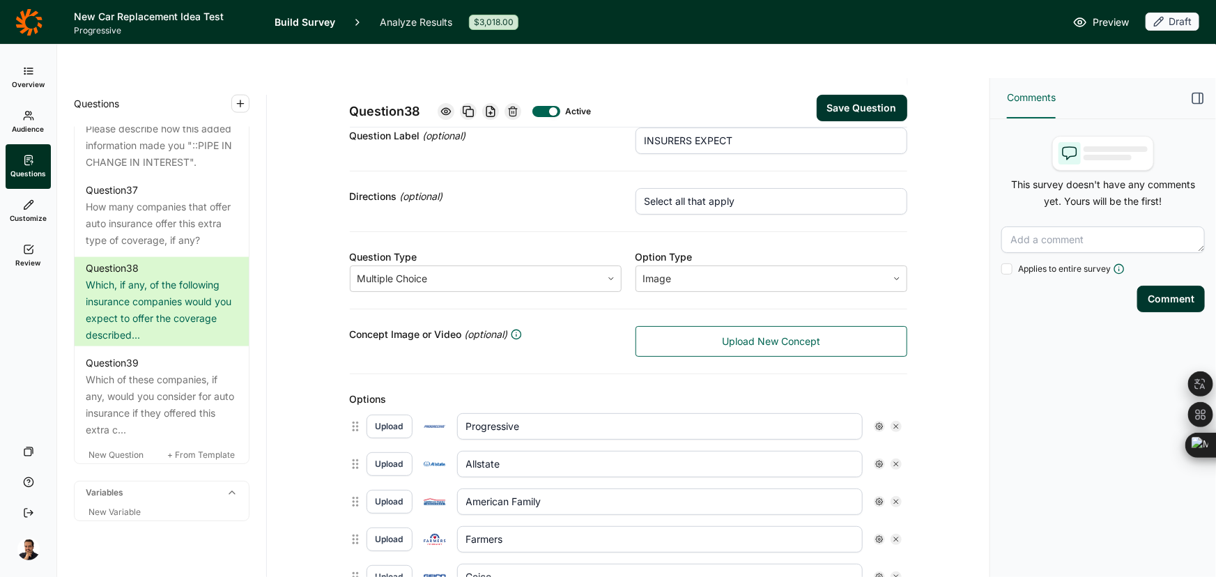
click at [850, 95] on button "Save Question" at bounding box center [861, 108] width 91 height 26
drag, startPoint x: 850, startPoint y: 78, endPoint x: 592, endPoint y: 281, distance: 328.4
click at [850, 95] on button "Save Question" at bounding box center [861, 108] width 91 height 26
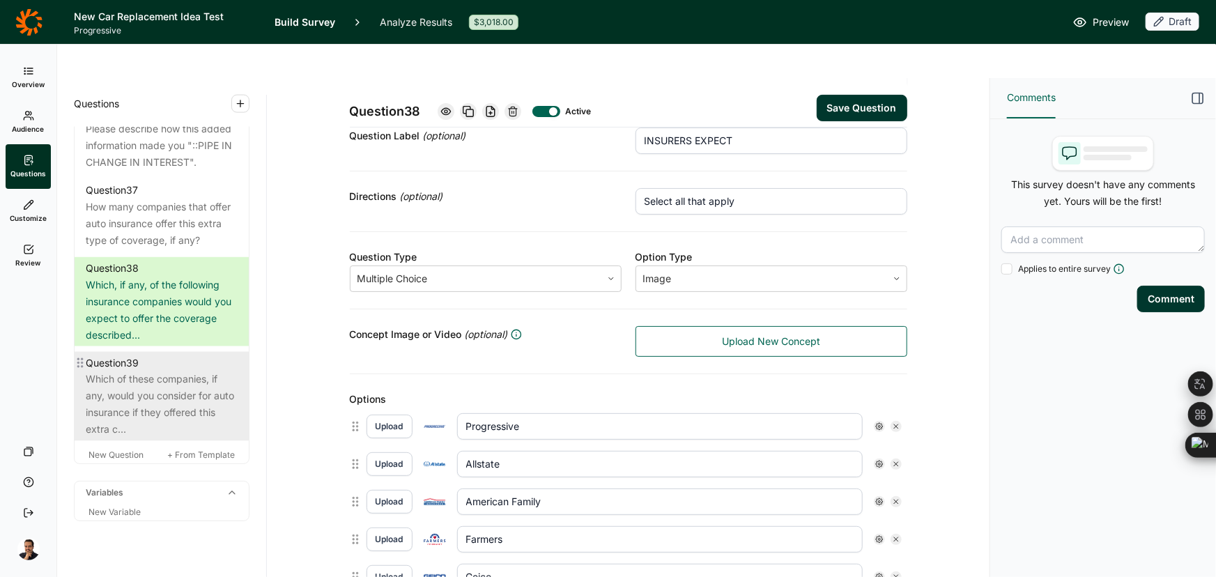
click at [172, 438] on div "Which of these companies, if any, would you consider for auto insurance if they…" at bounding box center [162, 404] width 152 height 67
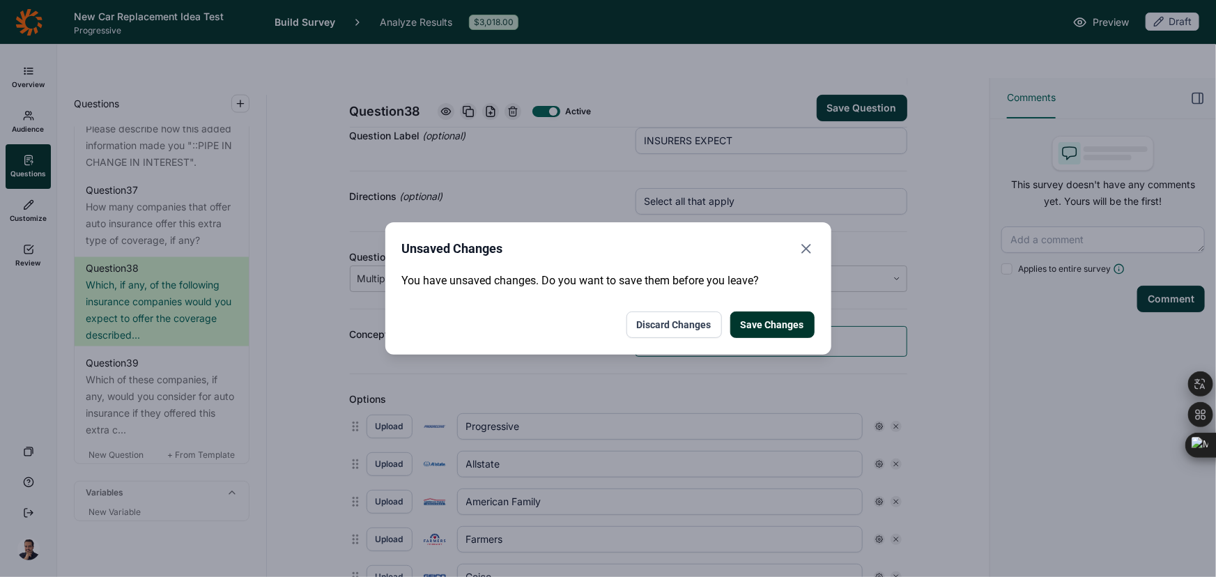
click at [773, 327] on button "Save Changes" at bounding box center [772, 324] width 84 height 26
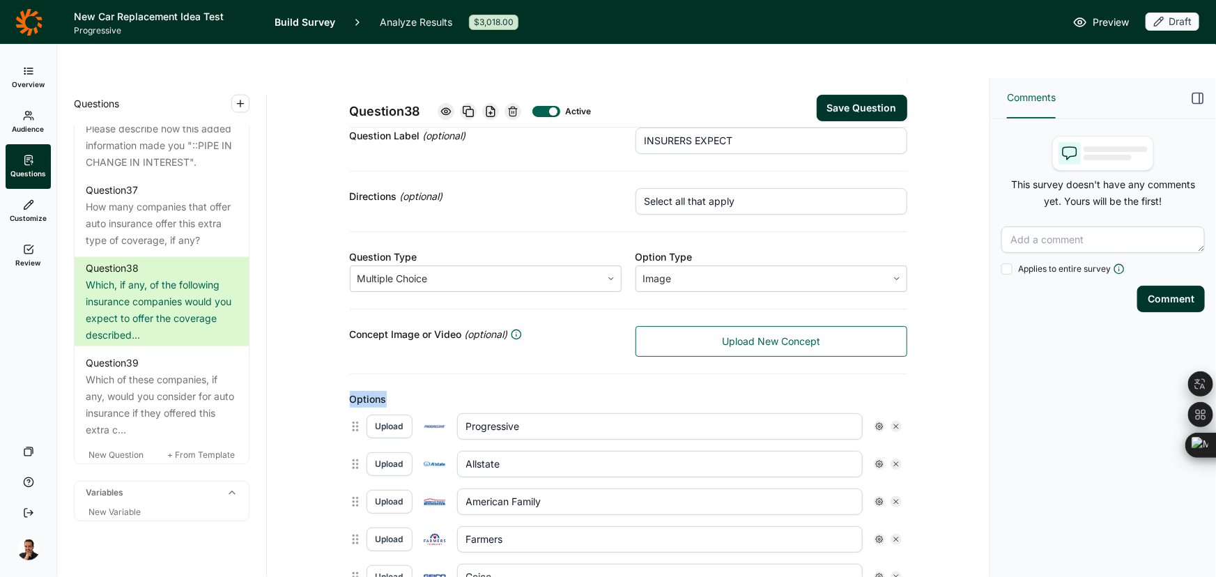
click at [773, 327] on div "Concept Image or Video (optional) Upload New Concept" at bounding box center [628, 341] width 557 height 65
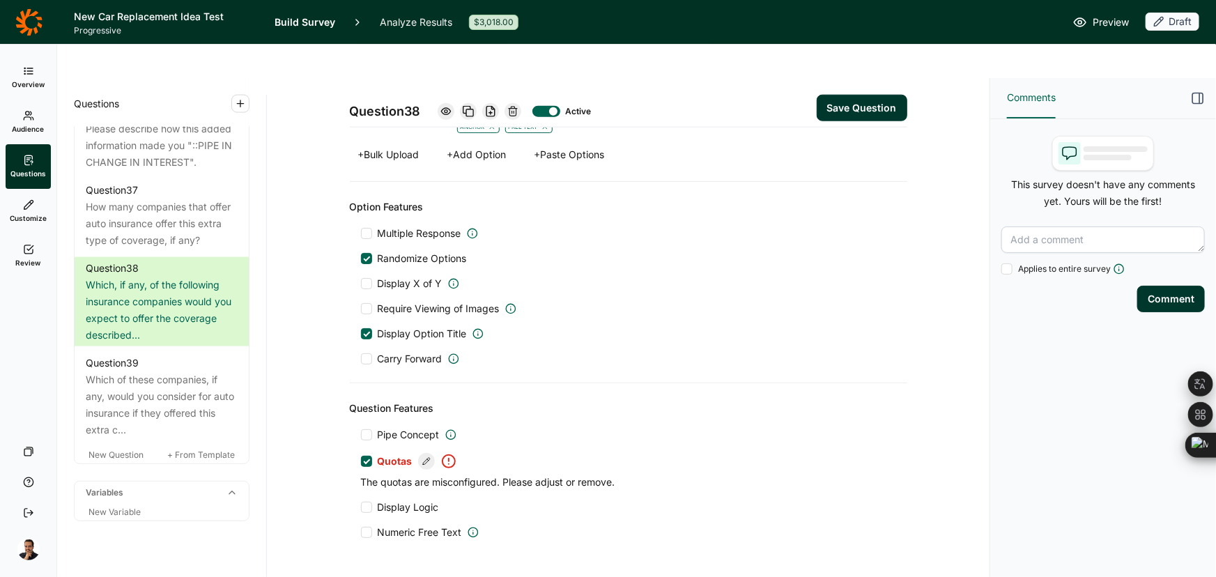
scroll to position [912, 0]
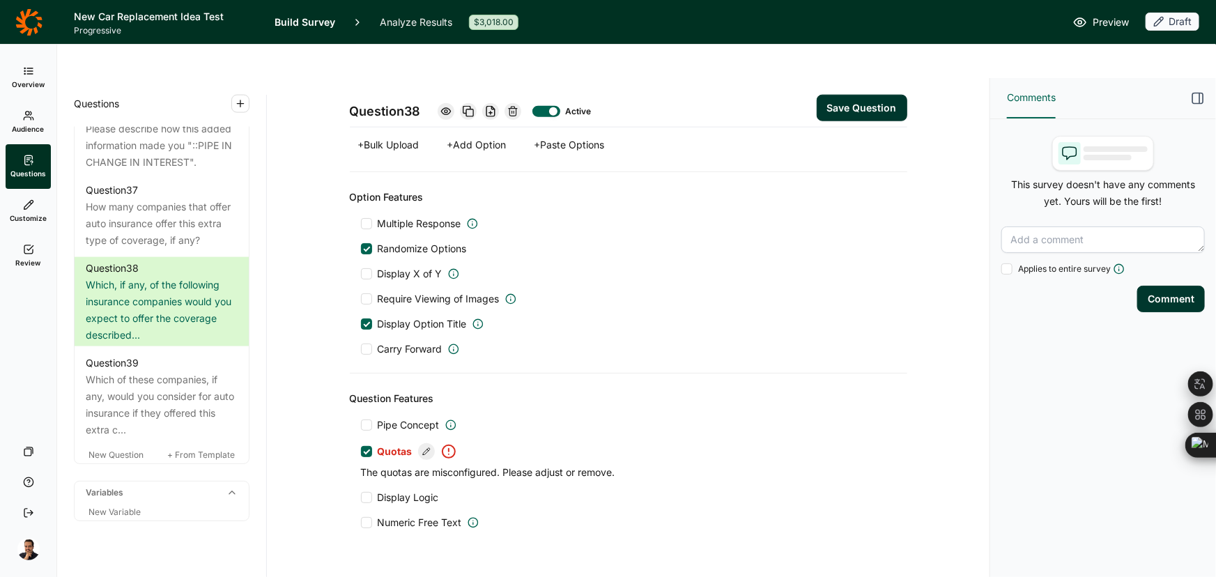
click at [422, 447] on icon at bounding box center [426, 451] width 8 height 8
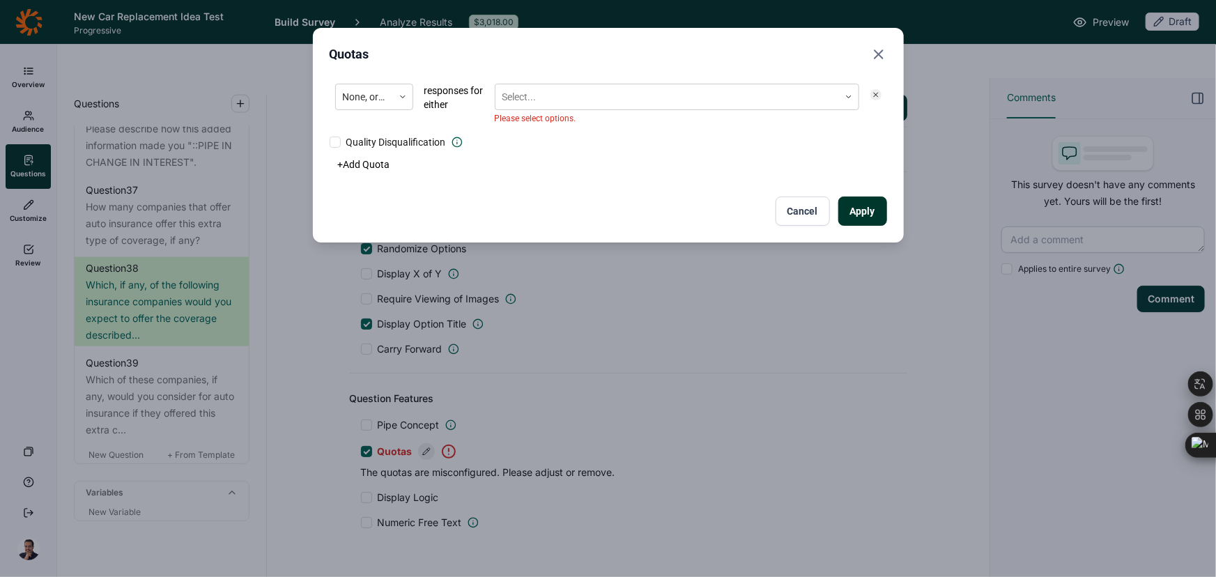
click at [882, 58] on use "Close" at bounding box center [878, 54] width 8 height 8
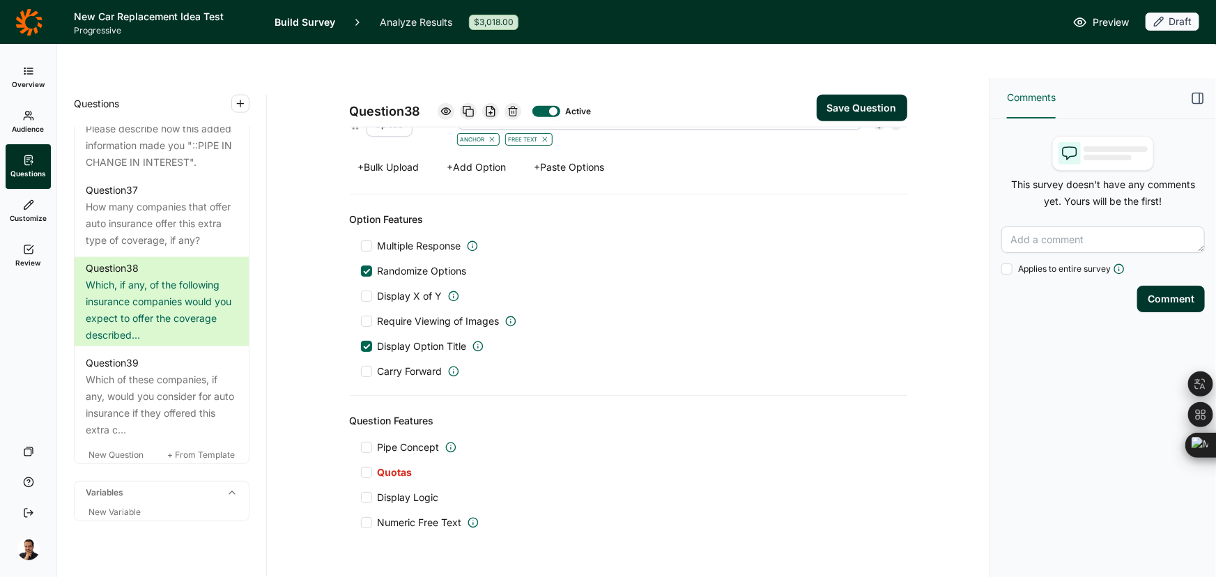
scroll to position [810, 0]
click at [862, 95] on button "Save Question" at bounding box center [861, 108] width 91 height 26
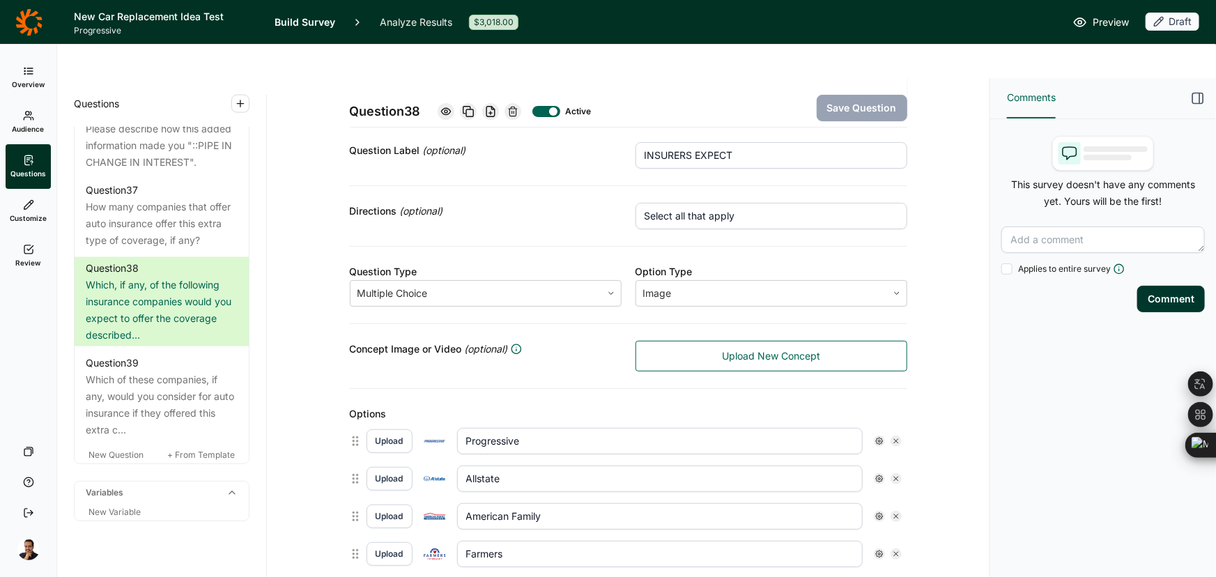
scroll to position [50, 0]
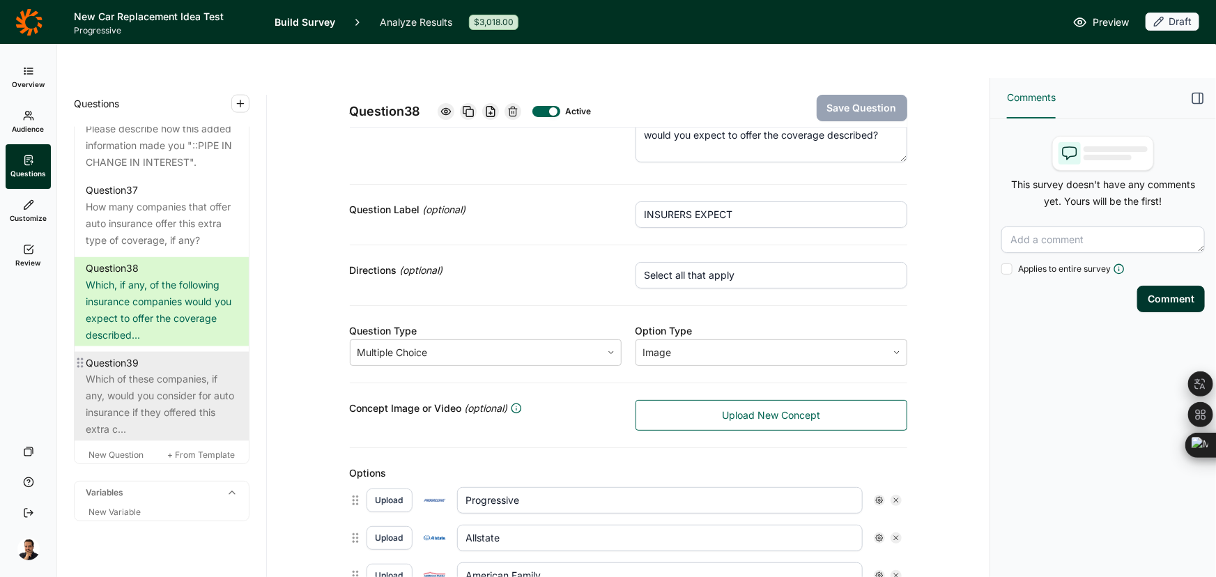
click at [192, 438] on div "Which of these companies, if any, would you consider for auto insurance if they…" at bounding box center [162, 404] width 152 height 67
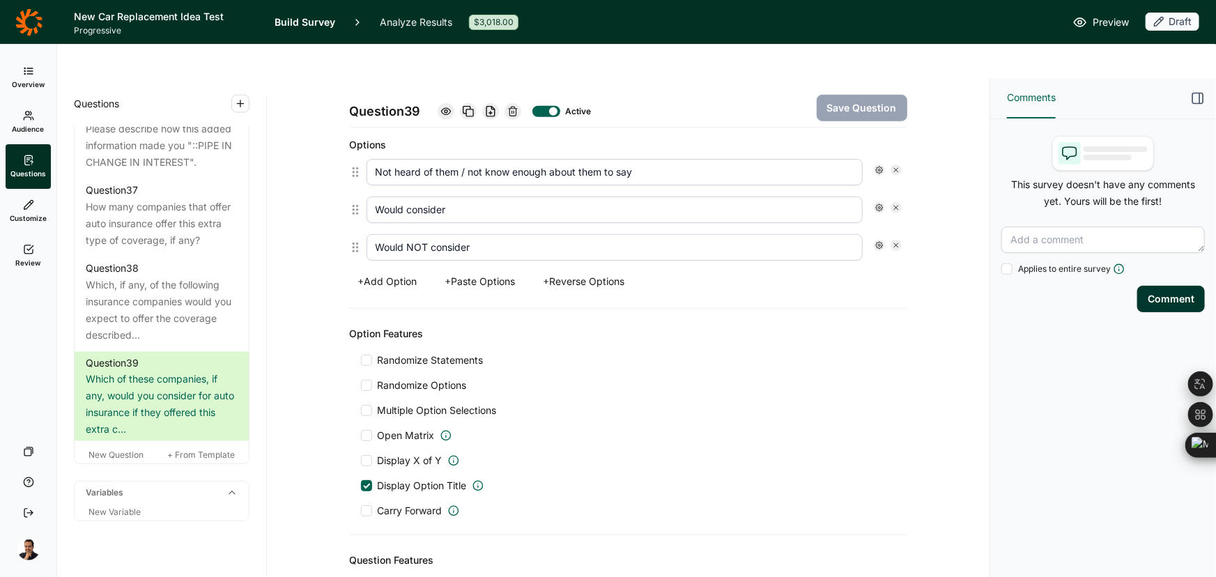
scroll to position [620, 0]
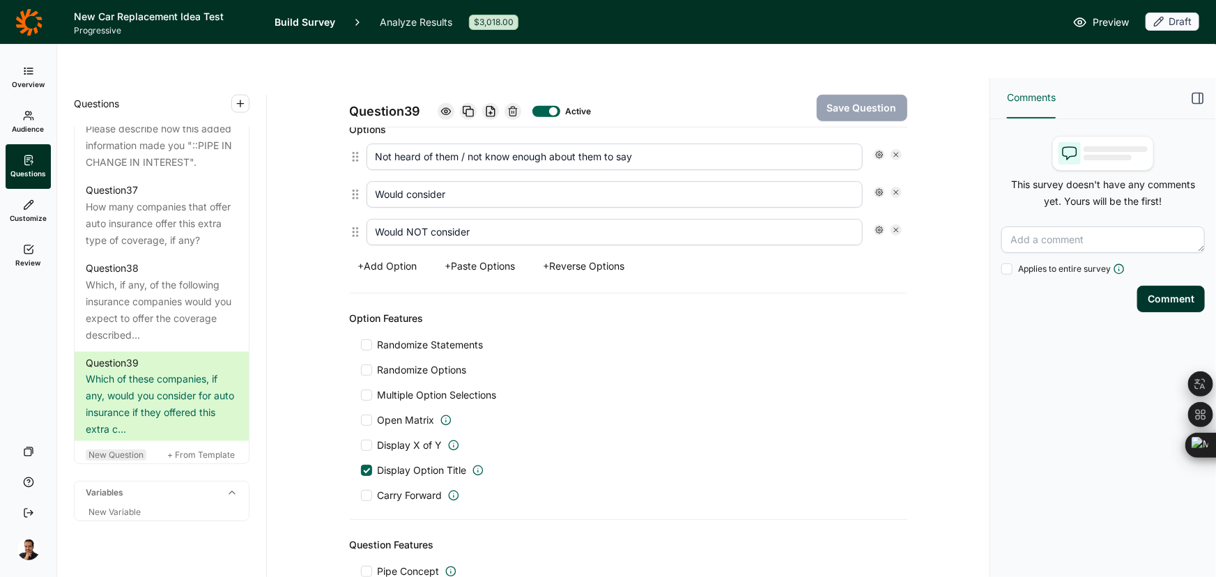
click at [112, 460] on span "New Question" at bounding box center [115, 454] width 55 height 10
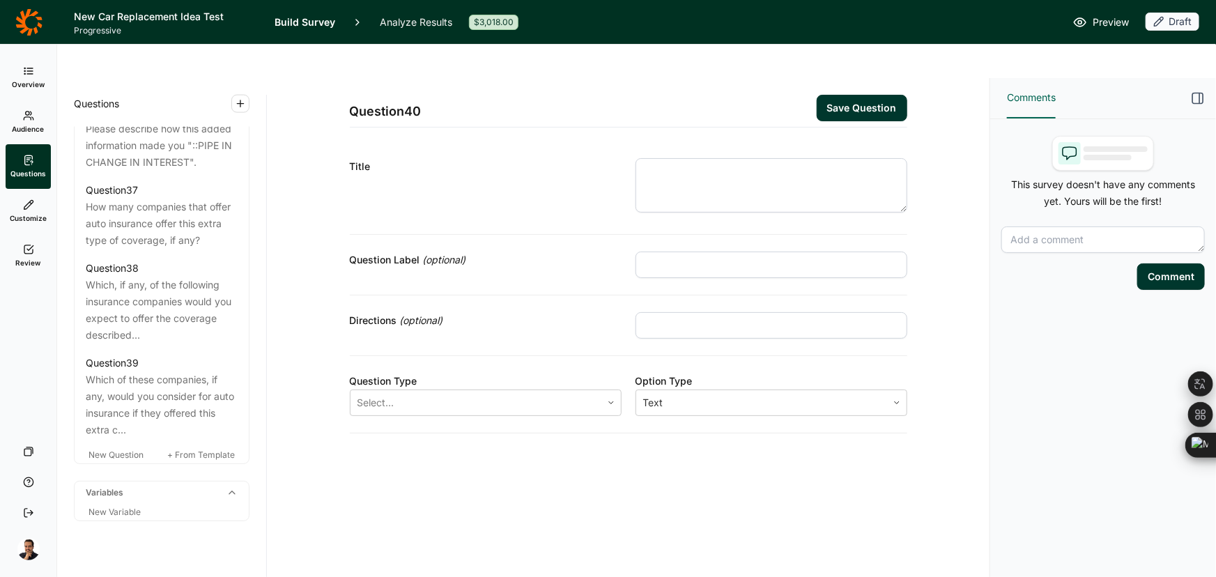
click at [719, 158] on textarea at bounding box center [771, 185] width 272 height 54
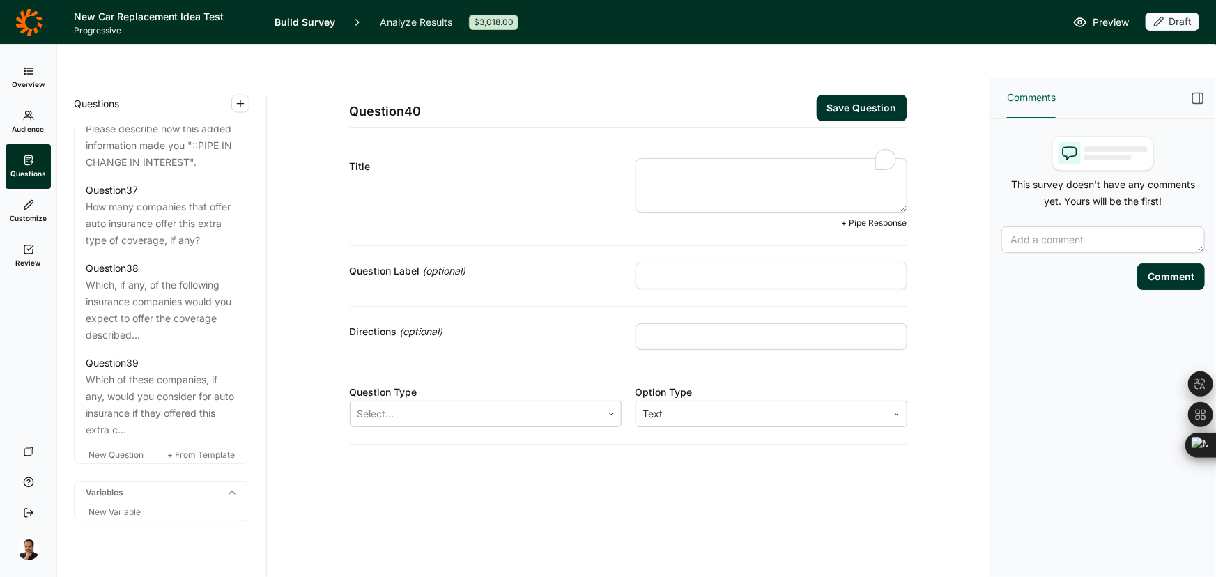
paste textarea "Q36) Earlier you mentioned you had insurance with Progressive. If Progressive o…"
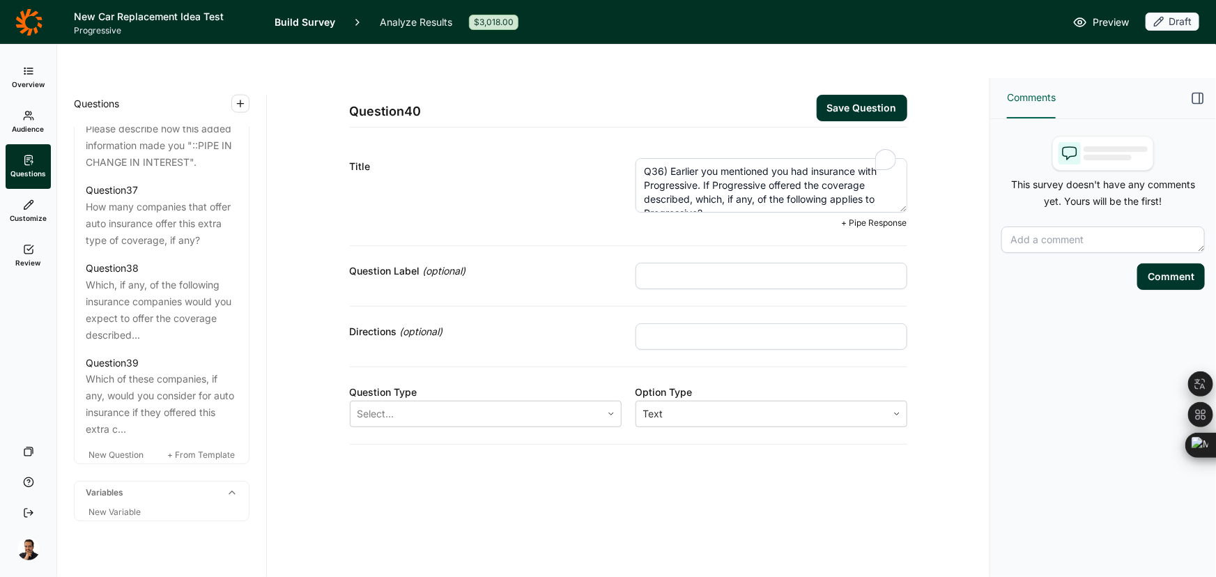
scroll to position [7, 0]
type textarea "Q36) Earlier you mentioned you had insurance with Progressive. If Progressive o…"
click at [432, 401] on div "Question Type Select... Option Type Text" at bounding box center [628, 405] width 557 height 77
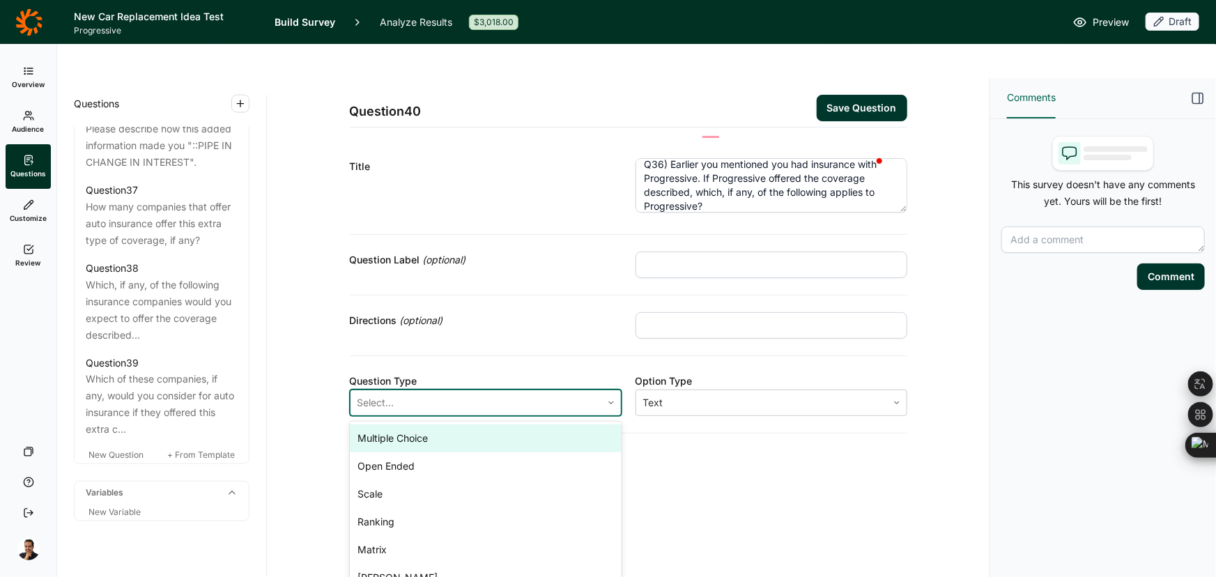
click at [424, 390] on div "Select..." at bounding box center [475, 402] width 251 height 25
click at [398, 424] on div "Multiple Choice" at bounding box center [486, 438] width 272 height 28
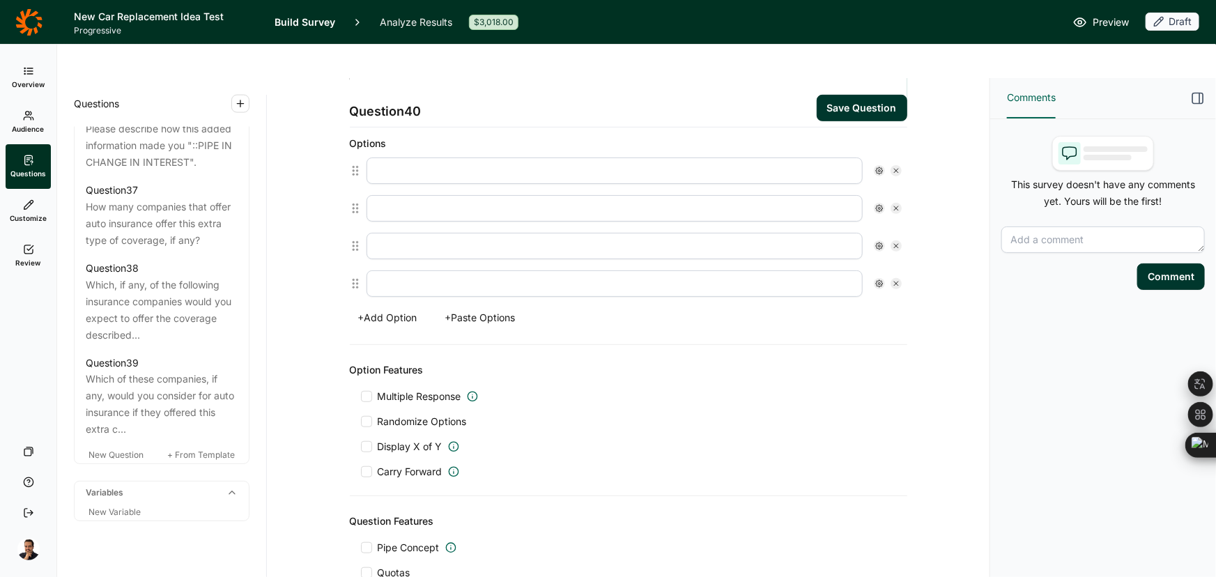
scroll to position [404, 0]
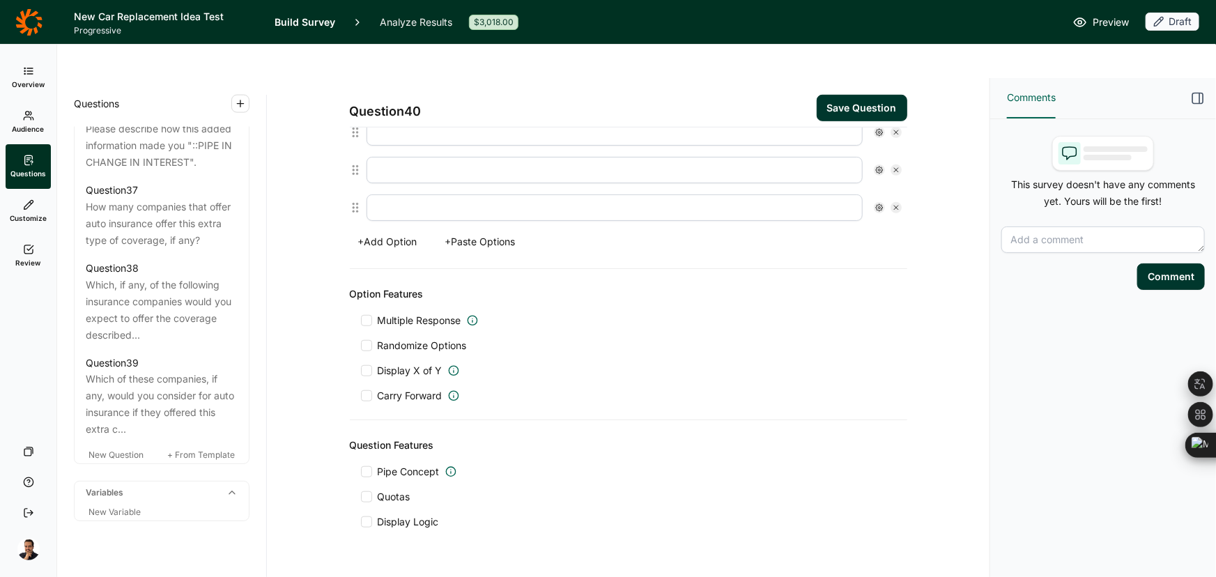
click at [382, 496] on div "Question Features Pipe Concept Quotas Display Logic" at bounding box center [628, 482] width 557 height 125
click at [380, 515] on span "Display Logic" at bounding box center [408, 522] width 61 height 14
click at [361, 522] on input "Display Logic" at bounding box center [361, 522] width 0 height 0
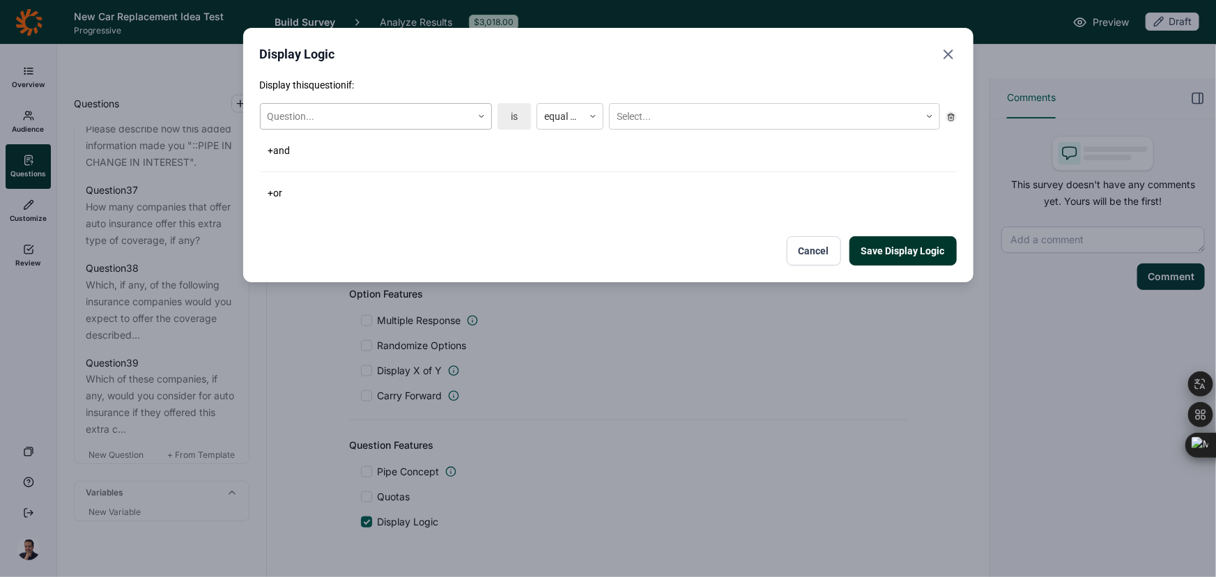
click at [412, 111] on div at bounding box center [366, 116] width 197 height 17
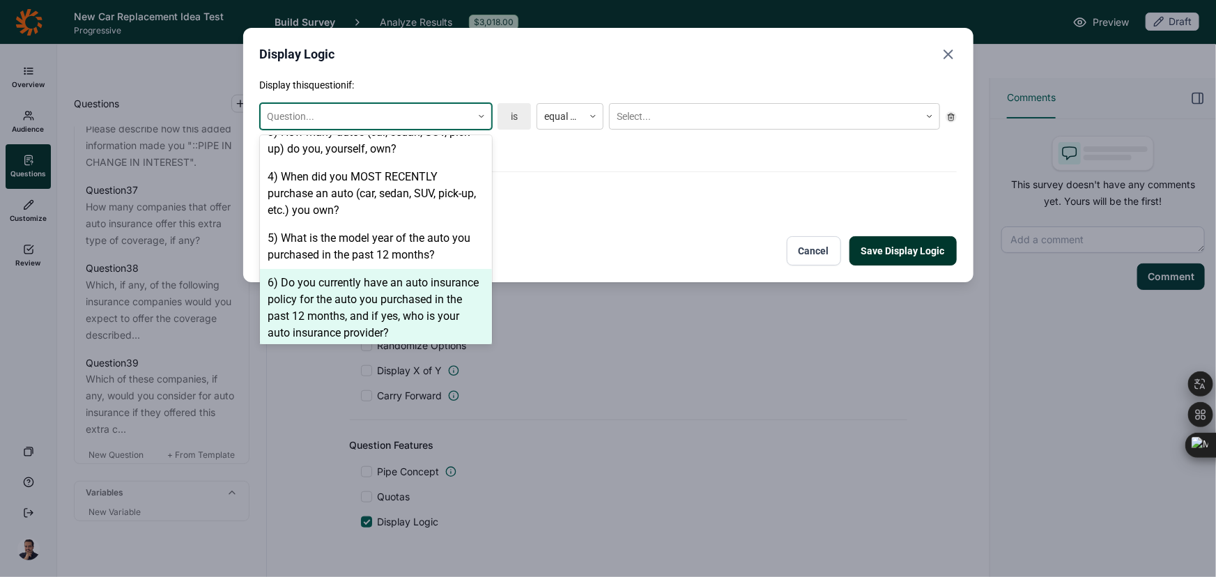
click at [385, 279] on div "6) Do you currently have an auto insurance policy for the auto you purchased in…" at bounding box center [376, 308] width 232 height 78
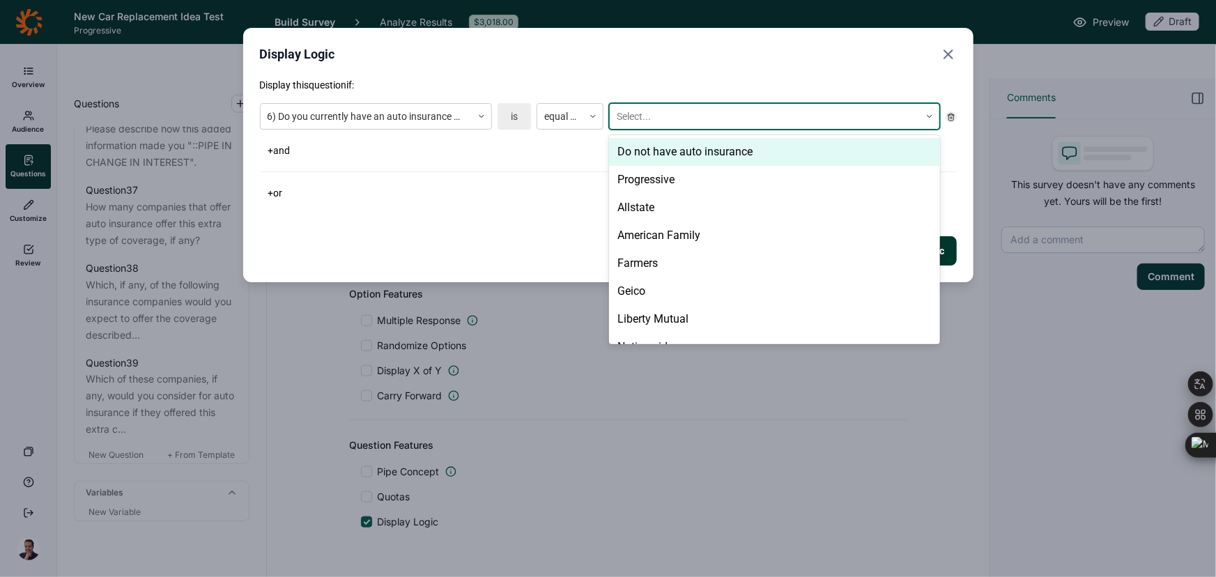
click at [731, 108] on div at bounding box center [765, 116] width 296 height 17
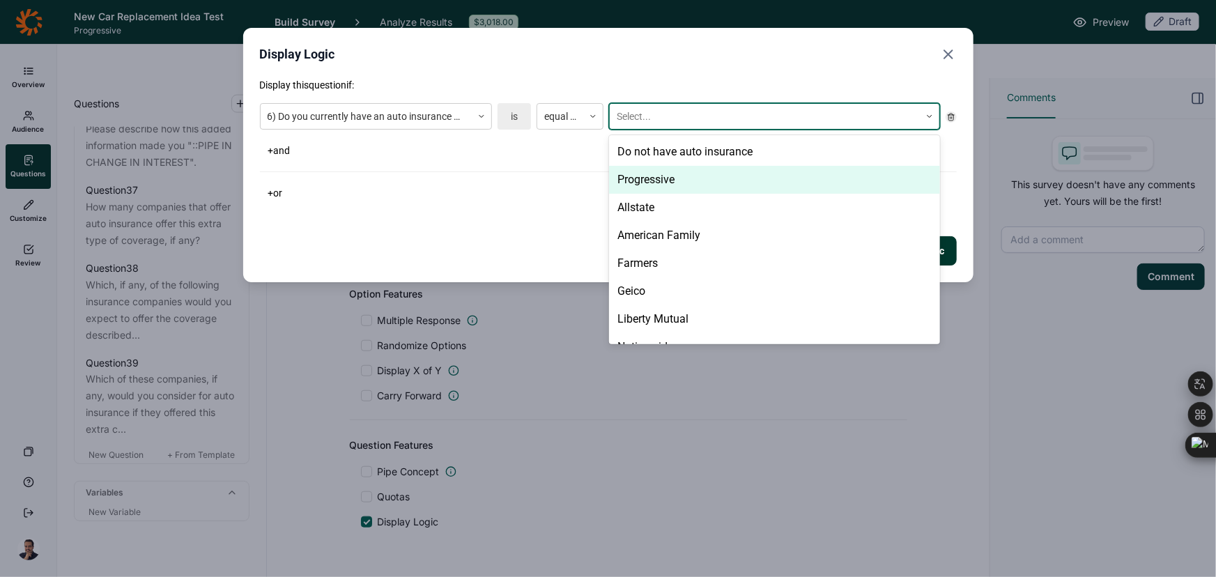
click at [711, 169] on div "Progressive" at bounding box center [774, 180] width 331 height 28
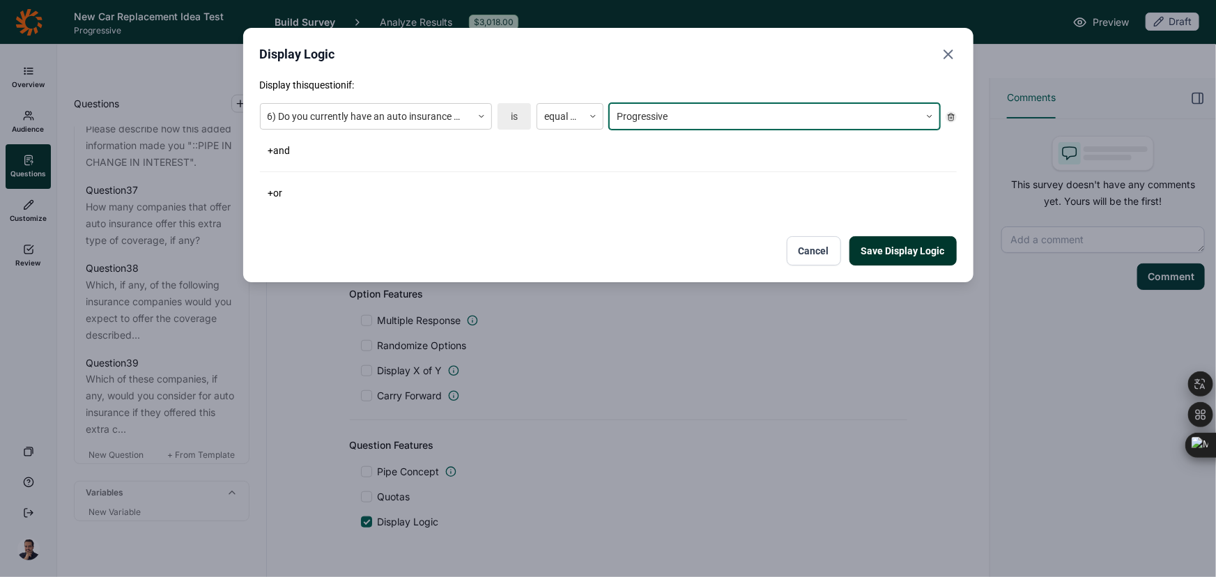
click at [479, 215] on div "Display this question if: 6) Do you currently have an auto insurance policy for…" at bounding box center [608, 171] width 697 height 187
click at [921, 251] on button "Save Display Logic" at bounding box center [902, 250] width 107 height 29
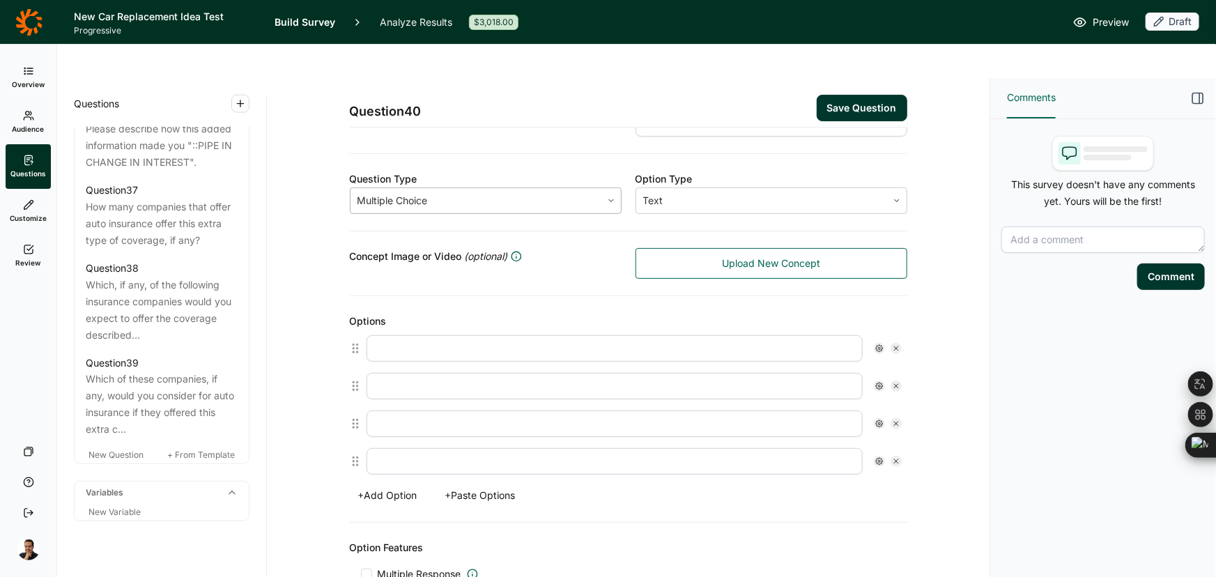
click at [418, 191] on div at bounding box center [475, 201] width 237 height 20
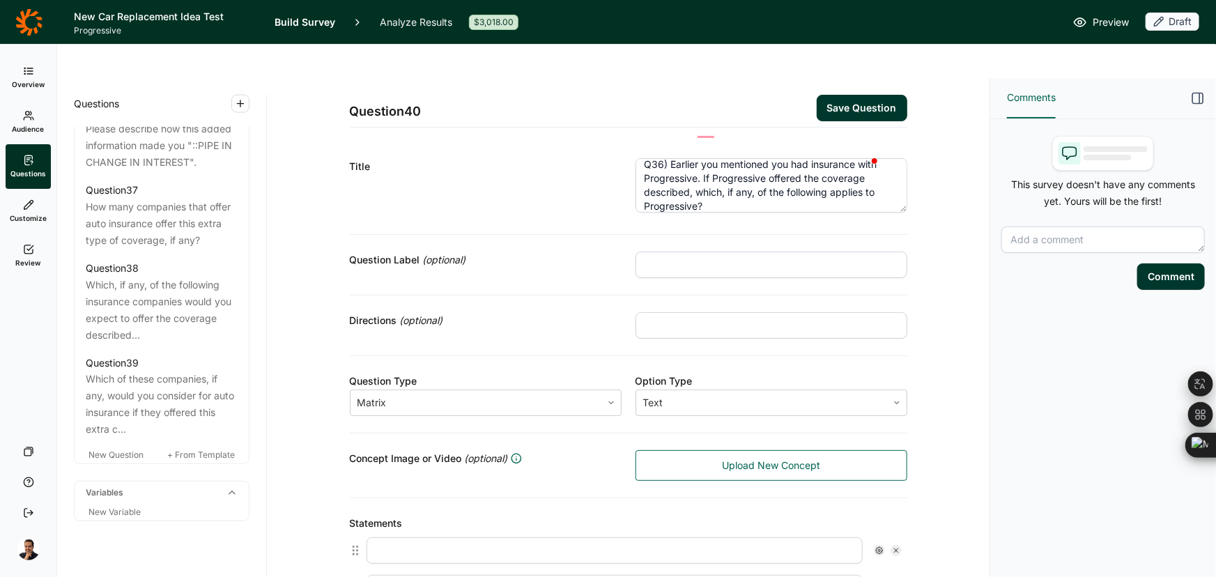
click at [748, 251] on input "text" at bounding box center [771, 264] width 272 height 26
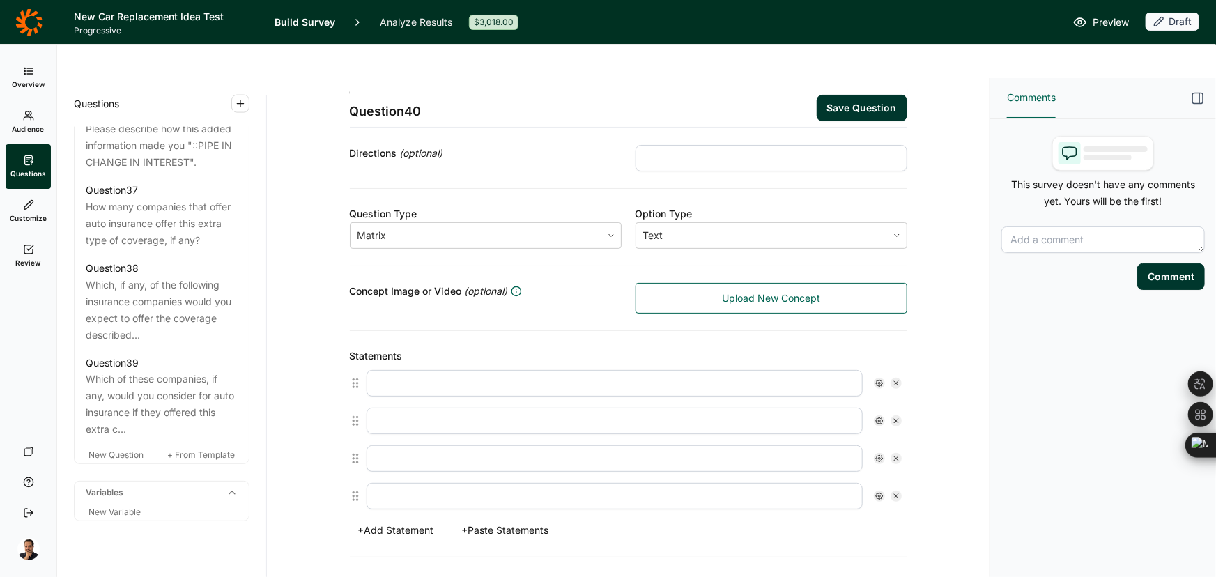
scroll to position [189, 0]
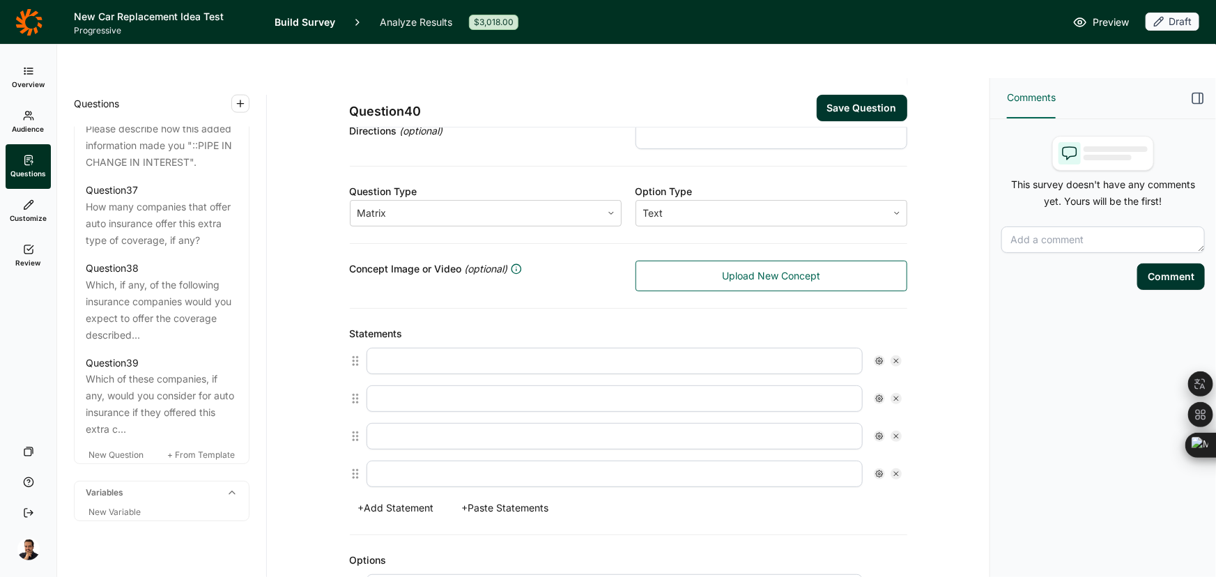
type input "LOVE"
click at [489, 498] on button "+ Paste Statements" at bounding box center [506, 508] width 104 height 20
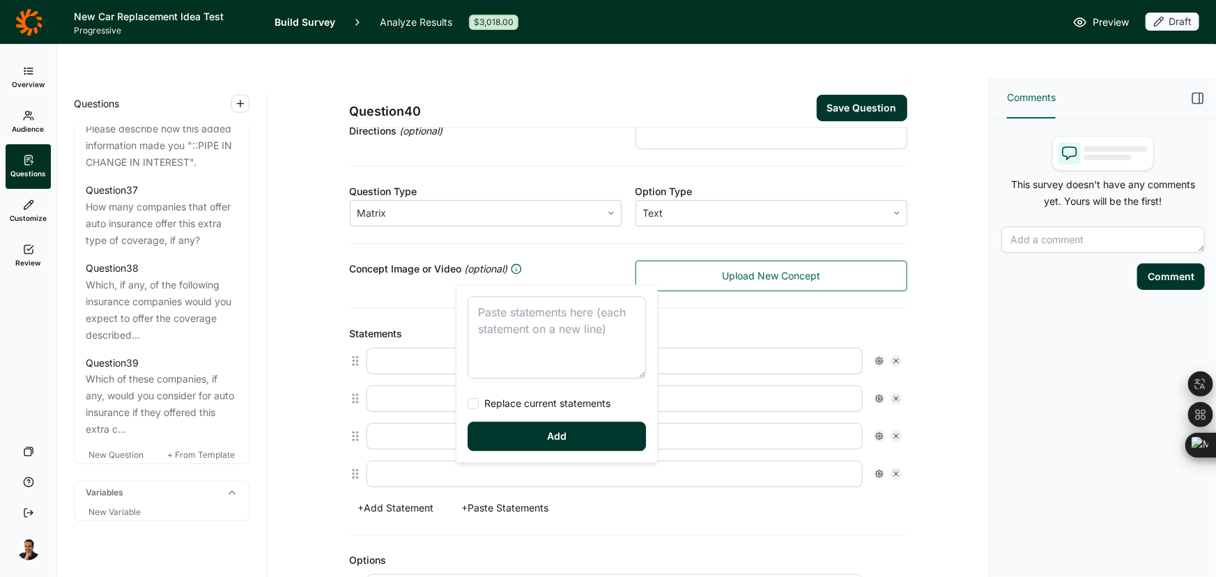
click at [527, 342] on textarea at bounding box center [556, 337] width 178 height 82
click at [481, 413] on div "Changes how insurance is done Gives me confidence that I'm getting great covera…" at bounding box center [556, 373] width 201 height 177
click at [486, 405] on span "Replace current statements" at bounding box center [545, 403] width 132 height 14
click at [467, 403] on input "Replace current statements" at bounding box center [467, 403] width 0 height 0
type textarea "Changes how insurance is done Gives me confidence that I'm getting great covera…"
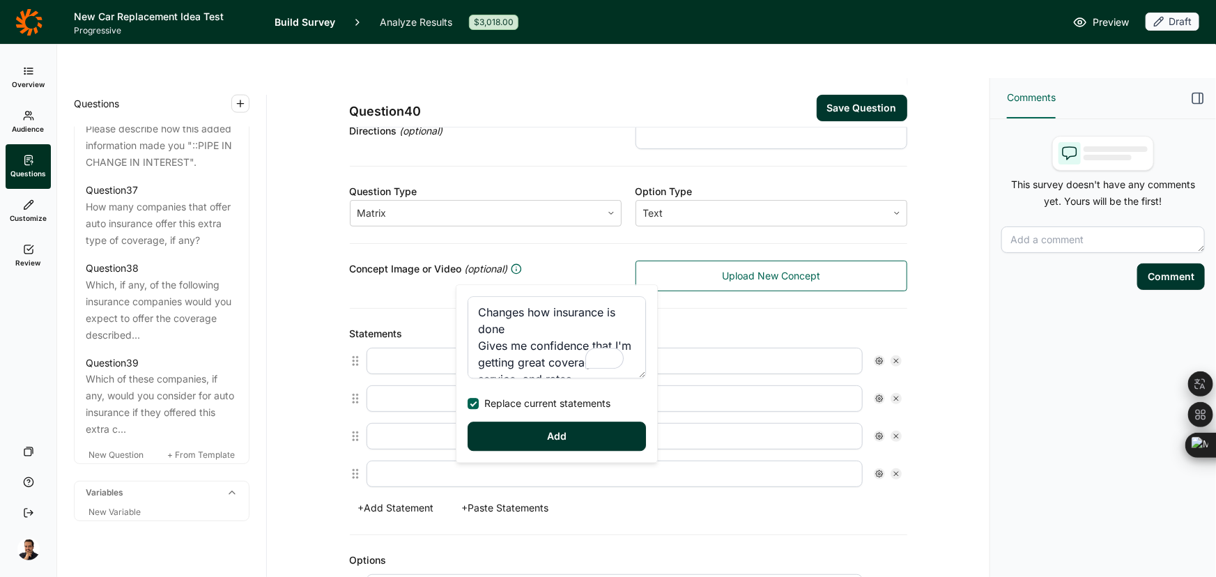
click at [502, 443] on button "Add" at bounding box center [556, 435] width 178 height 29
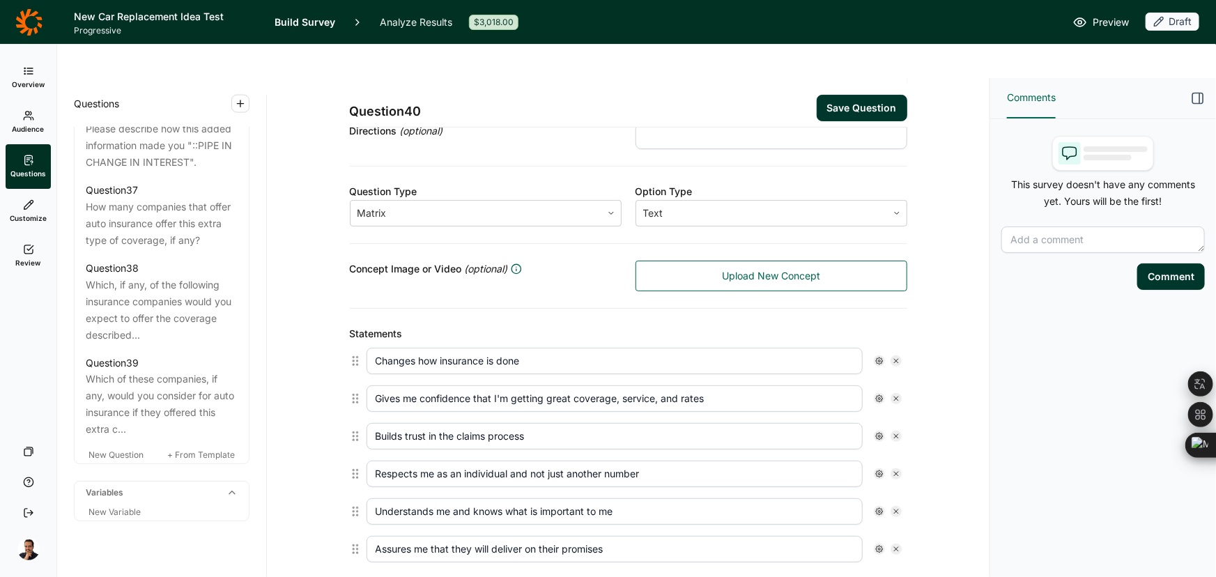
scroll to position [215, 0]
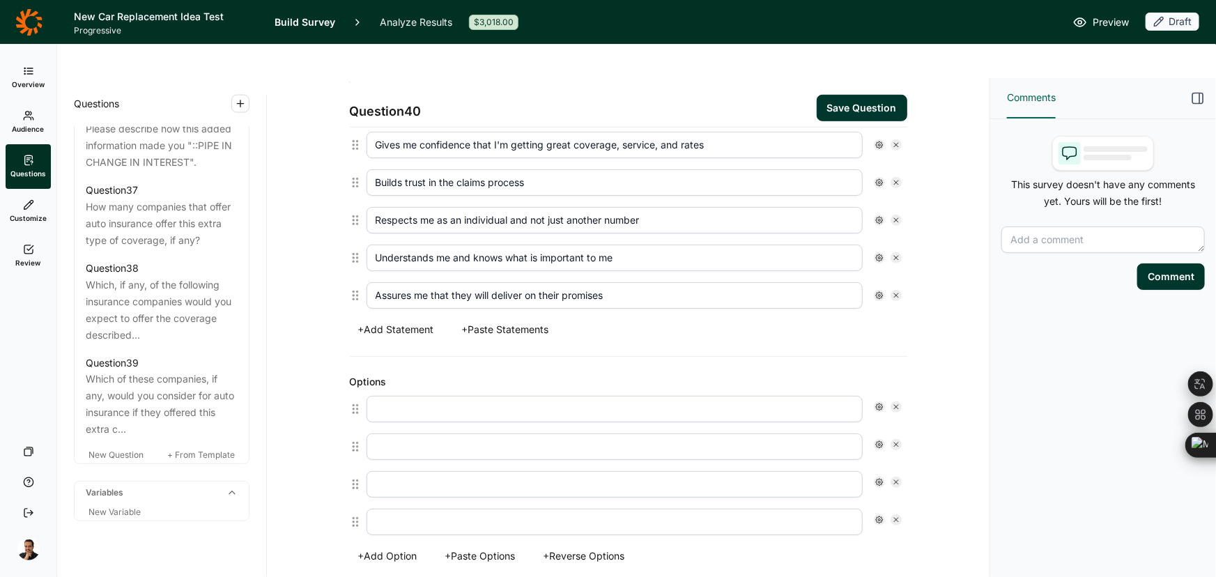
click at [479, 546] on button "+ Paste Options" at bounding box center [480, 556] width 87 height 20
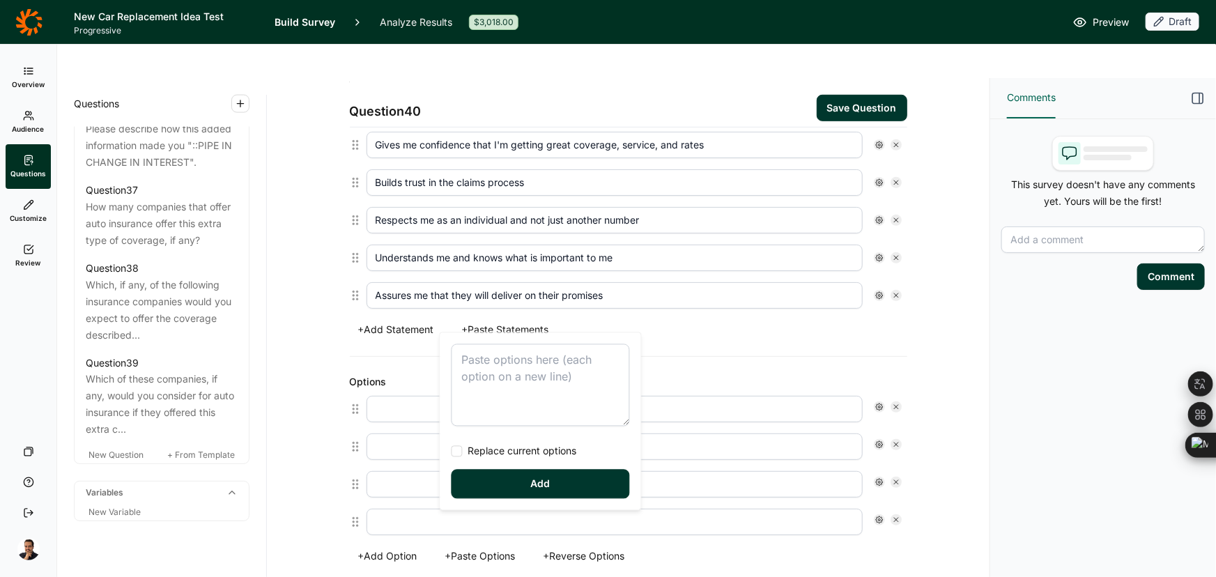
click at [514, 341] on div "Replace current options Add" at bounding box center [540, 421] width 201 height 177
click at [510, 363] on textarea at bounding box center [540, 385] width 178 height 82
click at [498, 454] on span "Replace current options" at bounding box center [520, 451] width 114 height 14
click at [451, 451] on input "Replace current options" at bounding box center [451, 451] width 0 height 0
type textarea "Yes No"
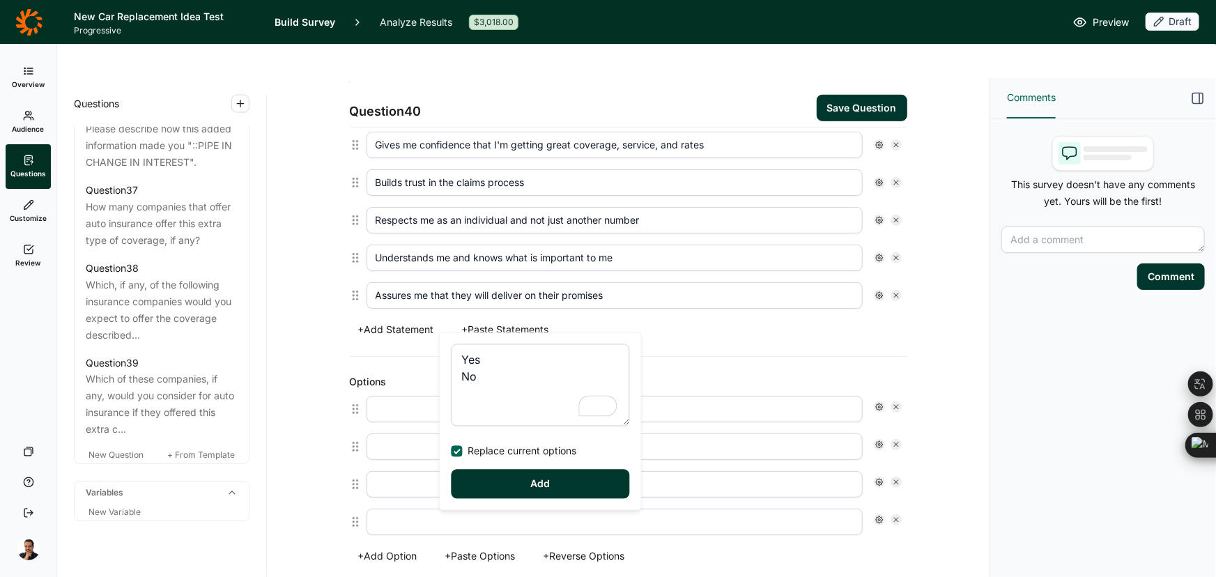
click at [500, 476] on button "Add" at bounding box center [540, 484] width 178 height 29
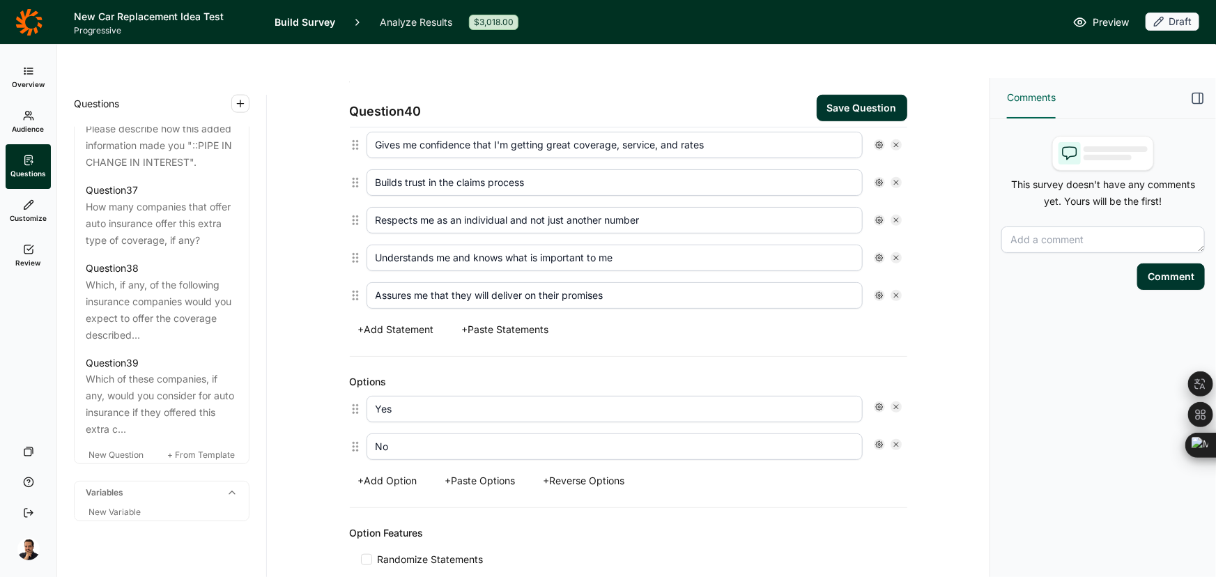
click at [855, 95] on button "Save Question" at bounding box center [861, 108] width 91 height 26
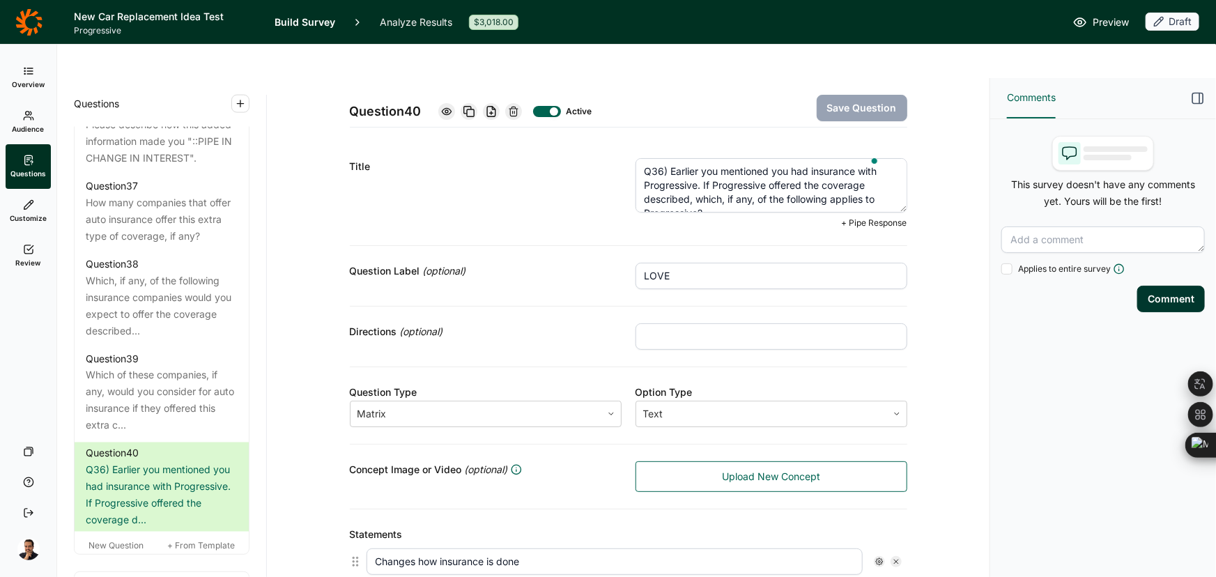
drag, startPoint x: 665, startPoint y: 136, endPoint x: 364, endPoint y: 126, distance: 301.1
click at [364, 141] on div "Title Q36) Earlier you mentioned you had insurance with Progressive. If Progres…" at bounding box center [628, 193] width 557 height 104
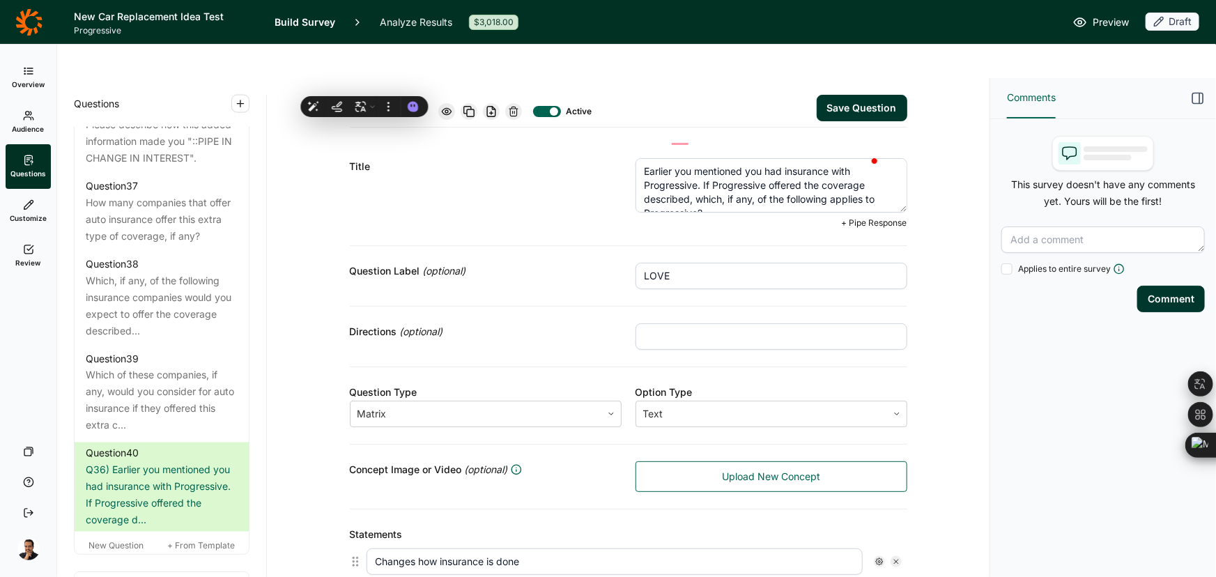
type textarea "Earlier you mentioned you had insurance with Progressive. If Progressive offere…"
click at [853, 95] on button "Save Question" at bounding box center [861, 108] width 91 height 26
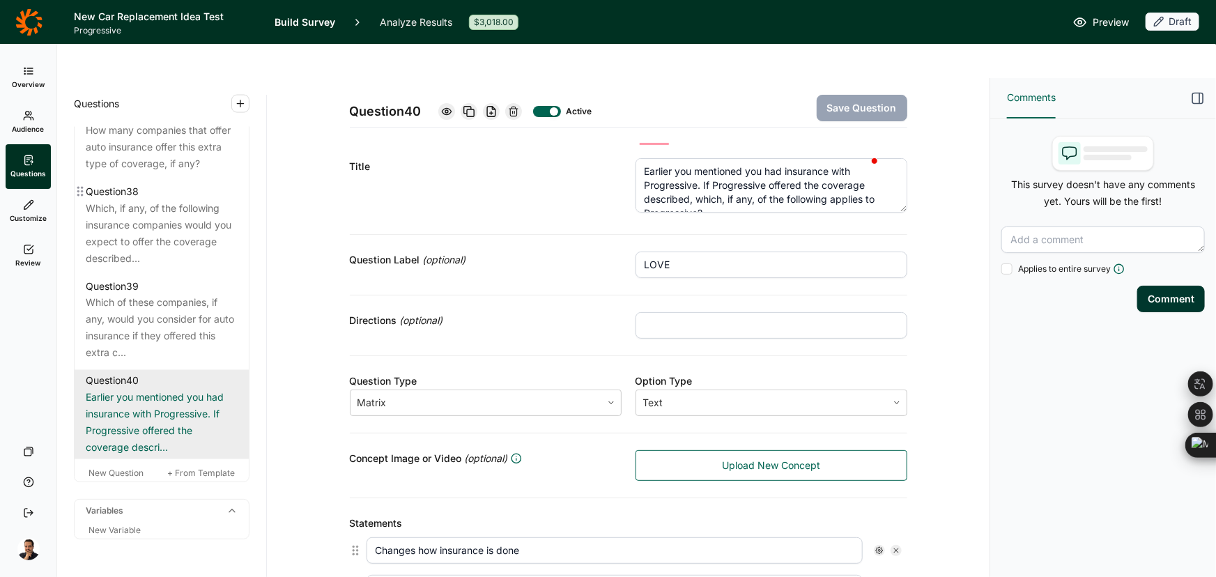
scroll to position [3905, 0]
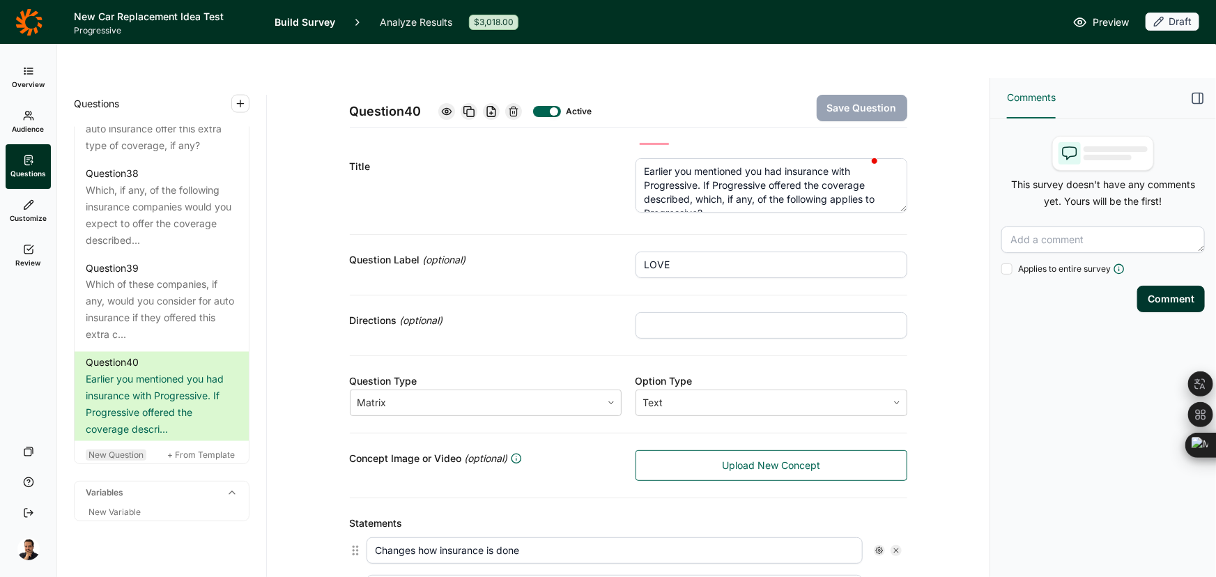
click at [121, 449] on span "New Question" at bounding box center [115, 454] width 55 height 10
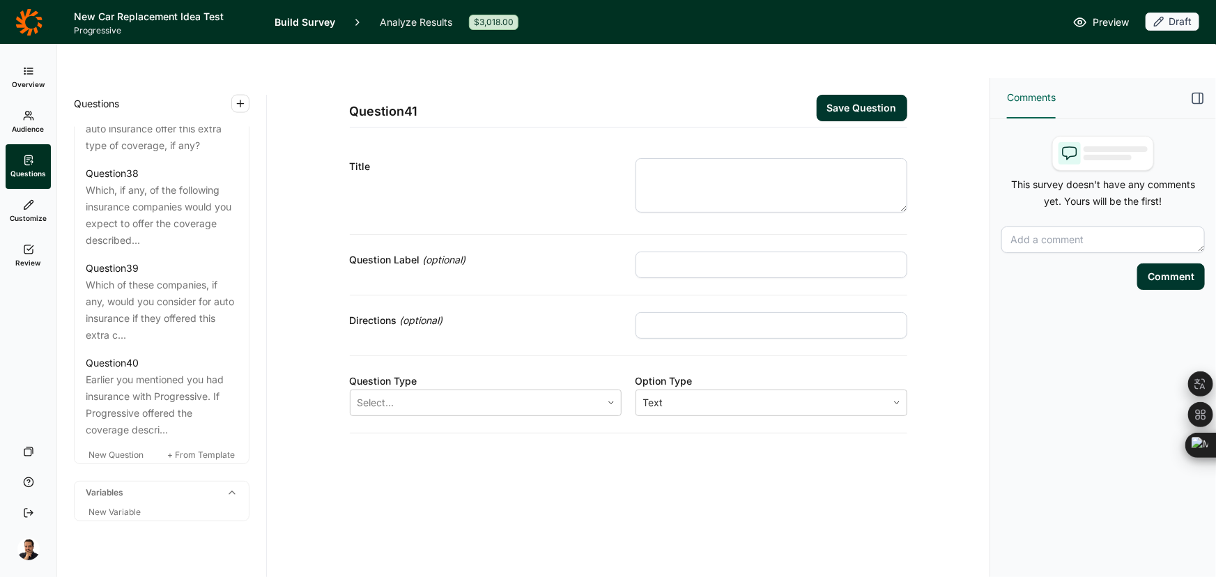
click at [704, 235] on div "Question Label (optional)" at bounding box center [628, 265] width 557 height 61
click at [704, 251] on input "text" at bounding box center [771, 264] width 272 height 26
paste input "Yes No"
type input "Yes No"
click at [715, 251] on input "text" at bounding box center [771, 264] width 272 height 26
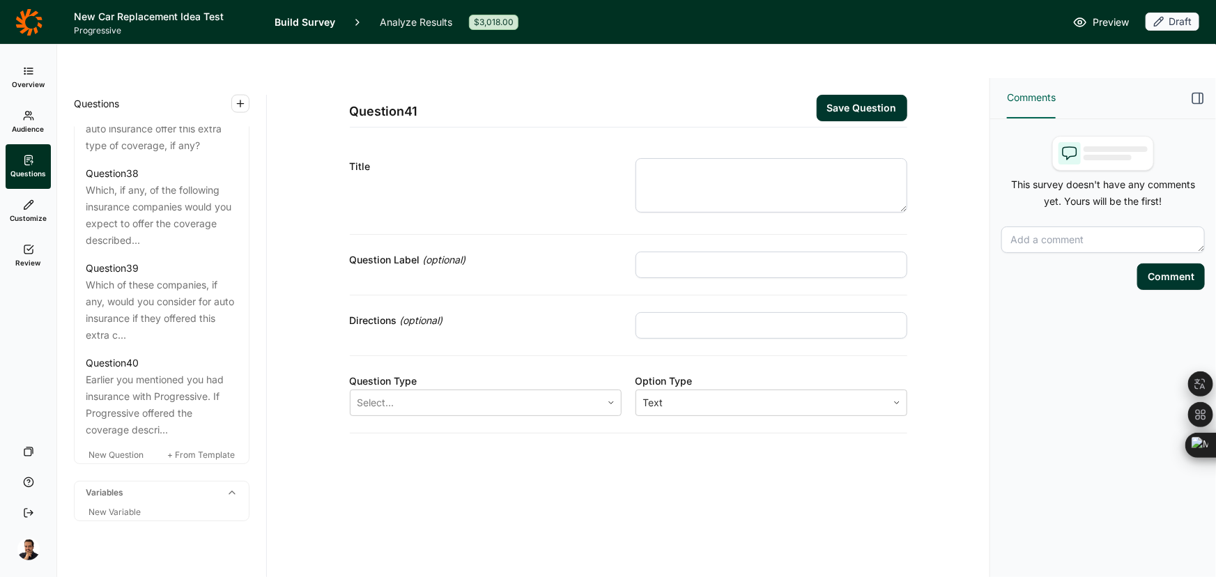
paste input "PROFILE-LIFE"
type input "PROFILE-LIFE"
click at [703, 158] on textarea at bounding box center [771, 185] width 272 height 54
paste textarea "Q37) How many times, if ever, have you personally experienced the total loss of…"
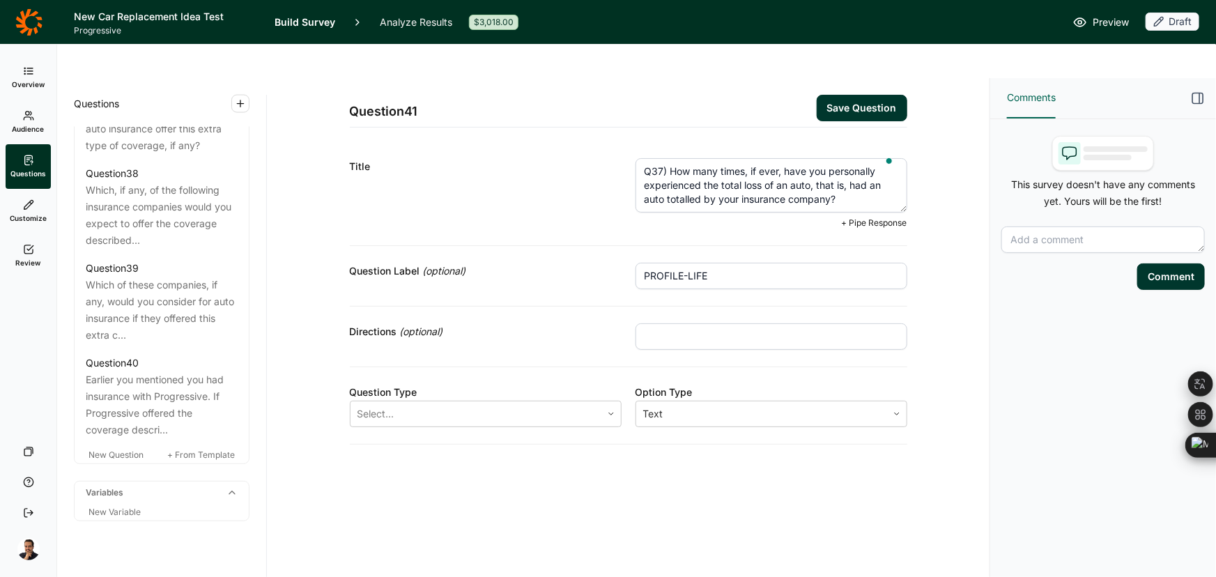
drag, startPoint x: 669, startPoint y: 134, endPoint x: 594, endPoint y: 130, distance: 76.0
click at [594, 141] on div "Title Q37) How many times, if ever, have you personally experienced the total l…" at bounding box center [628, 193] width 557 height 104
type textarea "How many times, if ever, have you personally experienced the total loss of an a…"
click at [872, 95] on button "Save Question" at bounding box center [861, 108] width 91 height 26
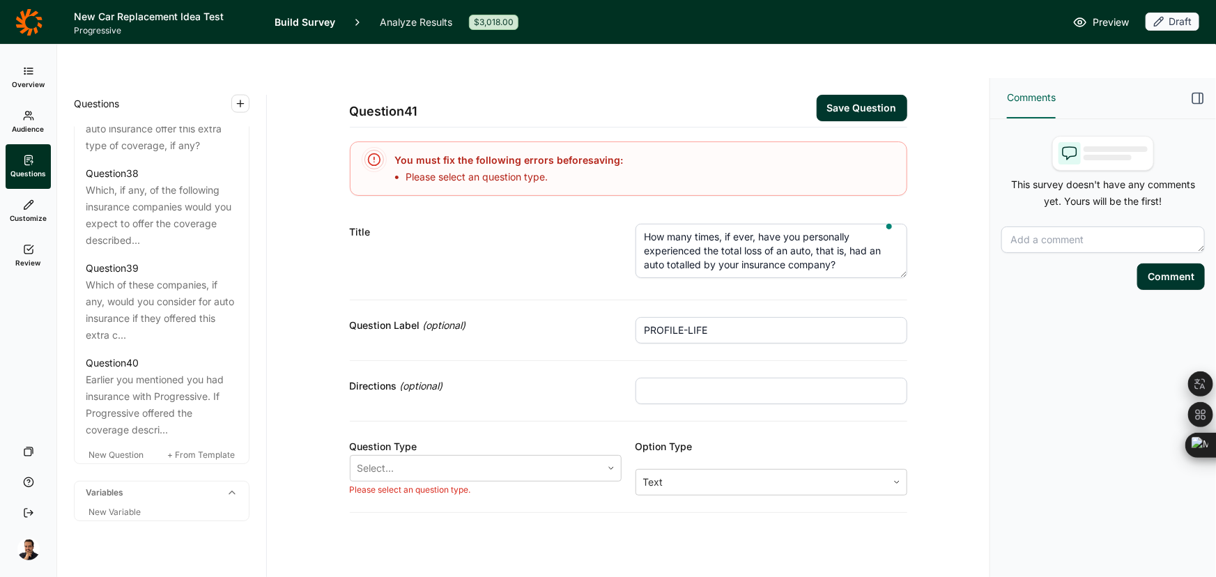
click at [436, 484] on div "Please select an question type." at bounding box center [486, 489] width 272 height 11
click at [432, 458] on div at bounding box center [475, 468] width 237 height 20
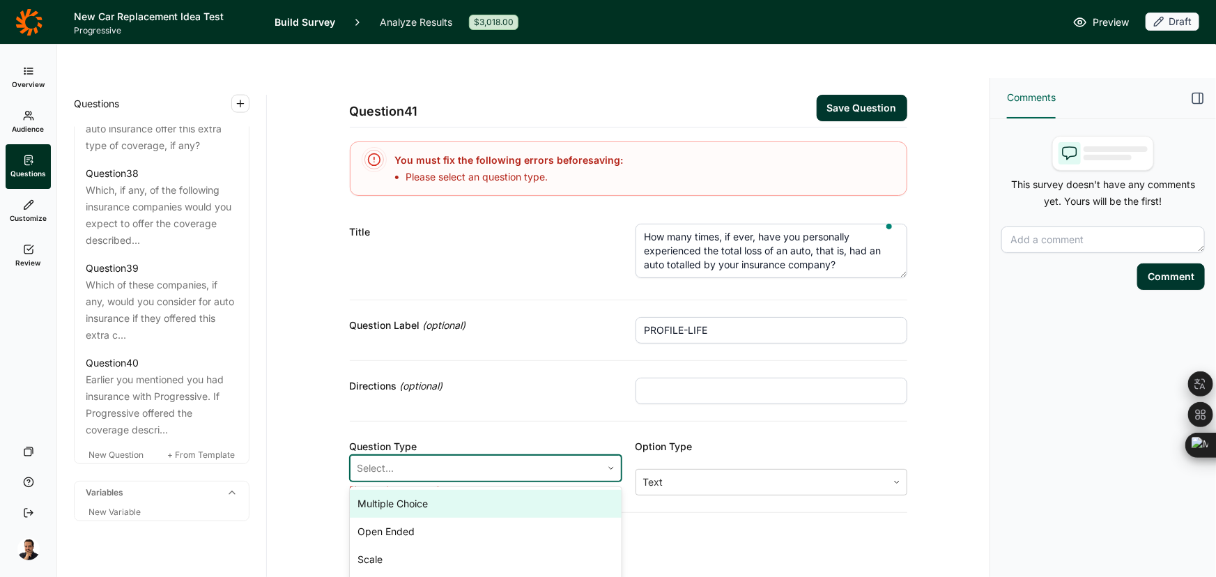
click at [411, 490] on div "Multiple Choice" at bounding box center [486, 504] width 272 height 28
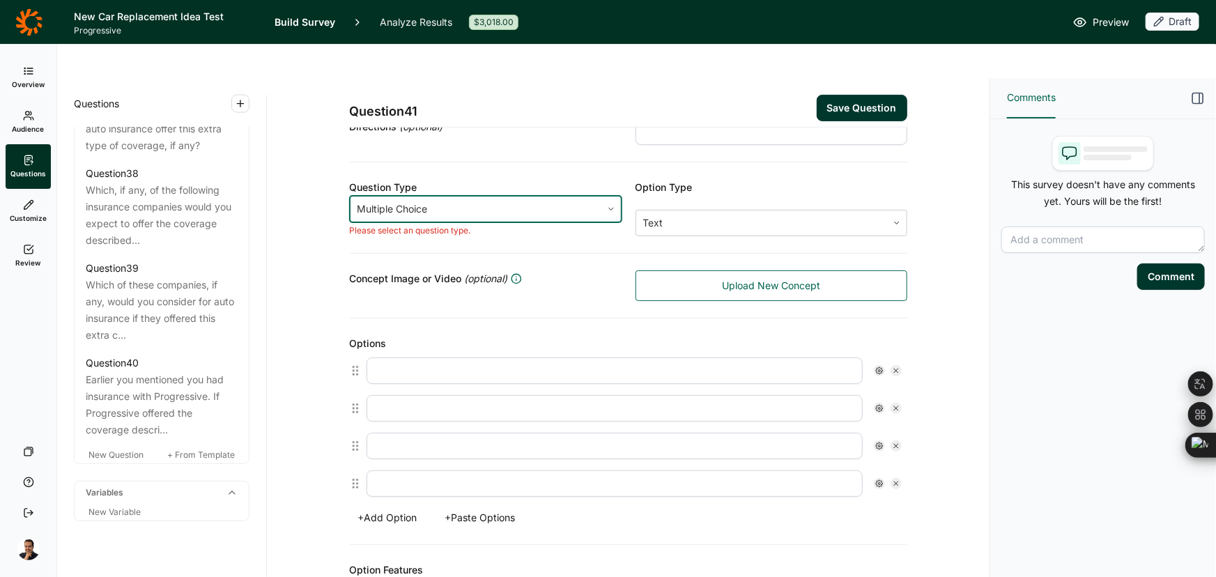
scroll to position [380, 0]
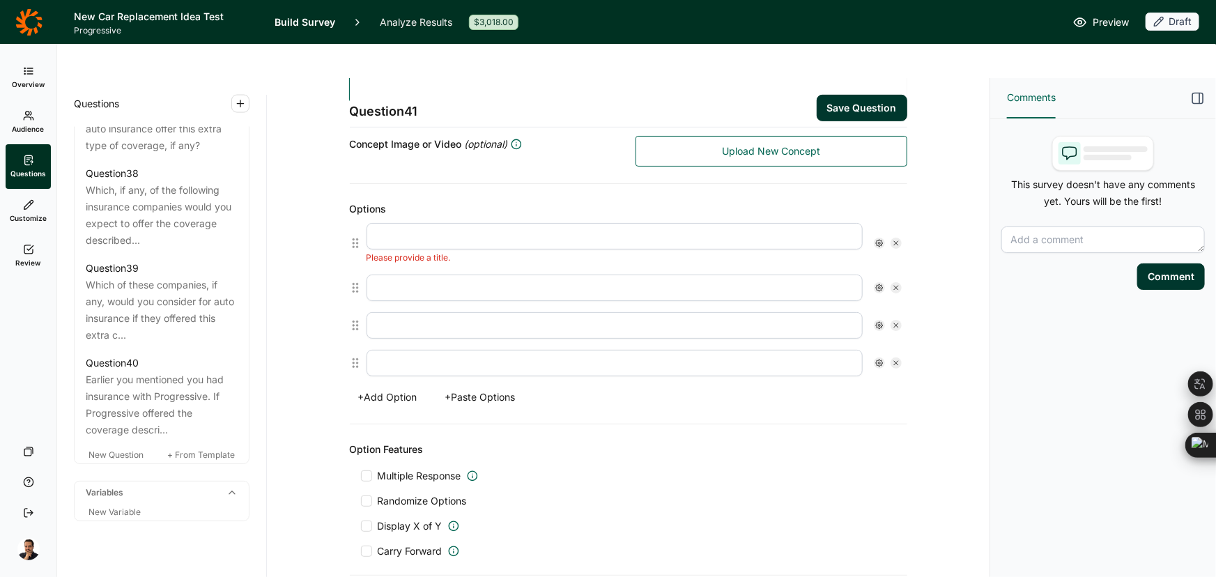
click at [457, 387] on button "+ Paste Options" at bounding box center [480, 397] width 87 height 20
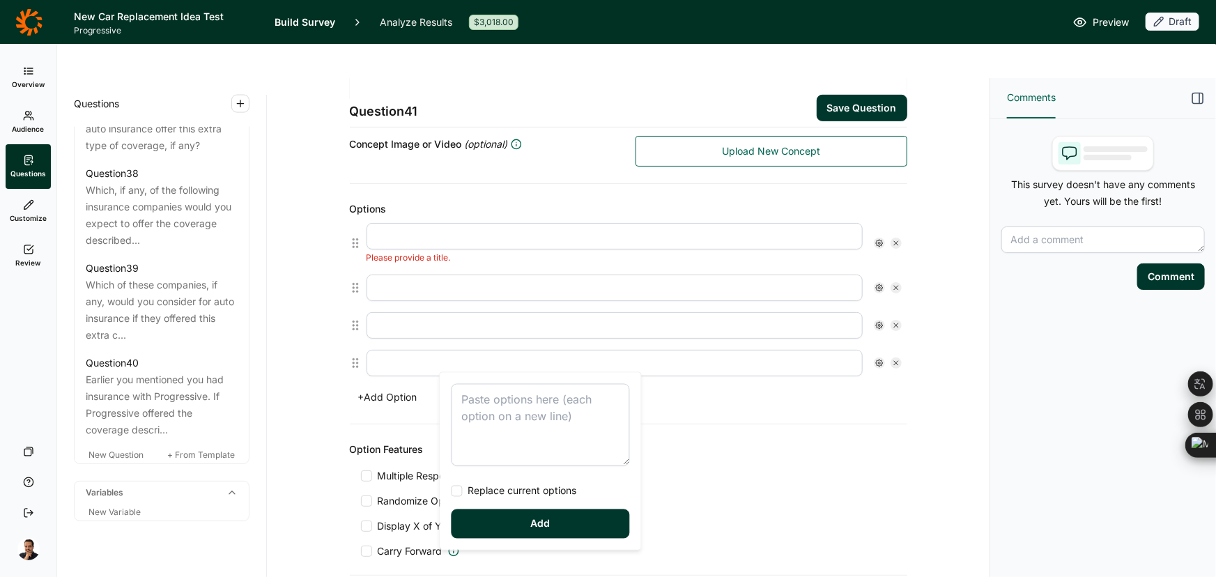
click at [497, 404] on textarea at bounding box center [540, 425] width 178 height 82
click at [466, 494] on span "Replace current options" at bounding box center [520, 491] width 114 height 14
click at [451, 491] on input "Replace current options" at bounding box center [451, 491] width 0 height 0
type textarea "Never 1 time 2 times 3 or more times"
click at [467, 533] on button "Add" at bounding box center [540, 523] width 178 height 29
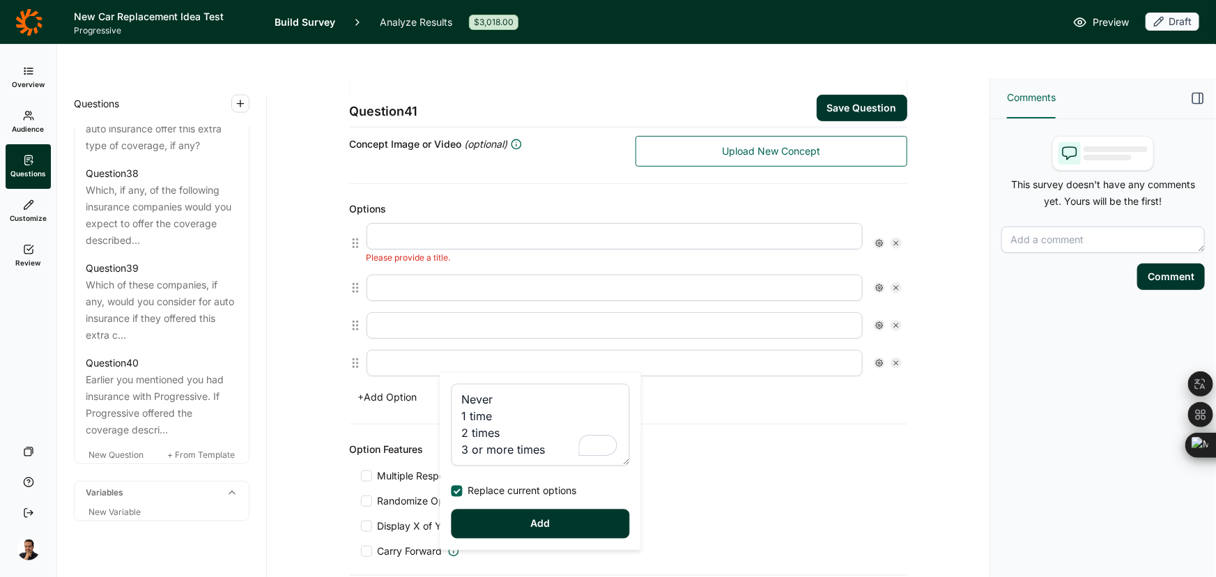
type input "Never"
type input "1 time"
type input "2 times"
type input "3 or more times"
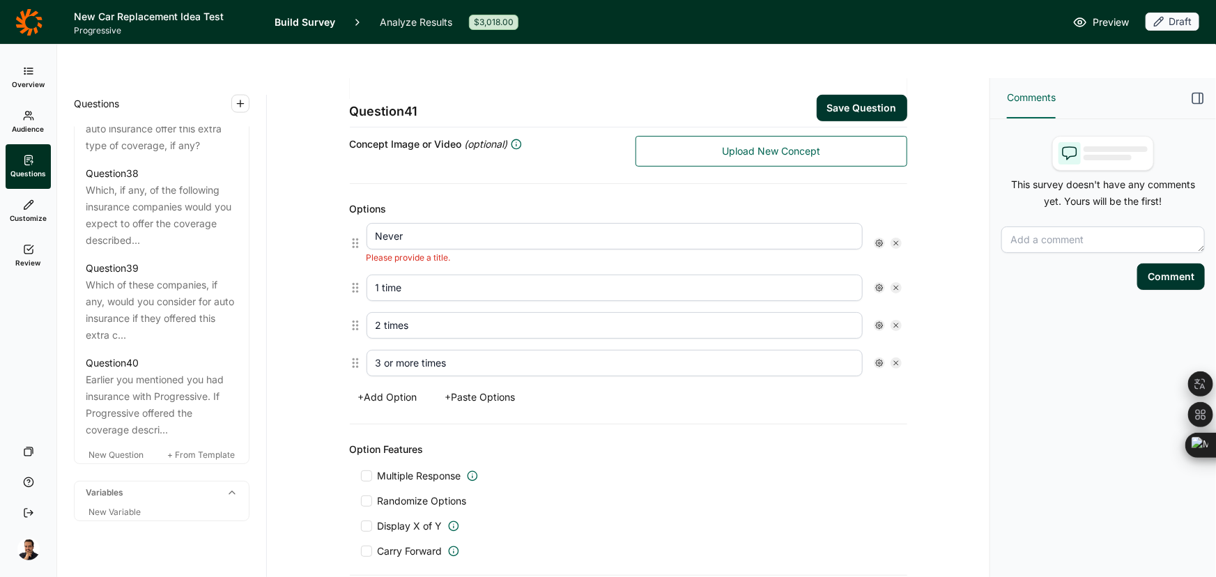
scroll to position [314, 0]
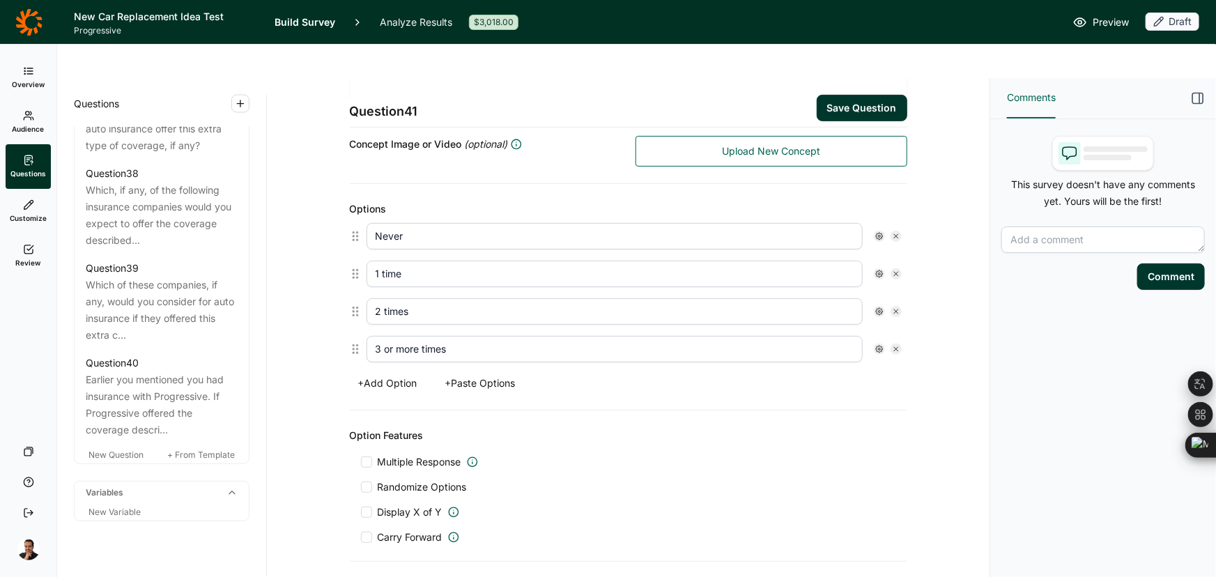
drag, startPoint x: 832, startPoint y: 79, endPoint x: 823, endPoint y: 83, distance: 10.0
click at [832, 95] on button "Save Question" at bounding box center [861, 108] width 91 height 26
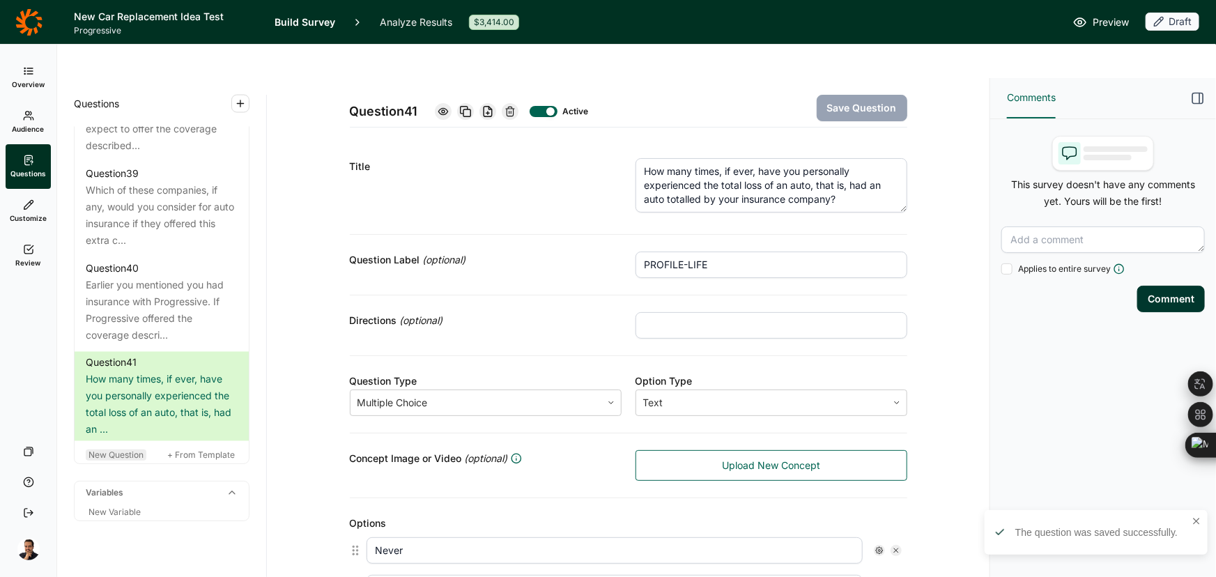
click at [105, 460] on span "New Question" at bounding box center [115, 454] width 55 height 10
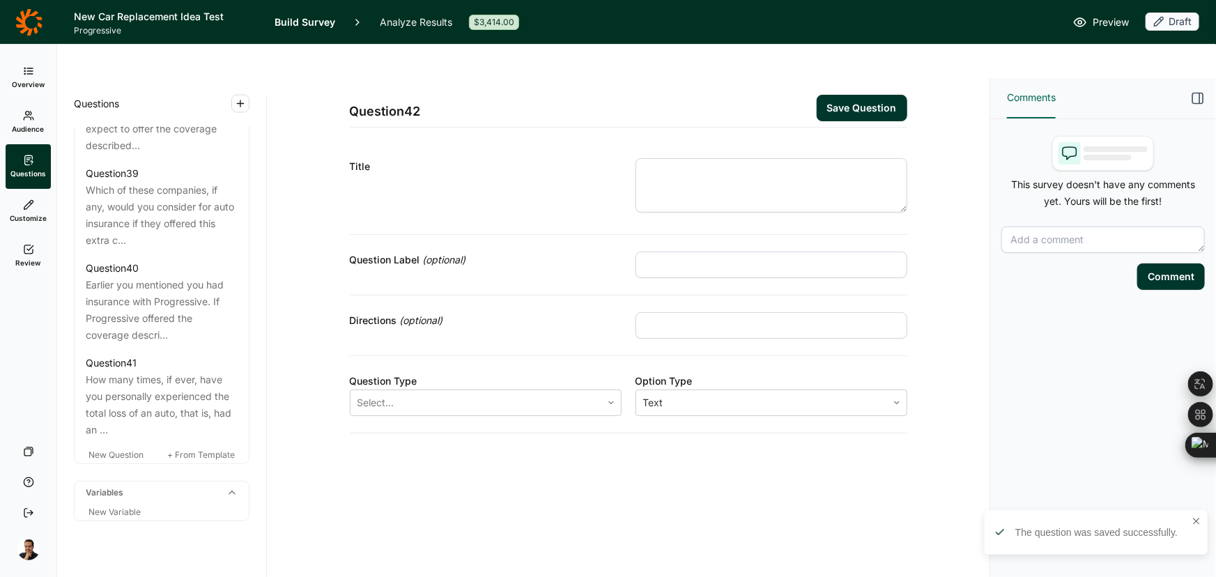
click at [675, 158] on textarea at bounding box center [771, 185] width 272 height 54
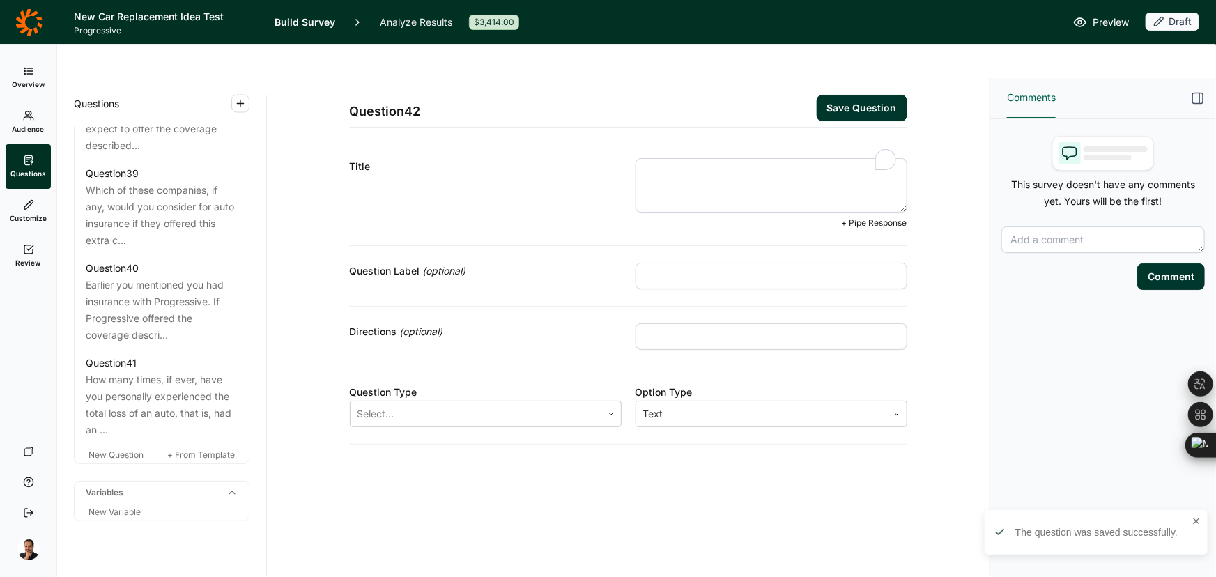
paste textarea "Q38) For the home you rent or own, do you currently have insurance?"
drag, startPoint x: 675, startPoint y: 131, endPoint x: 591, endPoint y: 125, distance: 83.8
click at [591, 141] on div "Title Q38) For the home you rent or own, do you currently have insurance? + Pip…" at bounding box center [628, 193] width 557 height 104
type textarea "For the home you rent or own, do you currently have insurance?"
click at [541, 384] on div "Question Type" at bounding box center [486, 392] width 272 height 17
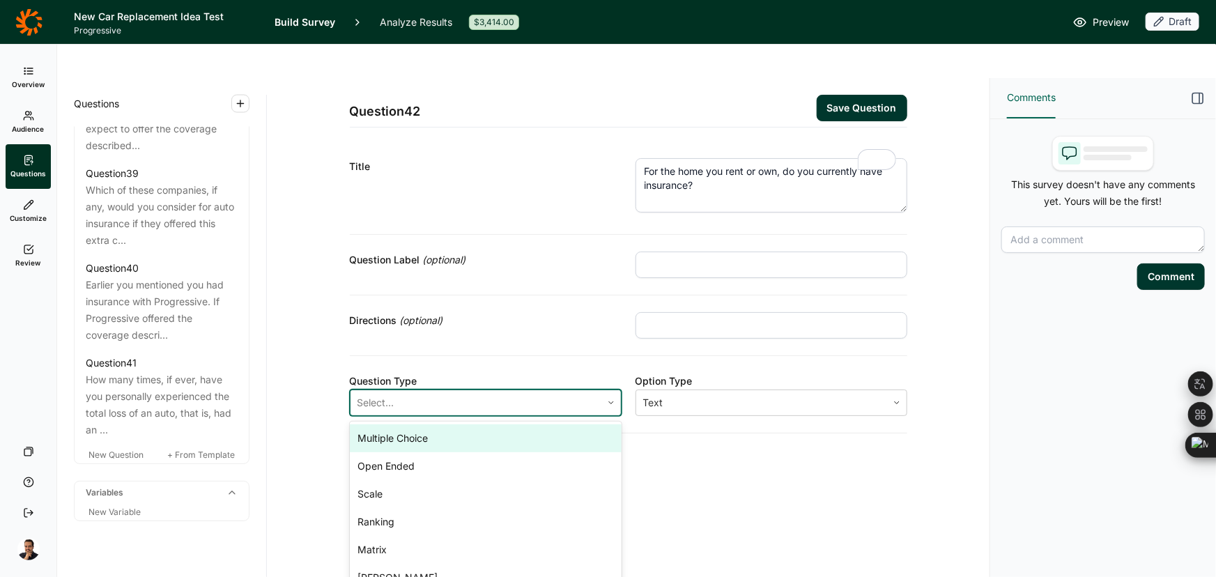
click at [525, 393] on div at bounding box center [475, 403] width 237 height 20
click at [465, 424] on div "Multiple Choice" at bounding box center [486, 438] width 272 height 28
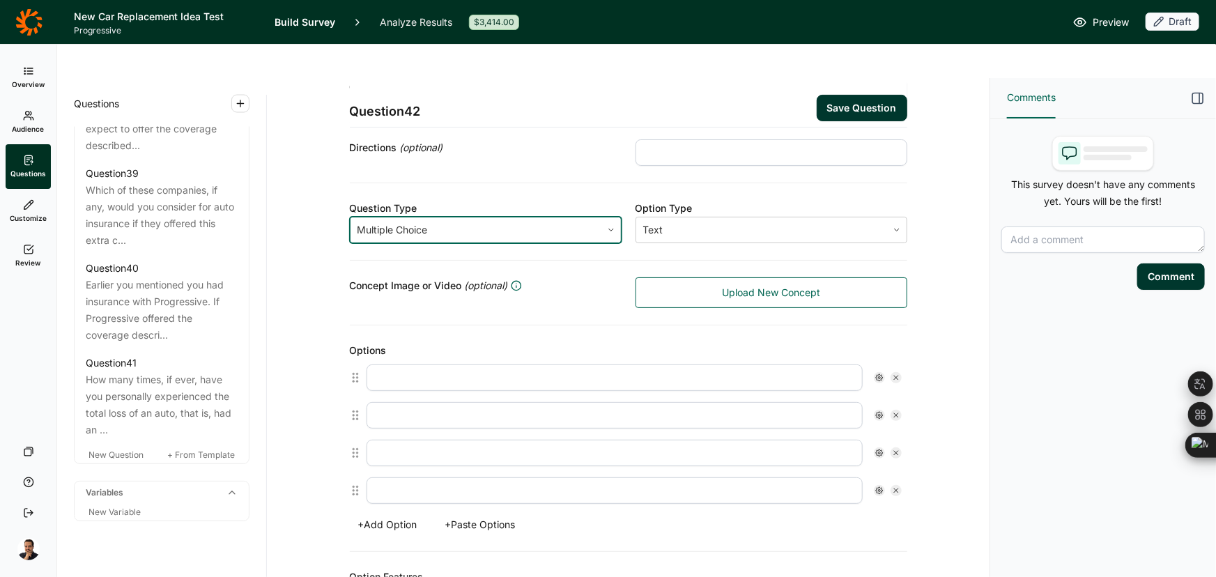
scroll to position [189, 0]
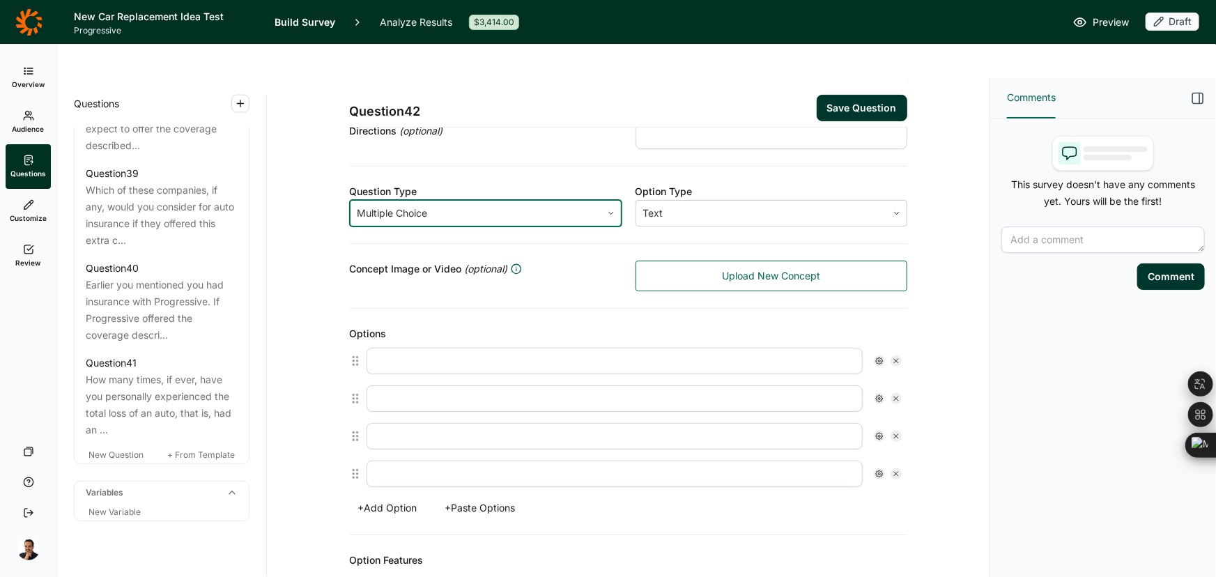
click at [444, 498] on button "+ Paste Options" at bounding box center [480, 508] width 87 height 20
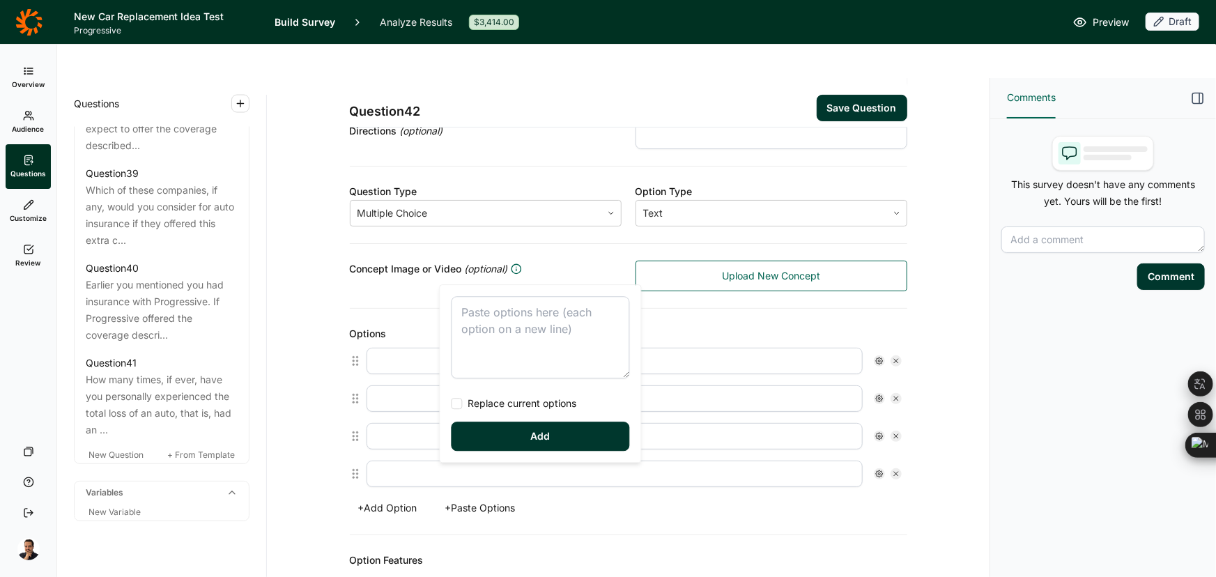
click at [503, 316] on textarea at bounding box center [540, 337] width 178 height 82
click at [491, 404] on span "Replace current options" at bounding box center [520, 403] width 114 height 14
click at [451, 403] on input "Replace current options" at bounding box center [451, 403] width 0 height 0
type textarea "Yes - Homeowners or condo insurance Yes - Renters insurance No - I do not have …"
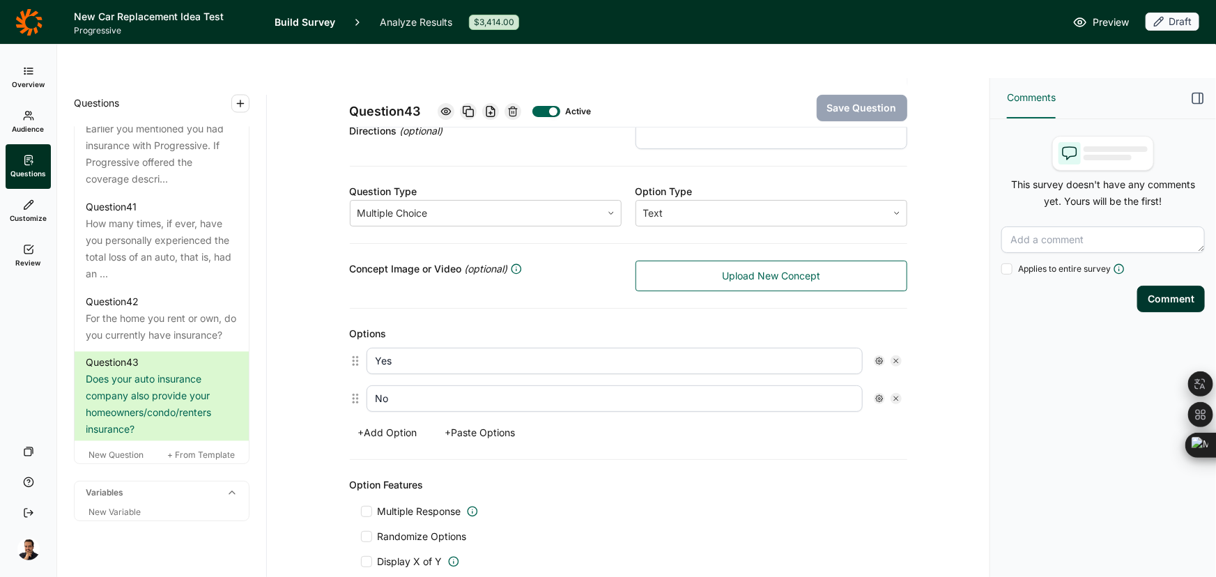
scroll to position [4173, 0]
click at [119, 449] on span "New Question" at bounding box center [115, 454] width 55 height 10
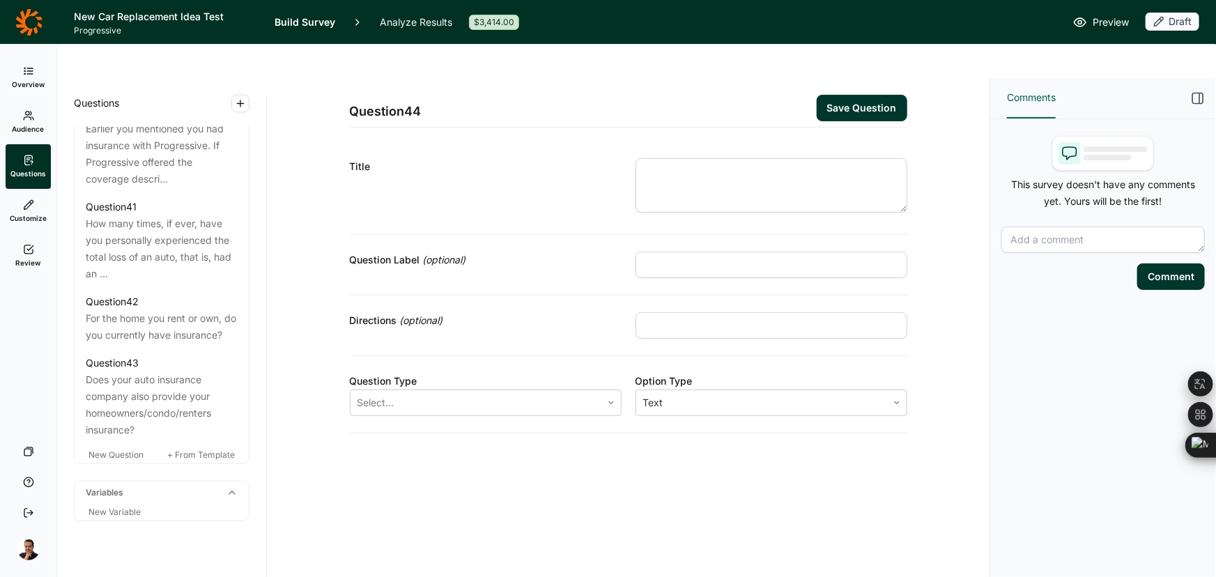
click at [800, 158] on textarea at bounding box center [771, 185] width 272 height 54
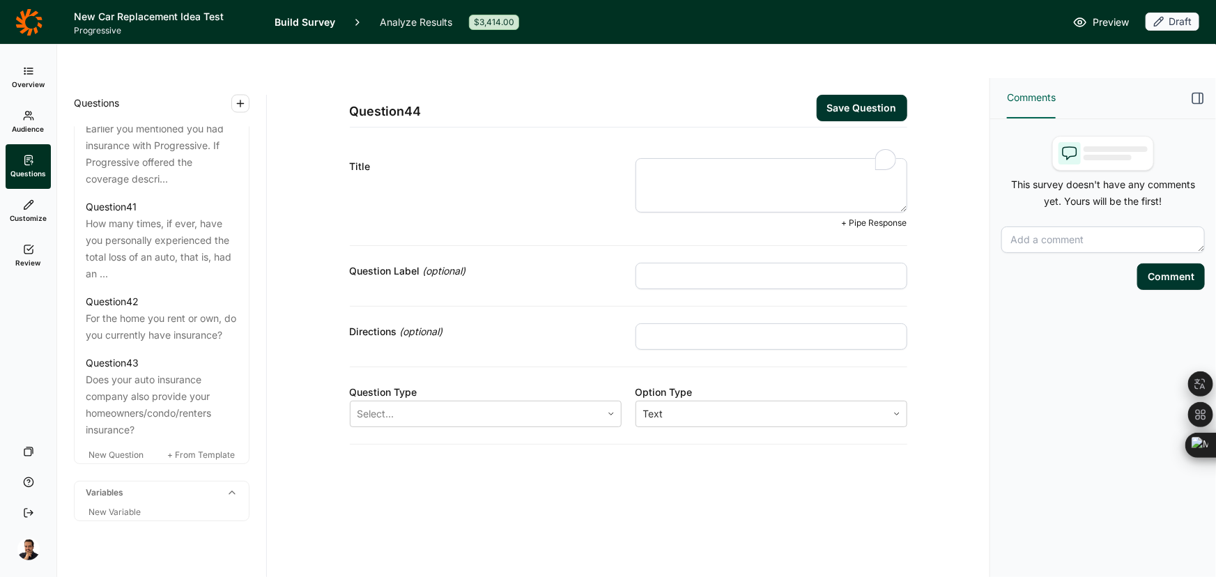
paste textarea "Q40) Has there been a time in the past three (3) years where you were without a…"
drag, startPoint x: 672, startPoint y: 134, endPoint x: 397, endPoint y: 133, distance: 274.5
click at [397, 141] on div "Title Q40) Has there been a time in the past three (3) years where you were wit…" at bounding box center [628, 193] width 557 height 104
type textarea "Has there been a time in the past three (3) years where you were without auto i…"
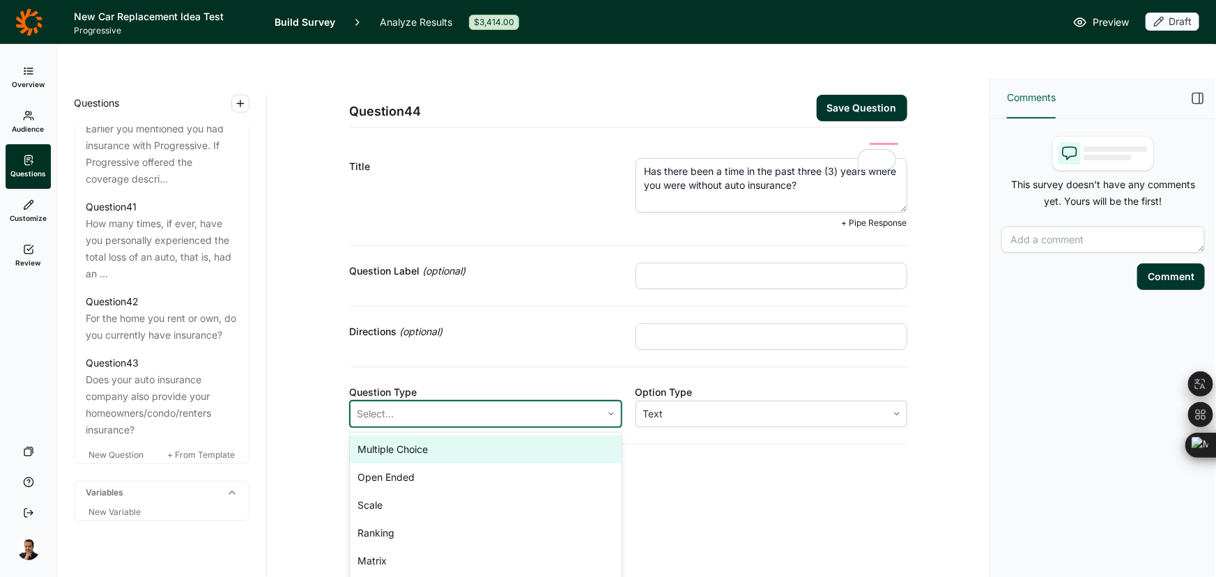
click at [467, 401] on div "Select..." at bounding box center [475, 413] width 251 height 25
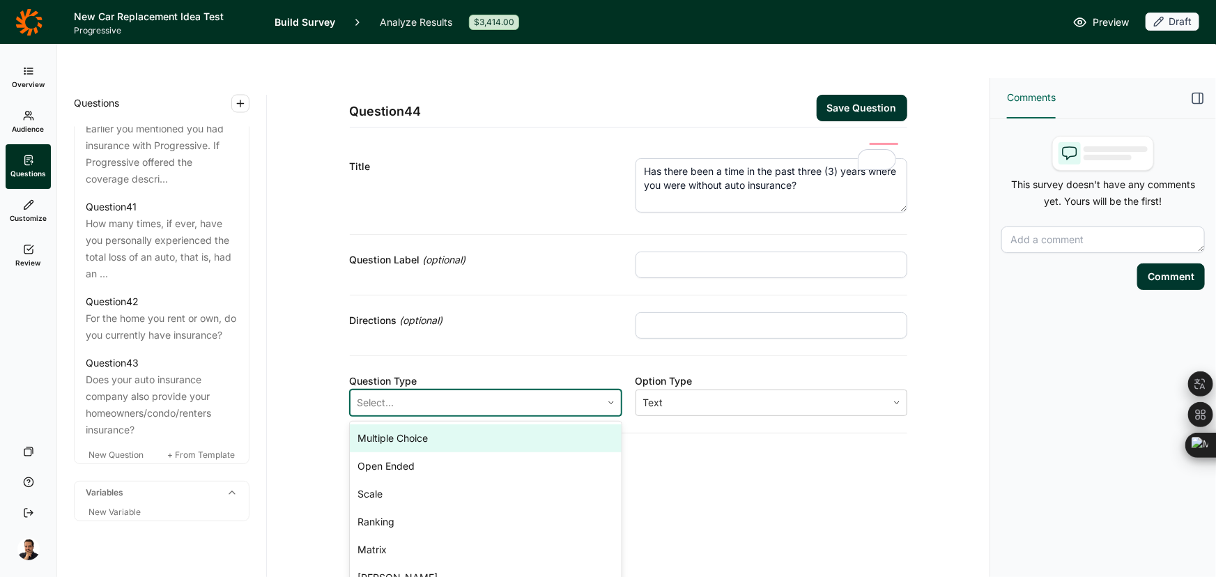
click at [425, 424] on div "Multiple Choice" at bounding box center [486, 438] width 272 height 28
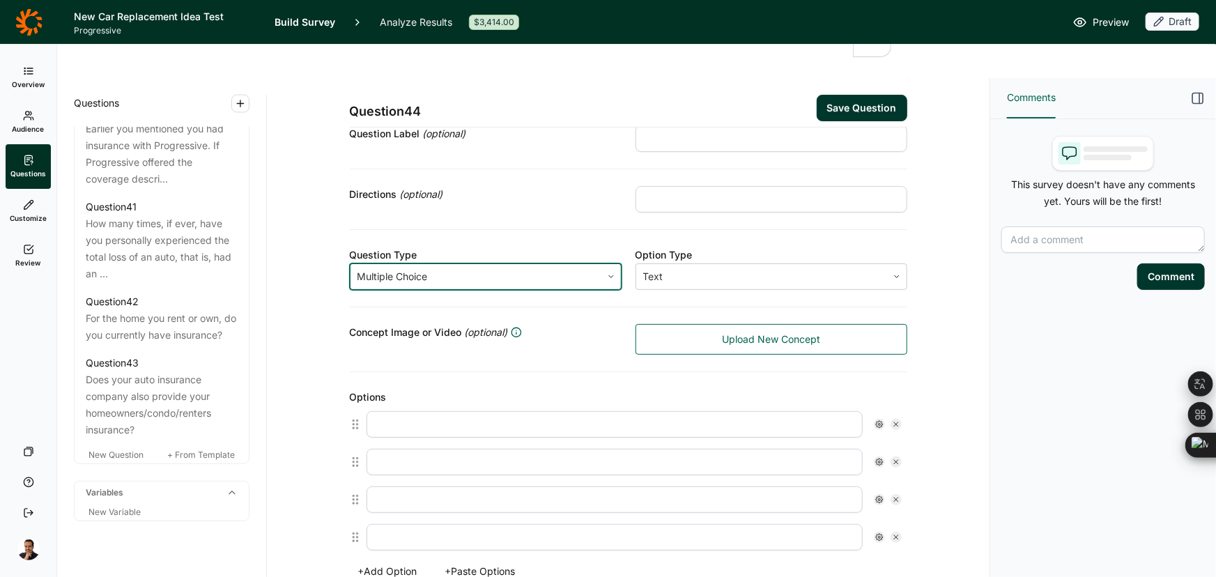
scroll to position [126, 0]
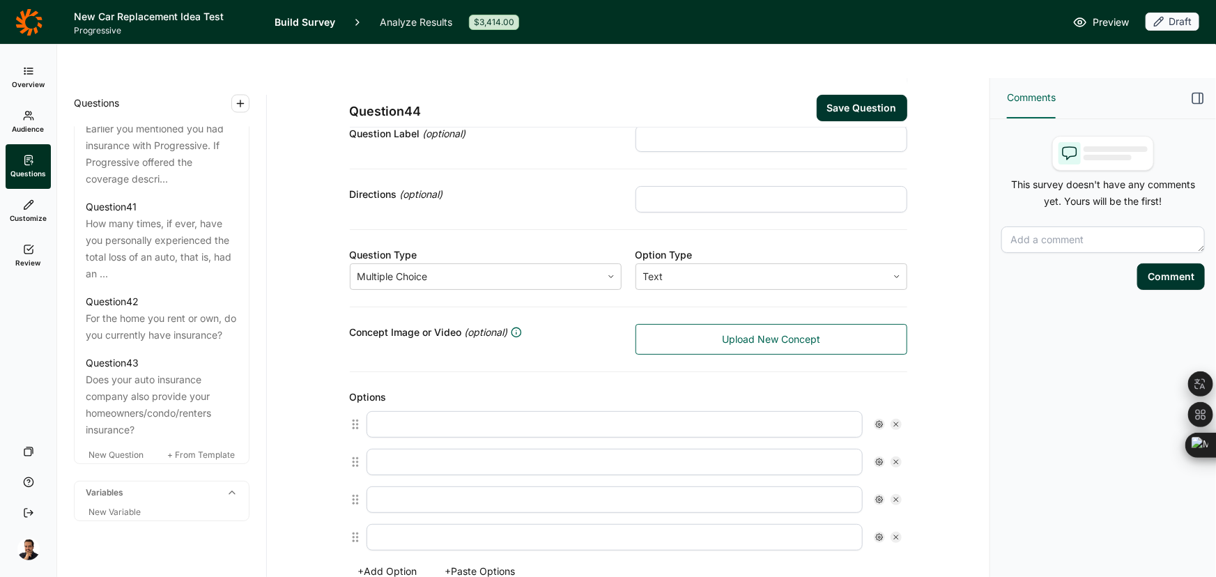
click at [472, 561] on button "+ Paste Options" at bounding box center [480, 571] width 87 height 20
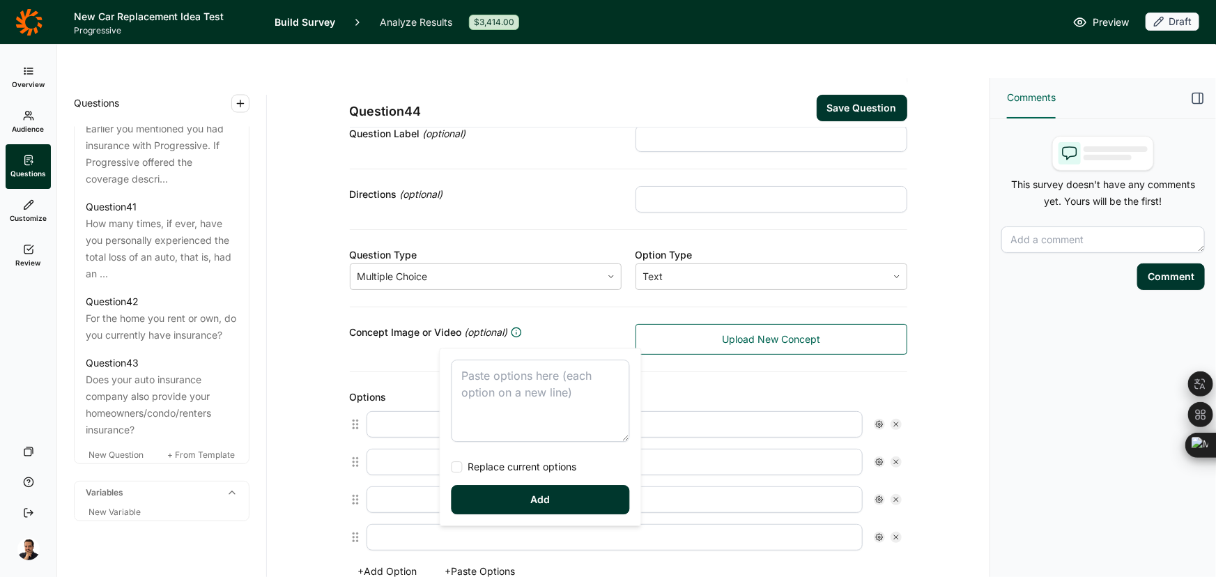
click at [509, 371] on textarea at bounding box center [540, 400] width 178 height 82
click at [495, 468] on span "Replace current options" at bounding box center [520, 467] width 114 height 14
click at [451, 467] on input "Replace current options" at bounding box center [451, 467] width 0 height 0
type textarea "Yes No"
click at [498, 486] on button "Add" at bounding box center [540, 499] width 178 height 29
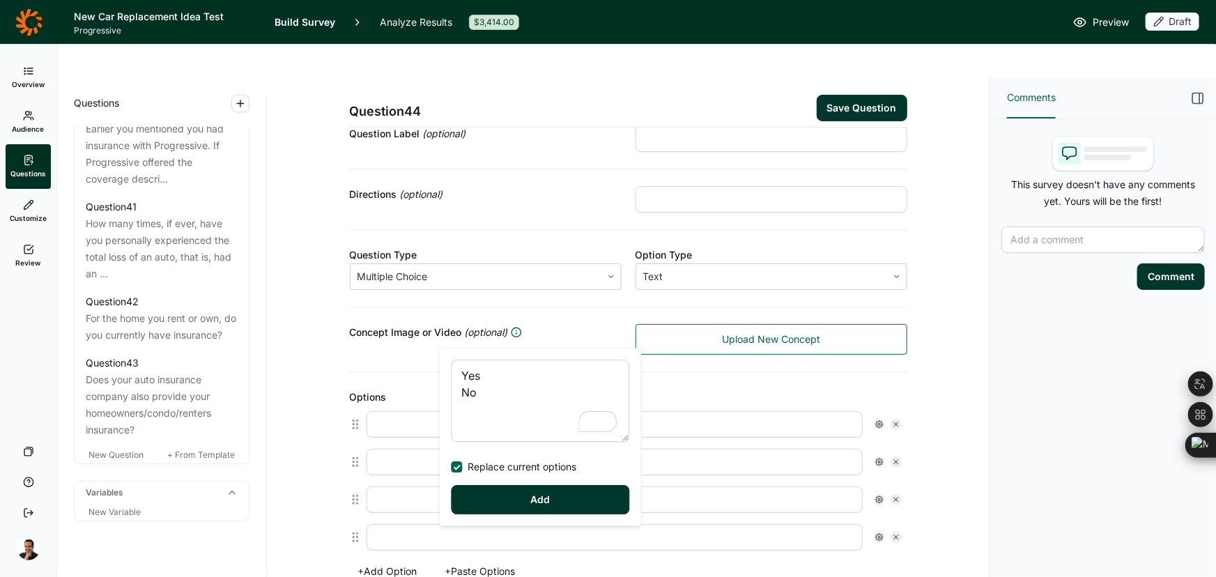
type input "Yes"
type input "No"
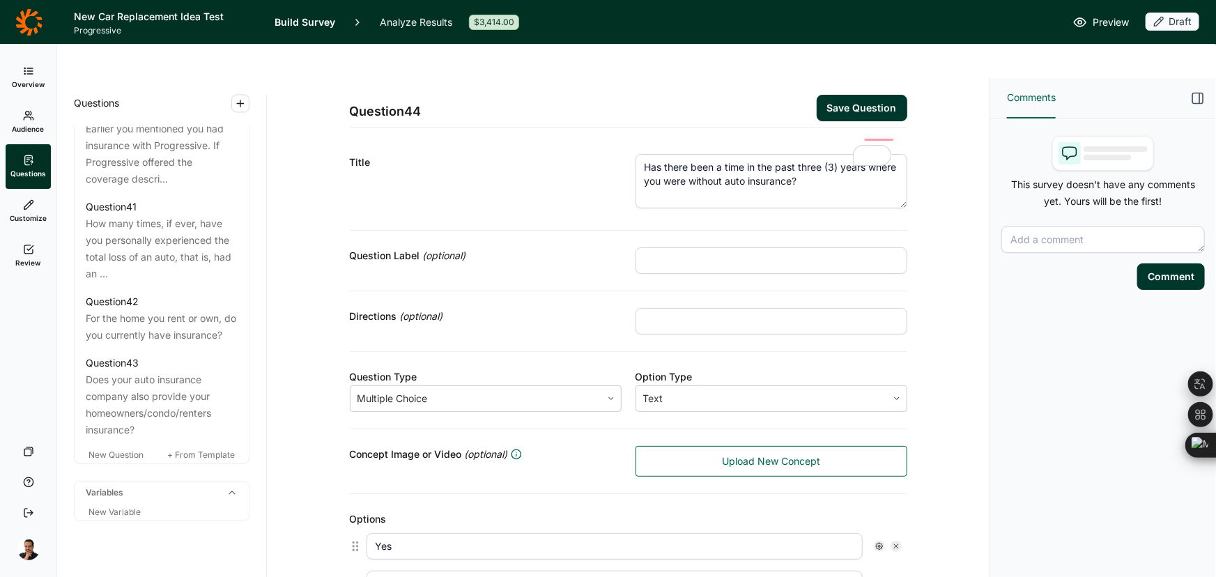
scroll to position [0, 0]
click at [840, 95] on button "Save Question" at bounding box center [861, 108] width 91 height 26
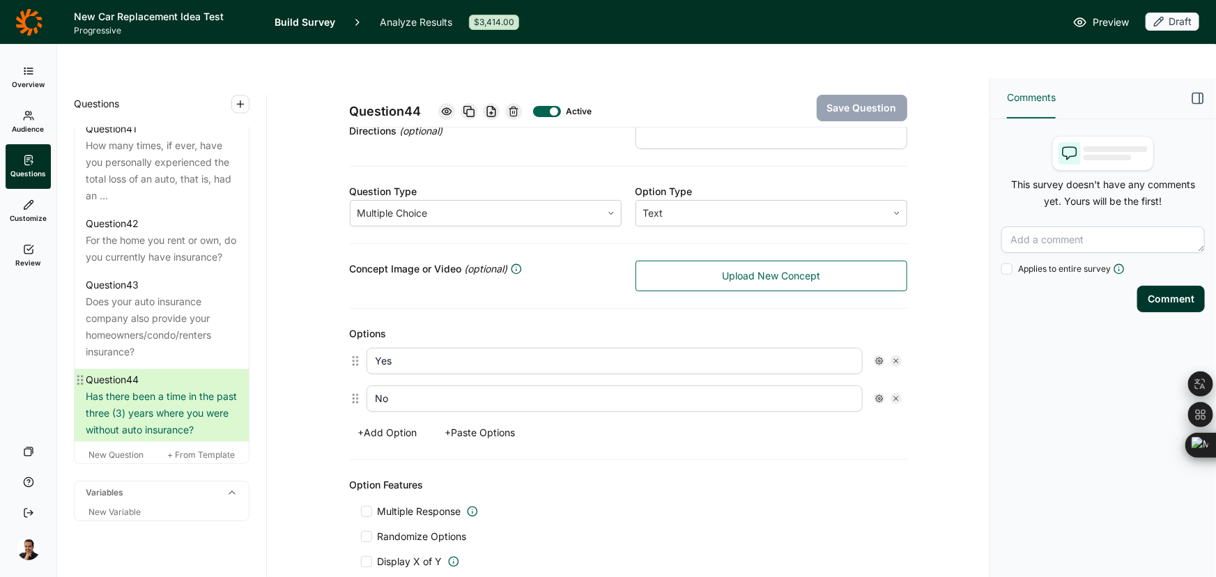
scroll to position [4251, 0]
click at [108, 449] on span "New Question" at bounding box center [115, 454] width 55 height 10
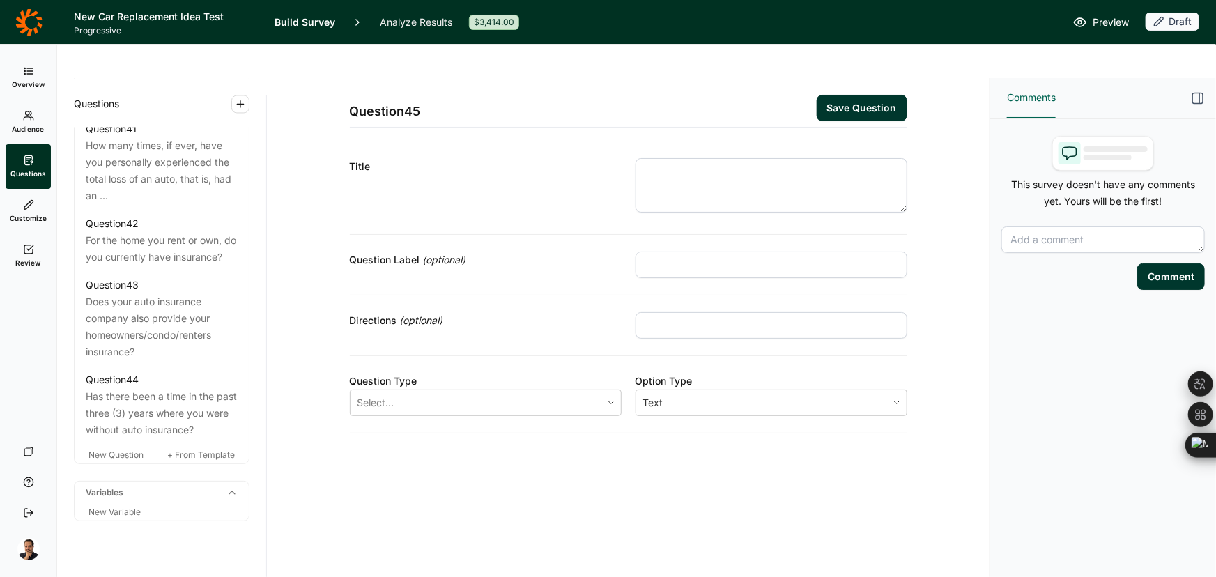
click at [686, 160] on textarea at bounding box center [771, 185] width 272 height 54
paste textarea "Q41) How would you describe the area in which you live?"
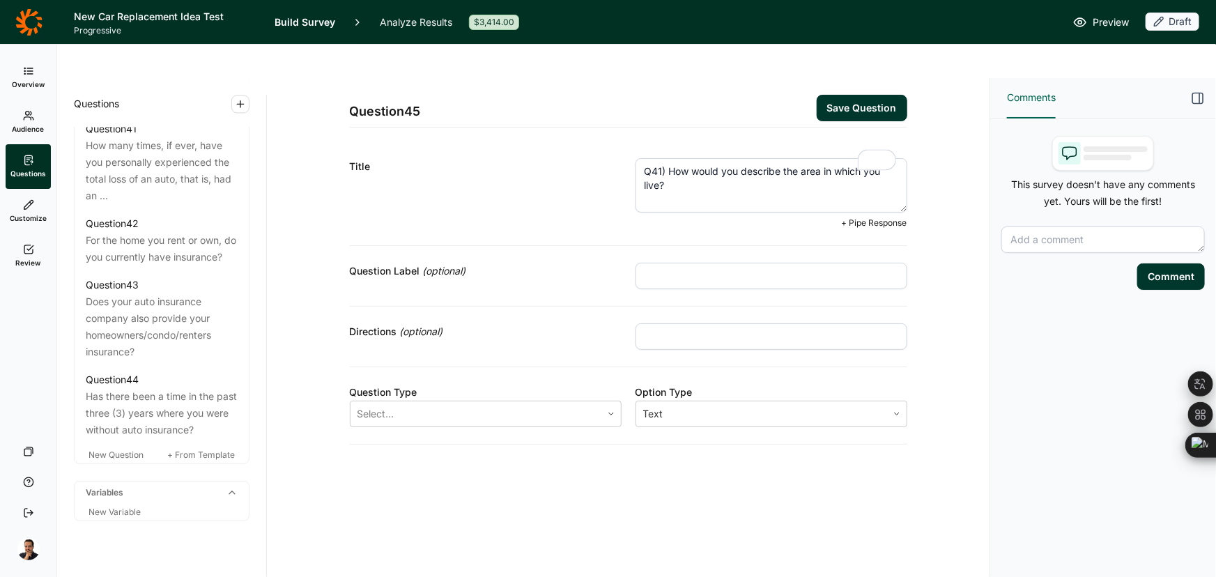
drag, startPoint x: 669, startPoint y: 138, endPoint x: 517, endPoint y: 133, distance: 151.9
click at [517, 141] on div "Title Q41) How would you describe the area in which you live? + Pipe Response" at bounding box center [628, 193] width 557 height 104
type textarea "How would you describe the area in which you live?"
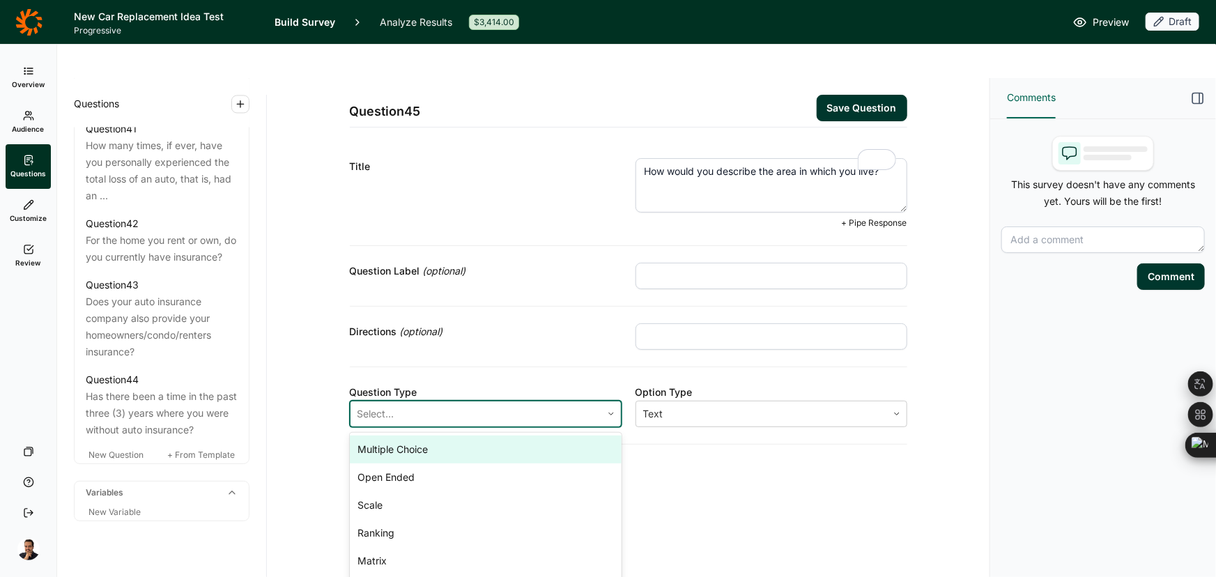
click at [502, 404] on div at bounding box center [475, 414] width 237 height 20
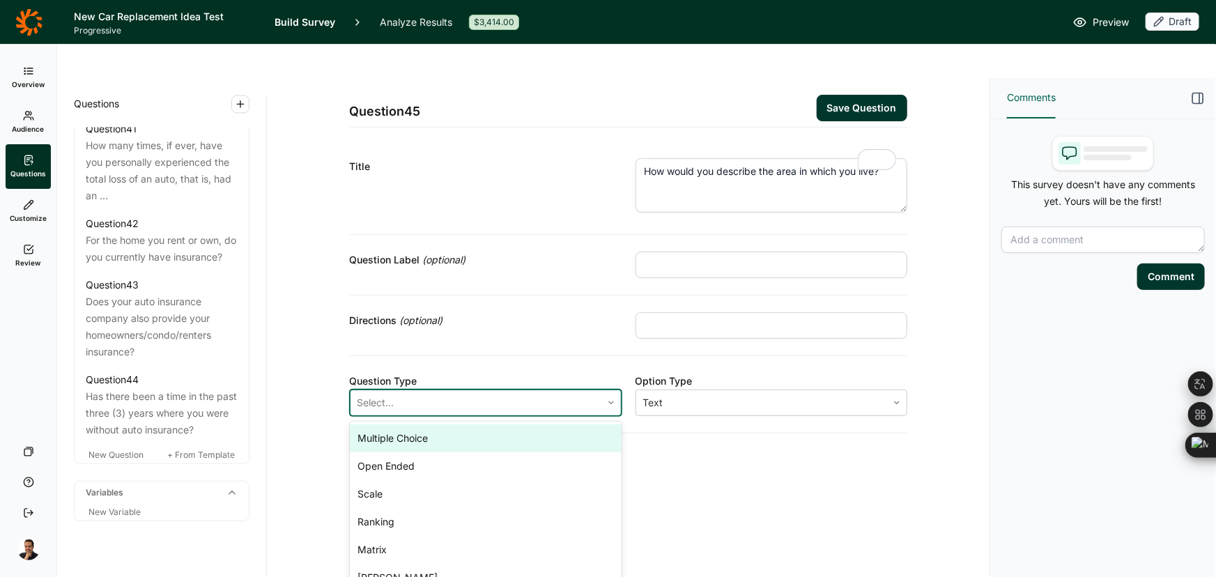
click at [474, 424] on div "Multiple Choice" at bounding box center [486, 438] width 272 height 28
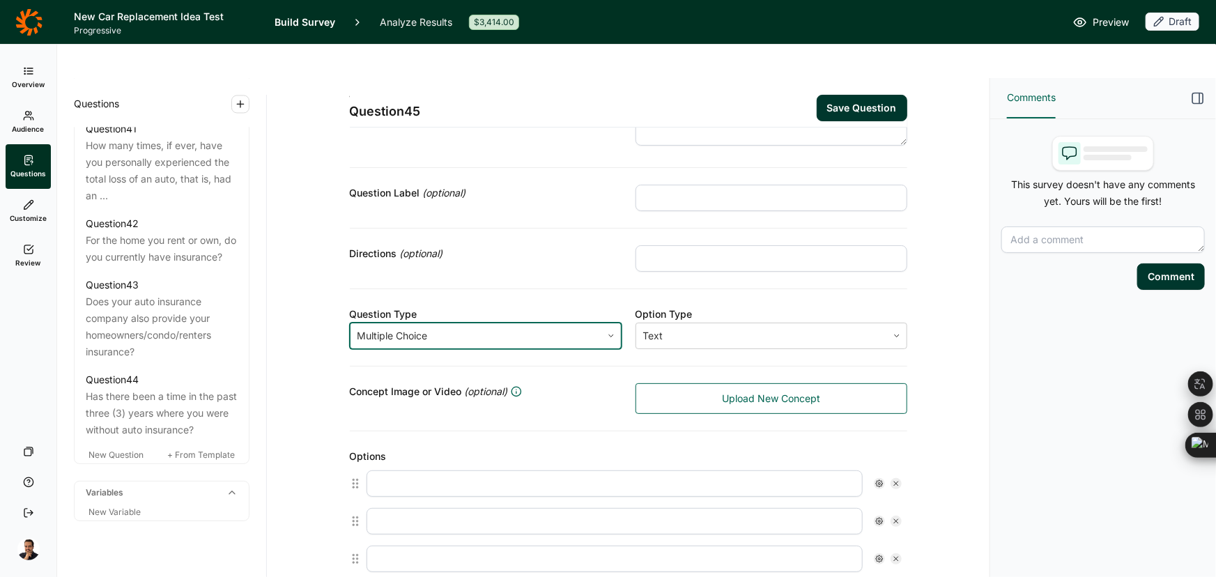
scroll to position [253, 0]
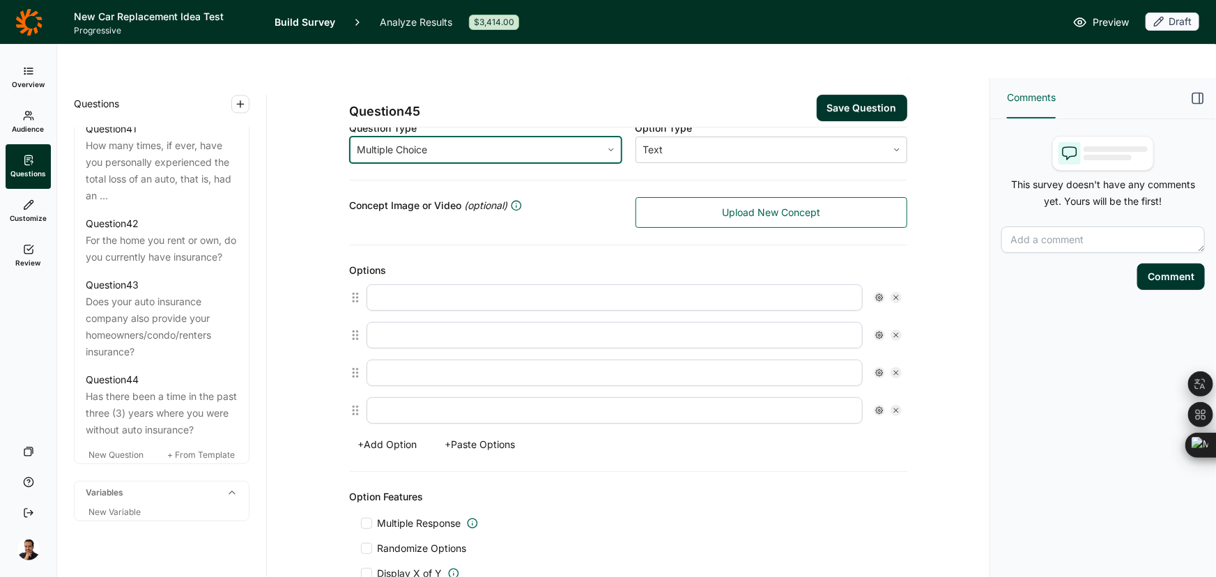
click at [486, 435] on button "+ Paste Options" at bounding box center [480, 445] width 87 height 20
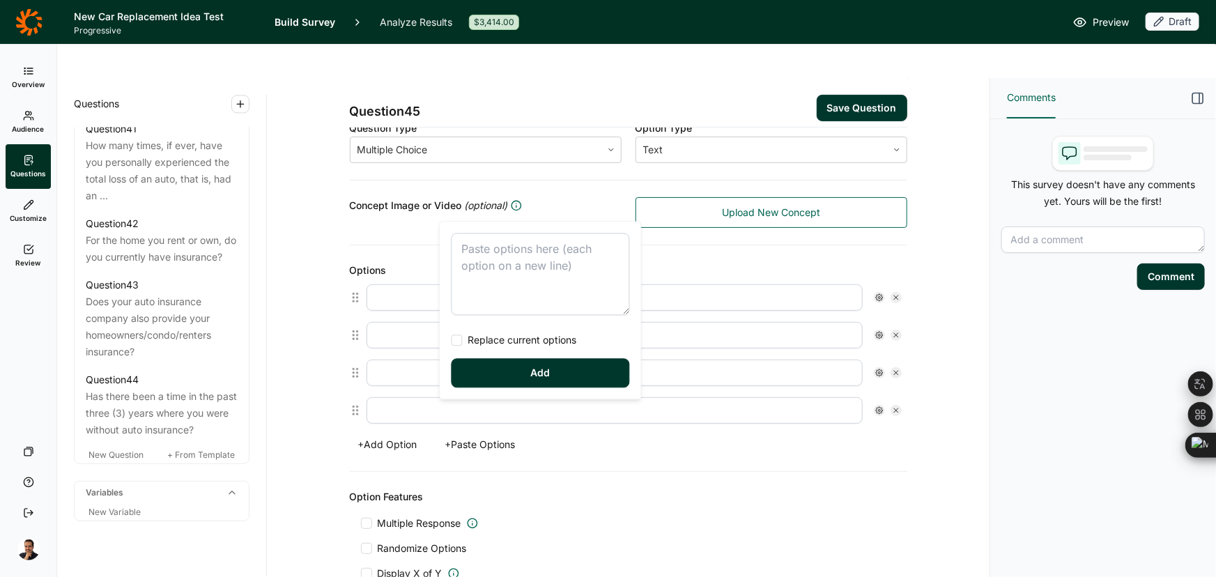
click at [509, 291] on textarea at bounding box center [540, 274] width 178 height 82
click at [486, 340] on span "Replace current options" at bounding box center [520, 340] width 114 height 14
click at [451, 340] on input "Replace current options" at bounding box center [451, 340] width 0 height 0
type textarea "Urban/[GEOGRAPHIC_DATA] (area adjacent to the city/within commuting distance) S…"
click at [482, 373] on button "Add" at bounding box center [540, 372] width 178 height 29
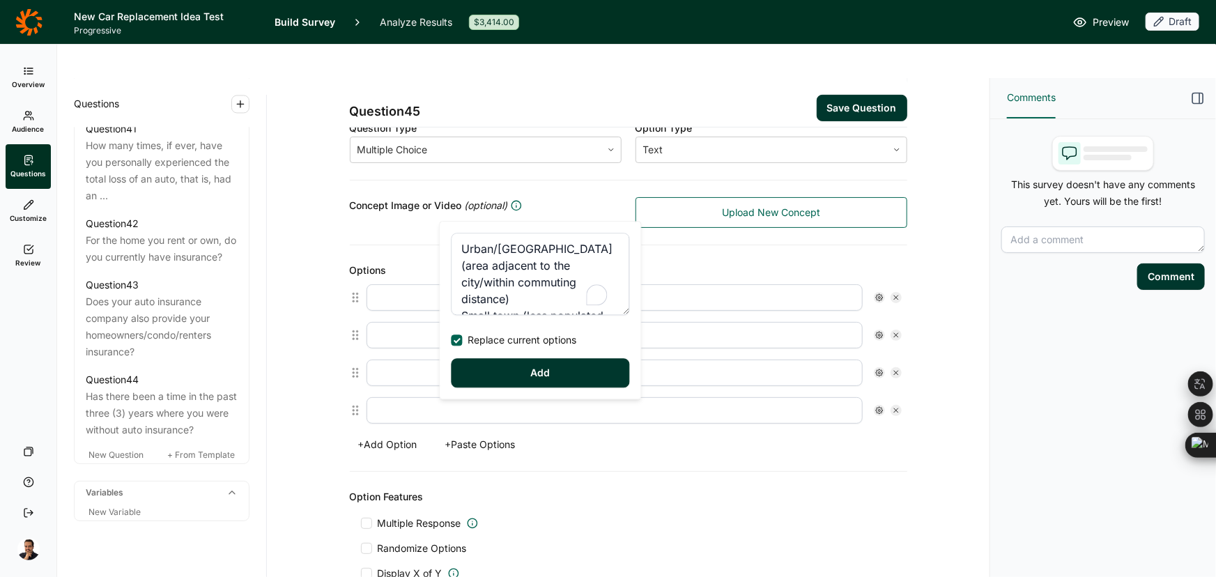
type input "Urban/City"
type input "[GEOGRAPHIC_DATA] (area adjacent to the city/within commuting distance)"
type input "Small town (less populated small community where everyone knows each other)"
type input "Rural/[GEOGRAPHIC_DATA] (areas outside towns and cities that are sparsely popul…"
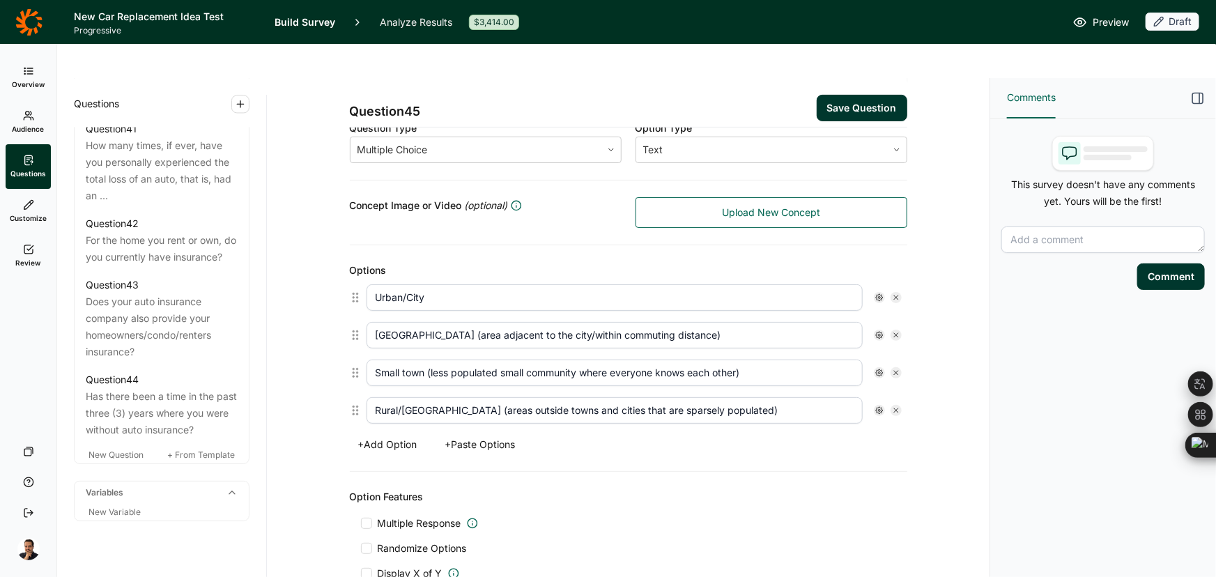
click at [867, 95] on button "Save Question" at bounding box center [861, 108] width 91 height 26
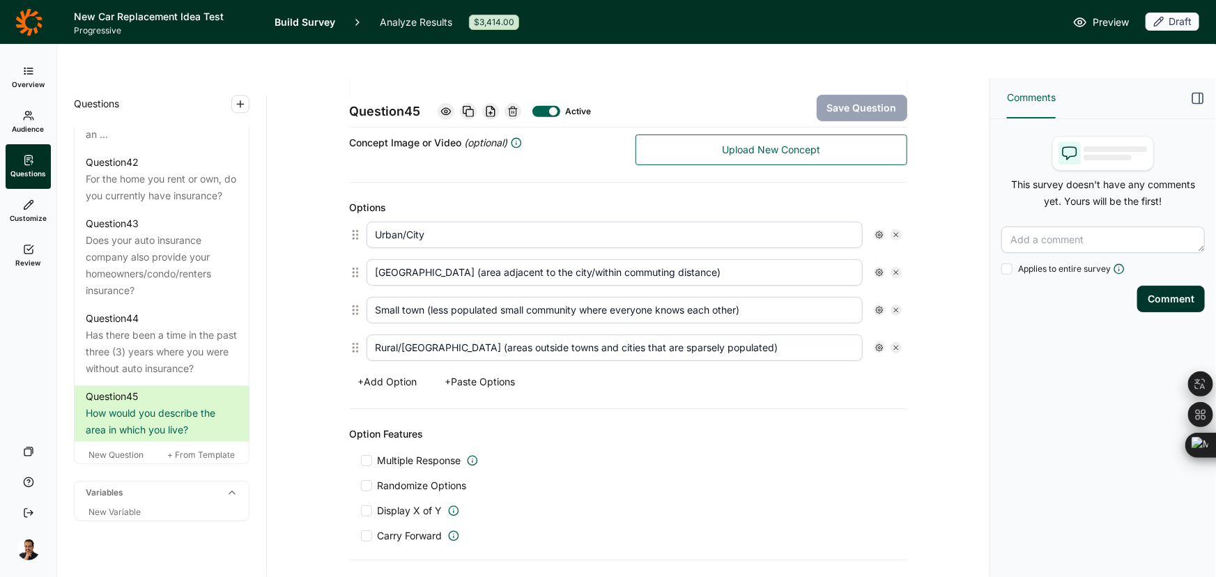
scroll to position [316, 0]
drag, startPoint x: 132, startPoint y: 481, endPoint x: 241, endPoint y: 425, distance: 122.8
click at [132, 460] on span "New Question" at bounding box center [115, 454] width 55 height 10
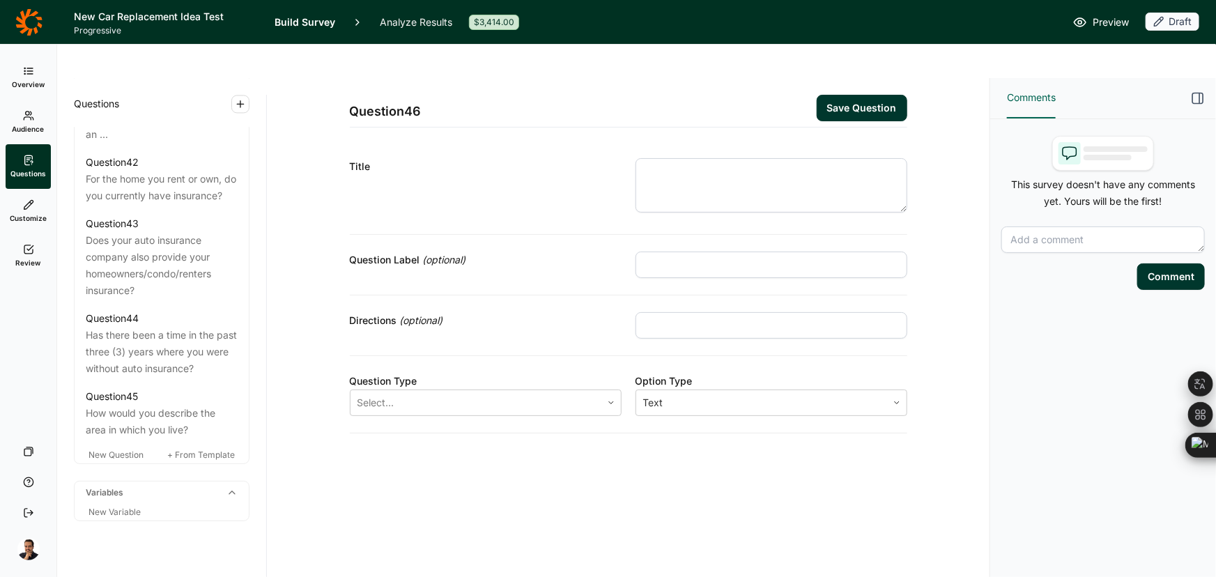
drag, startPoint x: 701, startPoint y: 111, endPoint x: 679, endPoint y: 146, distance: 41.6
click at [702, 141] on div "Title" at bounding box center [628, 187] width 557 height 93
click at [681, 158] on textarea at bounding box center [771, 185] width 272 height 54
paste textarea "Q42) Other than yourself, which of the following family members are currently l…"
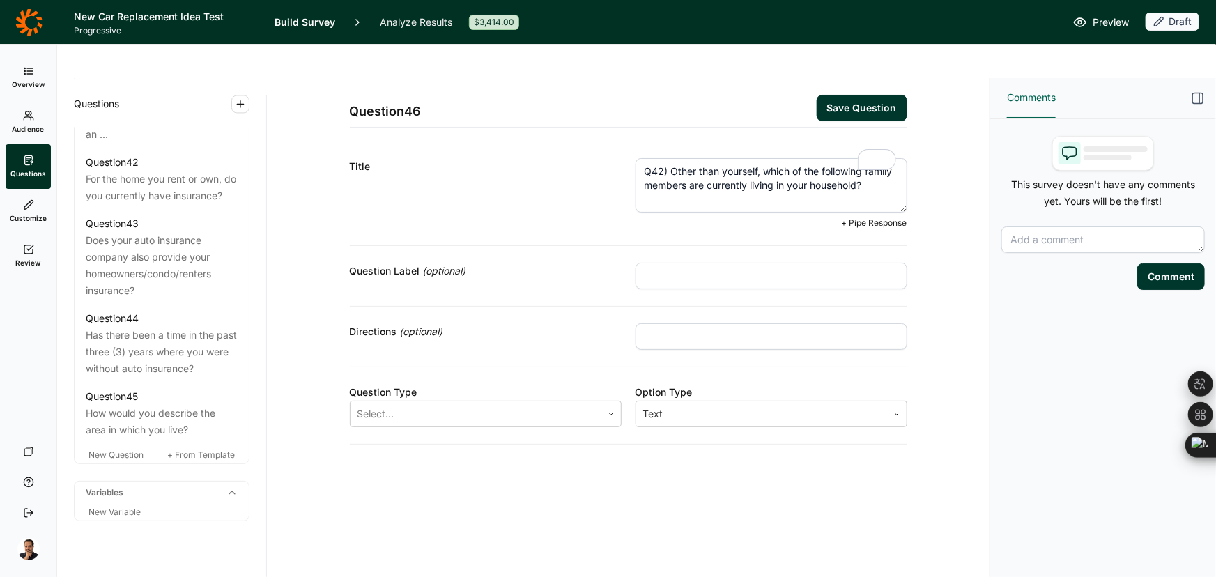
drag, startPoint x: 673, startPoint y: 139, endPoint x: 578, endPoint y: 134, distance: 94.9
click at [578, 141] on div "Title Q42) Other than yourself, which of the following family members are curre…" at bounding box center [628, 193] width 557 height 104
type textarea "Other than yourself, which of the following family members are currently living…"
click at [495, 401] on div "Select..." at bounding box center [486, 414] width 272 height 26
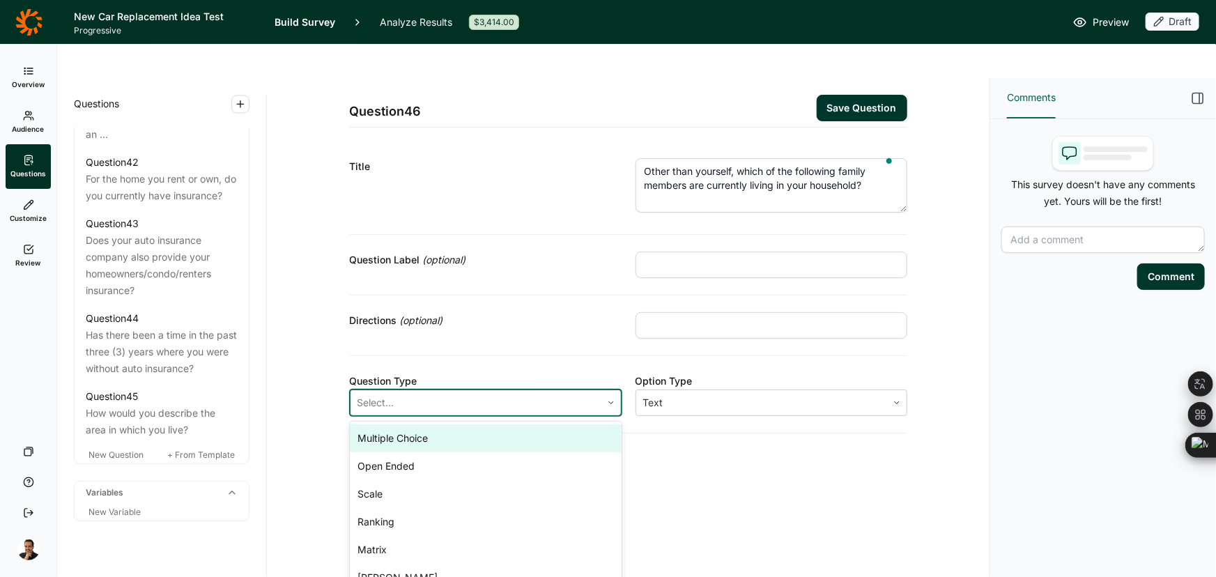
click at [465, 424] on div "Multiple Choice" at bounding box center [486, 438] width 272 height 28
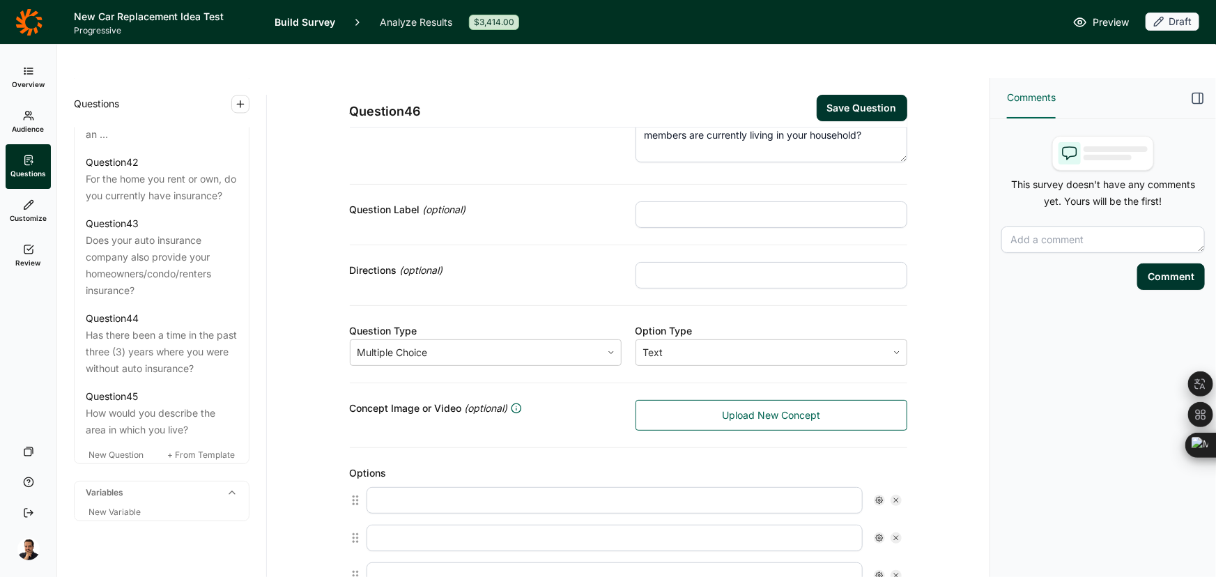
scroll to position [189, 0]
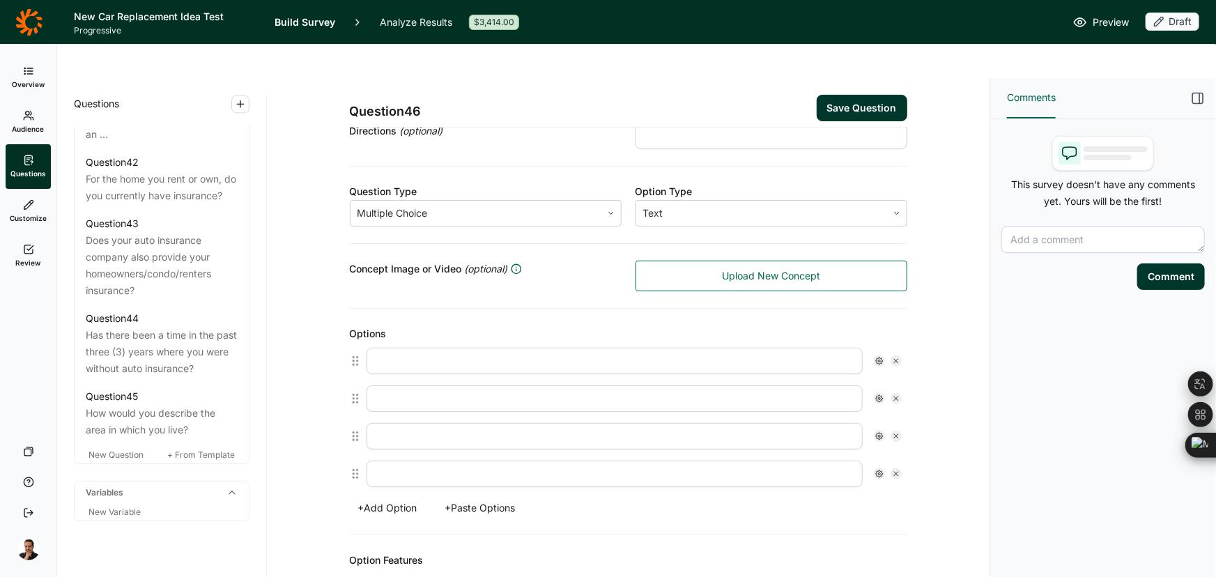
click at [479, 498] on button "+ Paste Options" at bounding box center [480, 508] width 87 height 20
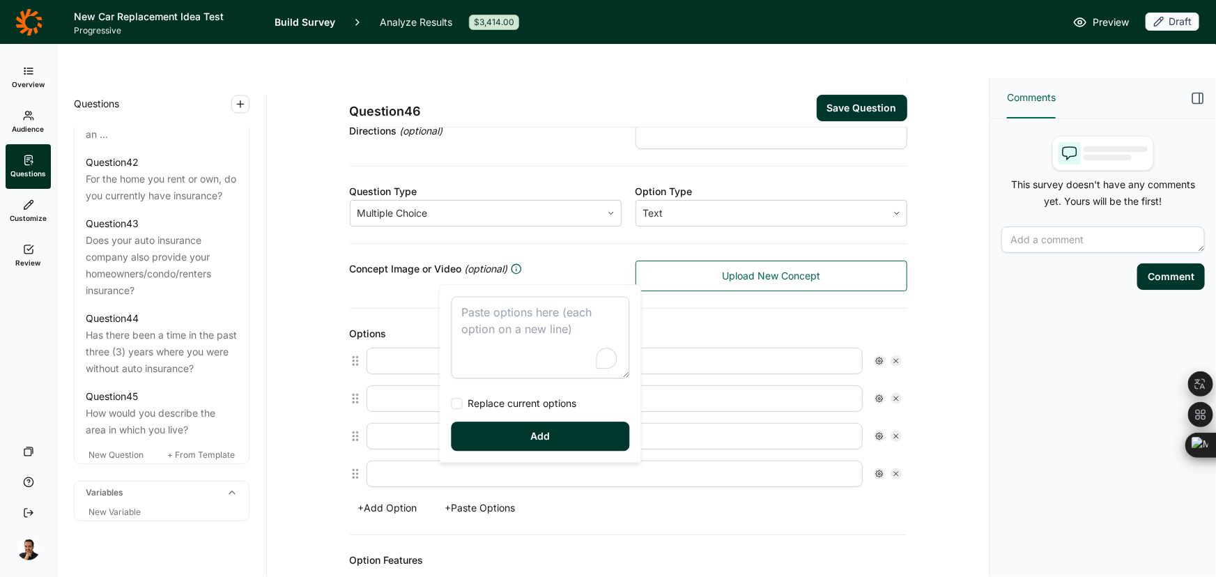
click at [552, 329] on textarea "To enrich screen reader interactions, please activate Accessibility in Grammarl…" at bounding box center [540, 337] width 178 height 82
click at [507, 411] on div "I am the only person in my household Spouse/Partner Another adult 18 or older T…" at bounding box center [540, 373] width 201 height 177
click at [502, 398] on span "Replace current options" at bounding box center [520, 403] width 114 height 14
click at [451, 403] on input "Replace current options" at bounding box center [451, 403] width 0 height 0
type textarea "I am the only person in my household Spouse/Partner Another adult 18 or older T…"
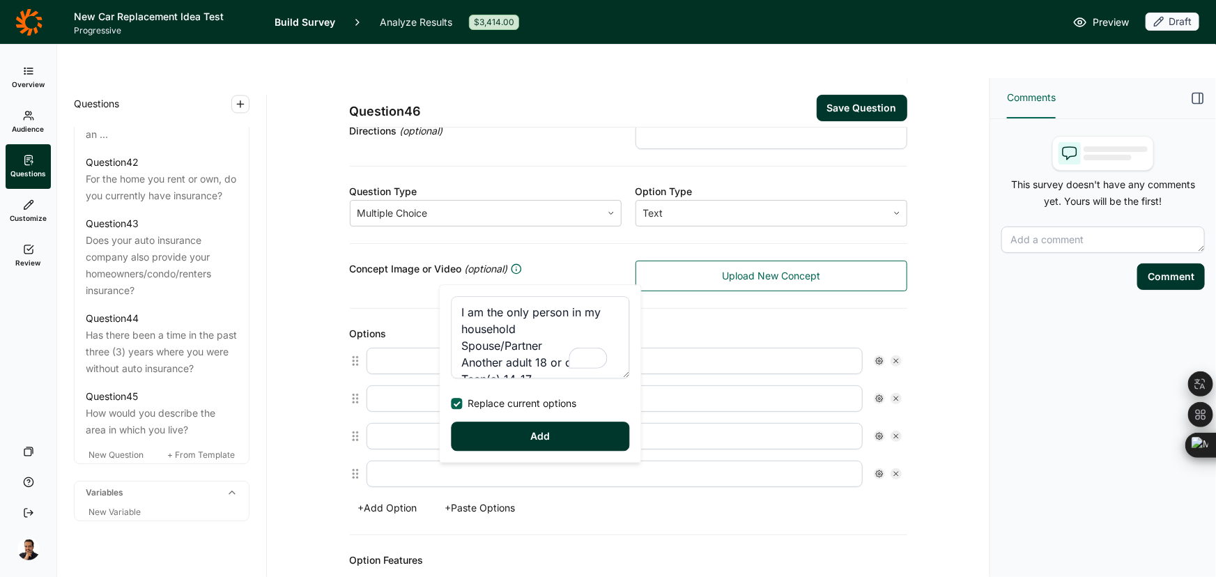
click at [502, 441] on button "Add" at bounding box center [540, 435] width 178 height 29
type input "I am the only person in my household"
type input "Spouse/Partner"
type input "Another adult 18 or older"
type input "Teen(s) 14-17"
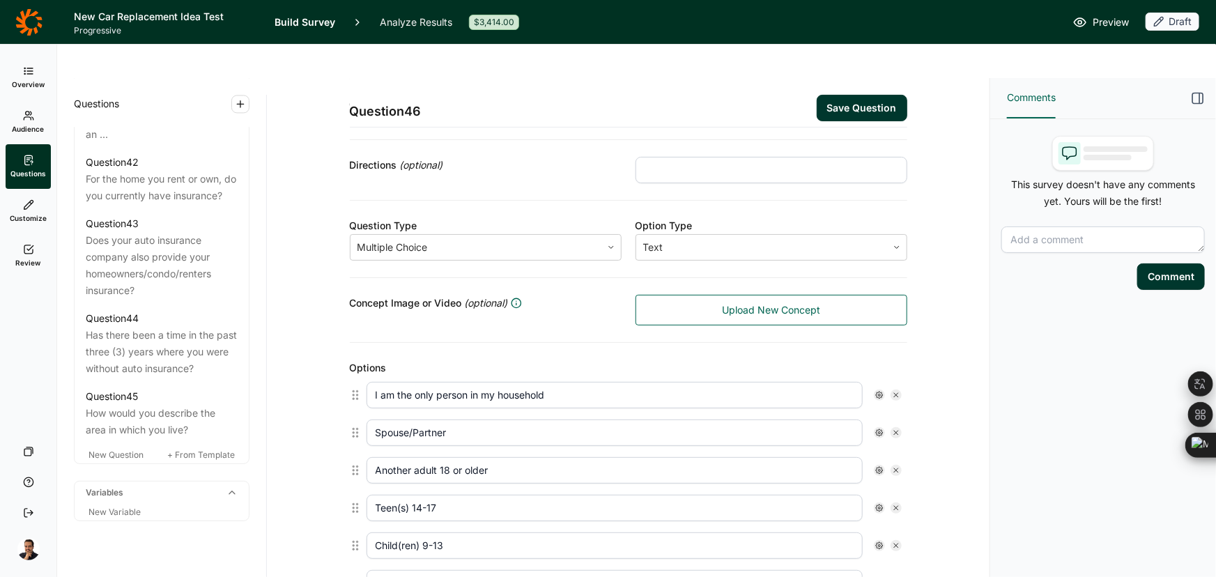
scroll to position [0, 0]
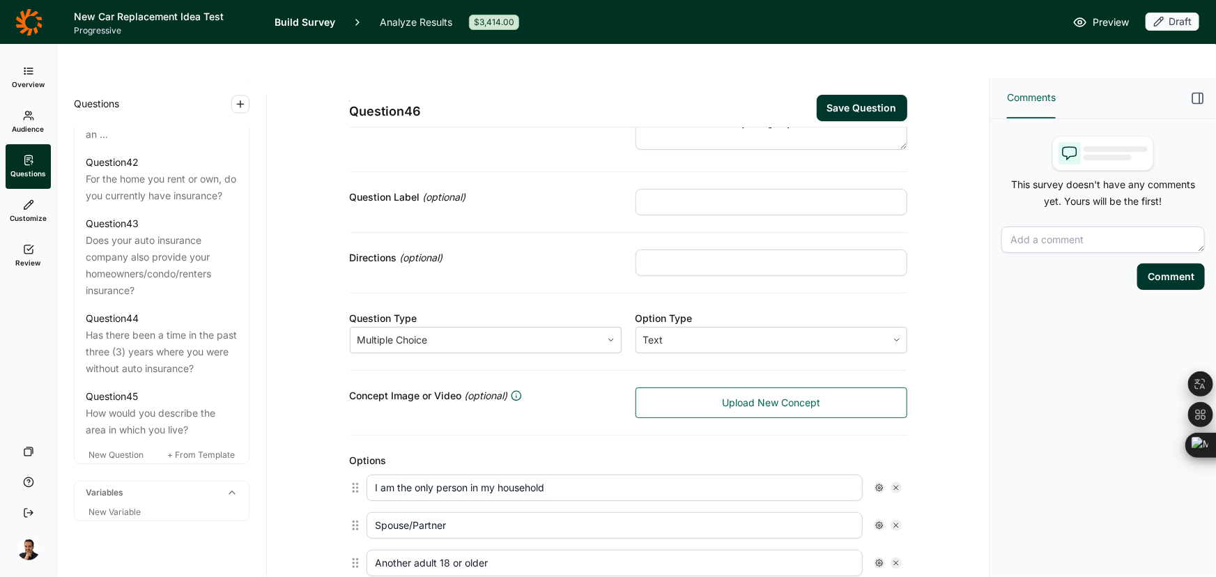
click at [713, 249] on input "text" at bounding box center [771, 262] width 272 height 26
click at [713, 189] on input "text" at bounding box center [771, 202] width 272 height 26
click at [699, 249] on input "text" at bounding box center [771, 262] width 272 height 26
paste input "Select all that apply."
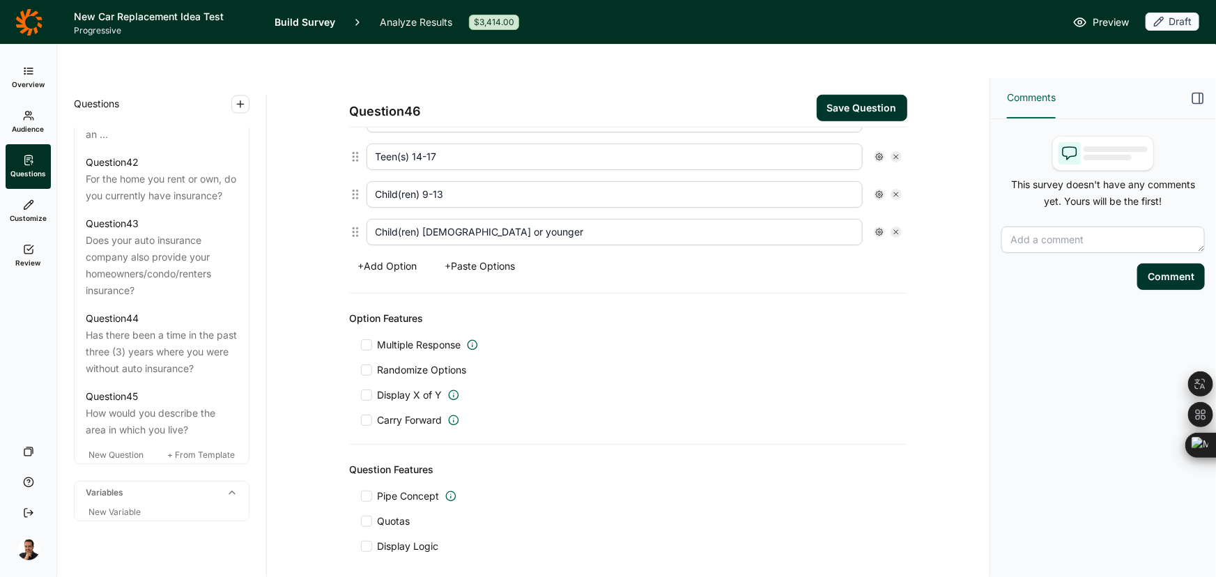
type input "Select all that apply."
click at [418, 338] on span "Multiple Response" at bounding box center [420, 345] width 84 height 14
click at [361, 345] on input "Multiple Response" at bounding box center [361, 345] width 0 height 0
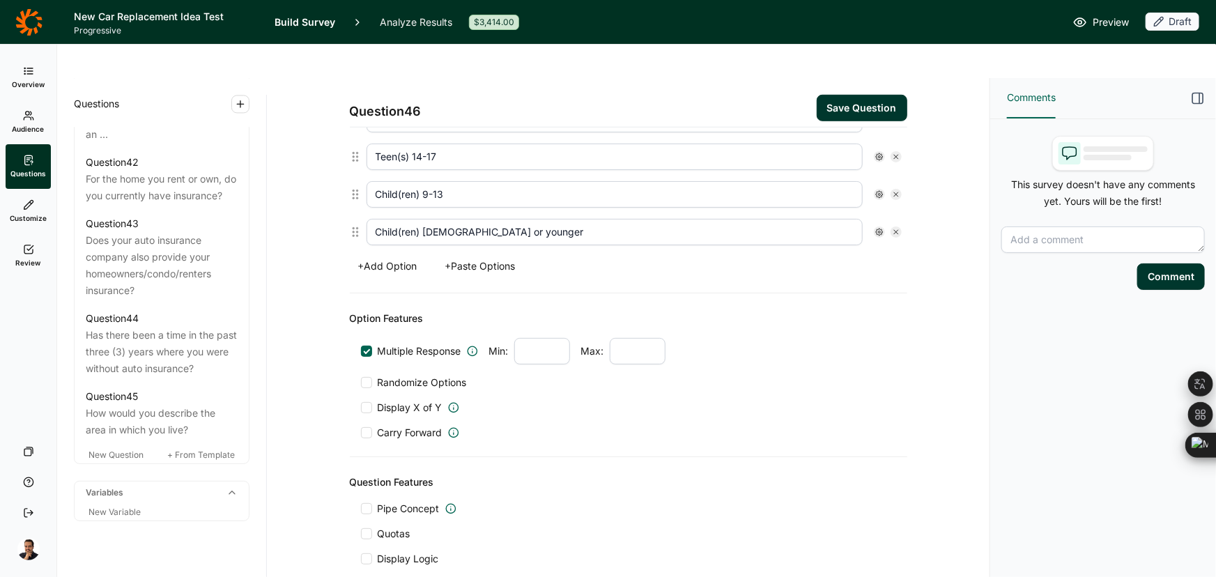
click at [847, 95] on button "Save Question" at bounding box center [861, 108] width 91 height 26
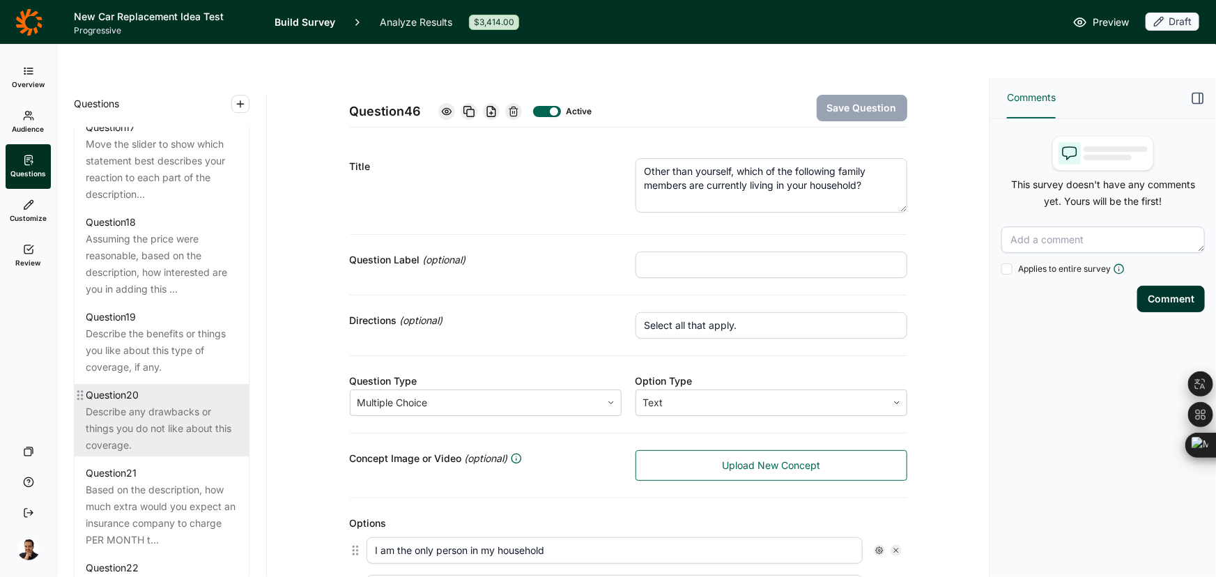
scroll to position [2164, 0]
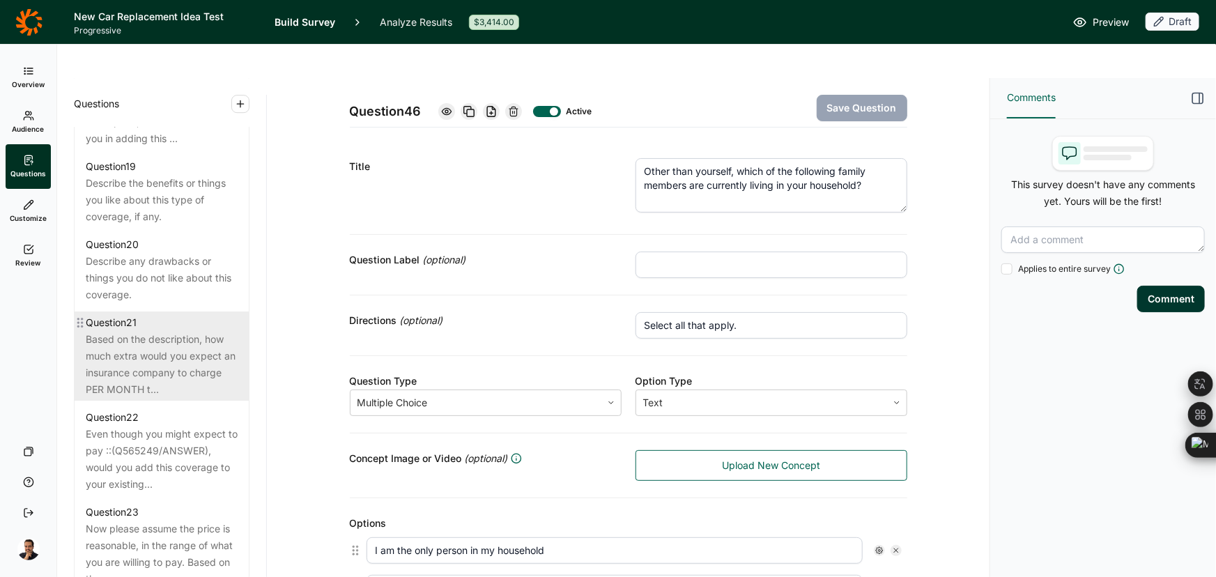
click at [180, 398] on div "Based on the description, how much extra would you expect an insurance company …" at bounding box center [162, 364] width 152 height 67
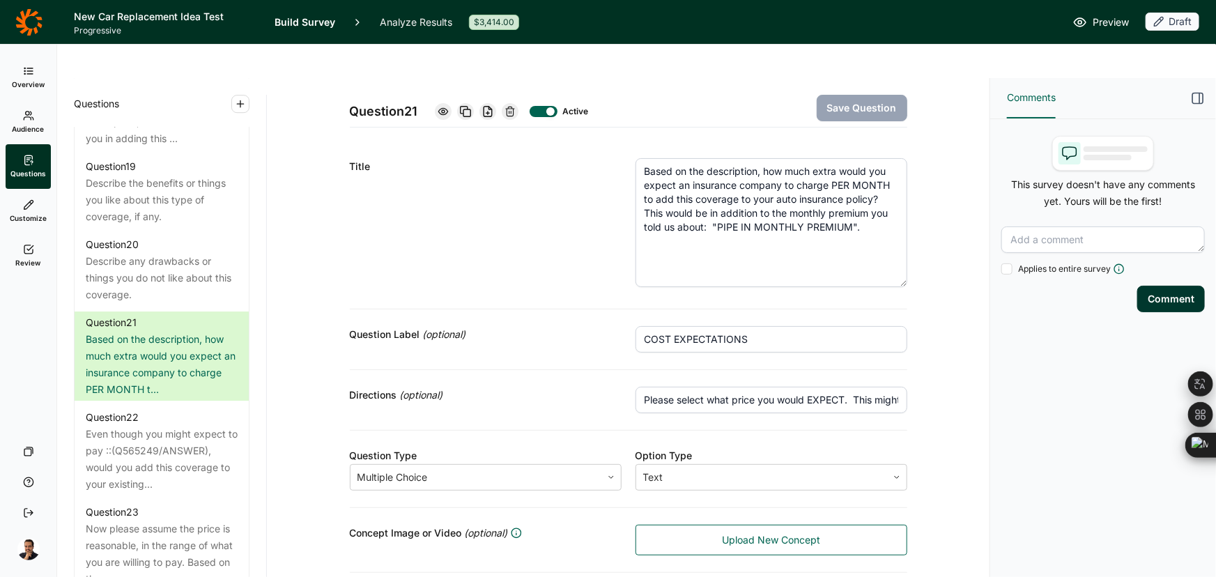
drag, startPoint x: 897, startPoint y: 173, endPoint x: 900, endPoint y: 248, distance: 74.6
click at [900, 248] on textarea "Based on the description, how much extra would you expect an insurance company …" at bounding box center [771, 222] width 272 height 129
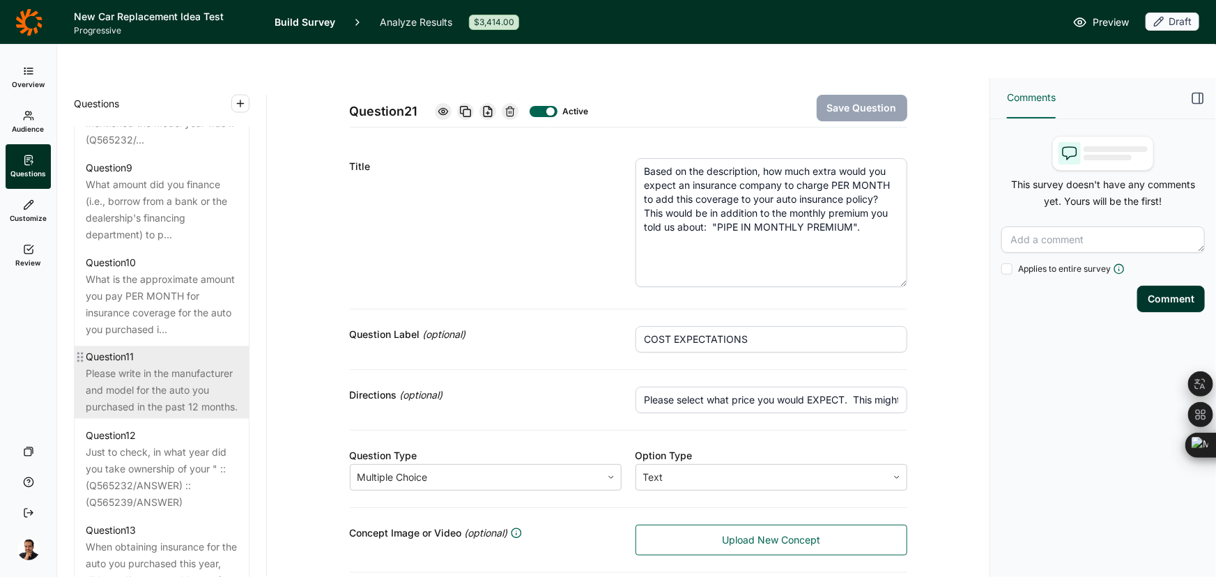
scroll to position [1277, 0]
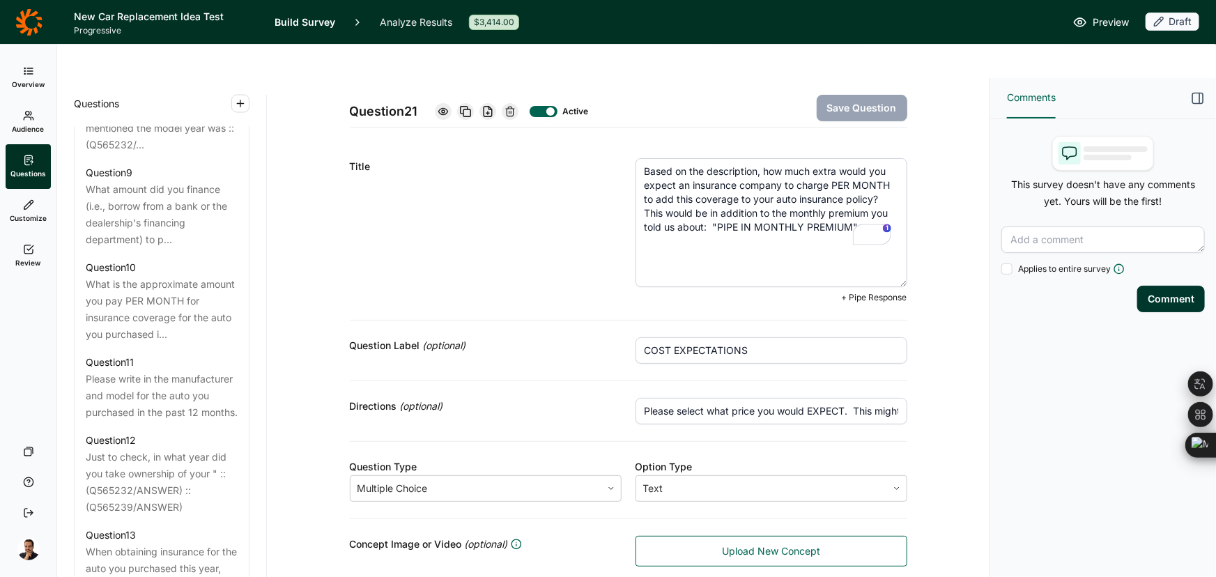
drag, startPoint x: 852, startPoint y: 197, endPoint x: 708, endPoint y: 192, distance: 144.3
click at [708, 192] on textarea "Based on the description, how much extra would you expect an insurance company …" at bounding box center [771, 222] width 272 height 129
click at [865, 292] on span "+ Pipe Response" at bounding box center [874, 297] width 65 height 11
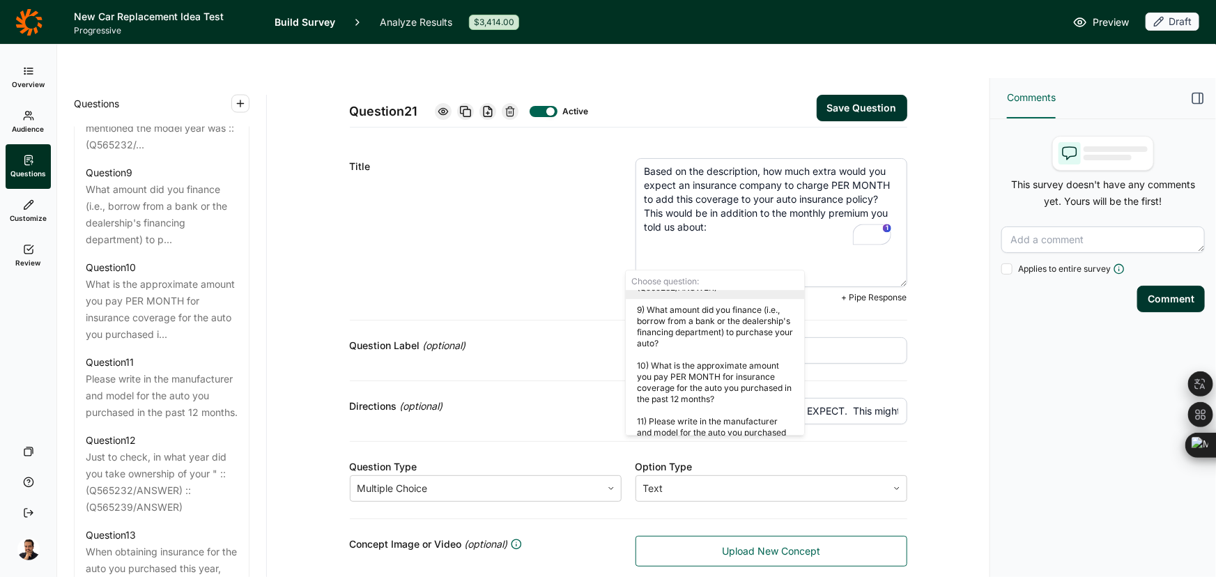
scroll to position [633, 0]
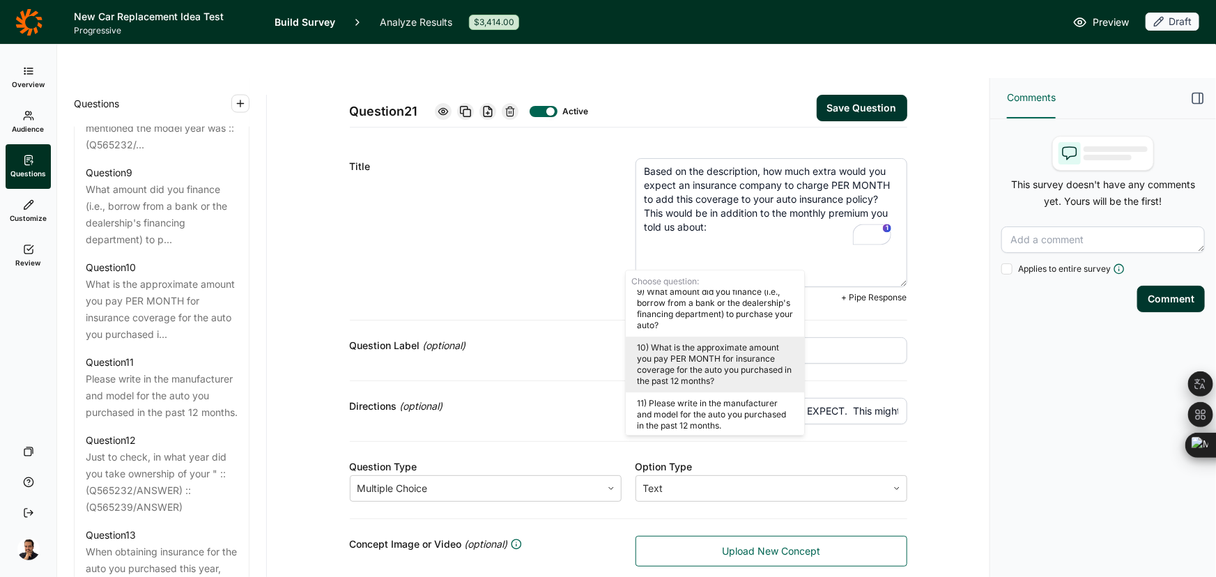
click at [726, 355] on div "10) What is the approximate amount you pay PER MONTH for insurance coverage for…" at bounding box center [715, 364] width 178 height 56
type textarea "Based on the description, how much extra would you expect an insurance company …"
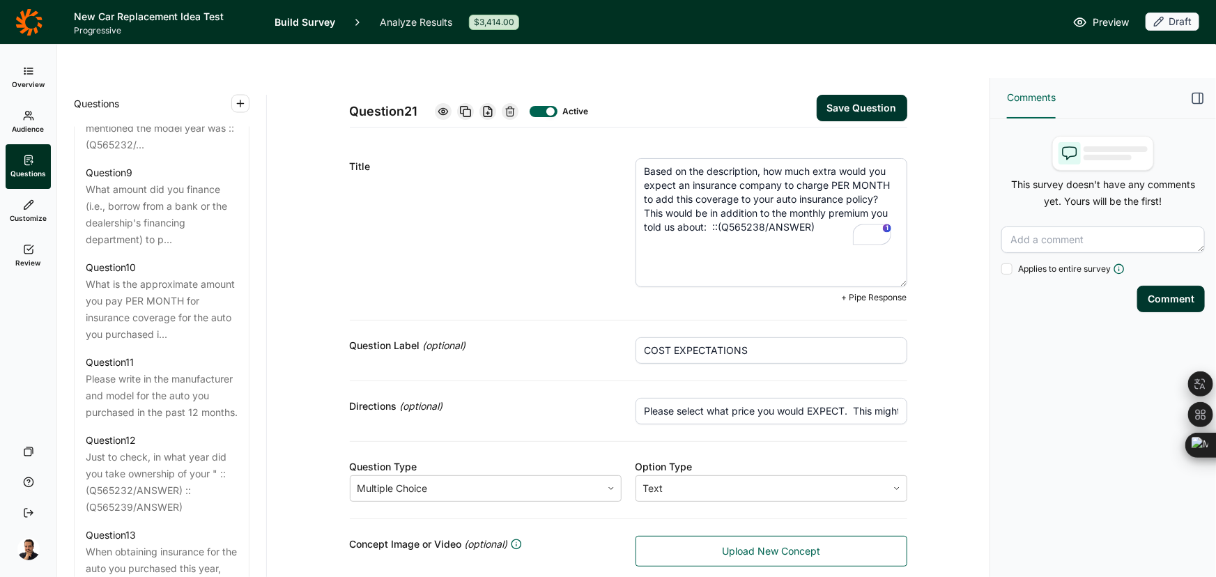
click at [861, 95] on button "Save Question" at bounding box center [861, 108] width 91 height 26
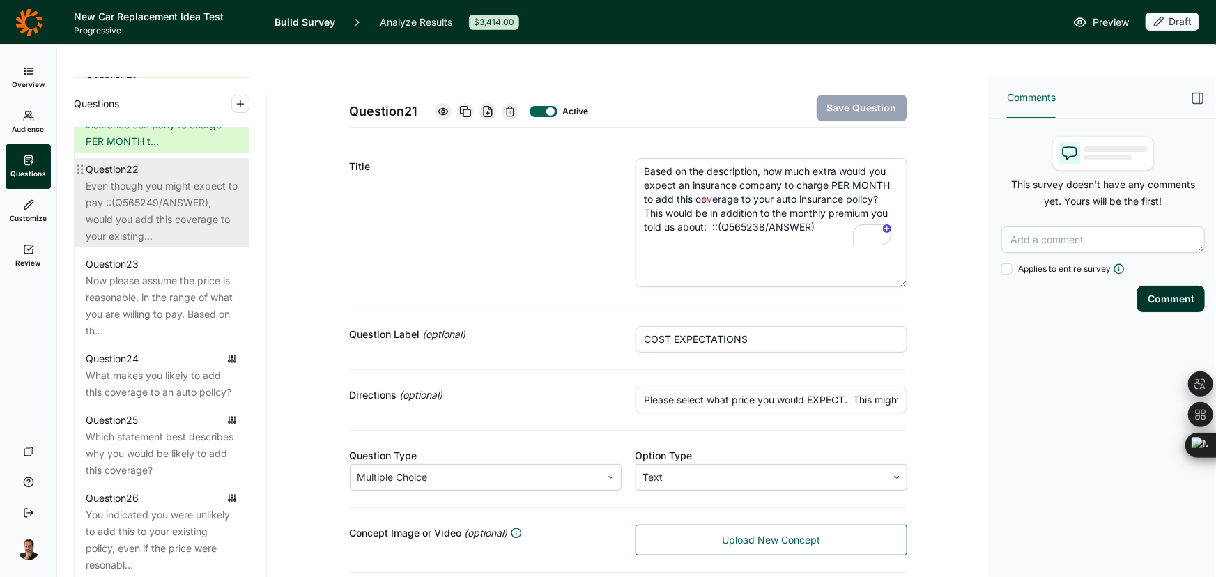
scroll to position [2417, 0]
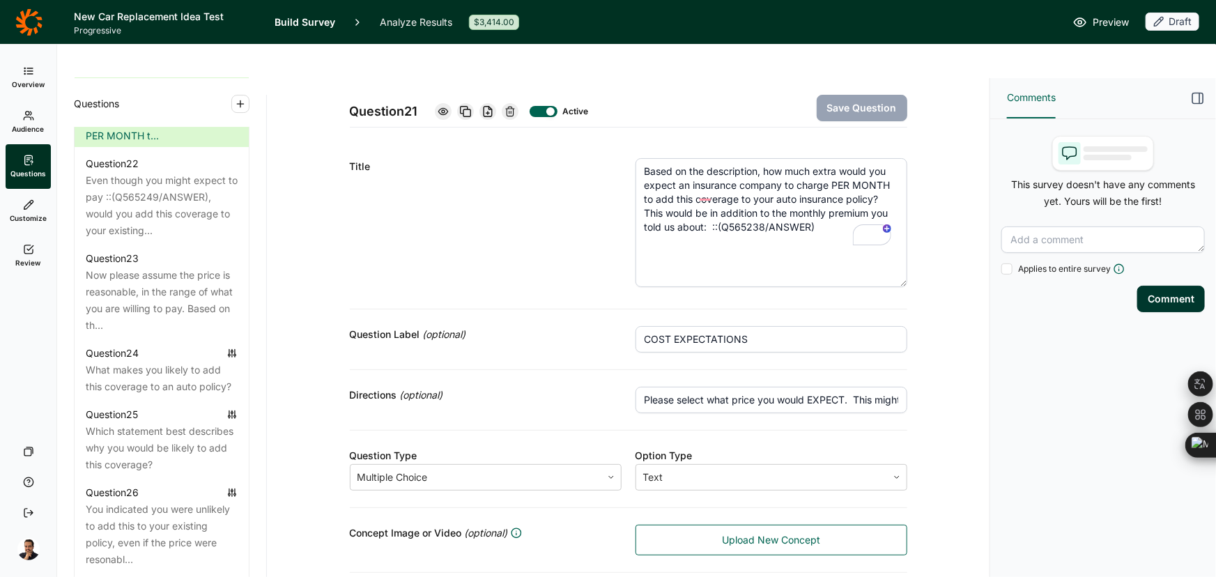
click at [123, 20] on h1 "New Car Replacement Idea Test" at bounding box center [166, 16] width 184 height 17
click at [28, 81] on span "Overview" at bounding box center [28, 84] width 33 height 10
